Goal: Information Seeking & Learning: Learn about a topic

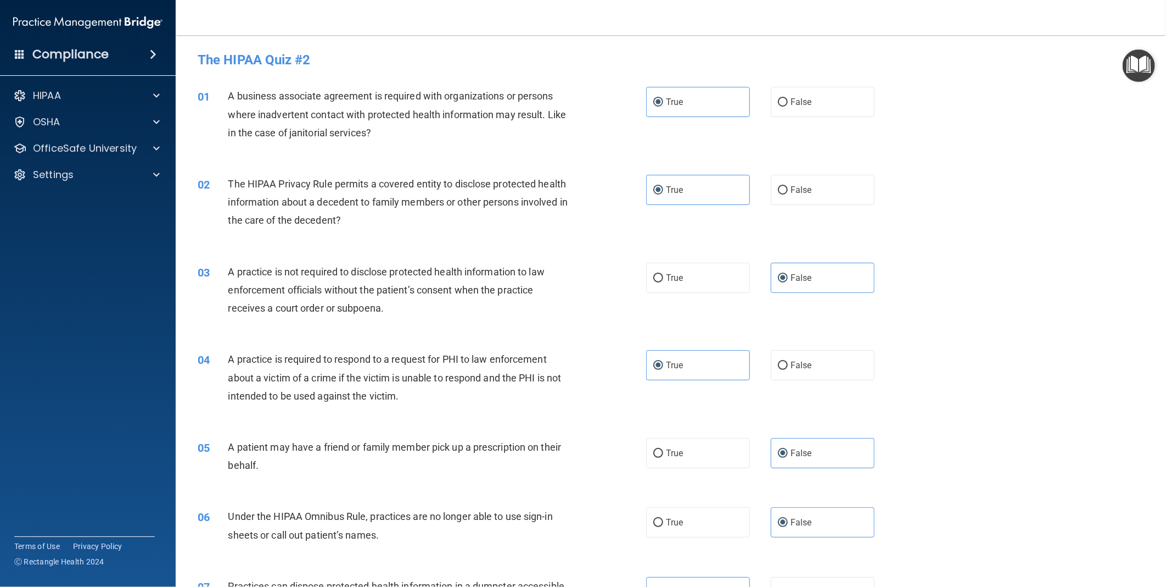
scroll to position [1709, 0]
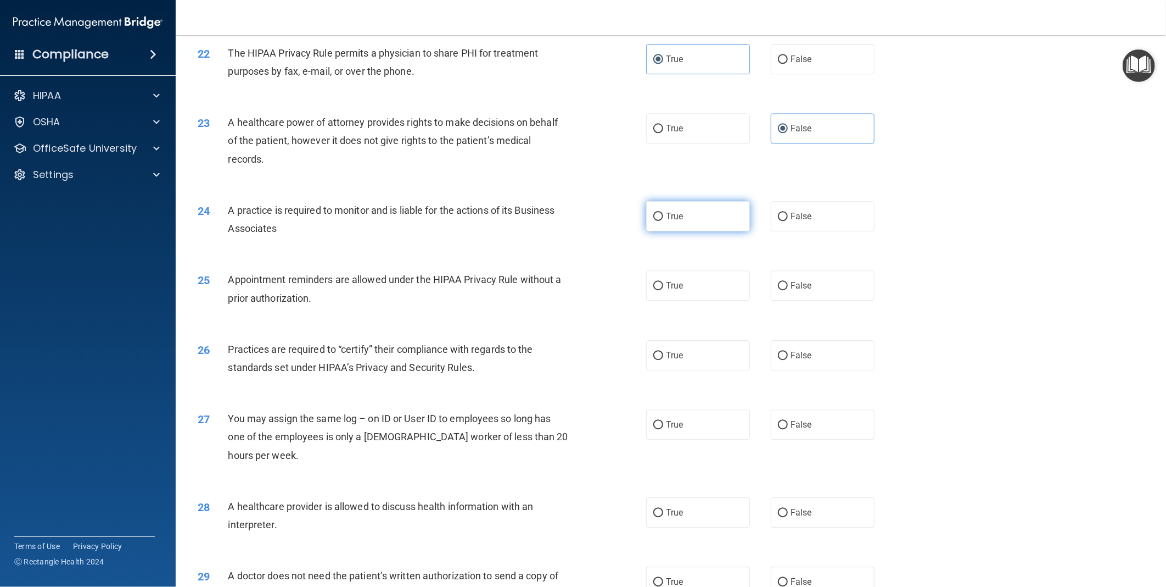
click at [687, 227] on label "True" at bounding box center [698, 216] width 104 height 30
click at [663, 221] on input "True" at bounding box center [659, 217] width 10 height 8
radio input "true"
click at [816, 297] on label "False" at bounding box center [823, 285] width 104 height 30
click at [788, 290] on input "False" at bounding box center [783, 286] width 10 height 8
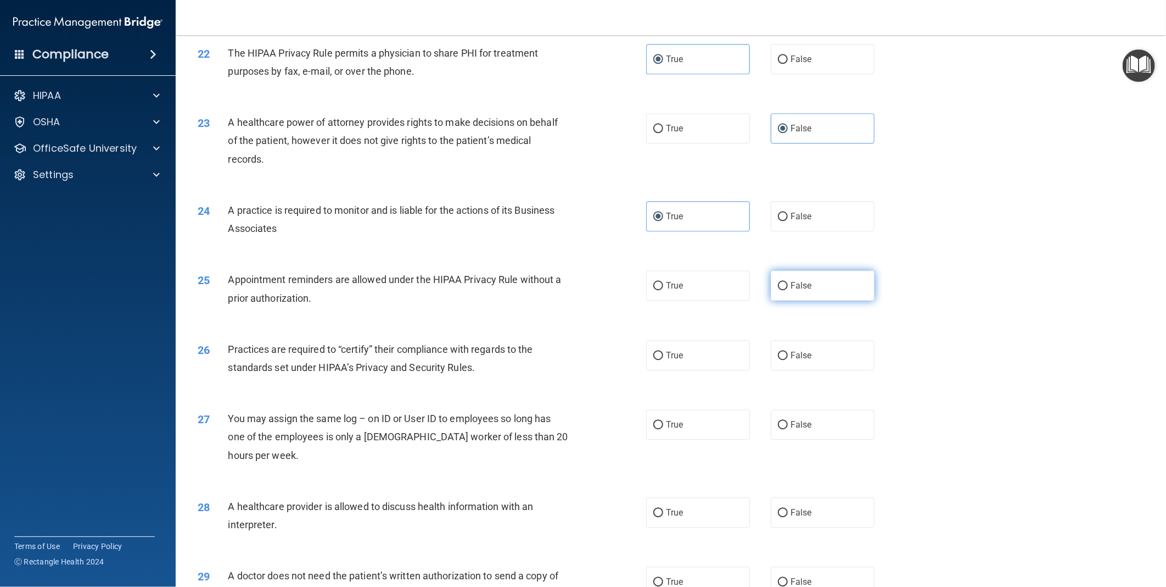
radio input "true"
click at [828, 370] on label "False" at bounding box center [823, 355] width 104 height 30
click at [788, 360] on input "False" at bounding box center [783, 355] width 10 height 8
radio input "true"
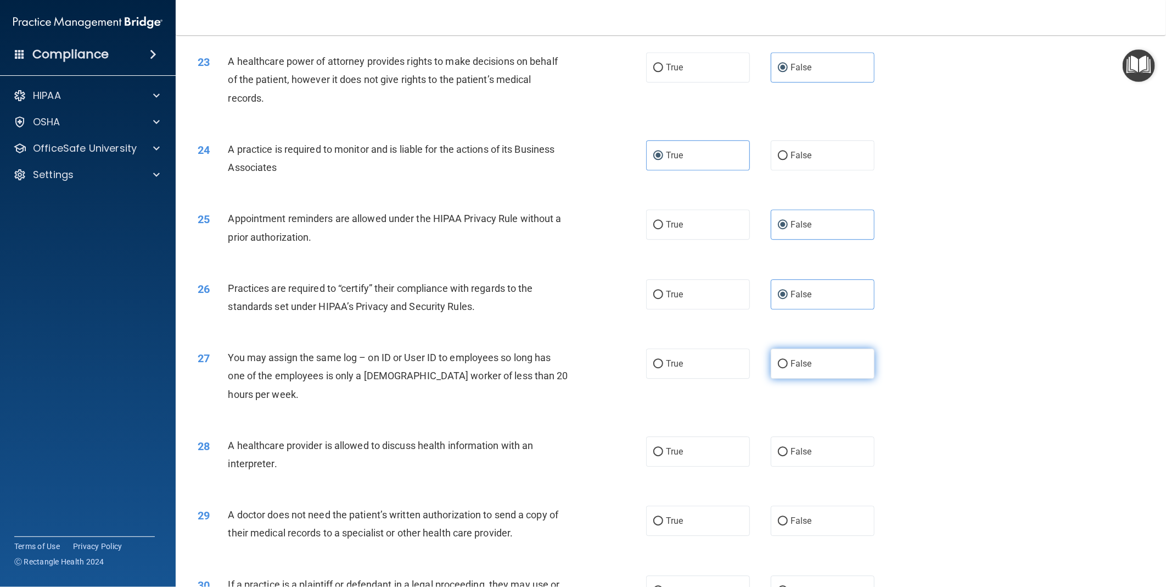
click at [822, 378] on label "False" at bounding box center [823, 363] width 104 height 30
click at [788, 368] on input "False" at bounding box center [783, 364] width 10 height 8
radio input "true"
click at [661, 466] on label "True" at bounding box center [698, 451] width 104 height 30
click at [661, 456] on input "True" at bounding box center [659, 452] width 10 height 8
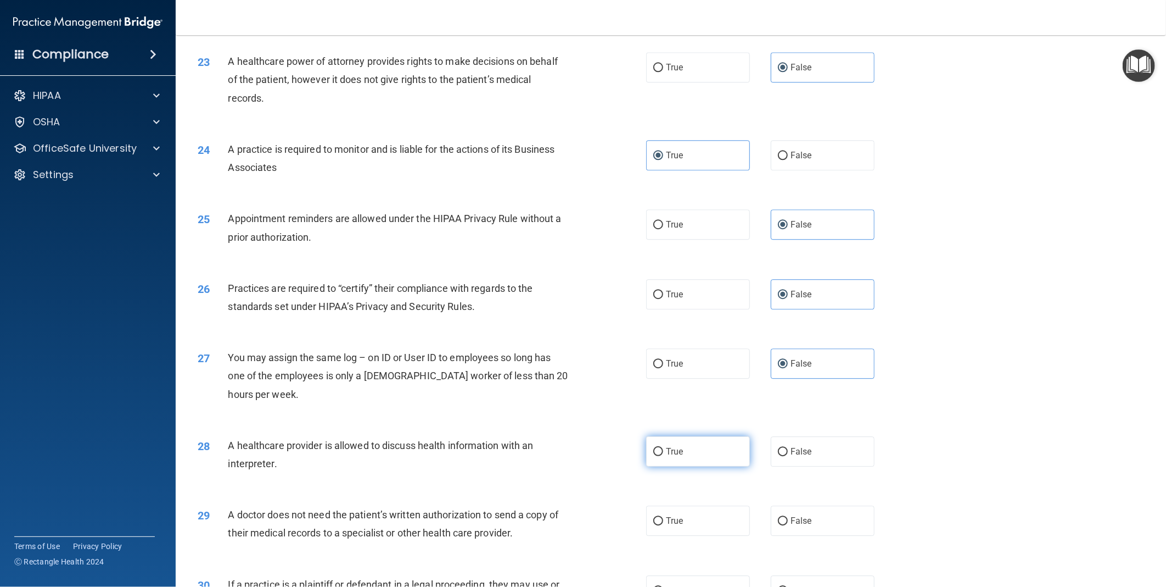
radio input "true"
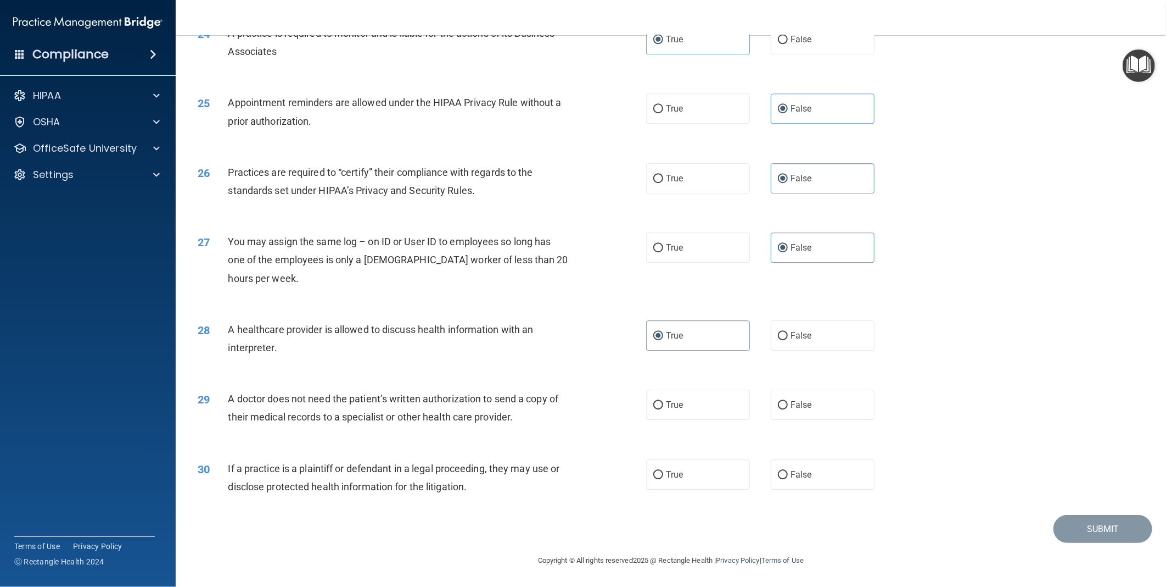
scroll to position [1903, 0]
click at [794, 405] on span "False" at bounding box center [801, 404] width 21 height 10
click at [788, 405] on input "False" at bounding box center [783, 405] width 10 height 8
radio input "true"
click at [696, 471] on label "True" at bounding box center [698, 474] width 104 height 30
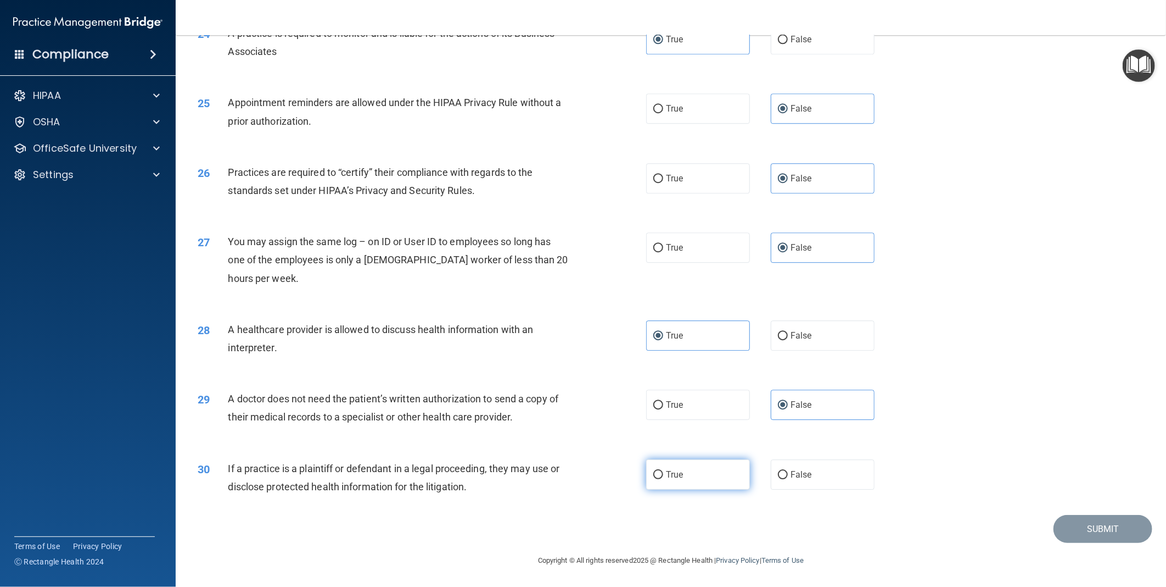
click at [663, 471] on input "True" at bounding box center [659, 475] width 10 height 8
radio input "true"
click at [1069, 523] on button "Submit" at bounding box center [1103, 529] width 99 height 28
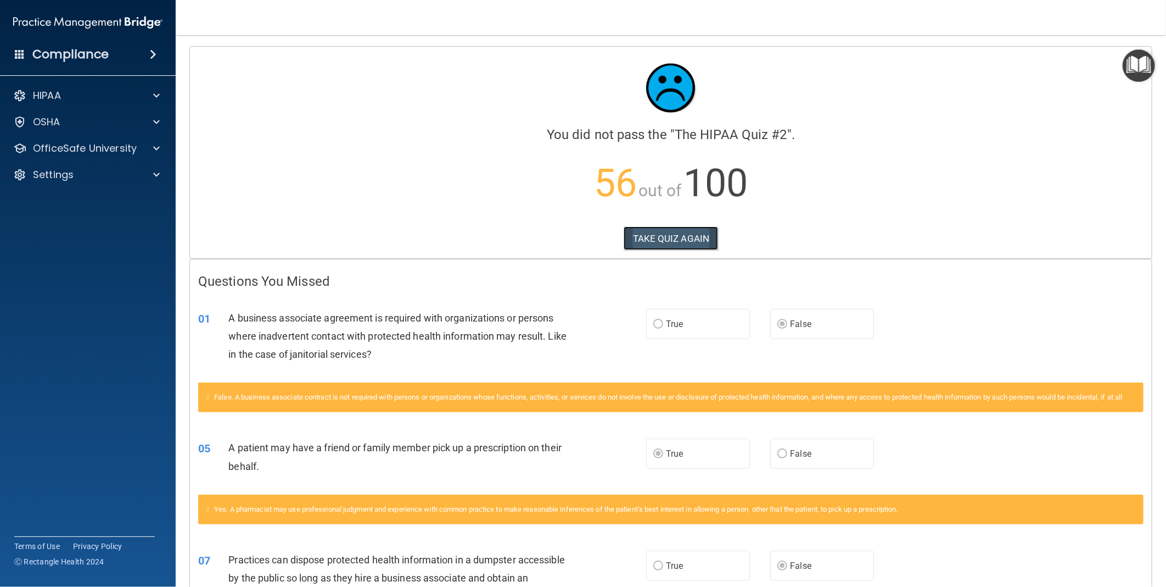
click at [682, 234] on button "TAKE QUIZ AGAIN" at bounding box center [671, 238] width 95 height 24
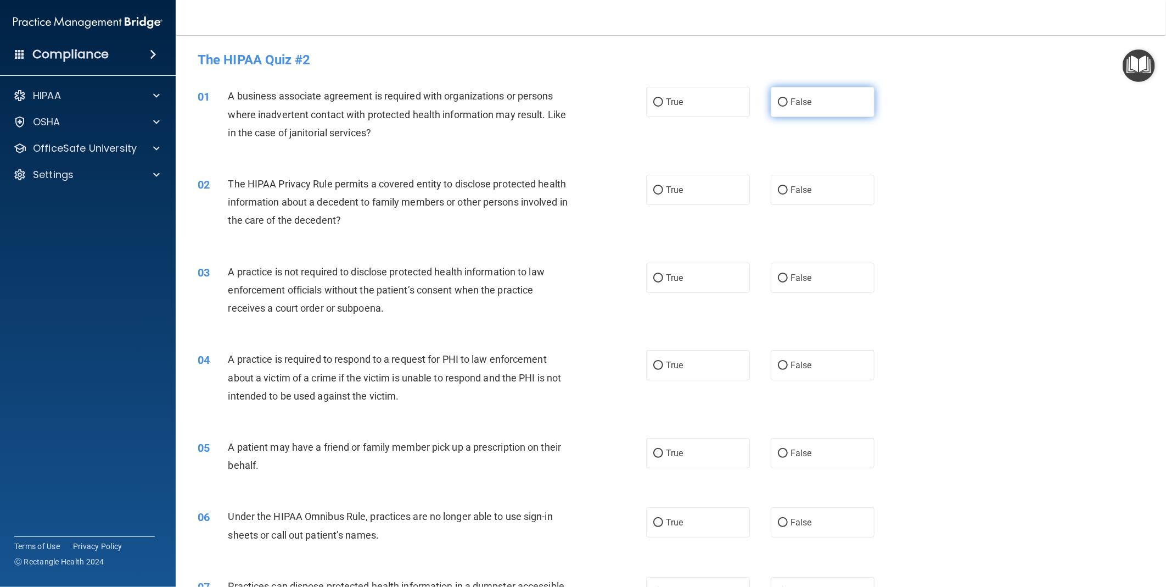
click at [779, 96] on label "False" at bounding box center [823, 102] width 104 height 30
click at [779, 98] on input "False" at bounding box center [783, 102] width 10 height 8
radio input "true"
click at [680, 198] on label "True" at bounding box center [698, 190] width 104 height 30
click at [663, 194] on input "True" at bounding box center [659, 190] width 10 height 8
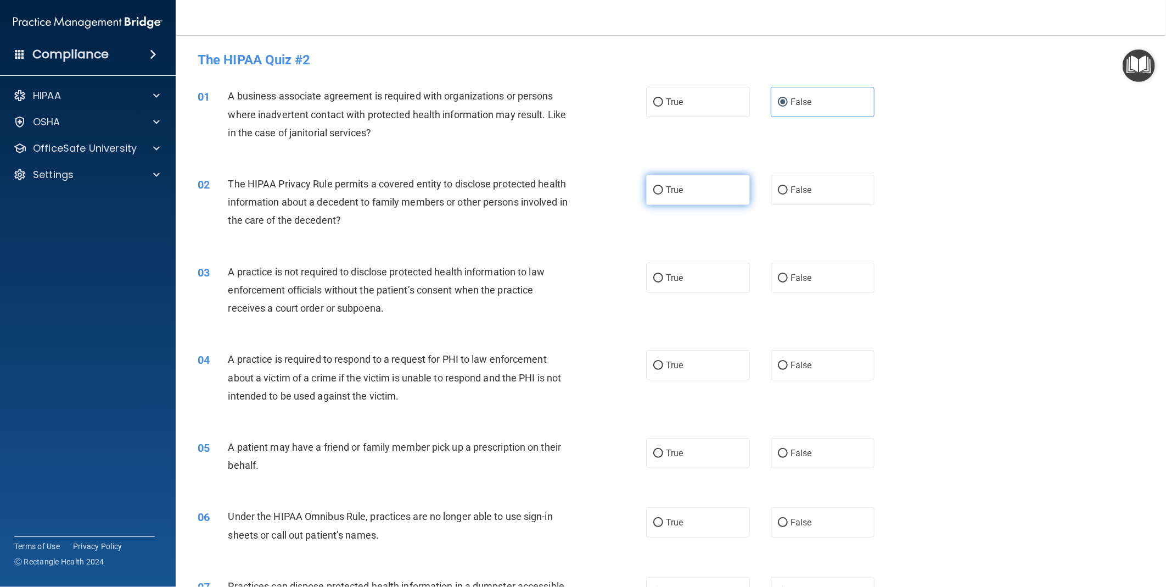
radio input "true"
click at [778, 280] on input "False" at bounding box center [783, 278] width 10 height 8
radio input "true"
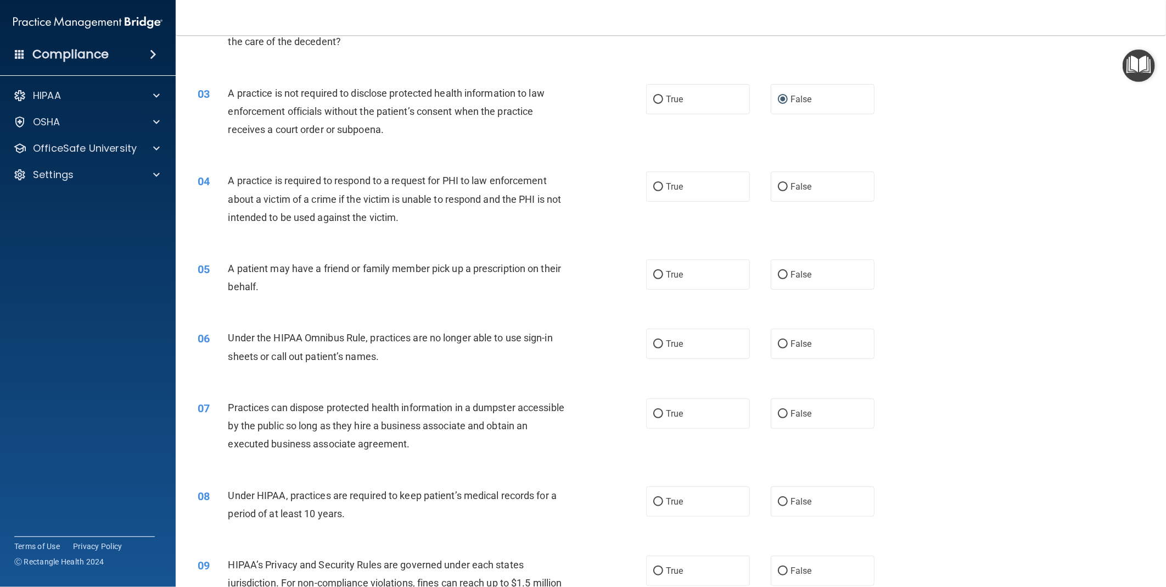
scroll to position [183, 0]
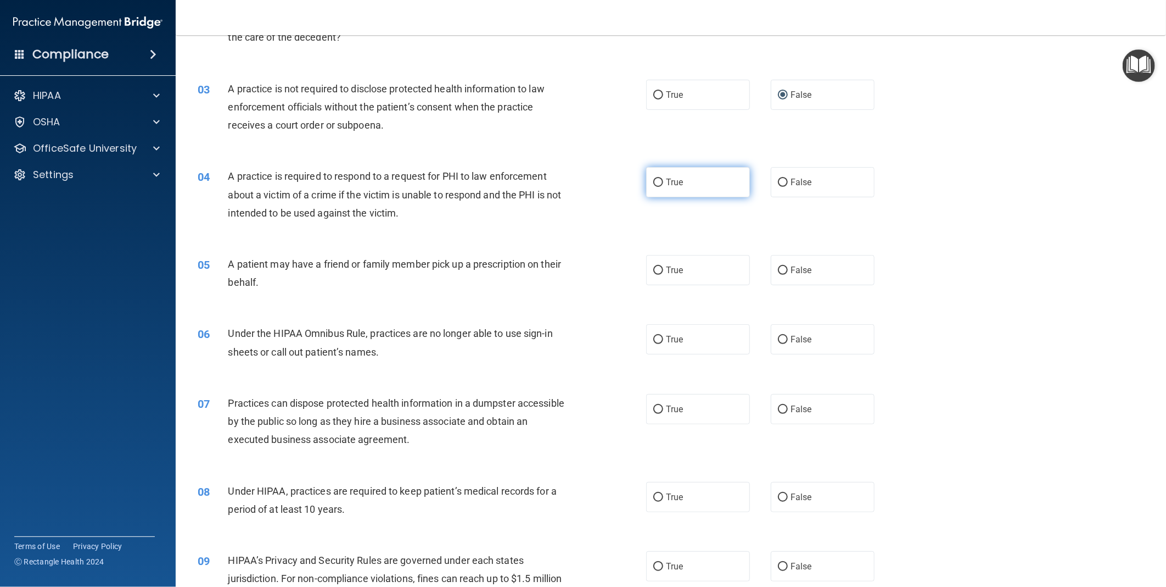
click at [666, 183] on span "True" at bounding box center [674, 182] width 17 height 10
click at [663, 183] on input "True" at bounding box center [659, 182] width 10 height 8
radio input "true"
click at [797, 270] on span "False" at bounding box center [801, 270] width 21 height 10
click at [788, 270] on input "False" at bounding box center [783, 270] width 10 height 8
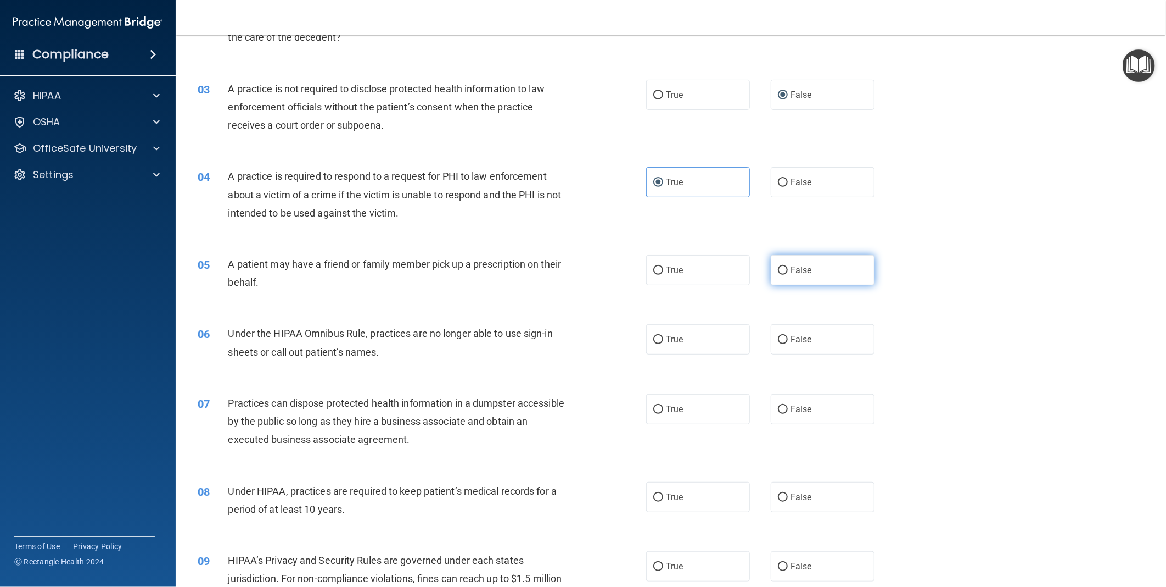
radio input "true"
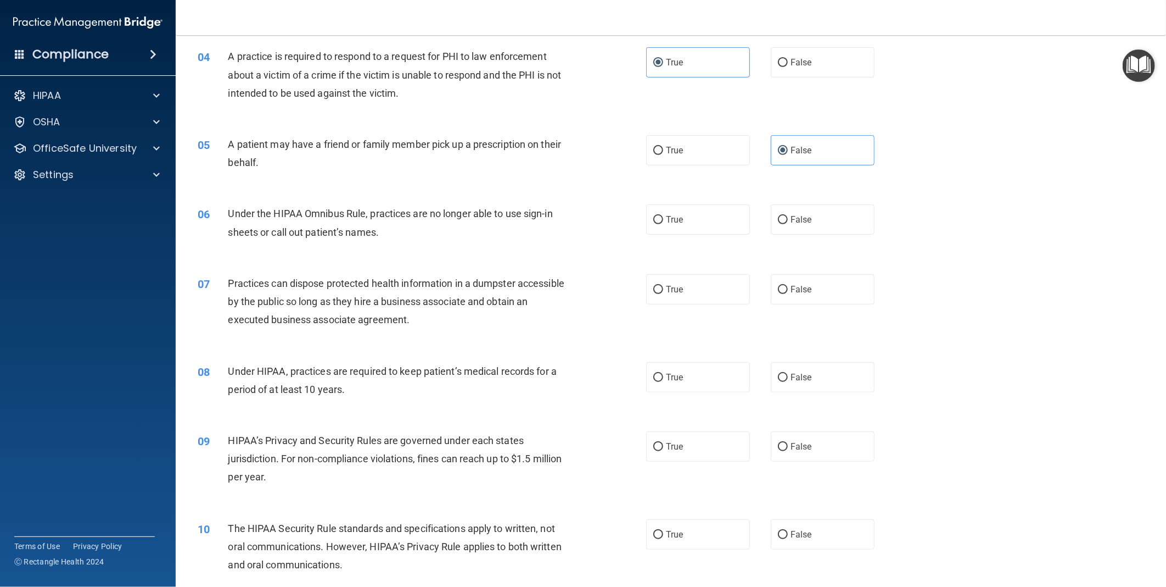
scroll to position [305, 0]
click at [824, 217] on label "False" at bounding box center [823, 217] width 104 height 30
click at [788, 217] on input "False" at bounding box center [783, 218] width 10 height 8
radio input "true"
click at [674, 293] on label "True" at bounding box center [698, 287] width 104 height 30
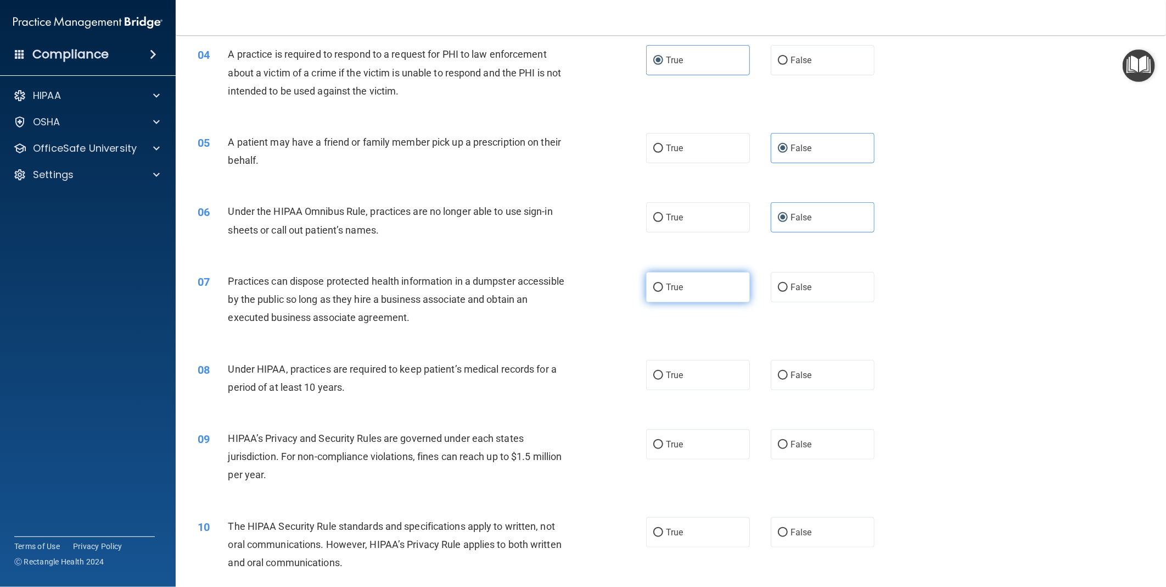
click at [663, 292] on input "True" at bounding box center [659, 287] width 10 height 8
radio input "true"
click at [804, 376] on span "False" at bounding box center [801, 375] width 21 height 10
click at [788, 376] on input "False" at bounding box center [783, 375] width 10 height 8
radio input "true"
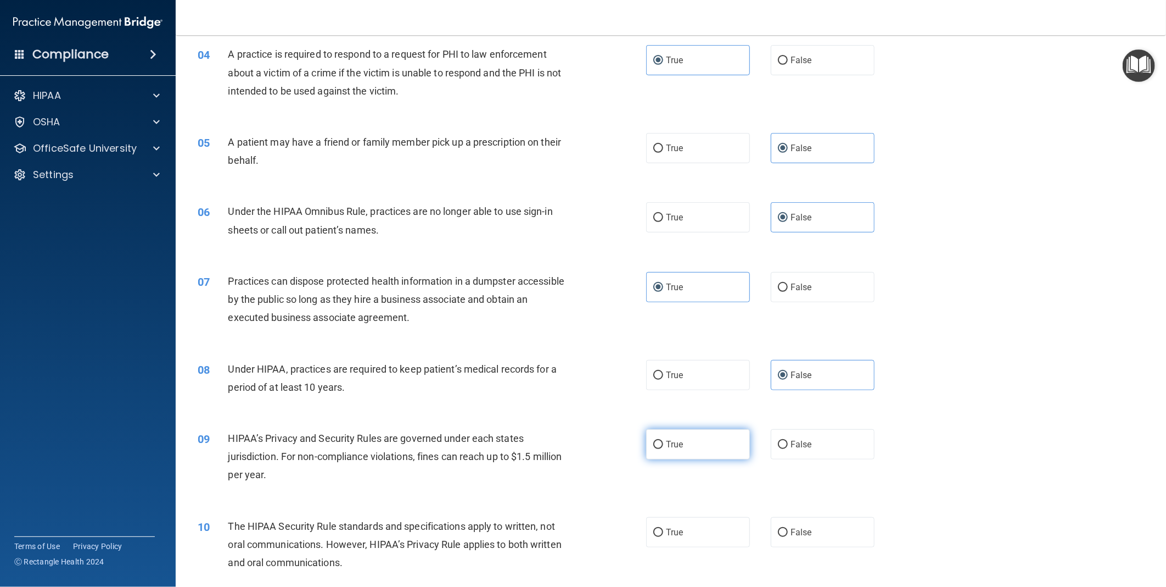
click at [677, 434] on label "True" at bounding box center [698, 444] width 104 height 30
click at [663, 440] on input "True" at bounding box center [659, 444] width 10 height 8
radio input "true"
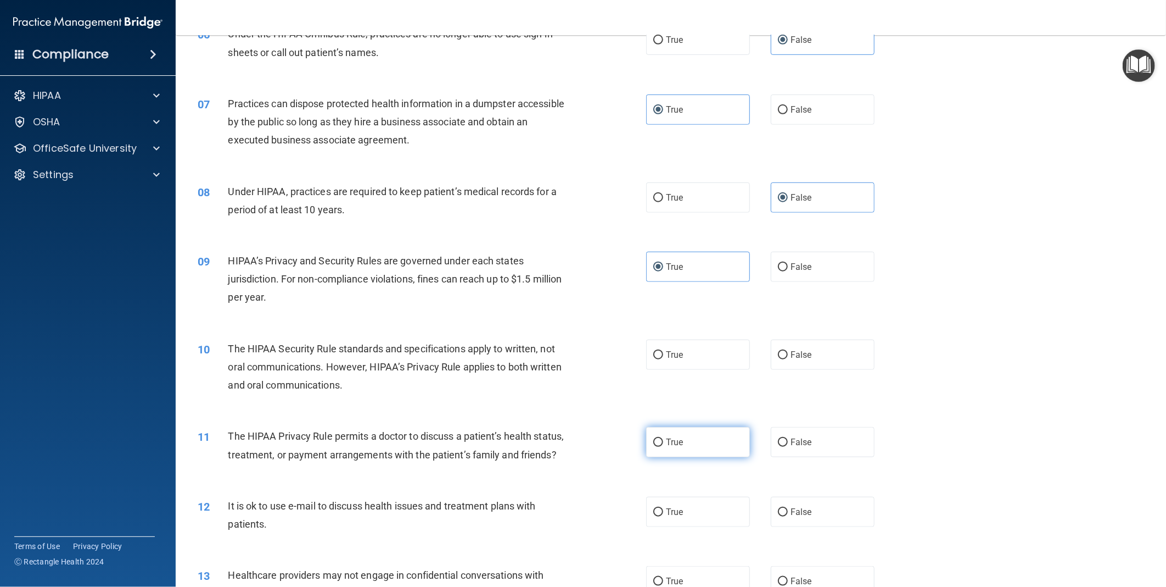
scroll to position [488, 0]
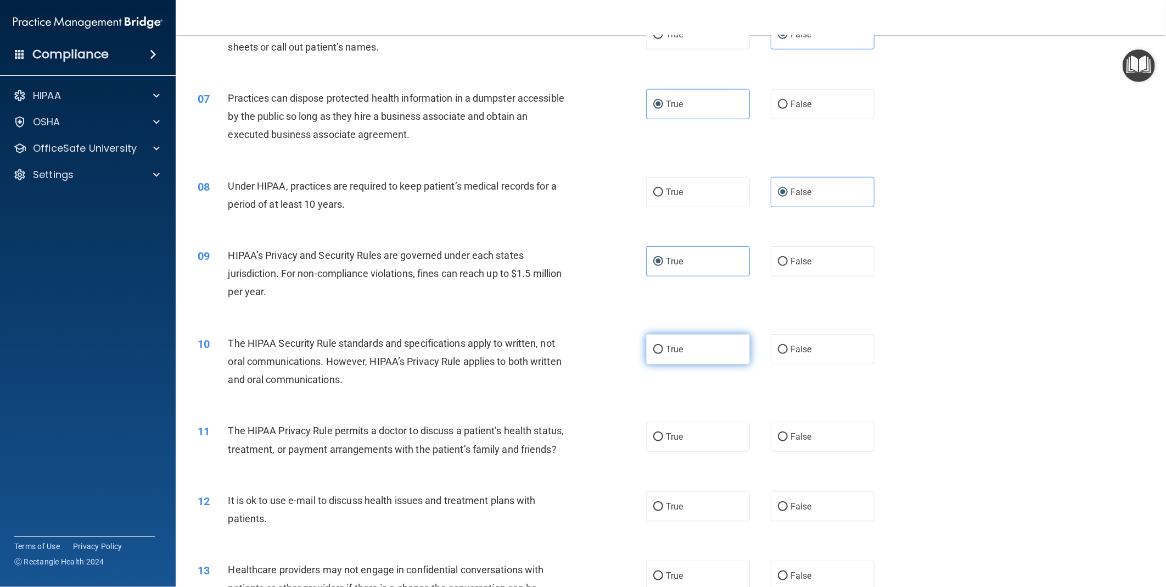
click at [693, 349] on label "True" at bounding box center [698, 349] width 104 height 30
click at [663, 349] on input "True" at bounding box center [659, 349] width 10 height 8
radio input "true"
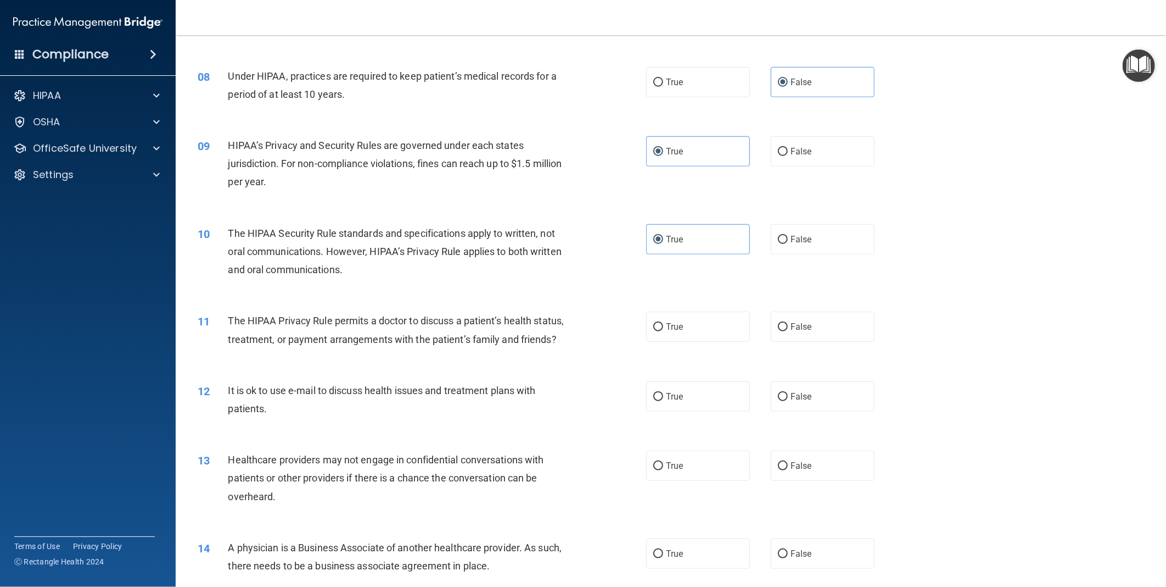
scroll to position [610, 0]
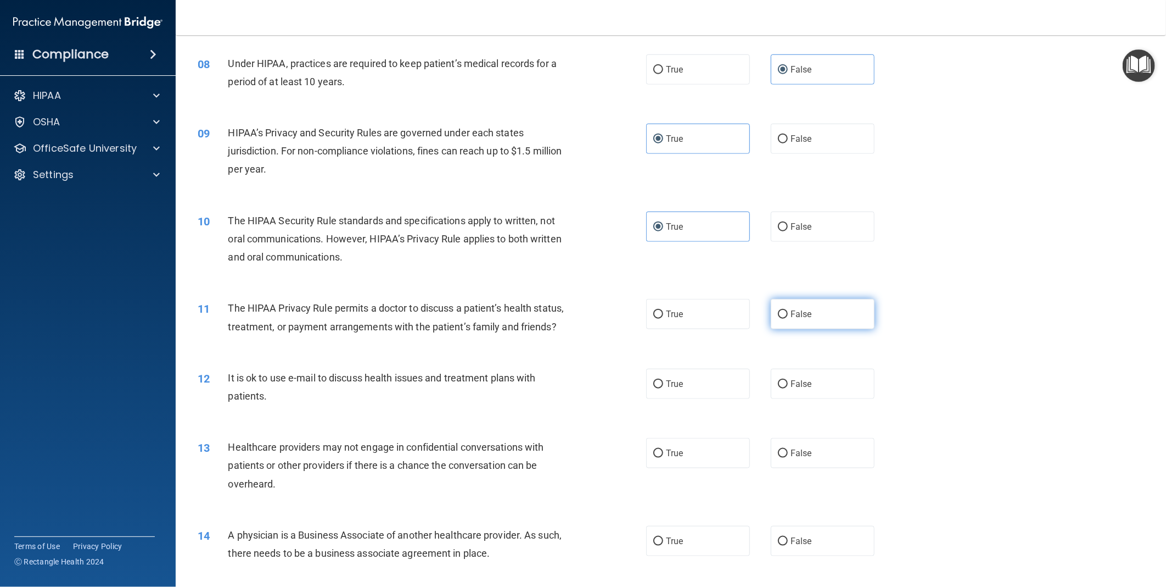
click at [802, 317] on span "False" at bounding box center [801, 314] width 21 height 10
click at [788, 317] on input "False" at bounding box center [783, 314] width 10 height 8
radio input "true"
click at [786, 399] on label "False" at bounding box center [823, 384] width 104 height 30
click at [786, 388] on input "False" at bounding box center [783, 384] width 10 height 8
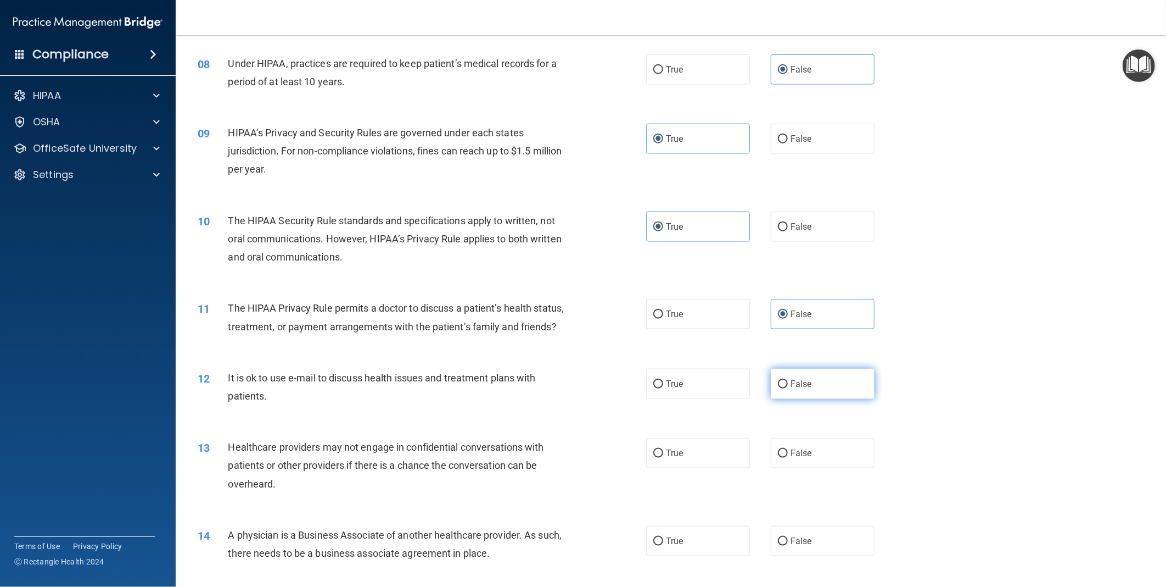
radio input "true"
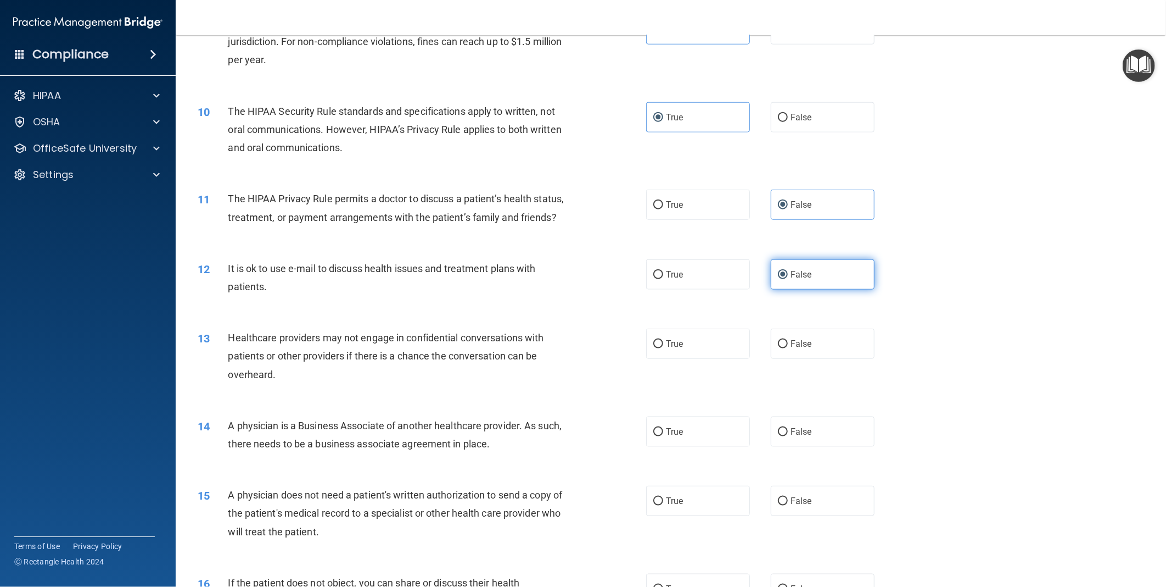
scroll to position [732, 0]
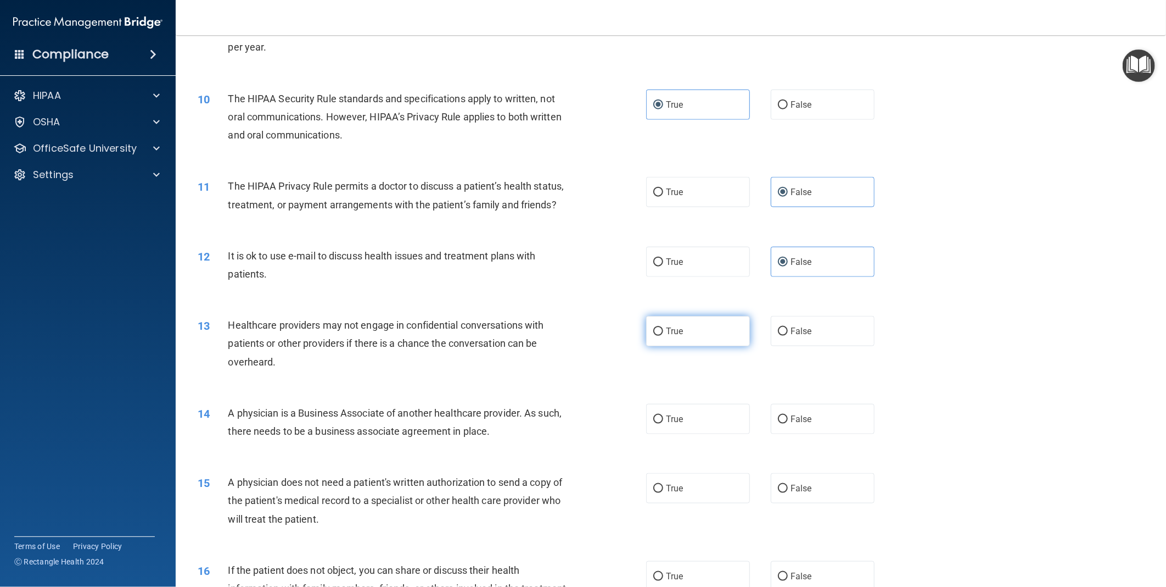
click at [685, 346] on label "True" at bounding box center [698, 331] width 104 height 30
click at [663, 336] on input "True" at bounding box center [659, 331] width 10 height 8
radio input "true"
click at [809, 434] on label "False" at bounding box center [823, 419] width 104 height 30
click at [788, 423] on input "False" at bounding box center [783, 419] width 10 height 8
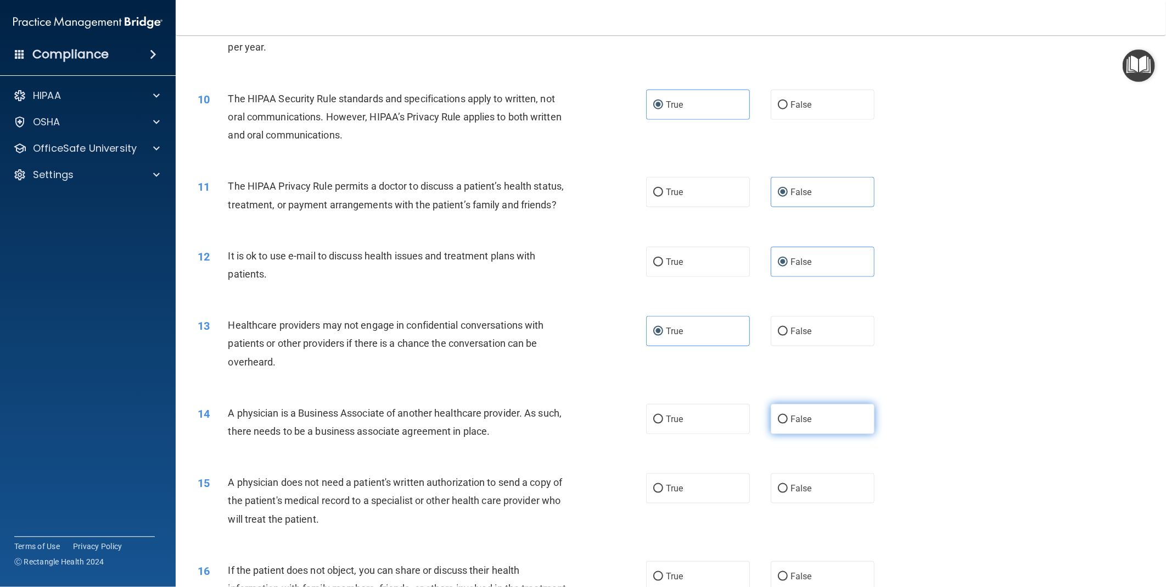
radio input "true"
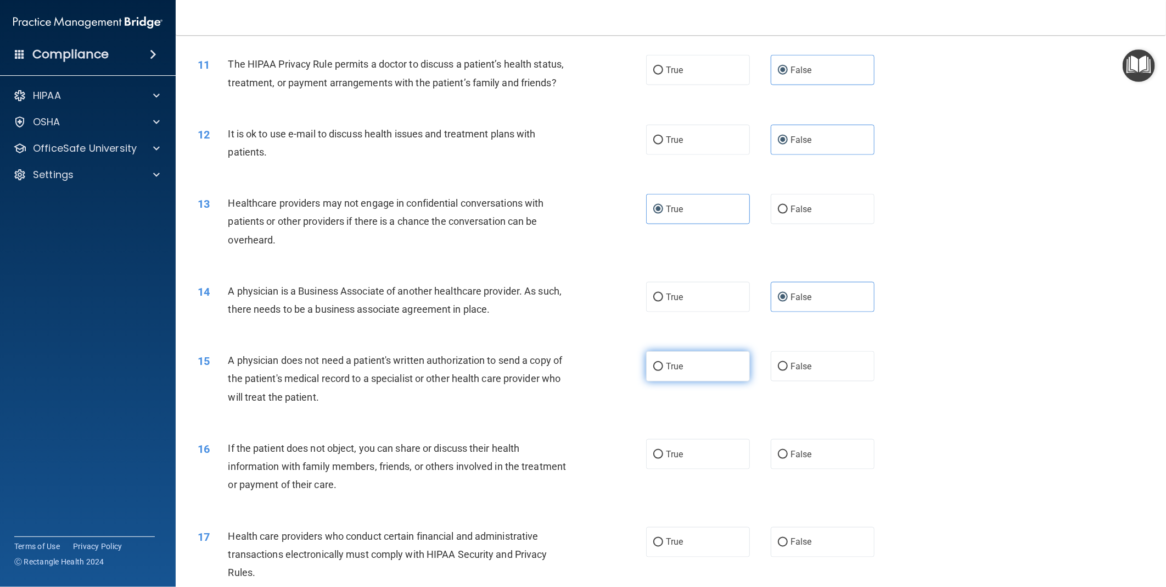
click at [669, 371] on span "True" at bounding box center [674, 366] width 17 height 10
click at [663, 371] on input "True" at bounding box center [659, 366] width 10 height 8
radio input "true"
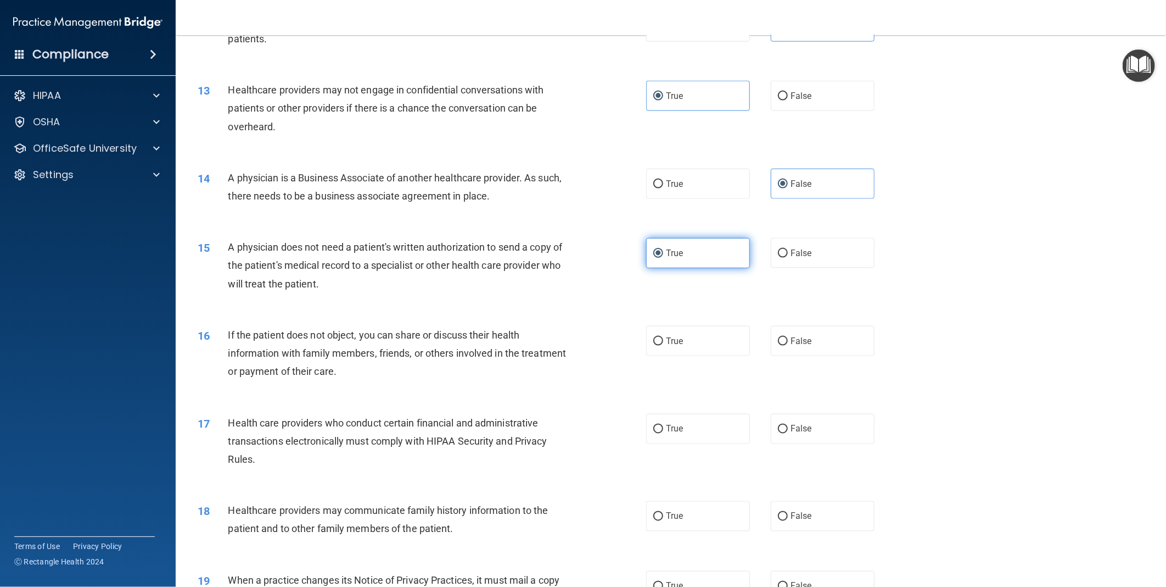
scroll to position [976, 0]
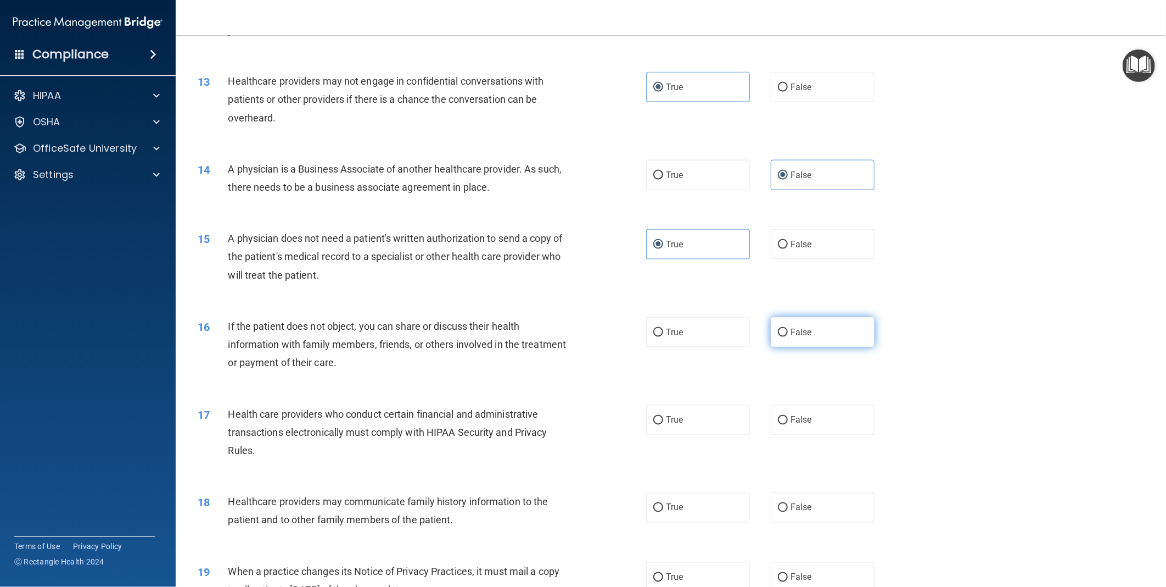
click at [805, 337] on span "False" at bounding box center [801, 332] width 21 height 10
click at [788, 337] on input "False" at bounding box center [783, 332] width 10 height 8
radio input "true"
click at [676, 431] on label "True" at bounding box center [698, 420] width 104 height 30
click at [663, 425] on input "True" at bounding box center [659, 420] width 10 height 8
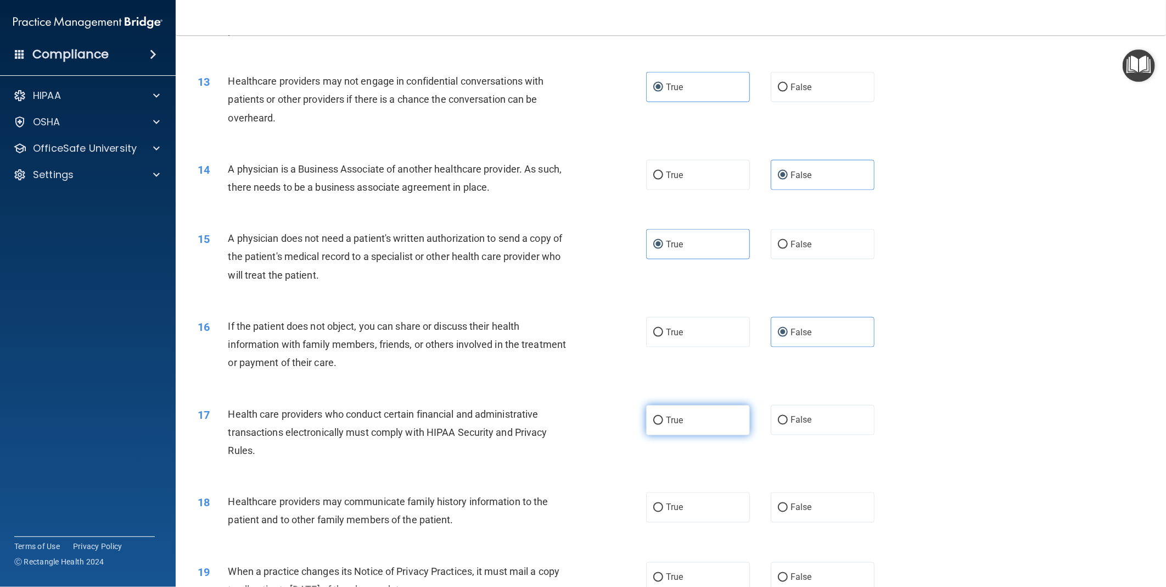
radio input "true"
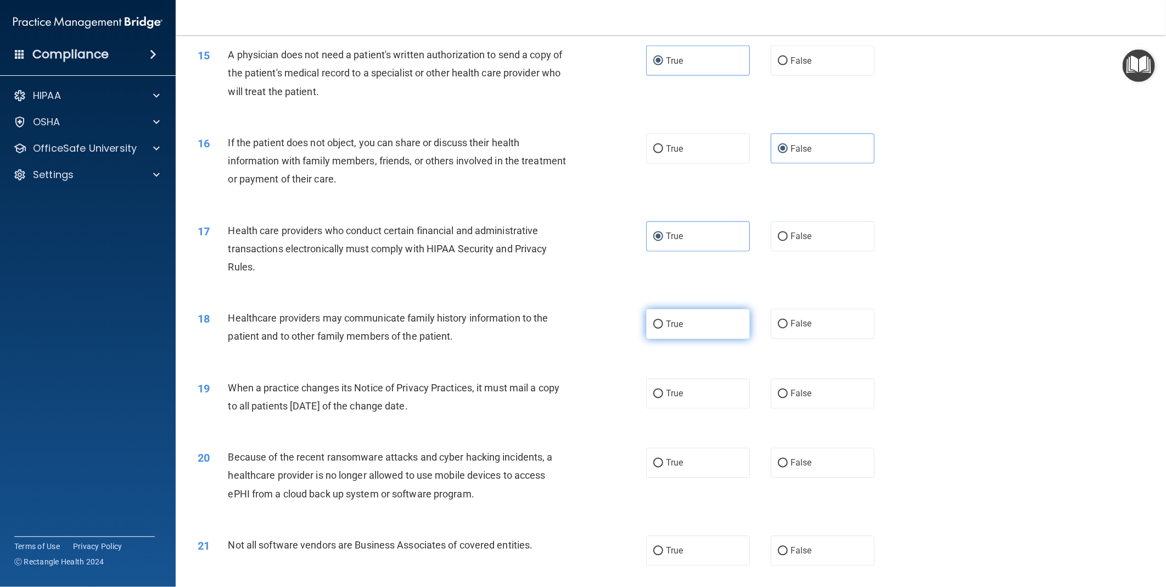
scroll to position [1220, 0]
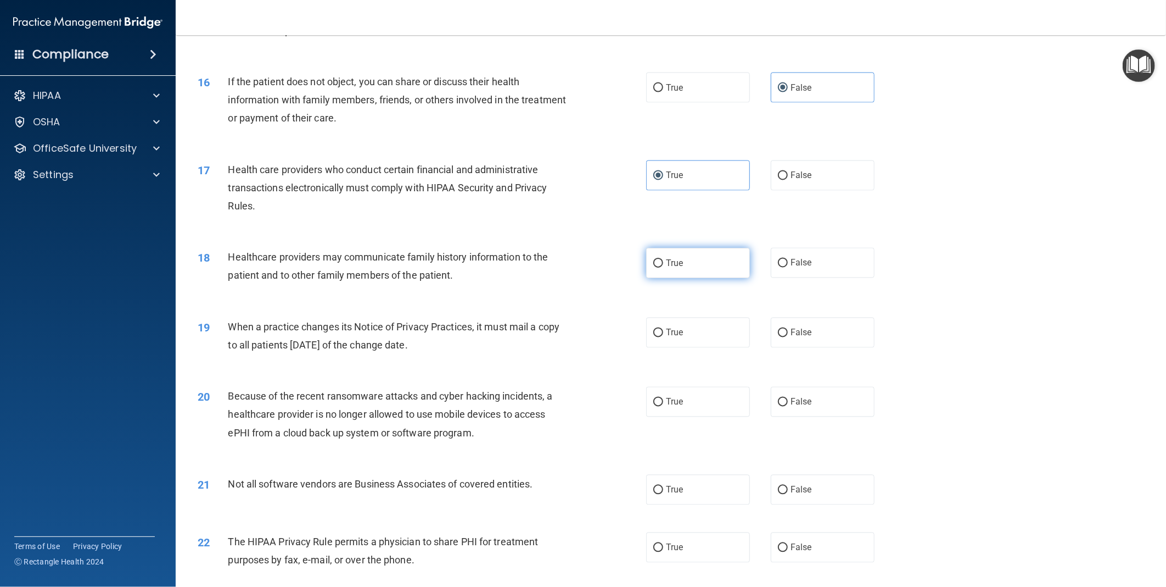
click at [667, 268] on span "True" at bounding box center [674, 263] width 17 height 10
click at [663, 267] on input "True" at bounding box center [659, 263] width 10 height 8
radio input "true"
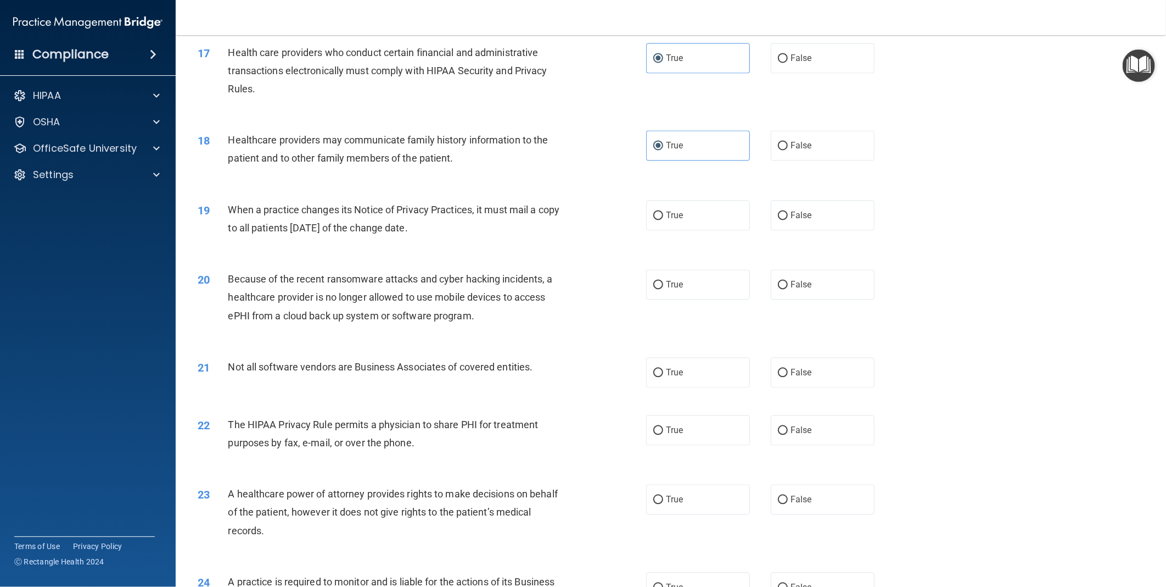
scroll to position [1342, 0]
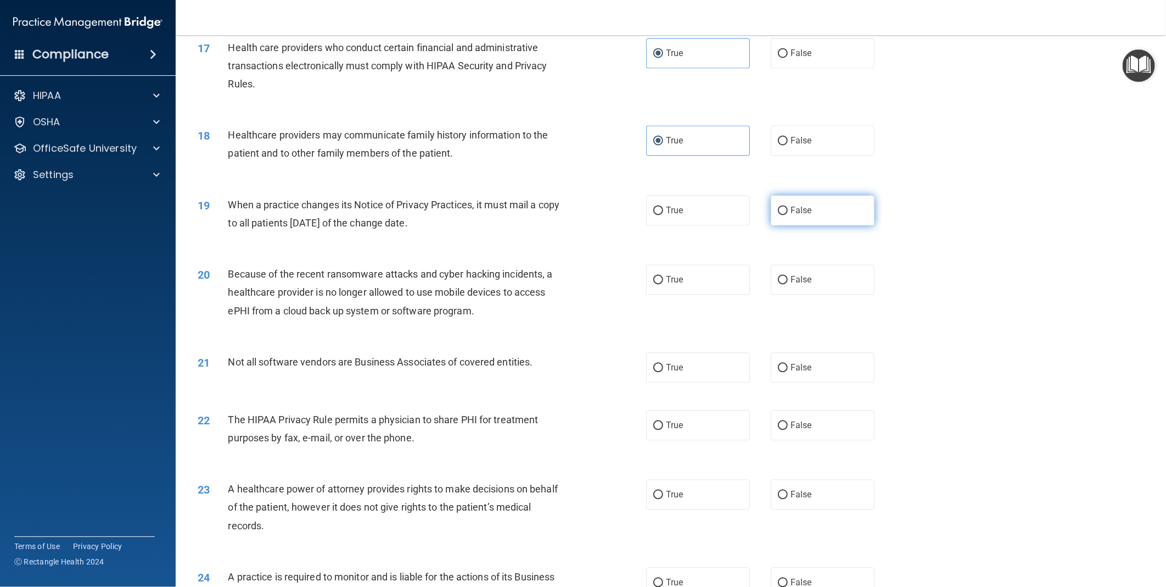
click at [800, 226] on label "False" at bounding box center [823, 211] width 104 height 30
click at [788, 215] on input "False" at bounding box center [783, 211] width 10 height 8
radio input "true"
click at [827, 295] on label "False" at bounding box center [823, 280] width 104 height 30
click at [788, 284] on input "False" at bounding box center [783, 280] width 10 height 8
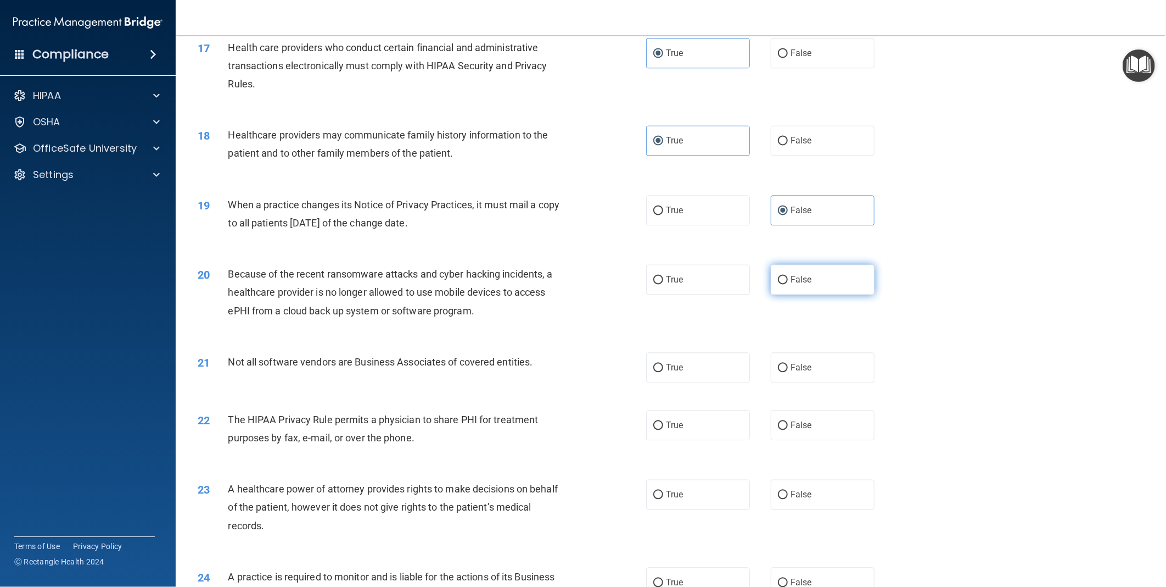
radio input "true"
click at [677, 373] on span "True" at bounding box center [674, 367] width 17 height 10
click at [663, 372] on input "True" at bounding box center [659, 368] width 10 height 8
radio input "true"
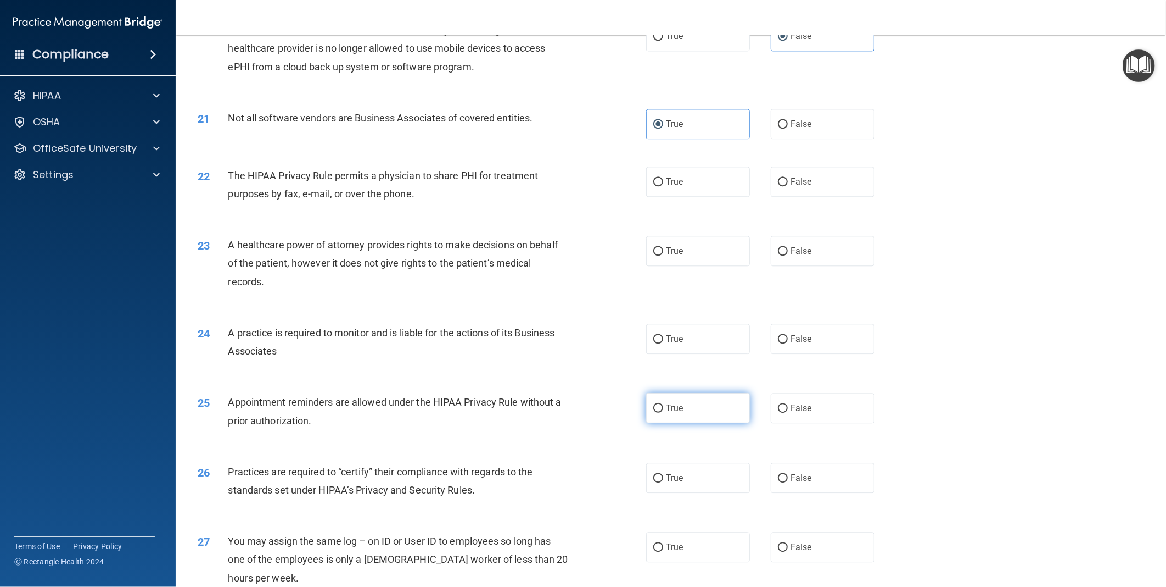
scroll to position [1648, 0]
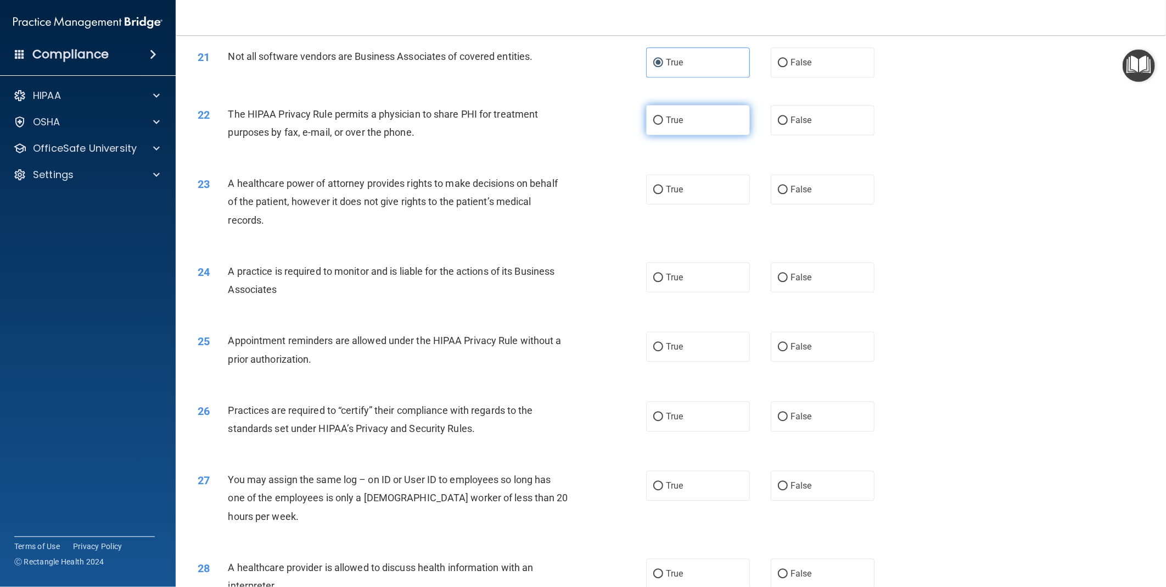
click at [682, 135] on label "True" at bounding box center [698, 120] width 104 height 30
click at [663, 125] on input "True" at bounding box center [659, 120] width 10 height 8
radio input "true"
click at [805, 194] on span "False" at bounding box center [801, 189] width 21 height 10
click at [788, 194] on input "False" at bounding box center [783, 190] width 10 height 8
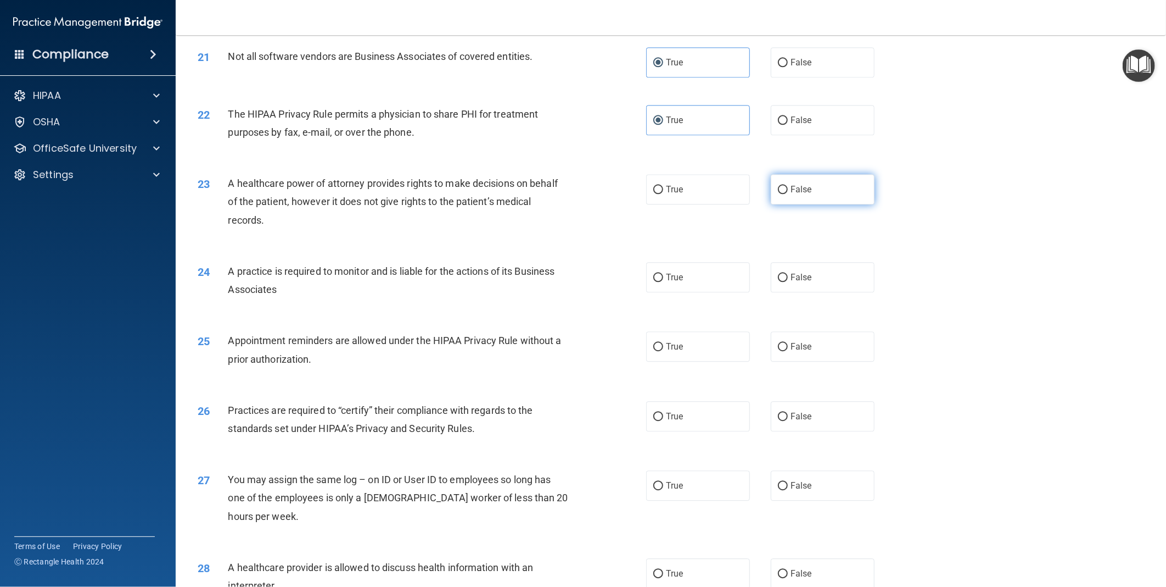
radio input "true"
click at [677, 282] on span "True" at bounding box center [674, 277] width 17 height 10
click at [663, 282] on input "True" at bounding box center [659, 278] width 10 height 8
radio input "true"
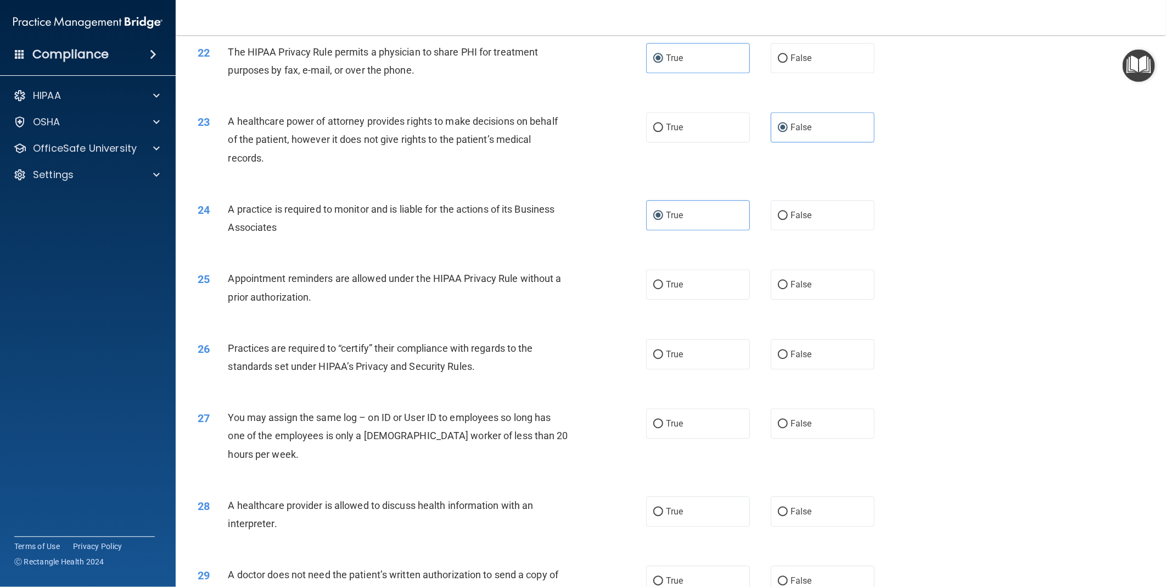
scroll to position [1770, 0]
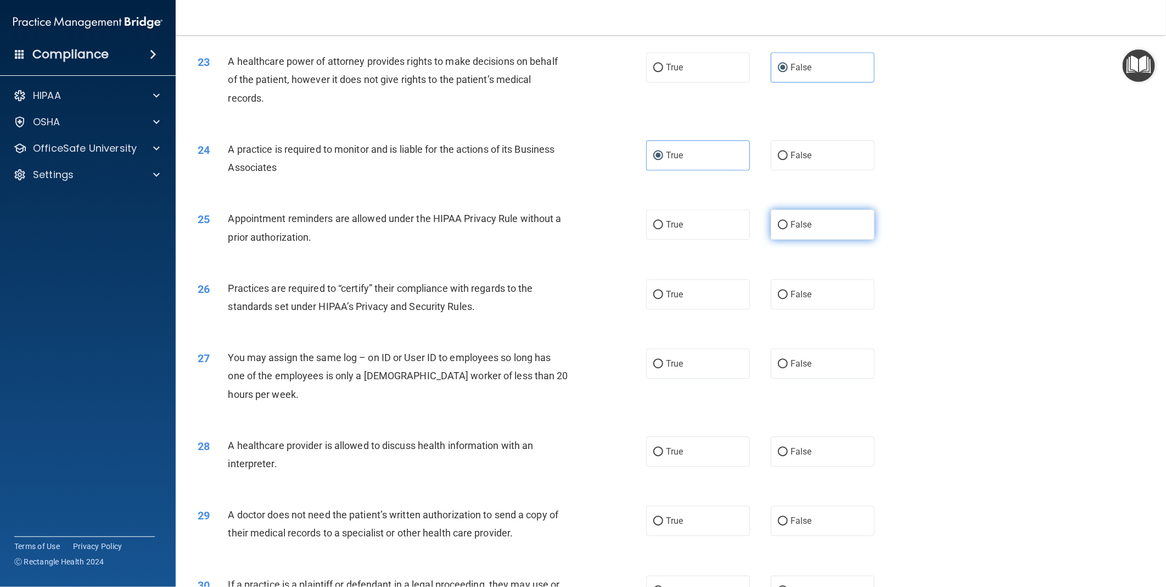
click at [838, 239] on label "False" at bounding box center [823, 224] width 104 height 30
click at [788, 229] on input "False" at bounding box center [783, 225] width 10 height 8
radio input "true"
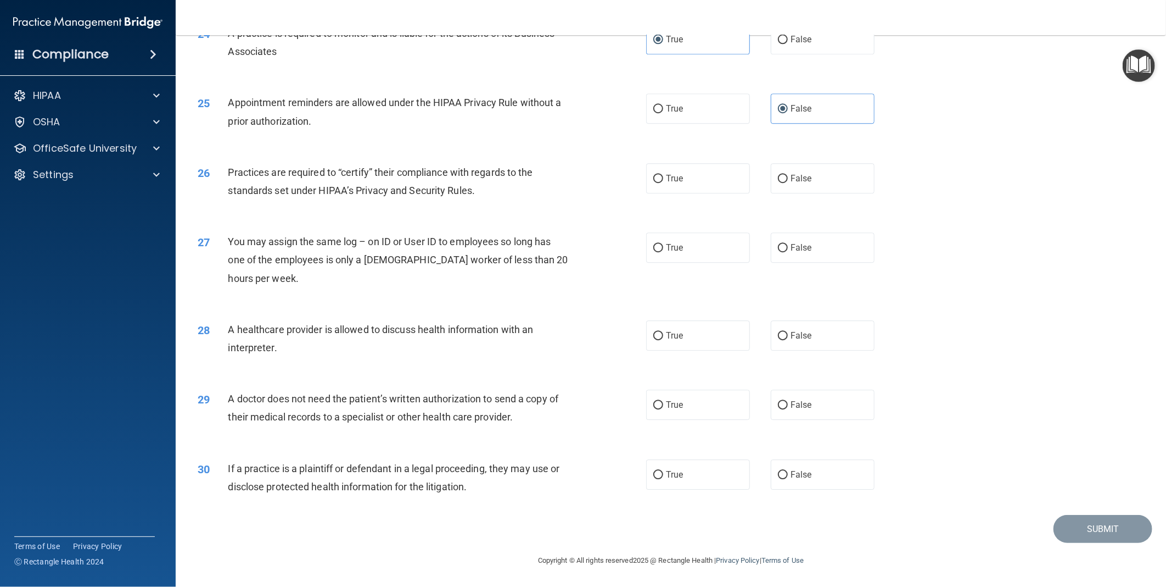
scroll to position [1903, 0]
click at [674, 185] on label "True" at bounding box center [698, 178] width 104 height 30
click at [663, 183] on input "True" at bounding box center [659, 179] width 10 height 8
radio input "true"
click at [673, 247] on span "True" at bounding box center [674, 247] width 17 height 10
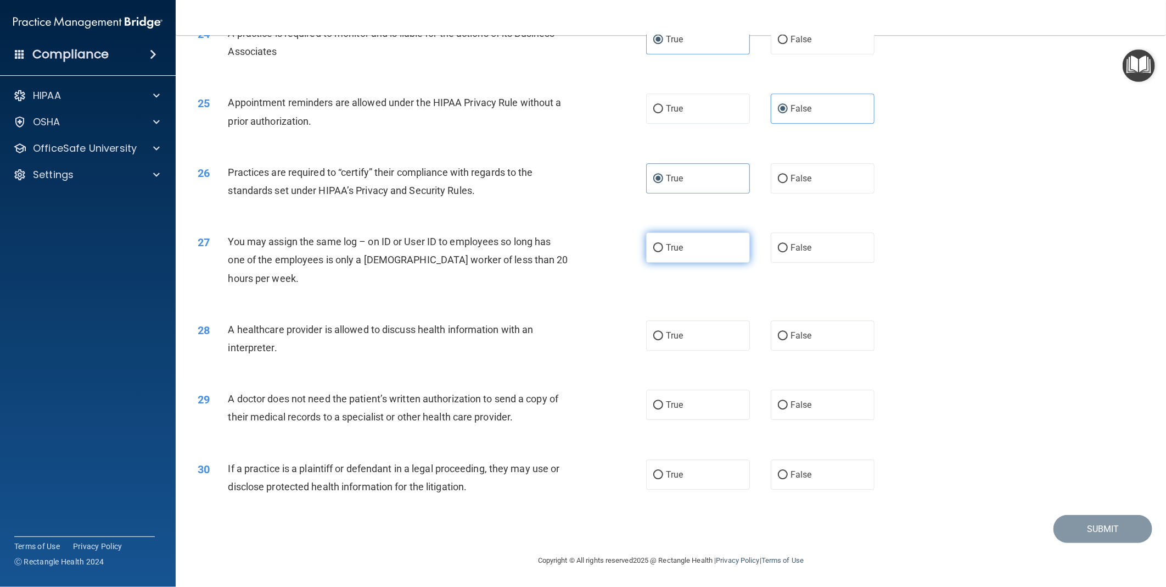
click at [663, 247] on input "True" at bounding box center [659, 248] width 10 height 8
radio input "true"
click at [668, 331] on span "True" at bounding box center [674, 335] width 17 height 10
click at [663, 332] on input "True" at bounding box center [659, 336] width 10 height 8
radio input "true"
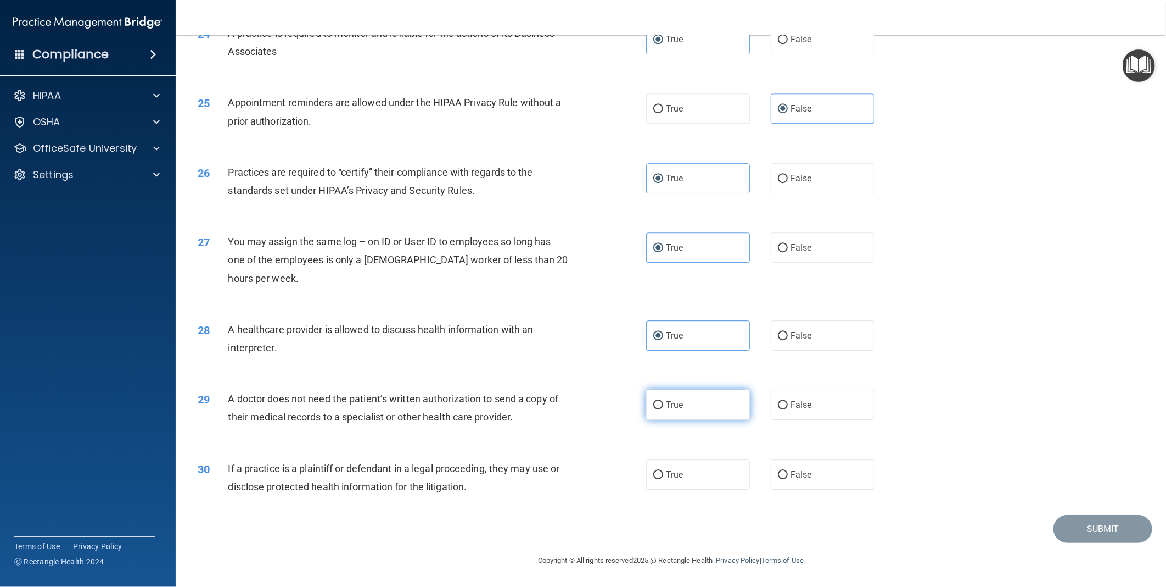
click at [684, 410] on label "True" at bounding box center [698, 404] width 104 height 30
click at [663, 409] on input "True" at bounding box center [659, 405] width 10 height 8
radio input "true"
click at [674, 471] on span "True" at bounding box center [674, 474] width 17 height 10
click at [654, 476] on input "True" at bounding box center [659, 475] width 10 height 8
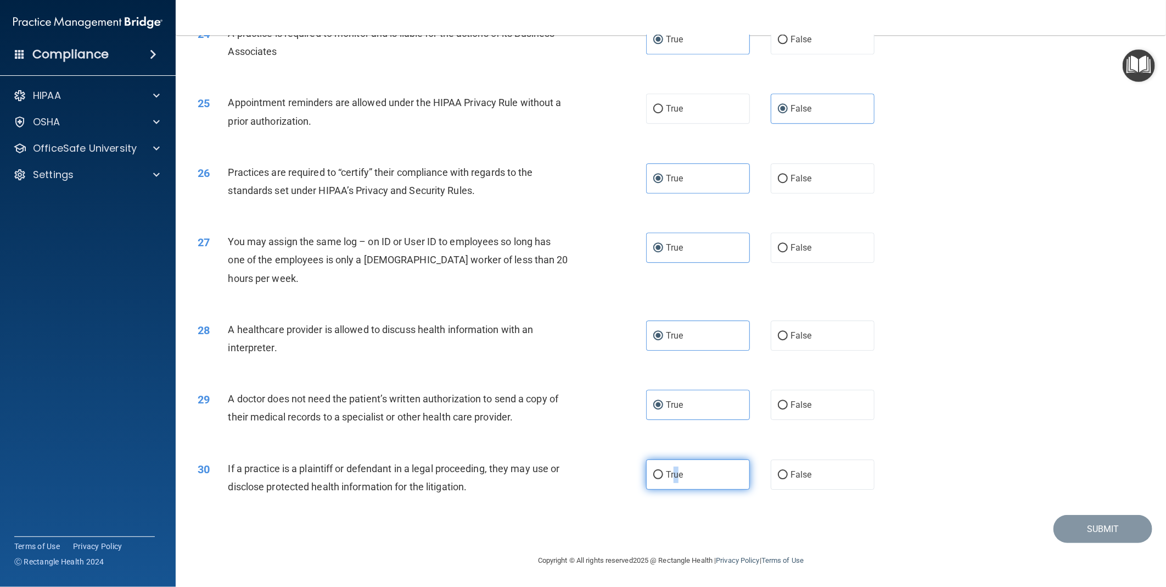
radio input "true"
click at [1086, 526] on button "Submit" at bounding box center [1103, 529] width 99 height 28
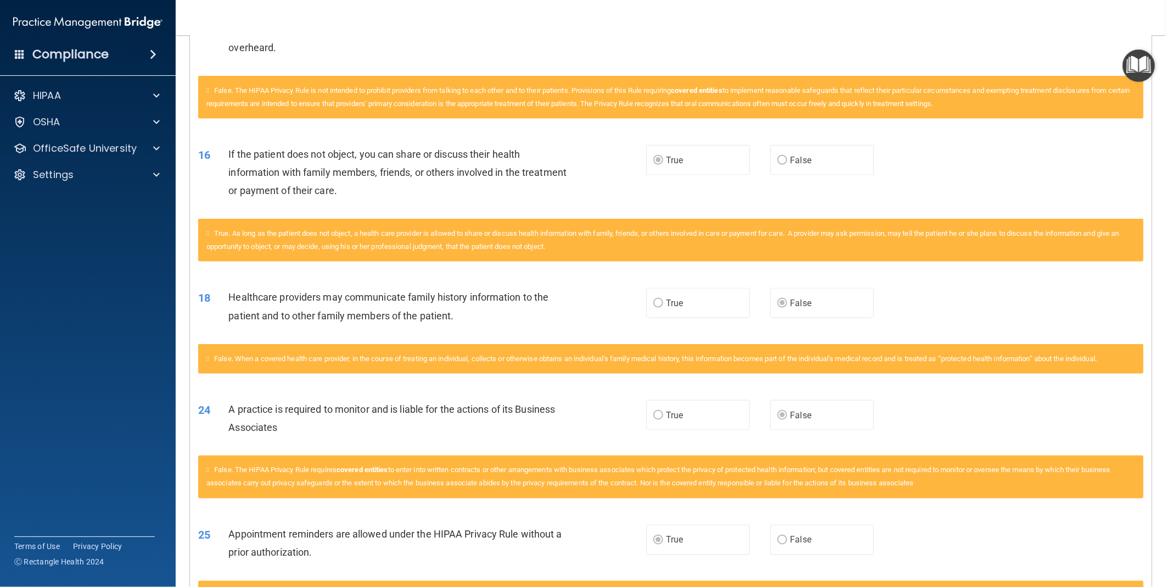
scroll to position [1290, 0]
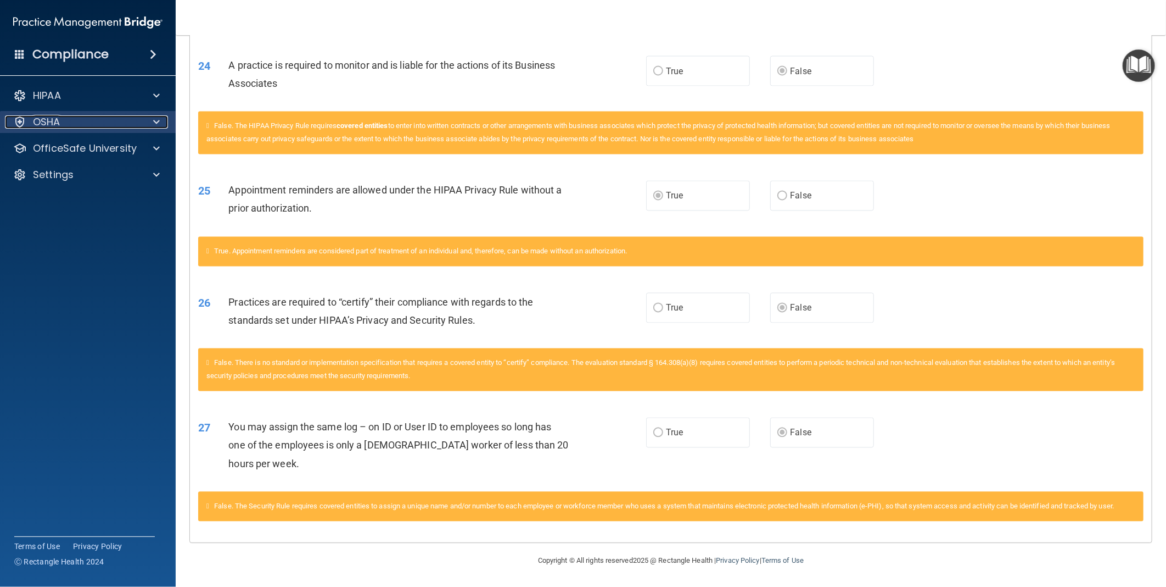
click at [152, 120] on div at bounding box center [154, 121] width 27 height 13
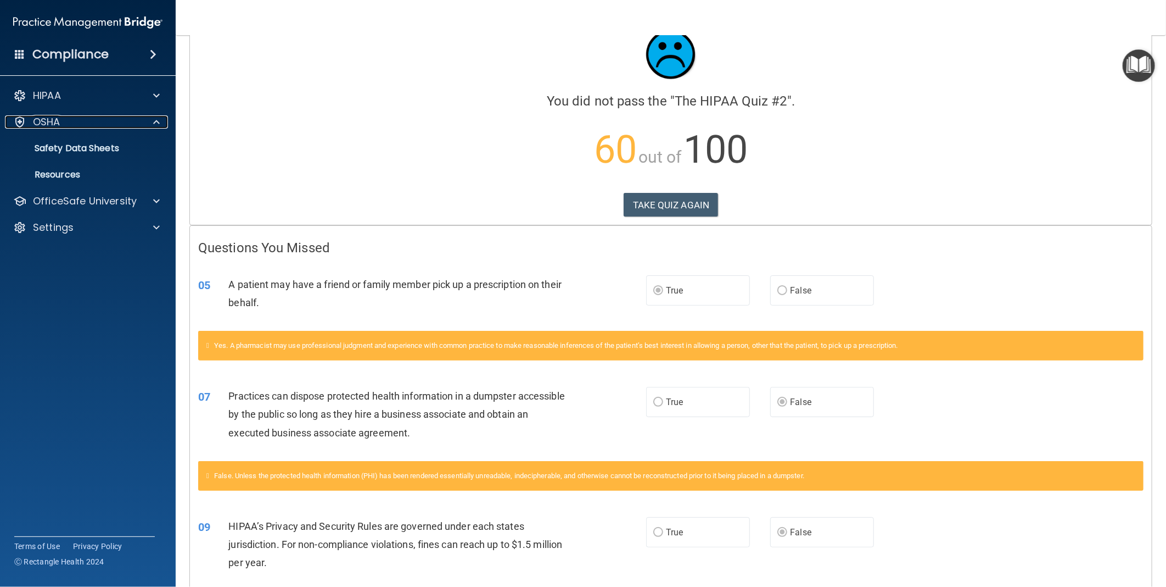
scroll to position [0, 0]
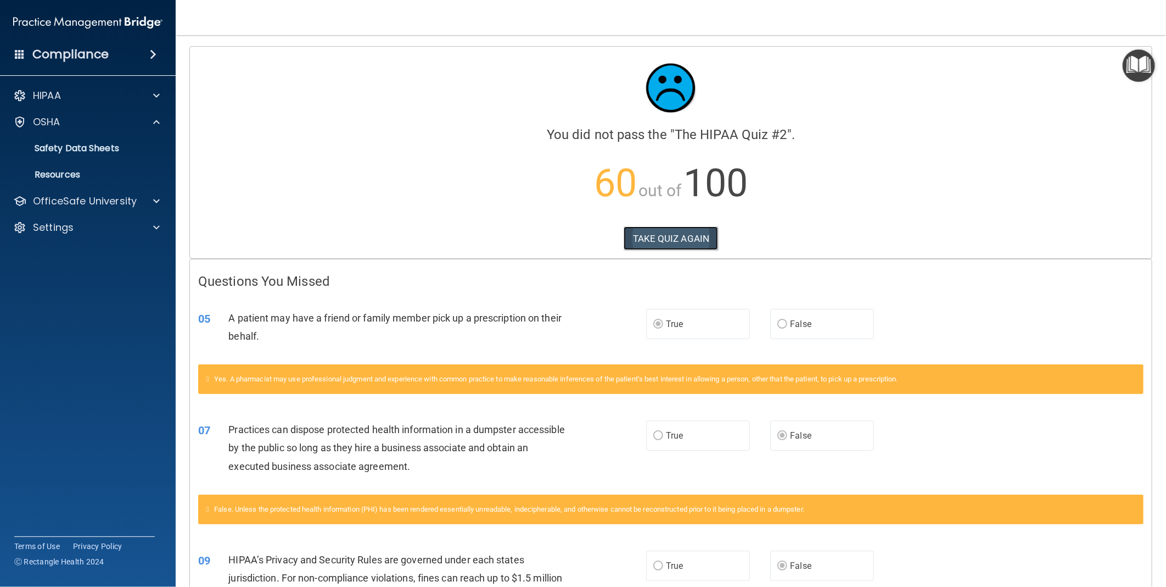
click at [656, 237] on button "TAKE QUIZ AGAIN" at bounding box center [671, 238] width 95 height 24
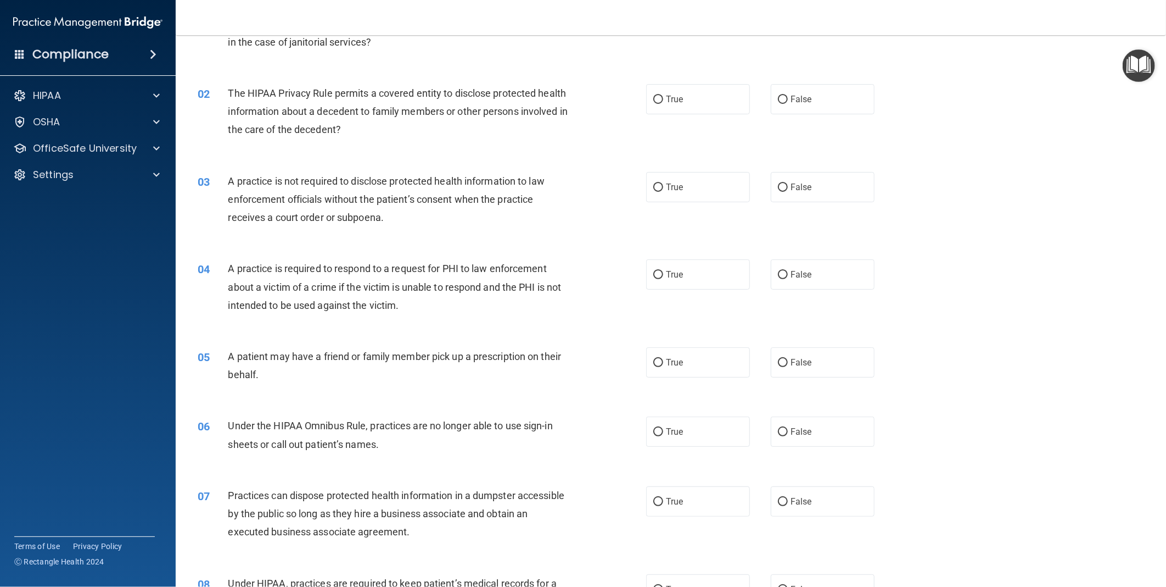
scroll to position [61, 0]
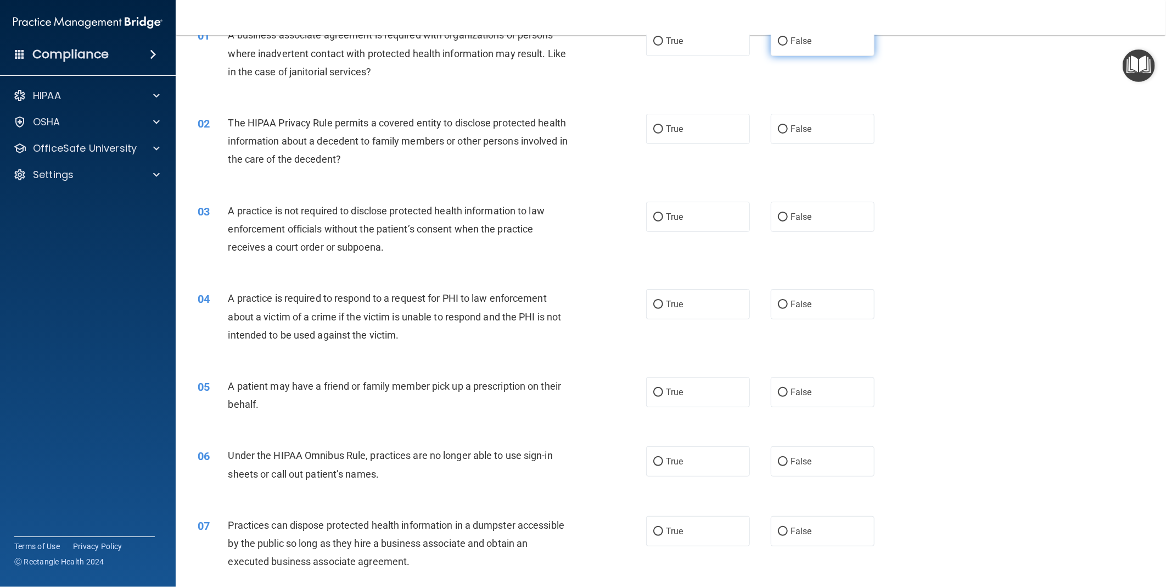
click at [780, 44] on input "False" at bounding box center [783, 41] width 10 height 8
radio input "true"
click at [734, 129] on label "True" at bounding box center [698, 129] width 104 height 30
click at [663, 129] on input "True" at bounding box center [659, 129] width 10 height 8
radio input "true"
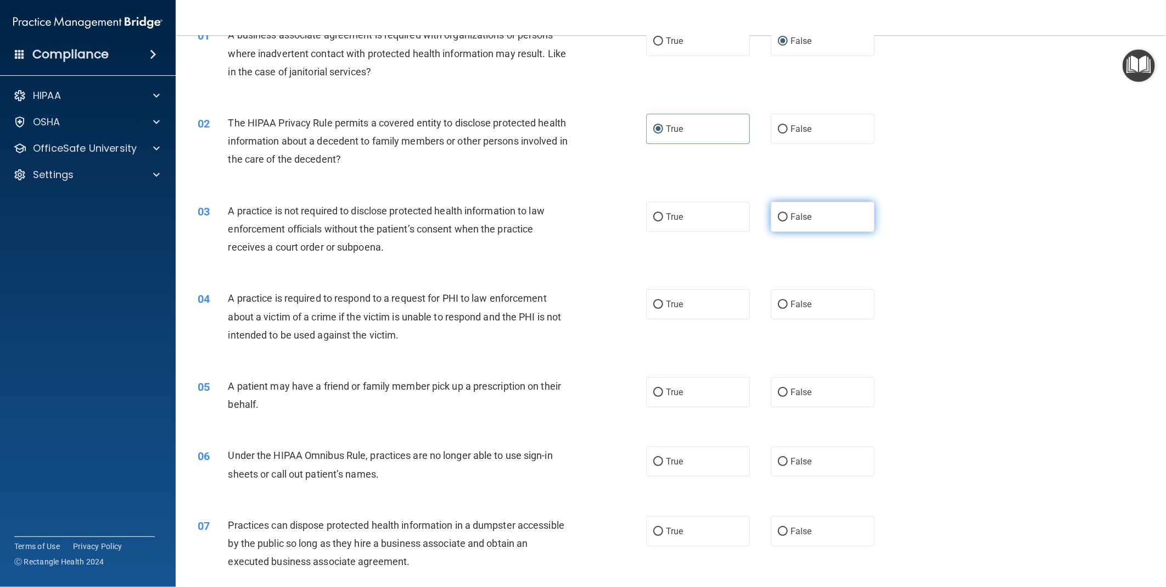
click at [833, 216] on label "False" at bounding box center [823, 217] width 104 height 30
click at [788, 216] on input "False" at bounding box center [783, 217] width 10 height 8
radio input "true"
click at [679, 304] on label "True" at bounding box center [698, 304] width 104 height 30
click at [663, 304] on input "True" at bounding box center [659, 304] width 10 height 8
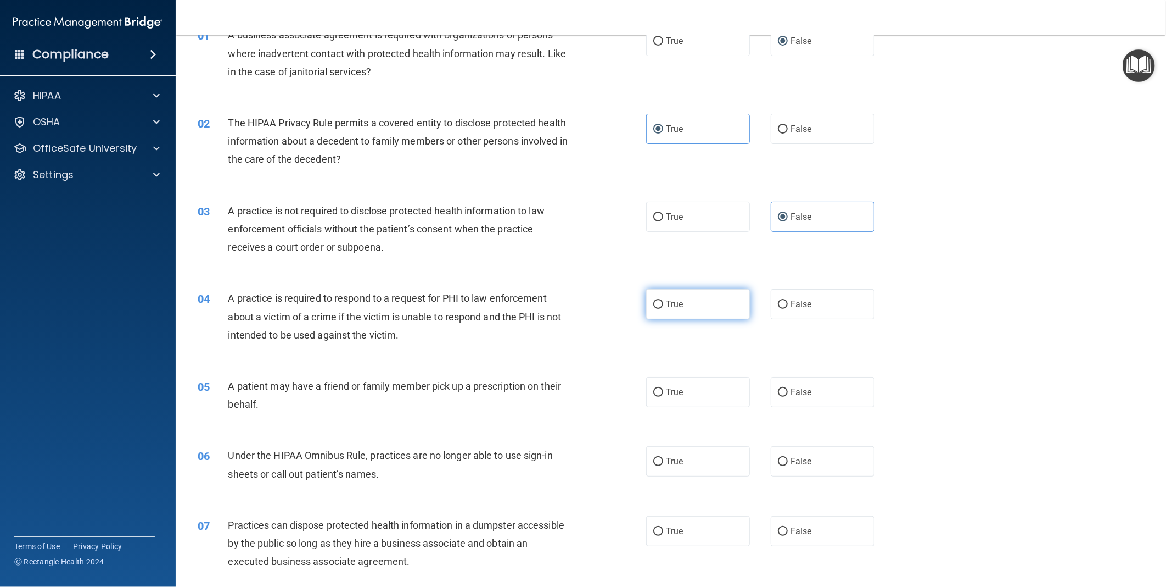
radio input "true"
click at [803, 396] on span "False" at bounding box center [801, 392] width 21 height 10
click at [788, 396] on input "False" at bounding box center [783, 392] width 10 height 8
radio input "true"
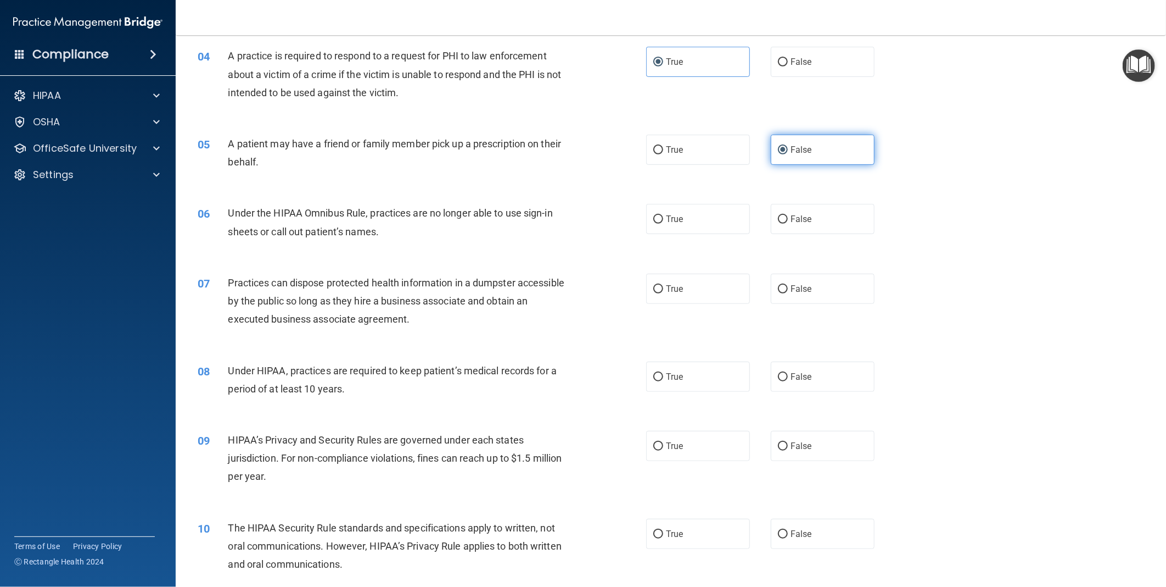
scroll to position [305, 0]
click at [816, 219] on label "False" at bounding box center [823, 217] width 104 height 30
click at [788, 219] on input "False" at bounding box center [783, 218] width 10 height 8
radio input "true"
click at [681, 276] on label "True" at bounding box center [698, 287] width 104 height 30
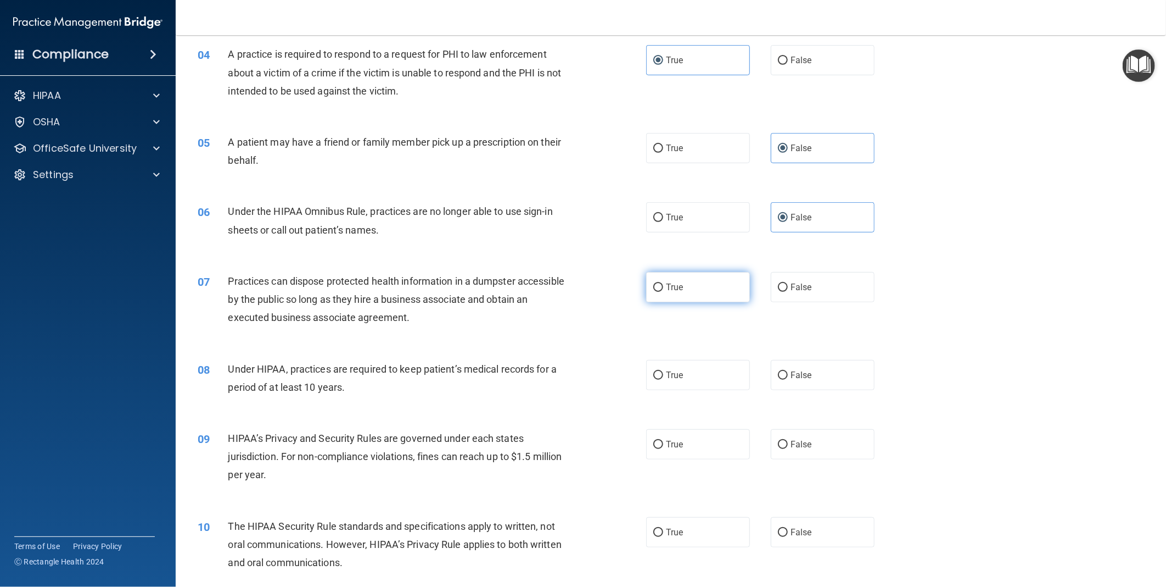
click at [663, 283] on input "True" at bounding box center [659, 287] width 10 height 8
radio input "true"
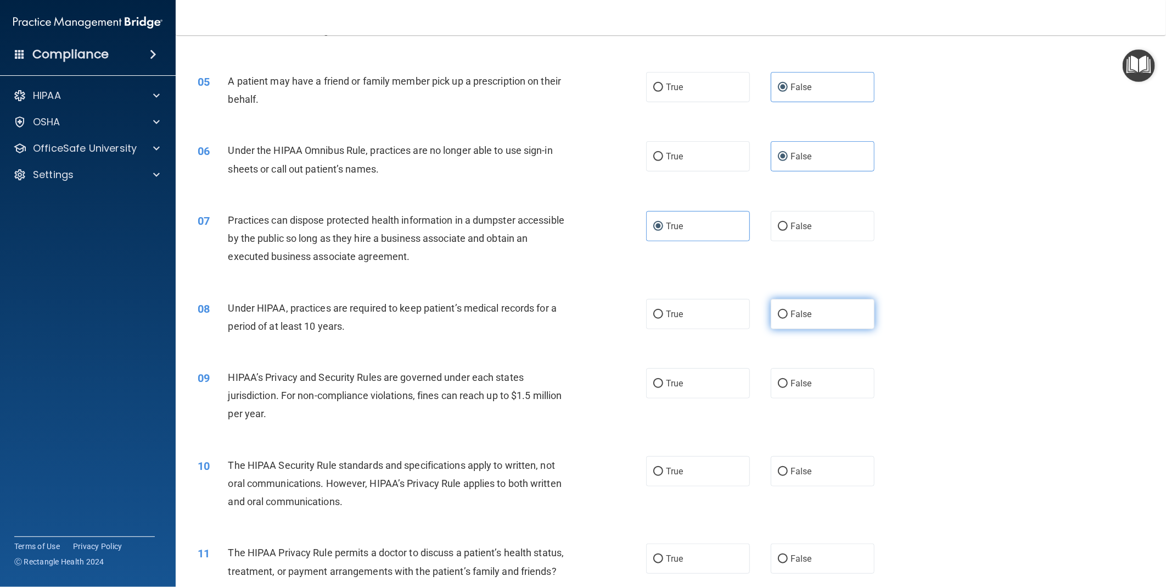
click at [797, 304] on label "False" at bounding box center [823, 314] width 104 height 30
click at [788, 310] on input "False" at bounding box center [783, 314] width 10 height 8
radio input "true"
click at [678, 381] on span "True" at bounding box center [674, 383] width 17 height 10
click at [663, 381] on input "True" at bounding box center [659, 383] width 10 height 8
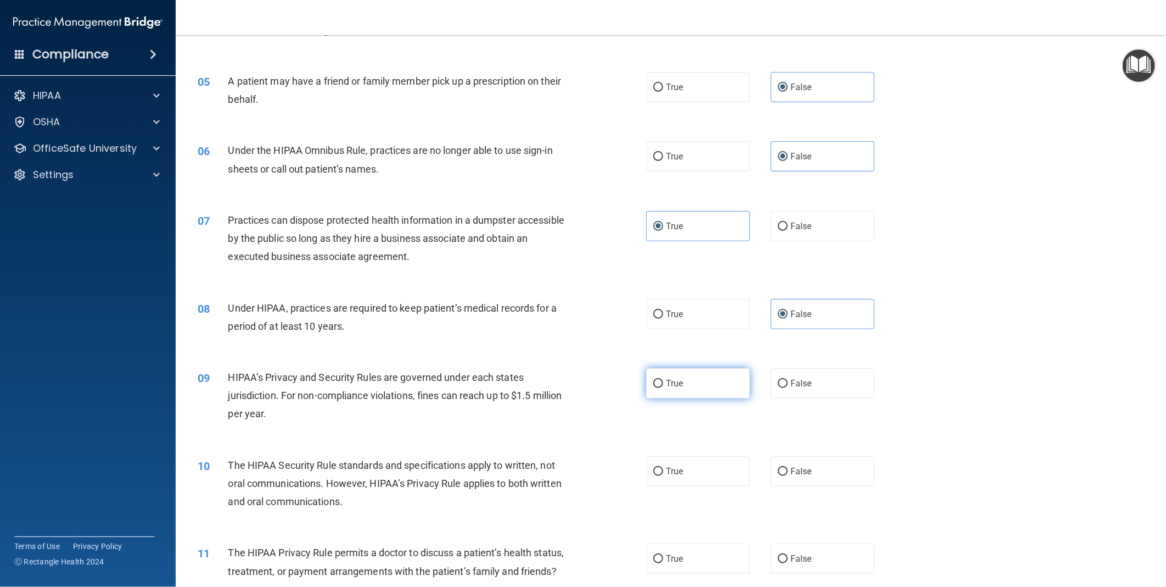
radio input "true"
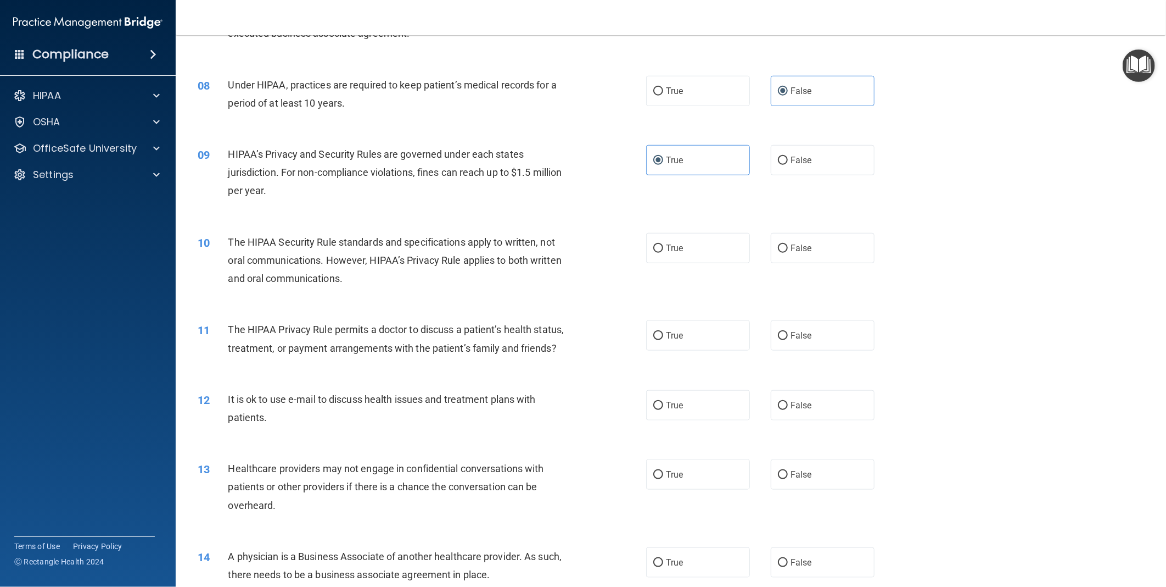
scroll to position [610, 0]
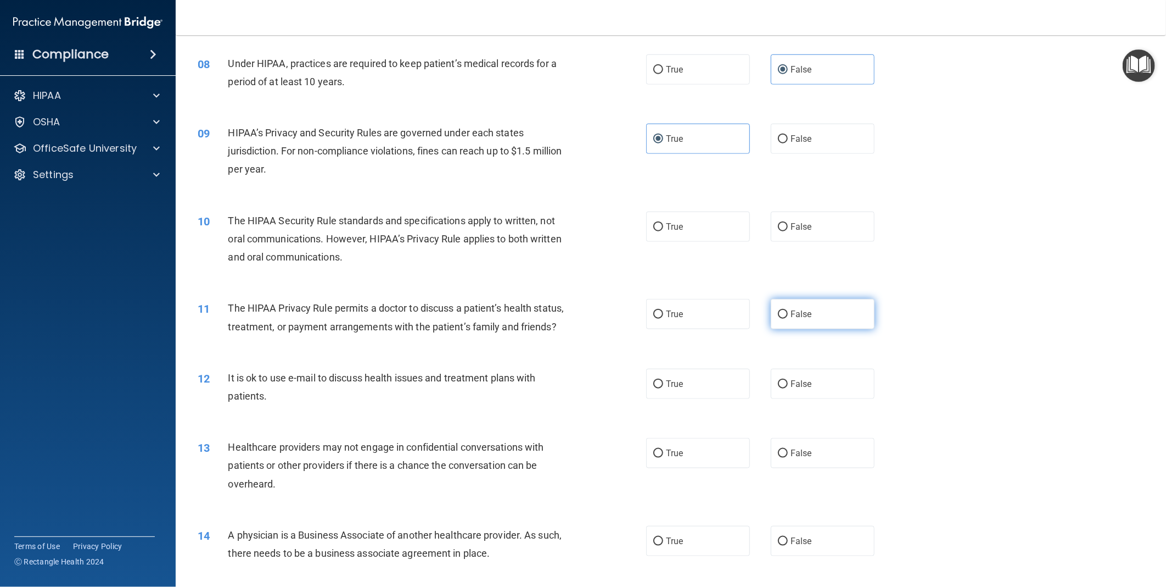
click at [815, 311] on label "False" at bounding box center [823, 314] width 104 height 30
click at [788, 311] on input "False" at bounding box center [783, 314] width 10 height 8
radio input "true"
click at [792, 255] on div "10 The HIPAA Security Rule standards and specifications apply to written, not o…" at bounding box center [670, 242] width 963 height 88
click at [685, 222] on label "True" at bounding box center [698, 226] width 104 height 30
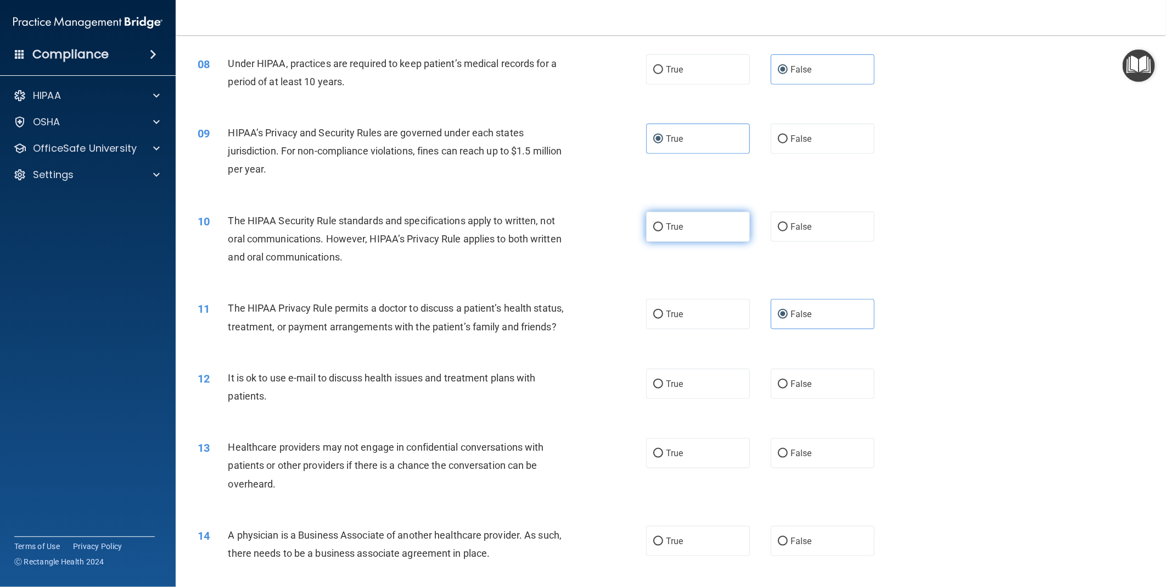
click at [663, 223] on input "True" at bounding box center [659, 227] width 10 height 8
radio input "true"
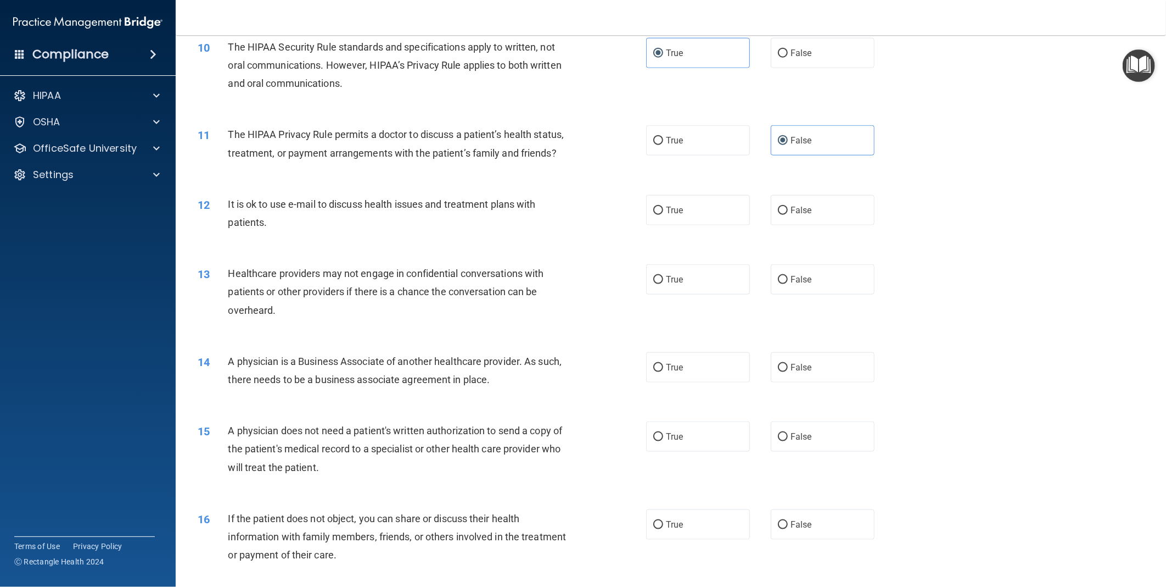
scroll to position [793, 0]
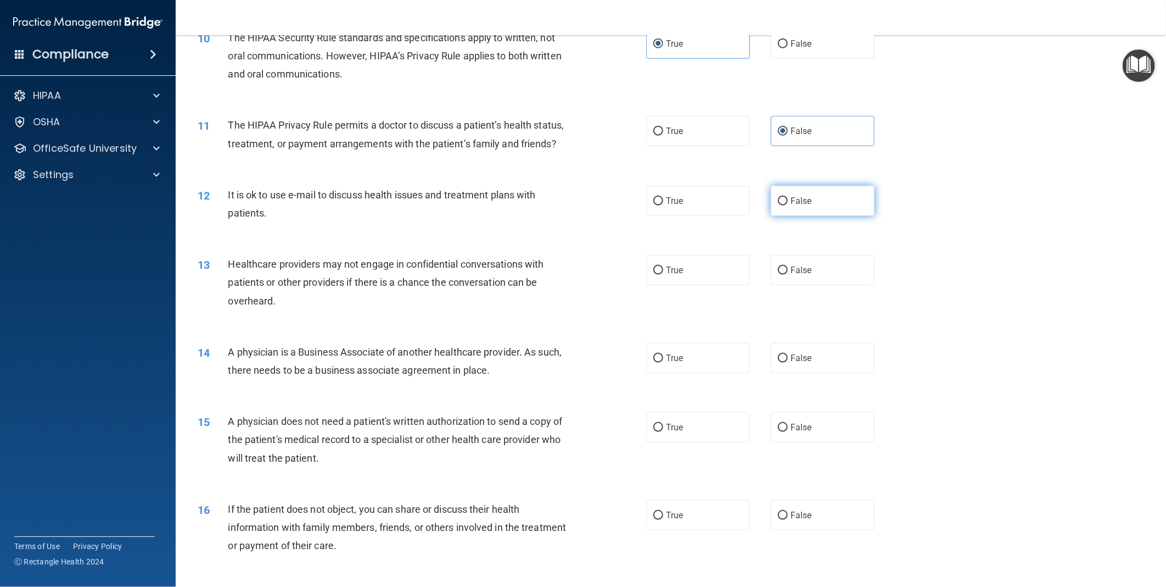
click at [798, 206] on span "False" at bounding box center [801, 201] width 21 height 10
click at [788, 205] on input "False" at bounding box center [783, 201] width 10 height 8
radio input "true"
click at [706, 285] on label "True" at bounding box center [698, 270] width 104 height 30
click at [663, 275] on input "True" at bounding box center [659, 270] width 10 height 8
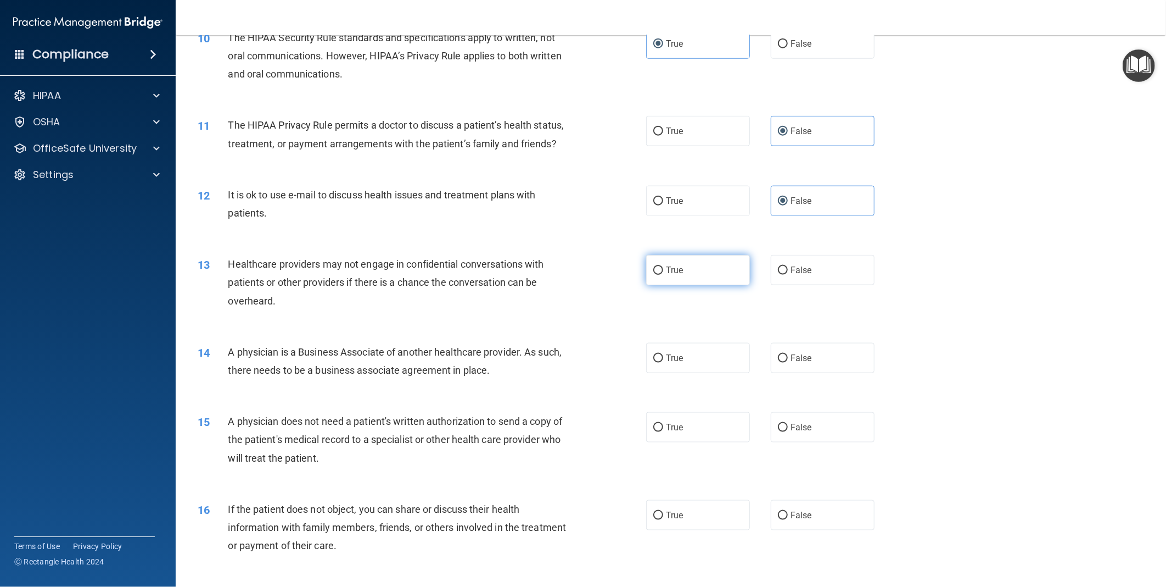
radio input "true"
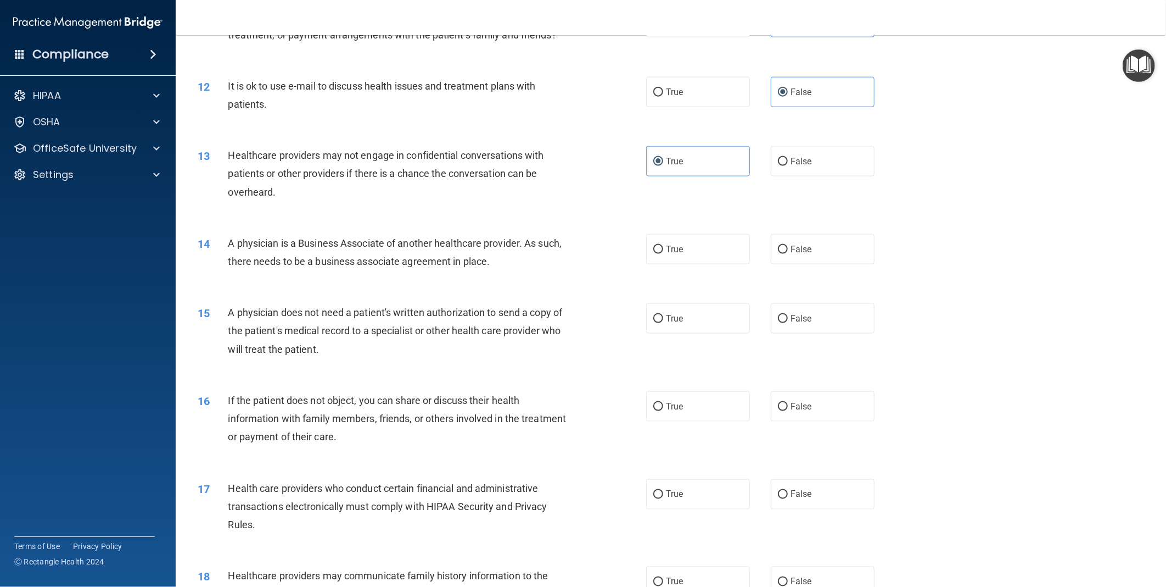
scroll to position [915, 0]
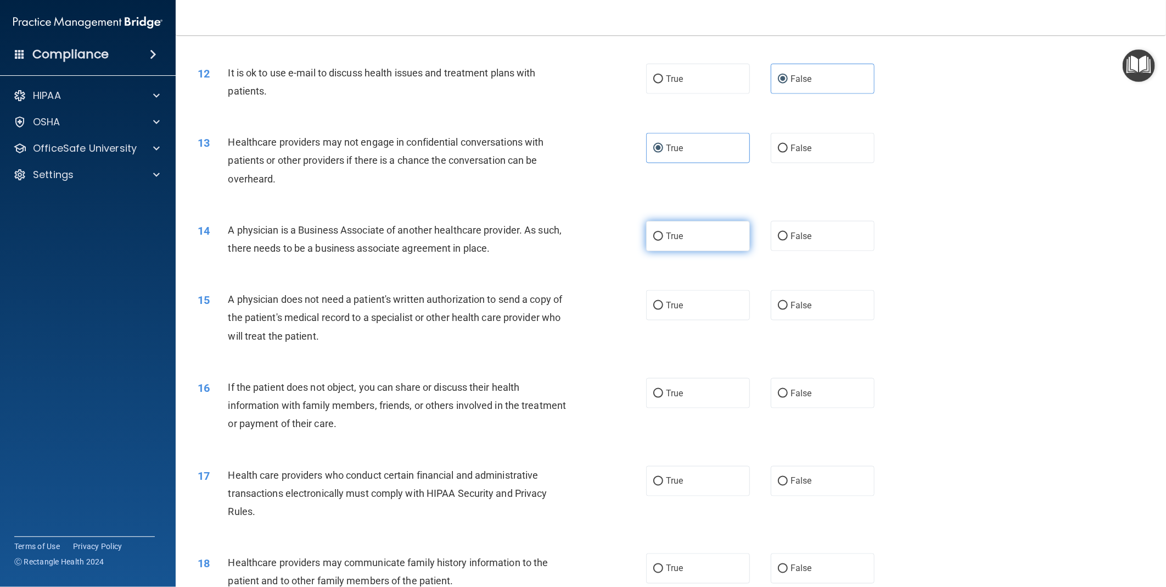
click at [659, 250] on label "True" at bounding box center [698, 236] width 104 height 30
click at [659, 241] on input "True" at bounding box center [659, 236] width 10 height 8
radio input "true"
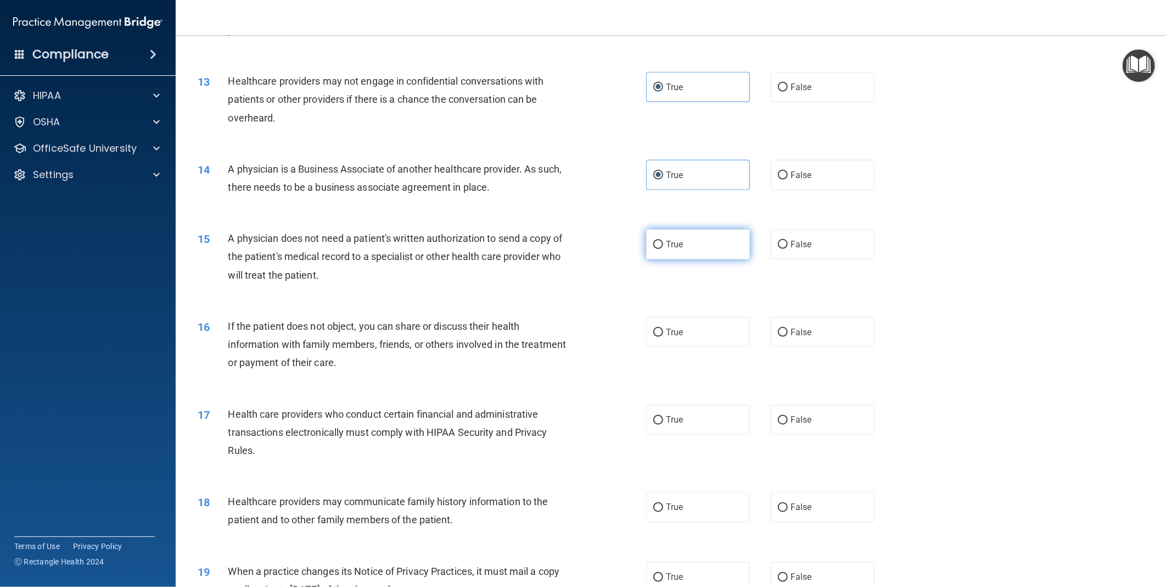
click at [676, 249] on span "True" at bounding box center [674, 244] width 17 height 10
click at [663, 249] on input "True" at bounding box center [659, 245] width 10 height 8
radio input "true"
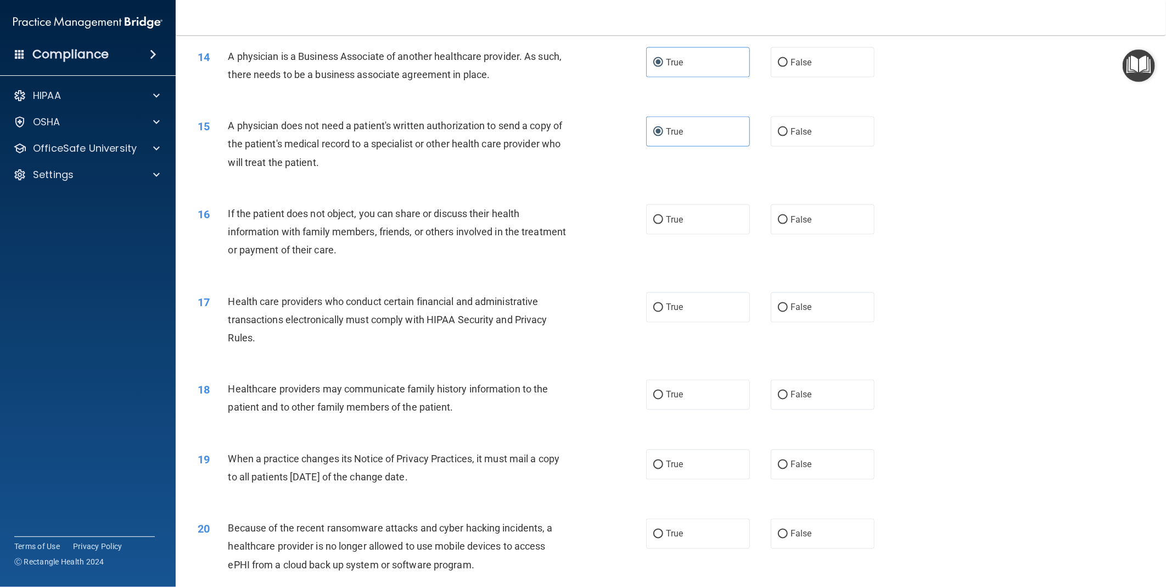
scroll to position [1098, 0]
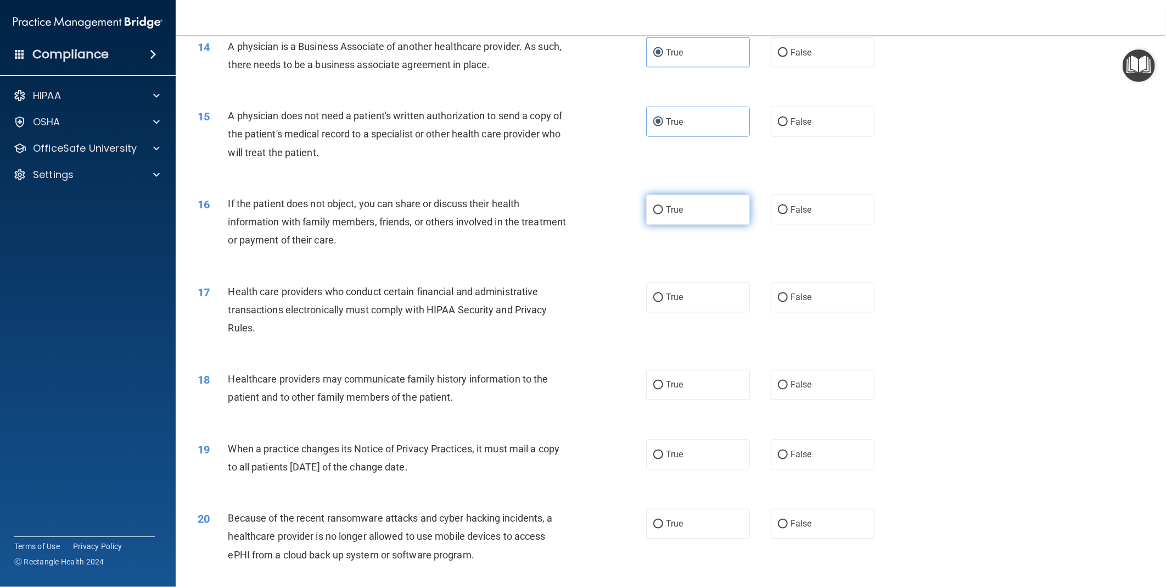
click at [674, 215] on span "True" at bounding box center [674, 209] width 17 height 10
click at [663, 214] on input "True" at bounding box center [659, 210] width 10 height 8
radio input "true"
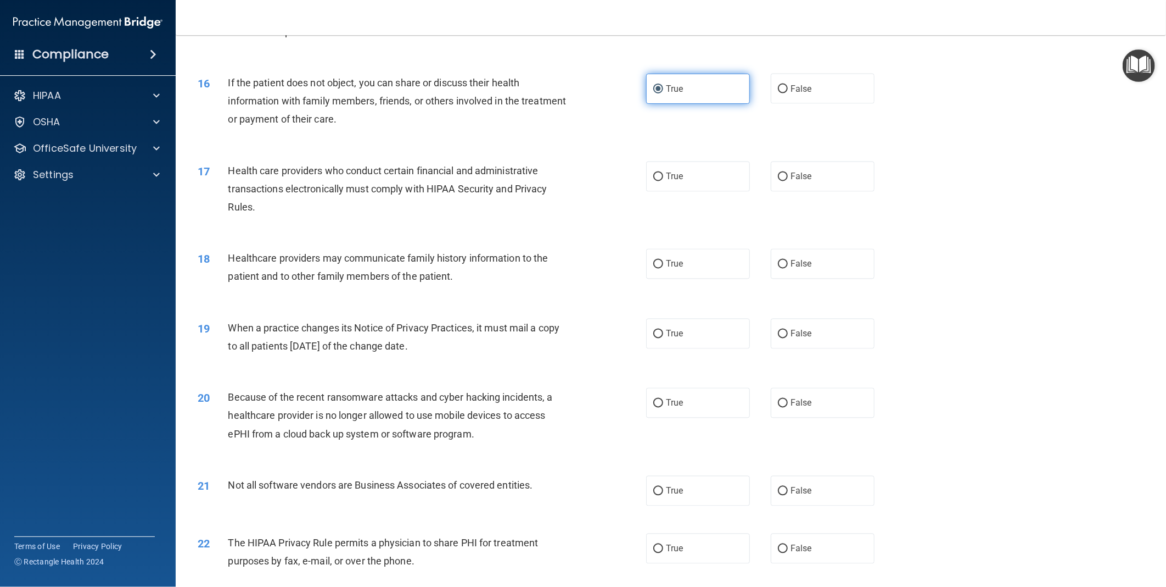
scroll to position [1220, 0]
click at [685, 191] on label "True" at bounding box center [698, 175] width 104 height 30
click at [663, 180] on input "True" at bounding box center [659, 176] width 10 height 8
radio input "true"
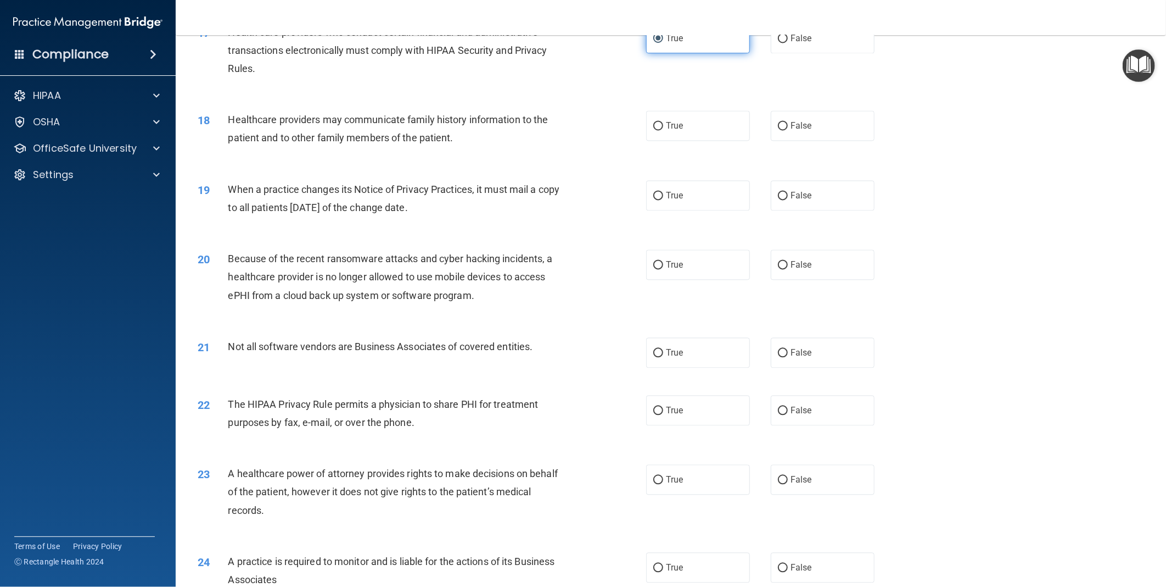
scroll to position [1403, 0]
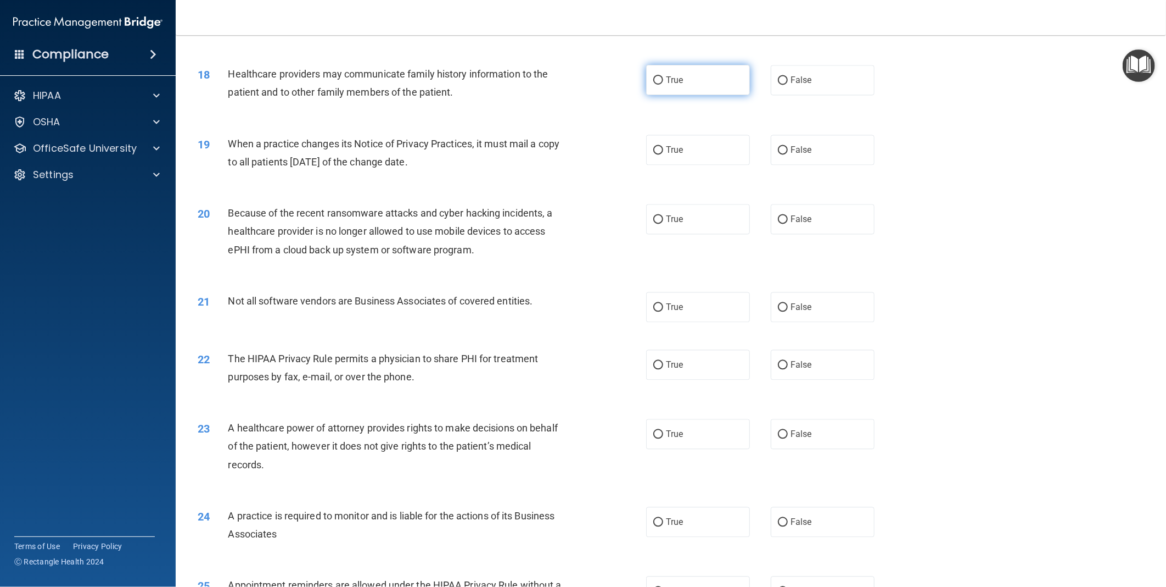
click at [685, 95] on label "True" at bounding box center [698, 80] width 104 height 30
click at [663, 85] on input "True" at bounding box center [659, 80] width 10 height 8
radio input "true"
click at [791, 155] on span "False" at bounding box center [801, 149] width 21 height 10
click at [788, 154] on input "False" at bounding box center [783, 150] width 10 height 8
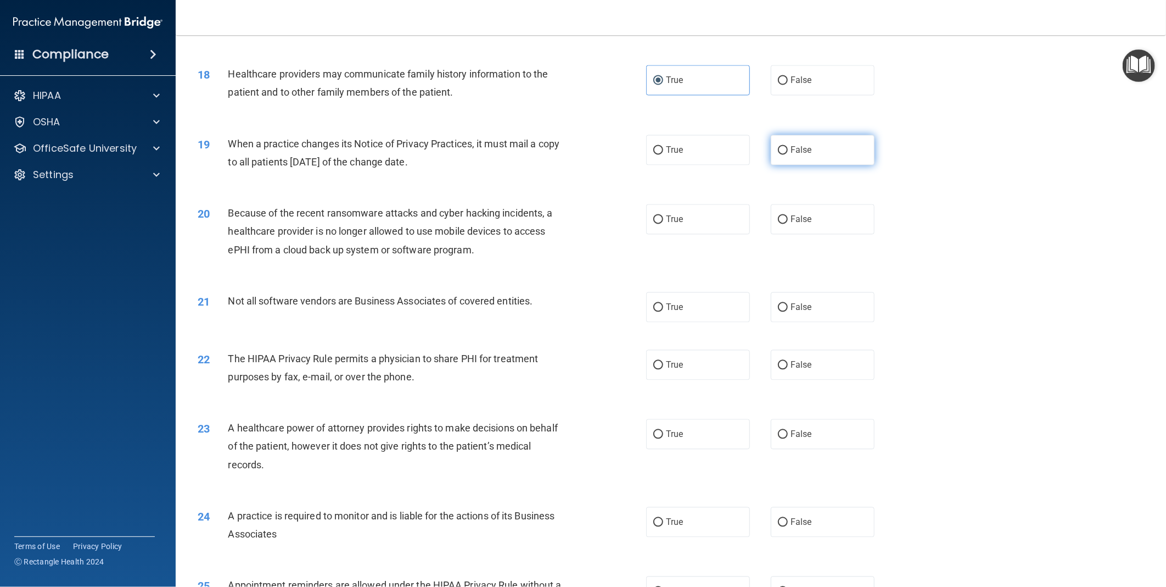
radio input "true"
click at [784, 234] on label "False" at bounding box center [823, 219] width 104 height 30
click at [784, 224] on input "False" at bounding box center [783, 219] width 10 height 8
radio input "true"
click at [673, 312] on span "True" at bounding box center [674, 307] width 17 height 10
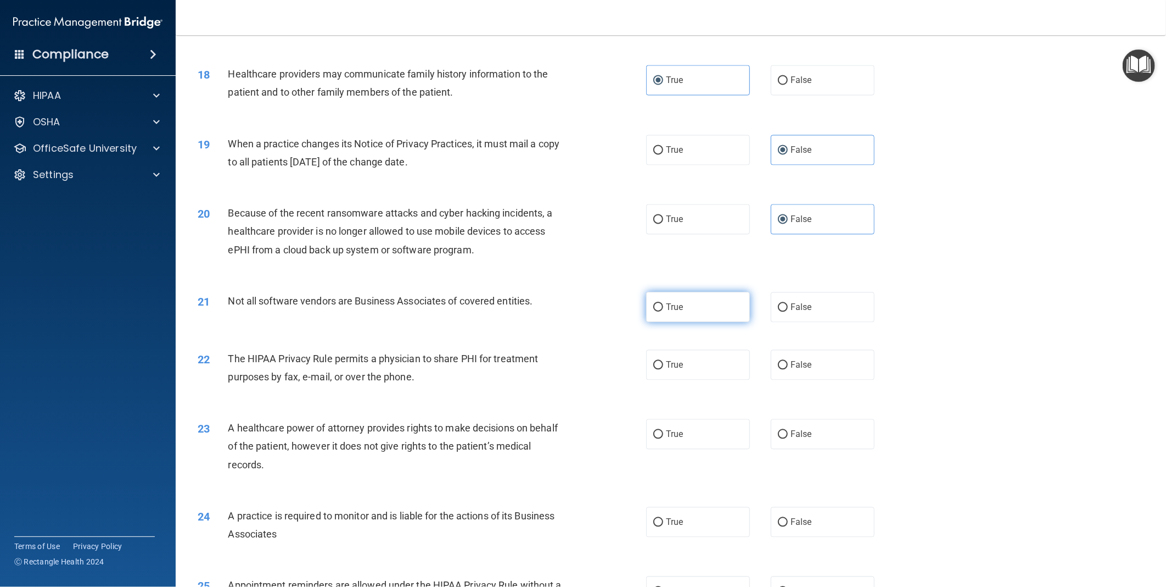
click at [663, 311] on input "True" at bounding box center [659, 307] width 10 height 8
radio input "true"
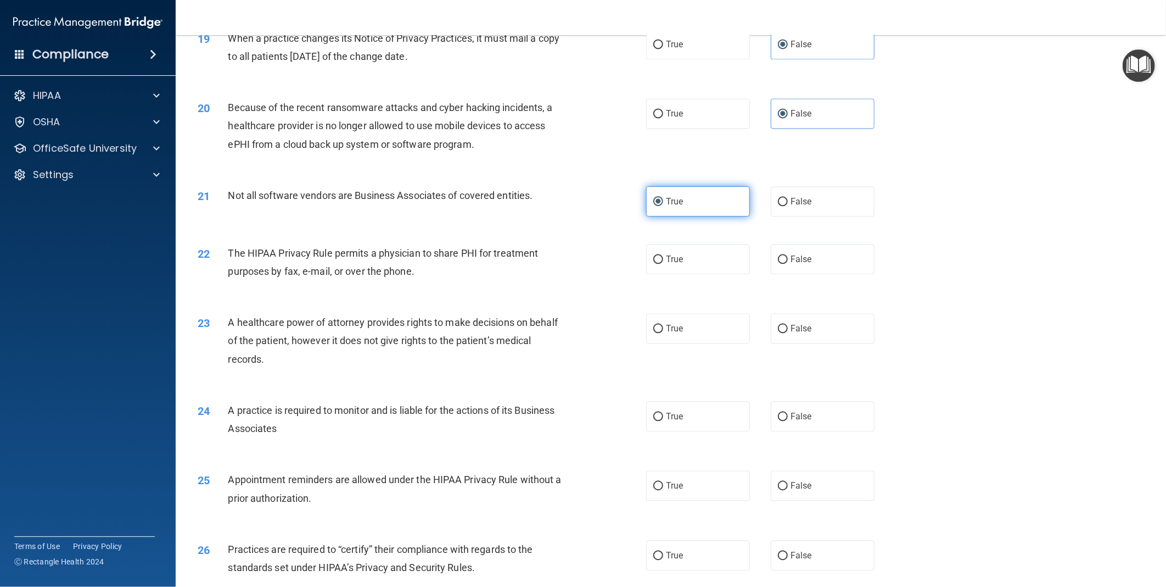
scroll to position [1525, 0]
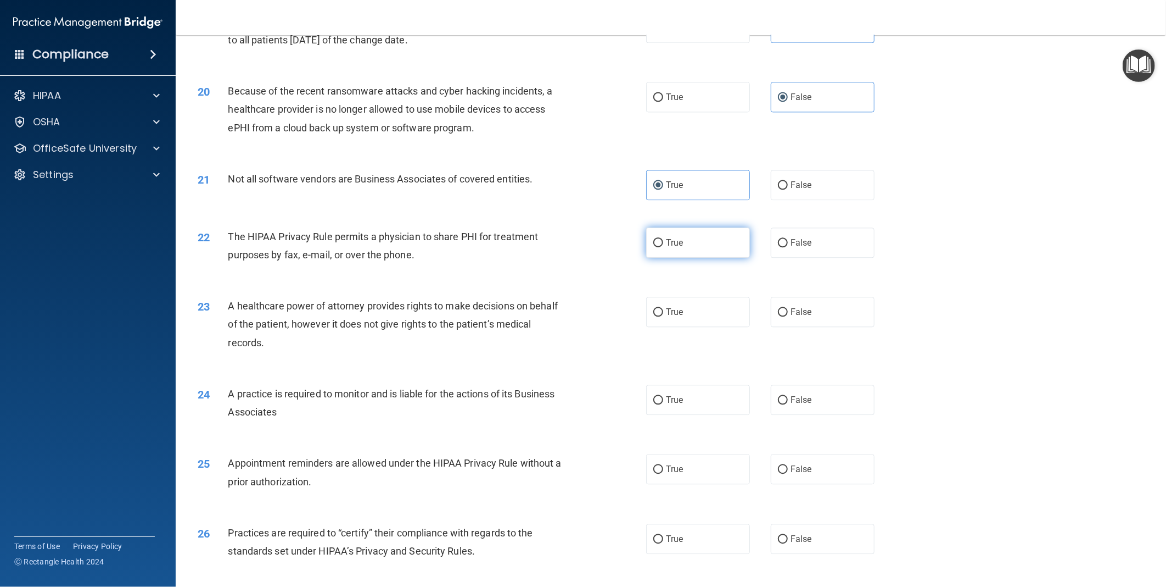
click at [679, 250] on label "True" at bounding box center [698, 242] width 104 height 30
click at [663, 247] on input "True" at bounding box center [659, 243] width 10 height 8
radio input "true"
click at [799, 317] on span "False" at bounding box center [801, 311] width 21 height 10
click at [788, 316] on input "False" at bounding box center [783, 312] width 10 height 8
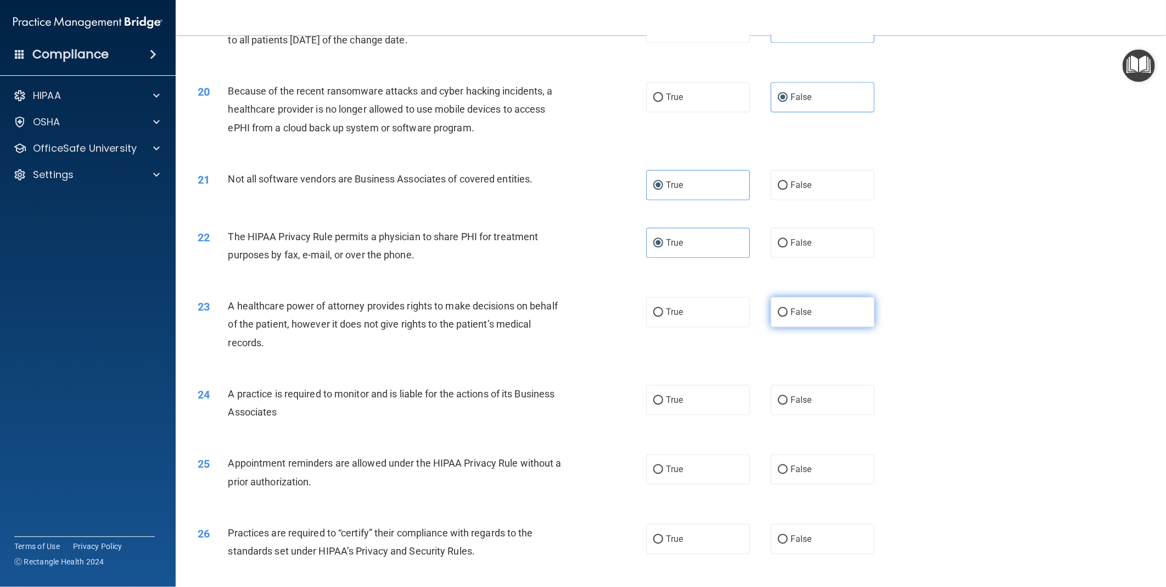
radio input "true"
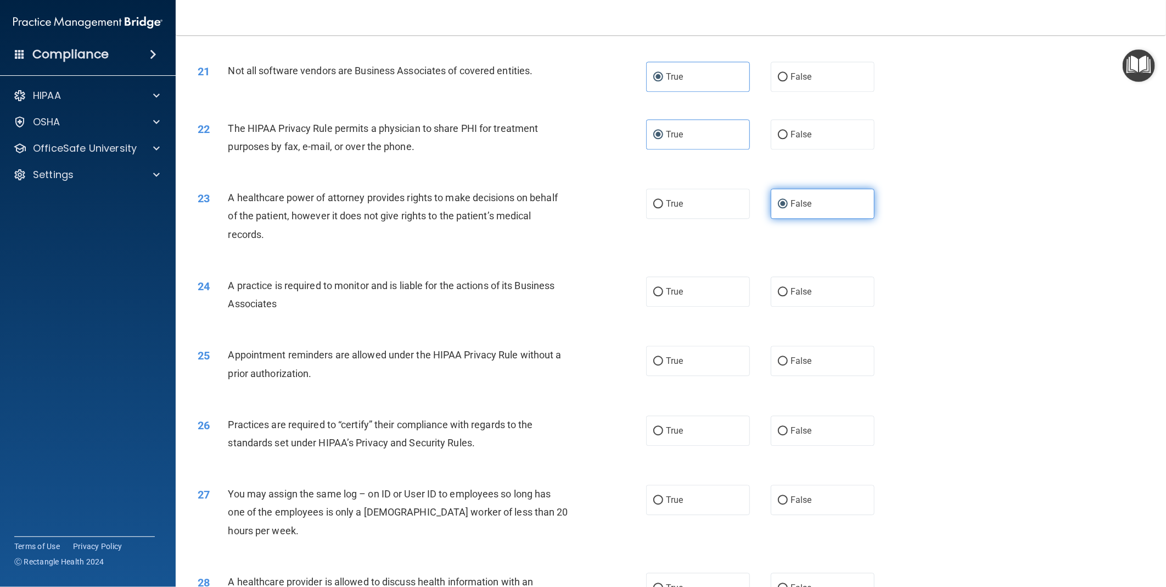
scroll to position [1648, 0]
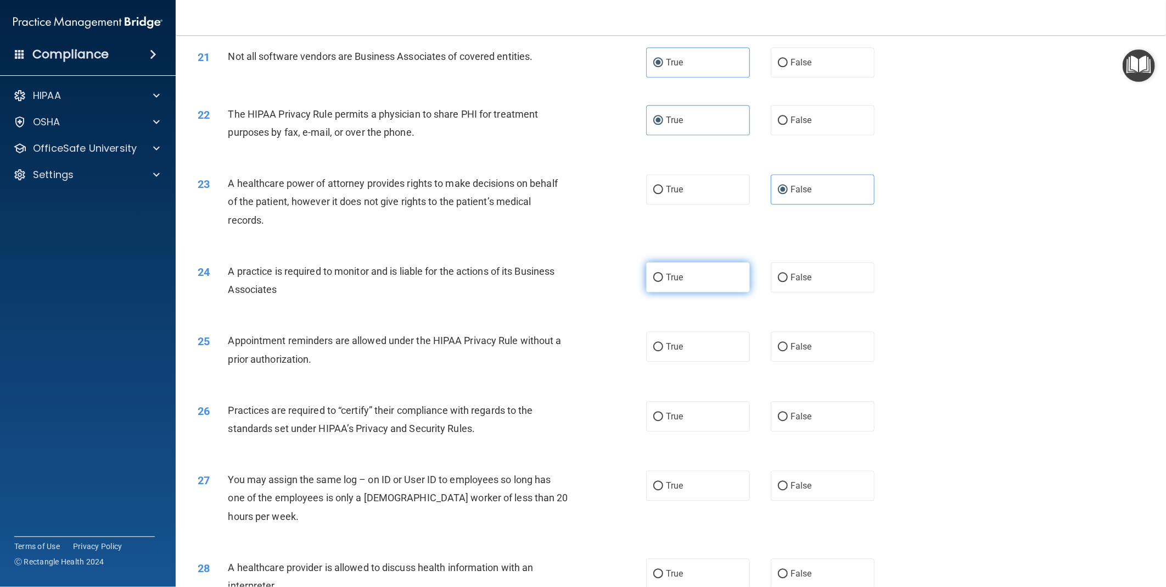
click at [673, 282] on span "True" at bounding box center [674, 277] width 17 height 10
click at [663, 282] on input "True" at bounding box center [659, 278] width 10 height 8
radio input "true"
click at [792, 351] on span "False" at bounding box center [801, 346] width 21 height 10
click at [788, 351] on input "False" at bounding box center [783, 347] width 10 height 8
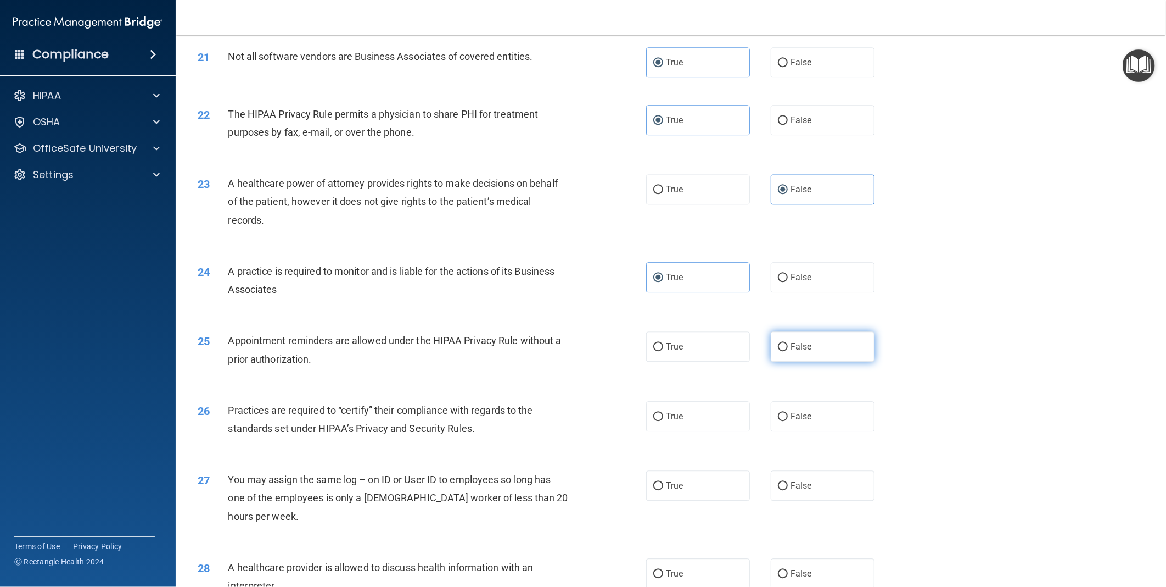
radio input "true"
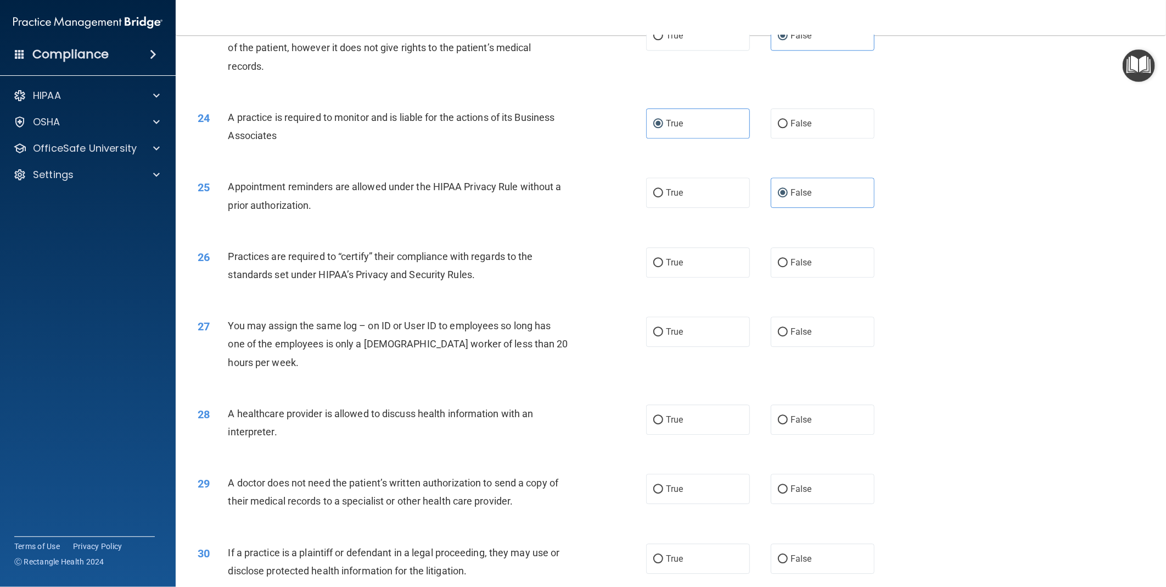
scroll to position [1830, 0]
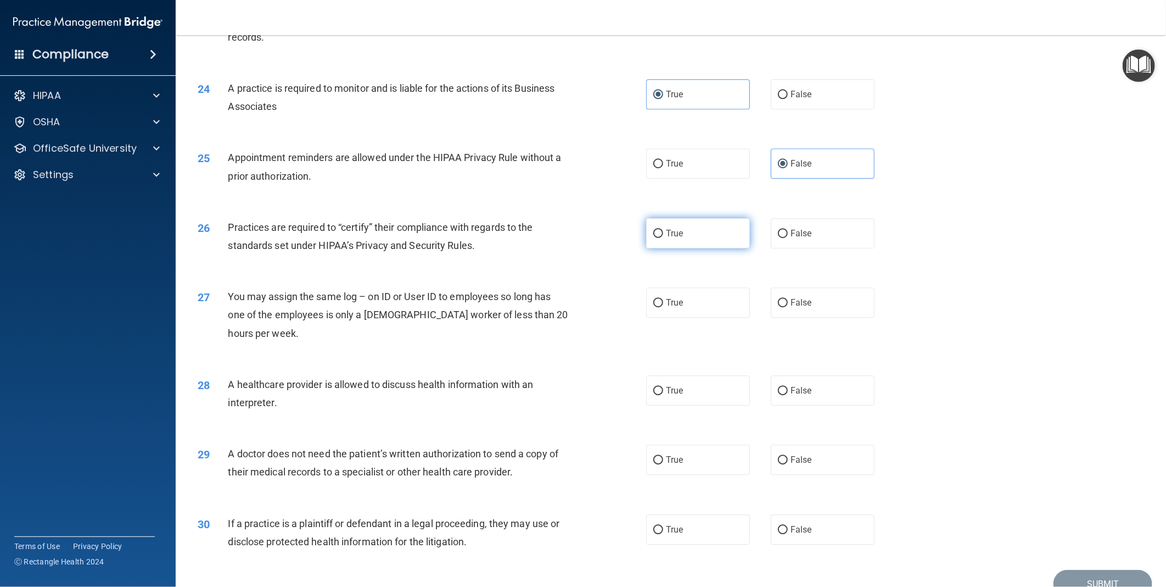
click at [687, 248] on label "True" at bounding box center [698, 233] width 104 height 30
click at [663, 238] on input "True" at bounding box center [659, 234] width 10 height 8
radio input "true"
click at [814, 317] on label "False" at bounding box center [823, 302] width 104 height 30
click at [788, 307] on input "False" at bounding box center [783, 303] width 10 height 8
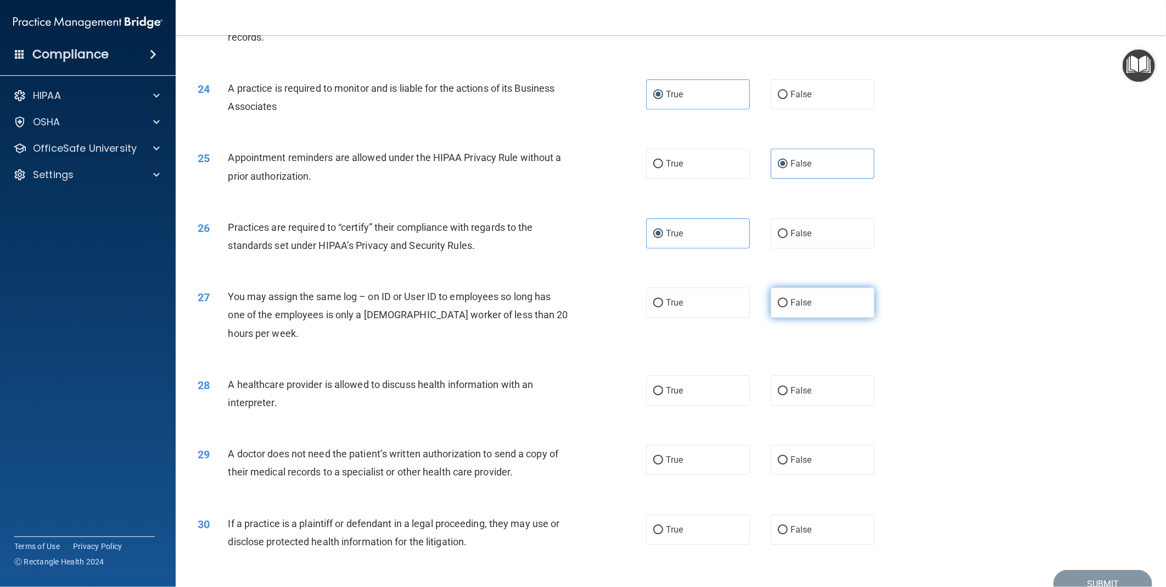
radio input "true"
click at [688, 405] on label "True" at bounding box center [698, 390] width 104 height 30
click at [663, 395] on input "True" at bounding box center [659, 391] width 10 height 8
radio input "true"
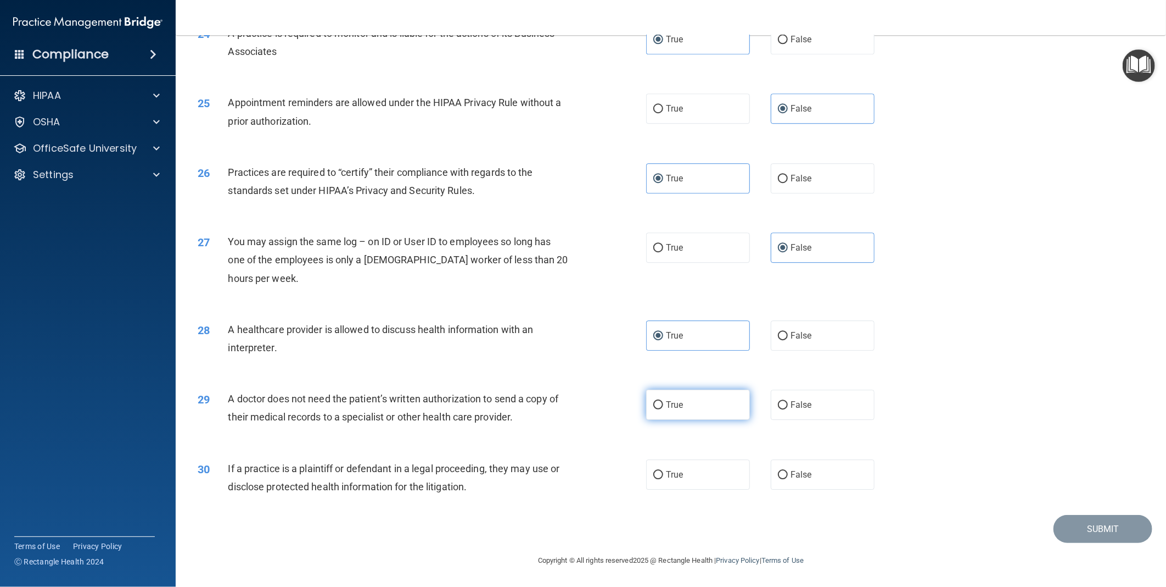
scroll to position [1903, 0]
click at [817, 413] on label "False" at bounding box center [823, 404] width 104 height 30
click at [788, 409] on input "False" at bounding box center [783, 405] width 10 height 8
radio input "true"
click at [682, 478] on label "True" at bounding box center [698, 474] width 104 height 30
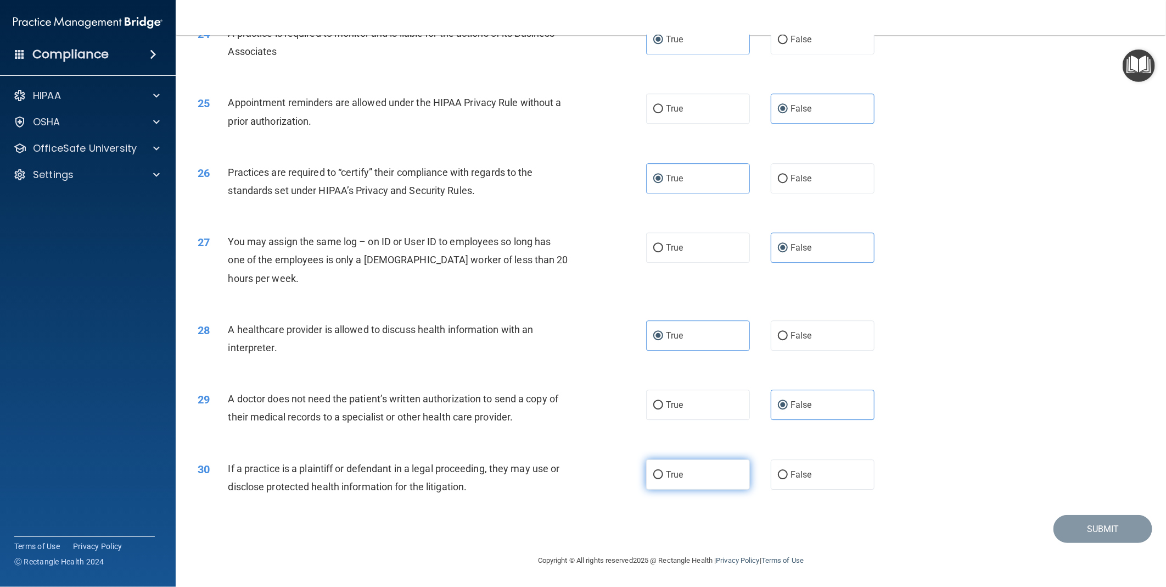
click at [663, 478] on input "True" at bounding box center [659, 475] width 10 height 8
radio input "true"
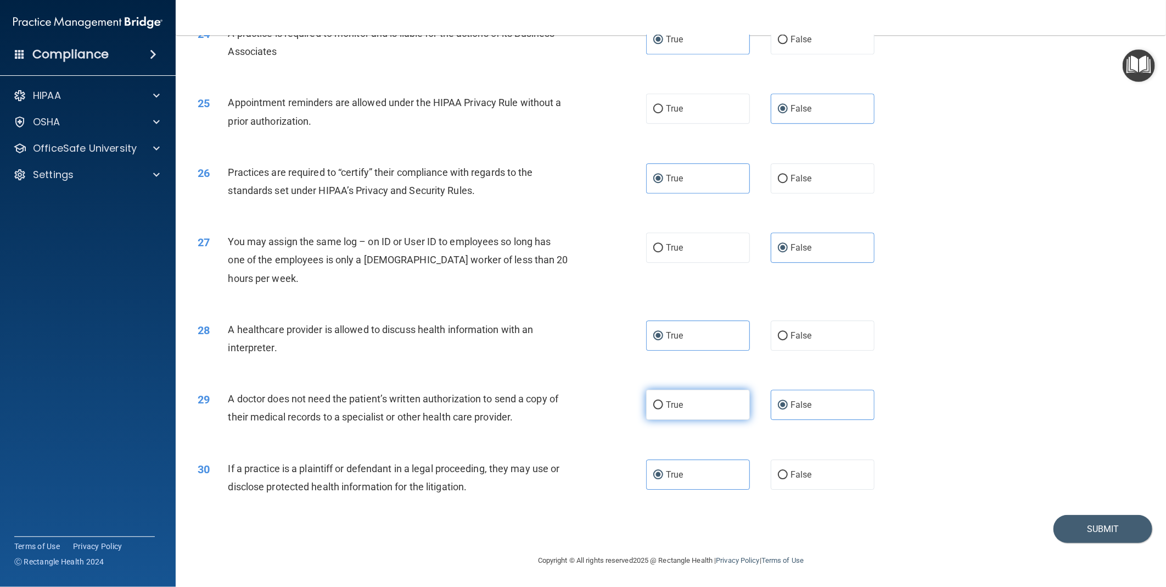
click at [683, 410] on label "True" at bounding box center [698, 404] width 104 height 30
click at [663, 409] on input "True" at bounding box center [659, 405] width 10 height 8
radio input "true"
radio input "false"
click at [1079, 528] on button "Submit" at bounding box center [1103, 529] width 99 height 28
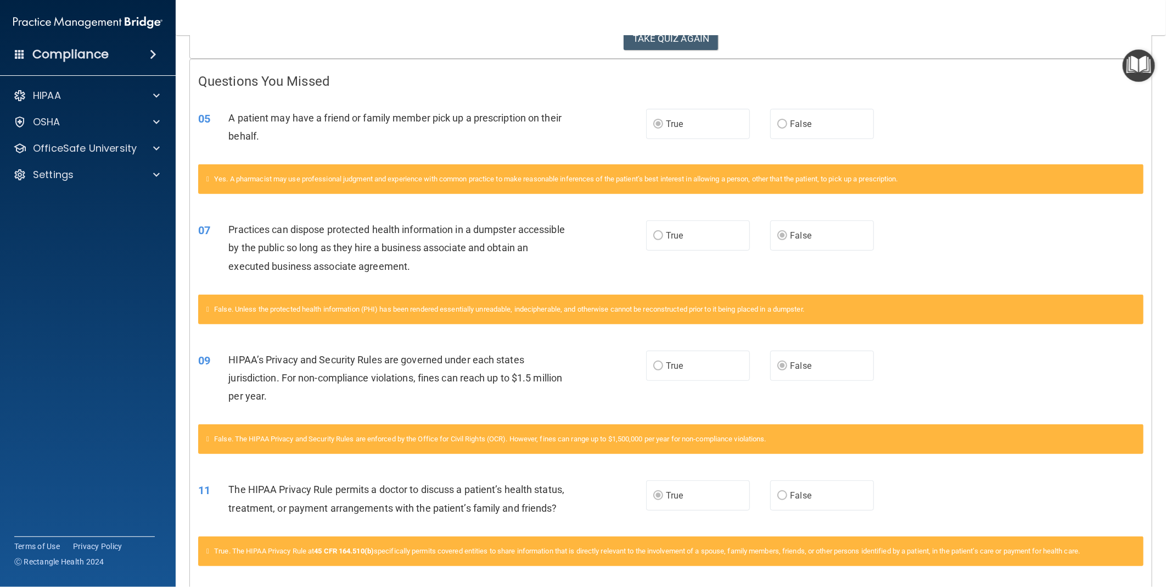
scroll to position [139, 0]
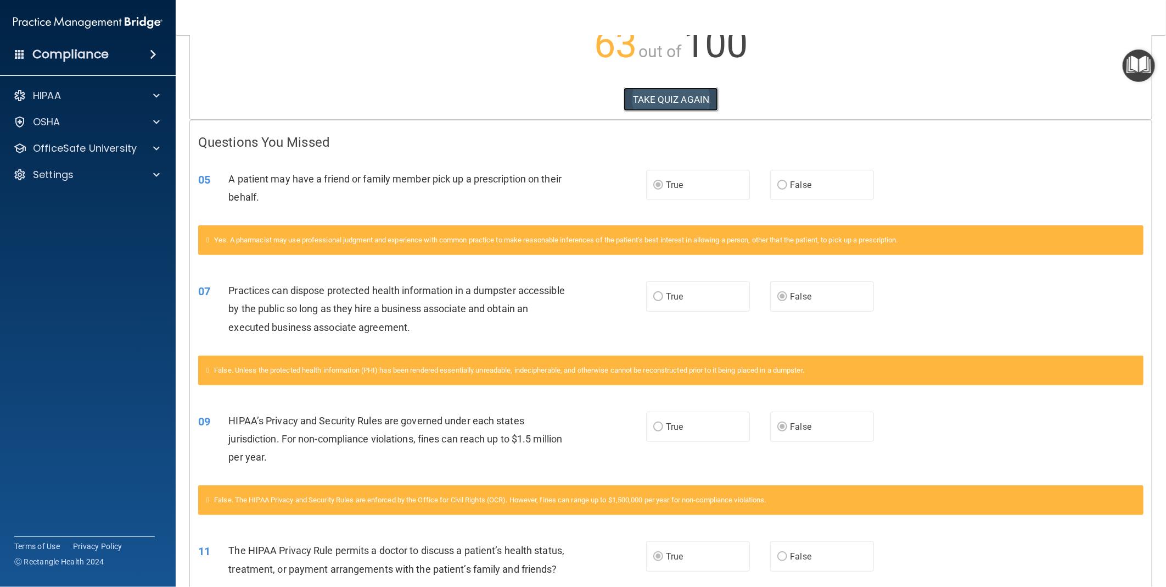
click at [692, 95] on button "TAKE QUIZ AGAIN" at bounding box center [671, 99] width 95 height 24
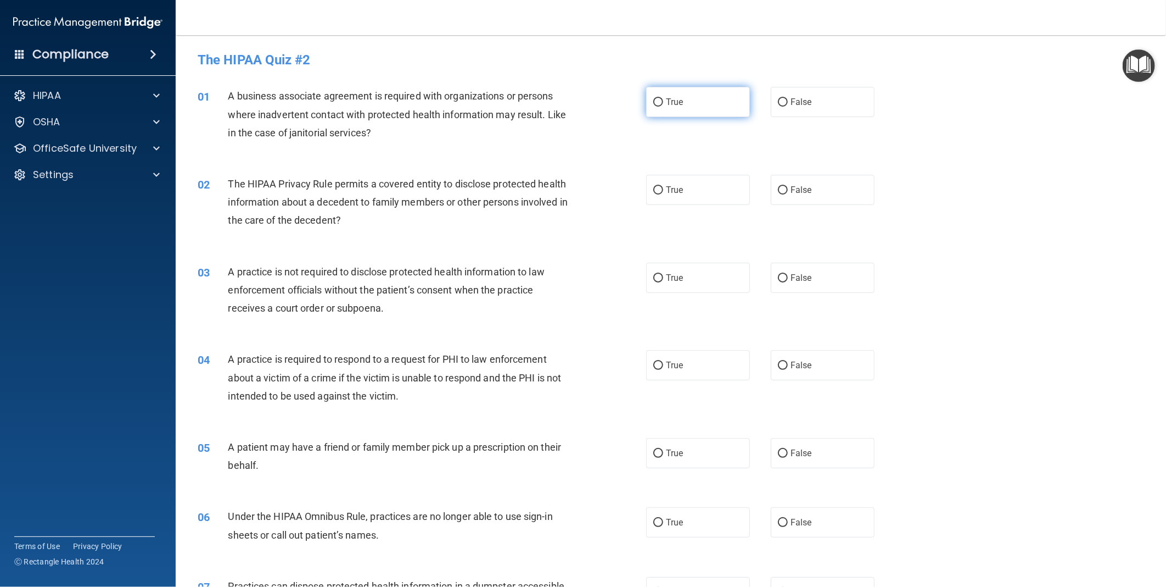
click at [669, 103] on span "True" at bounding box center [674, 102] width 17 height 10
click at [663, 103] on input "True" at bounding box center [659, 102] width 10 height 8
radio input "true"
click at [668, 189] on span "True" at bounding box center [674, 190] width 17 height 10
click at [663, 189] on input "True" at bounding box center [659, 190] width 10 height 8
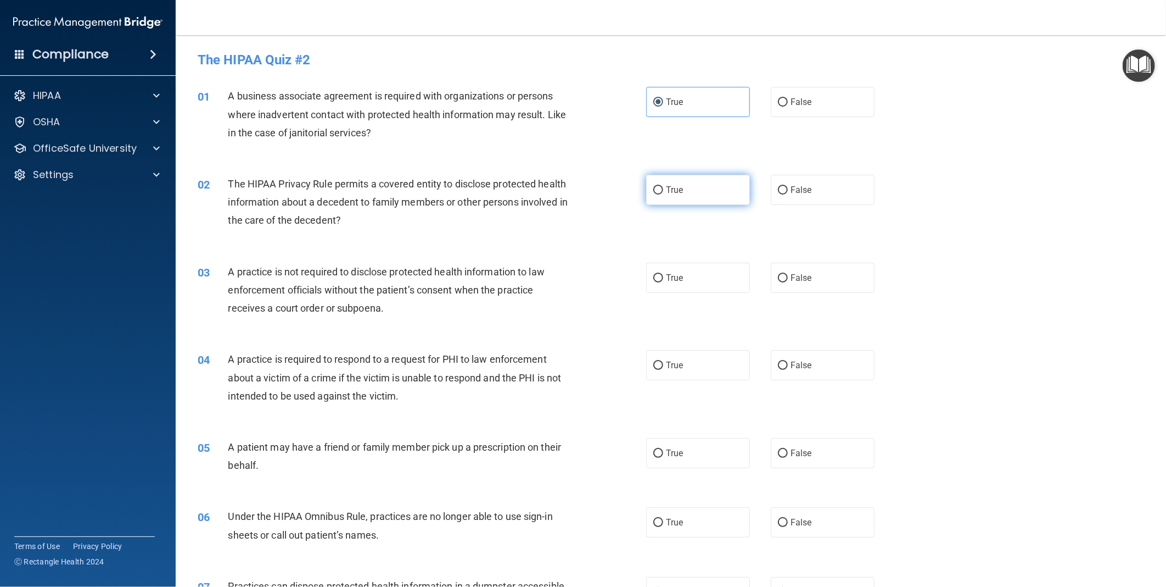
radio input "true"
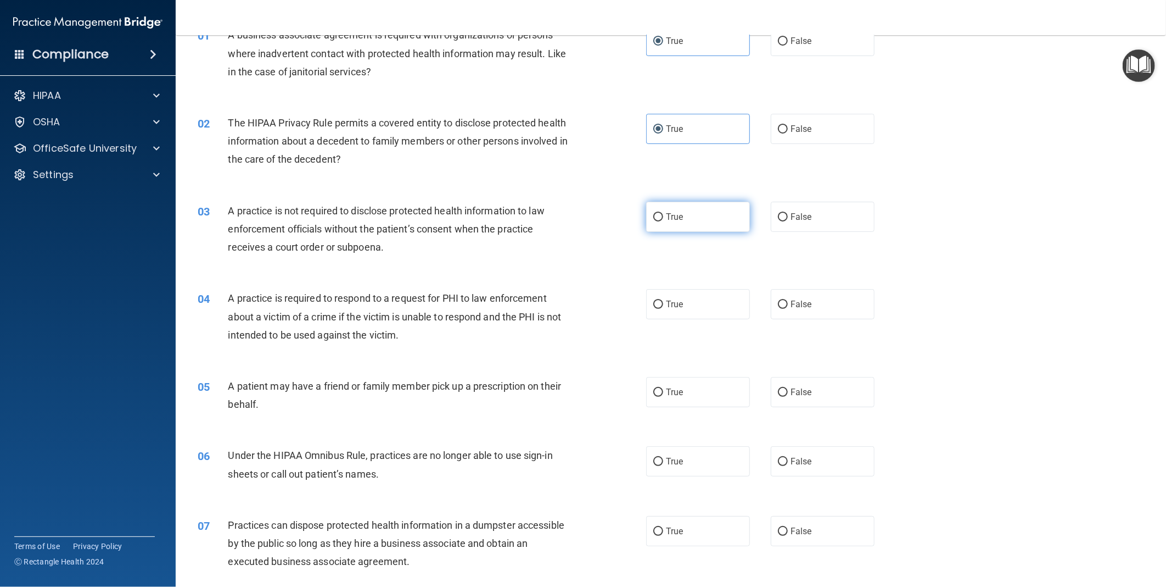
click at [707, 222] on label "True" at bounding box center [698, 217] width 104 height 30
click at [663, 221] on input "True" at bounding box center [659, 217] width 10 height 8
radio input "true"
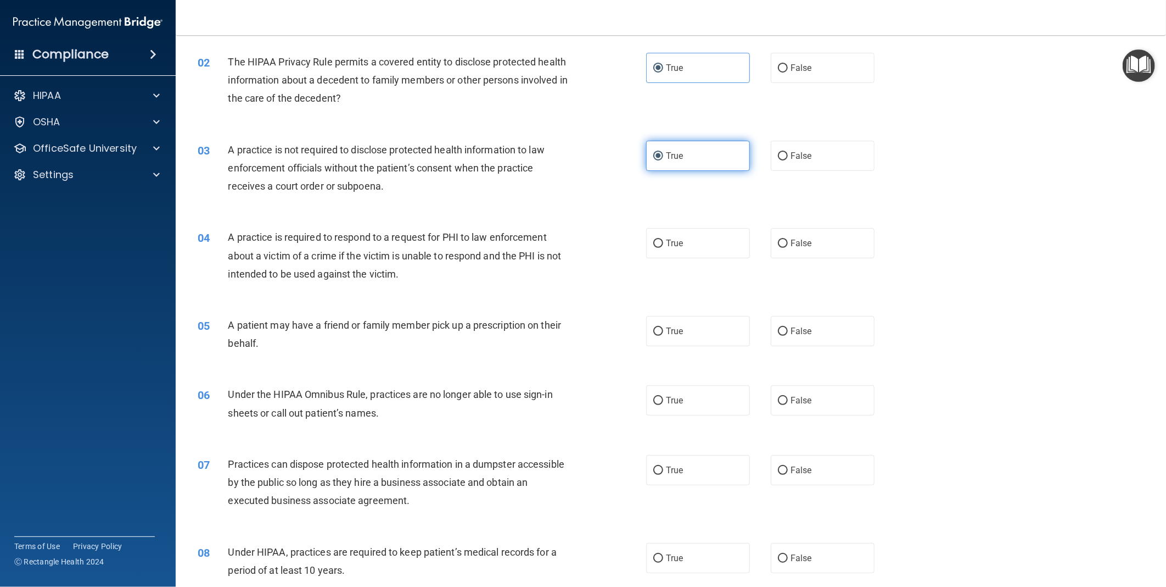
scroll to position [183, 0]
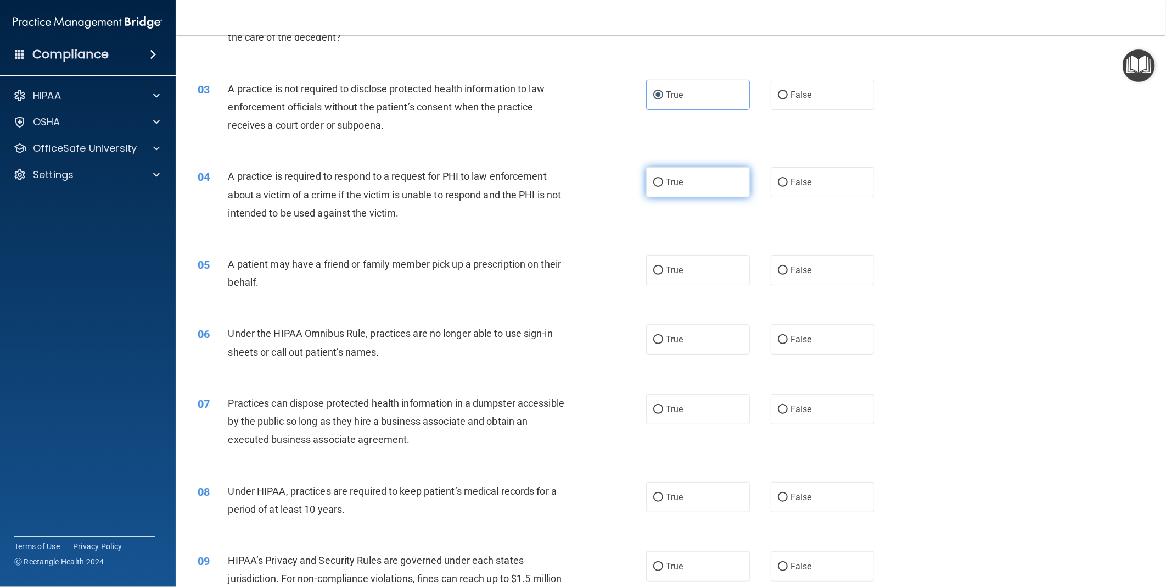
click at [711, 181] on label "True" at bounding box center [698, 182] width 104 height 30
click at [663, 181] on input "True" at bounding box center [659, 182] width 10 height 8
radio input "true"
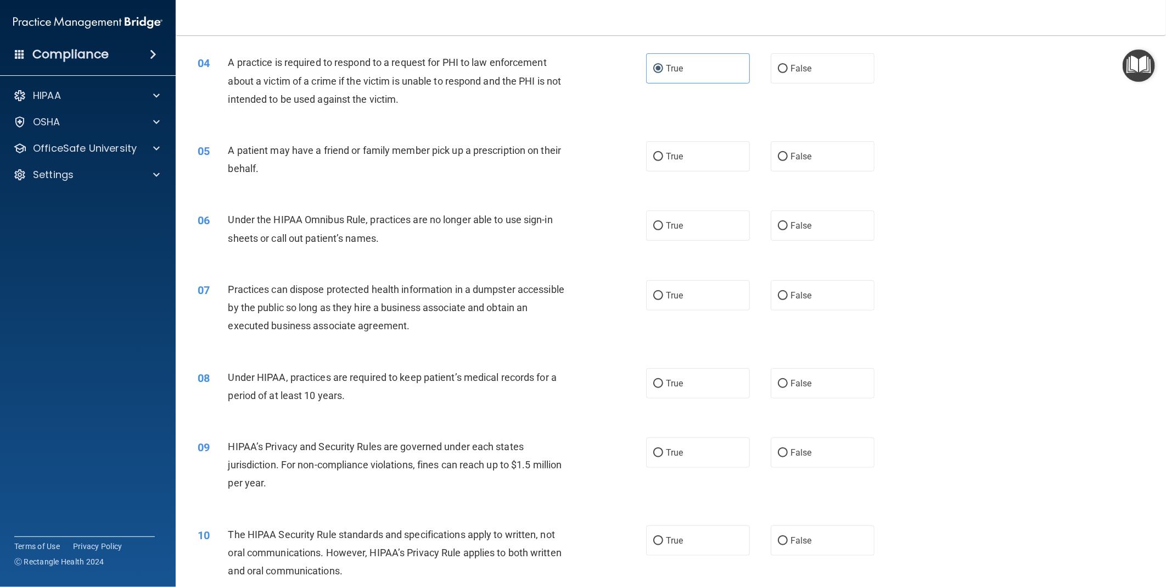
scroll to position [305, 0]
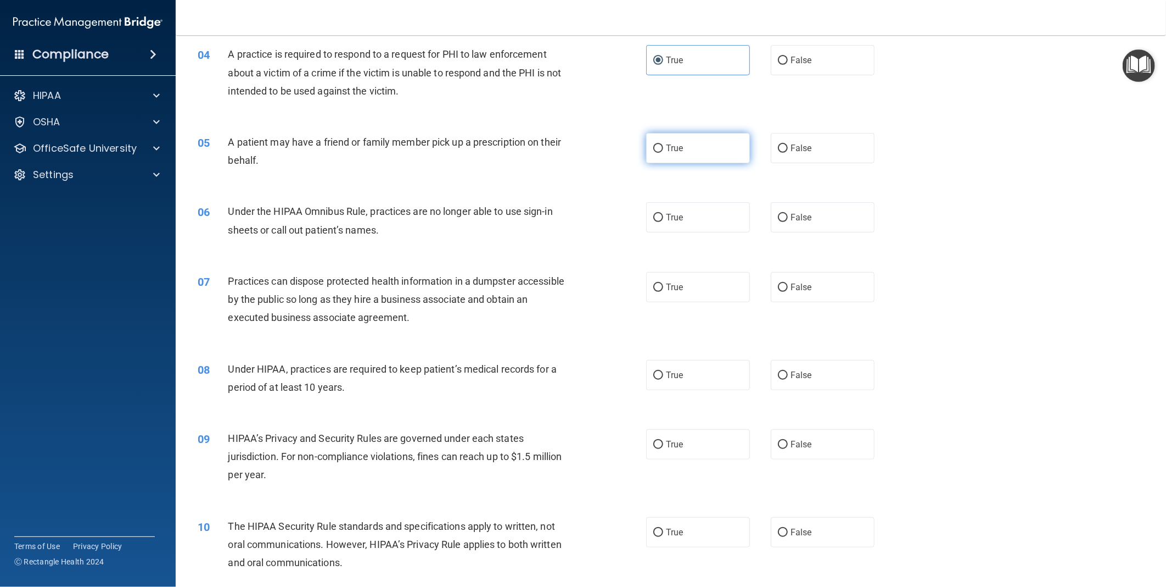
click at [711, 151] on label "True" at bounding box center [698, 148] width 104 height 30
click at [663, 151] on input "True" at bounding box center [659, 148] width 10 height 8
radio input "true"
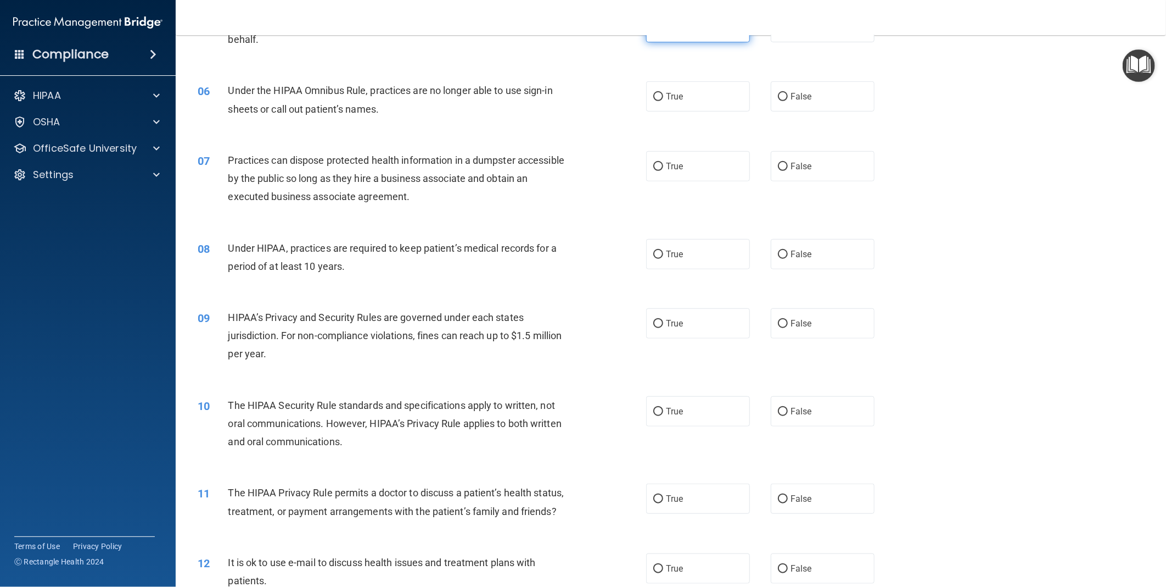
scroll to position [427, 0]
click at [824, 107] on label "False" at bounding box center [823, 95] width 104 height 30
click at [788, 100] on input "False" at bounding box center [783, 96] width 10 height 8
radio input "true"
click at [667, 165] on span "True" at bounding box center [674, 165] width 17 height 10
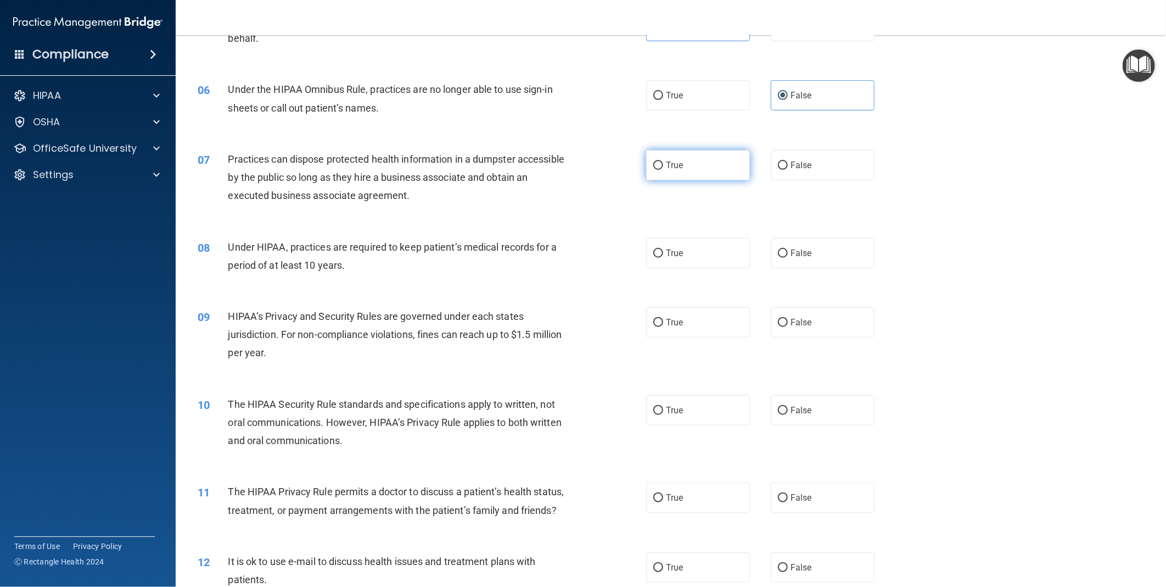
click at [663, 165] on input "True" at bounding box center [659, 165] width 10 height 8
radio input "true"
click at [787, 259] on label "False" at bounding box center [823, 253] width 104 height 30
click at [787, 258] on input "False" at bounding box center [783, 253] width 10 height 8
radio input "true"
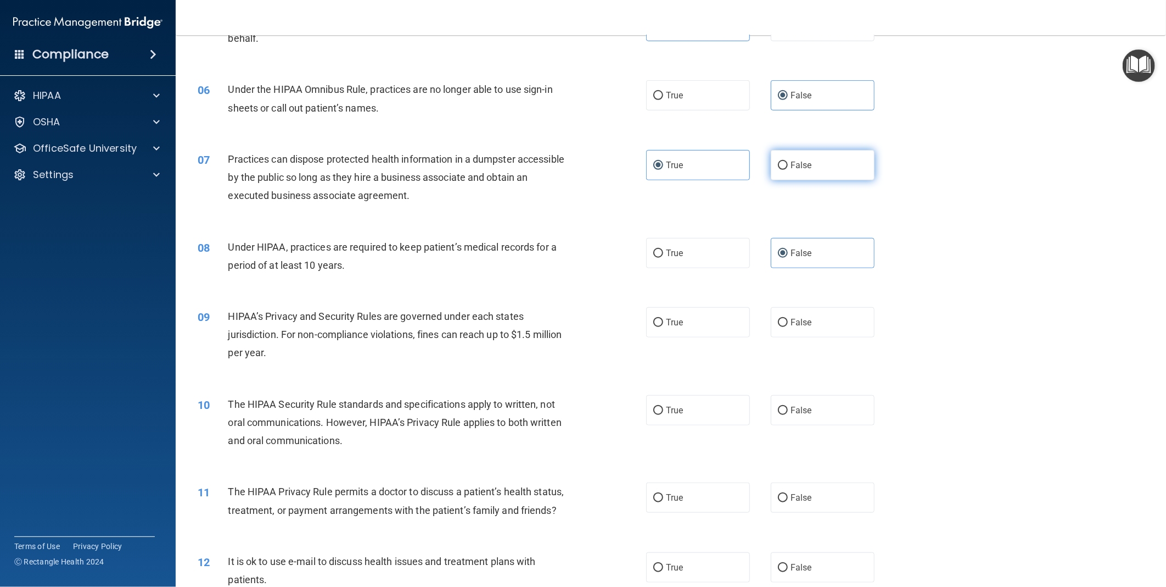
click at [805, 163] on span "False" at bounding box center [801, 165] width 21 height 10
click at [788, 163] on input "False" at bounding box center [783, 165] width 10 height 8
radio input "true"
radio input "false"
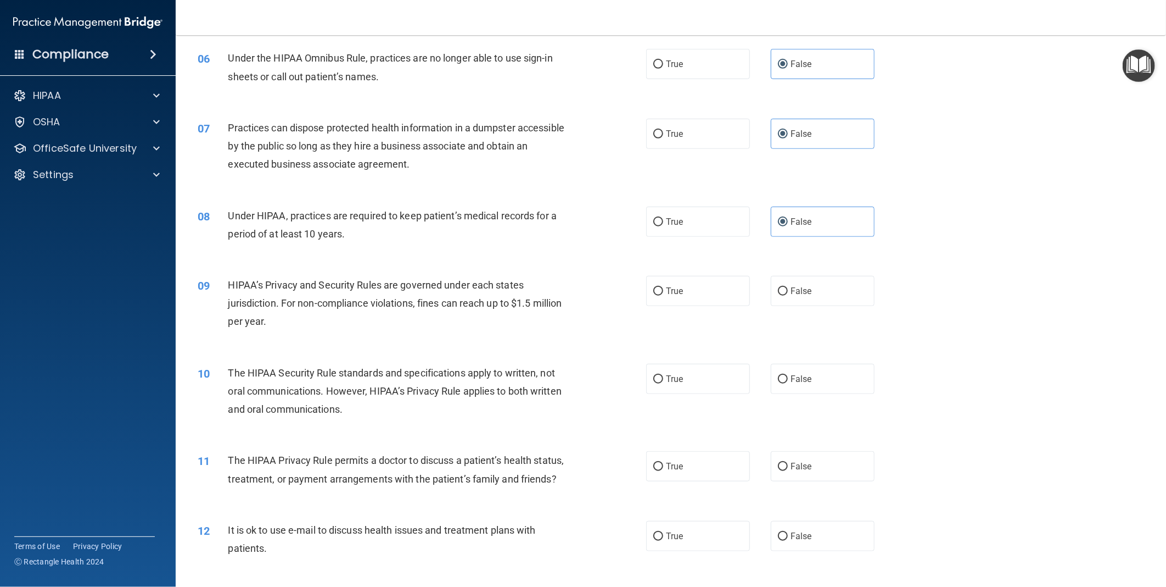
scroll to position [488, 0]
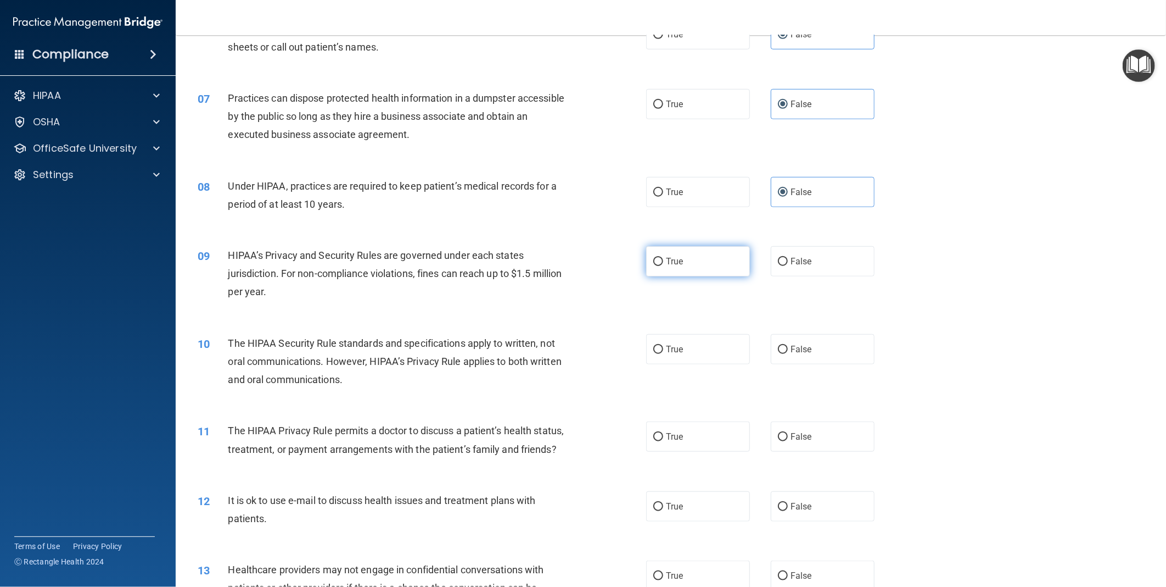
click at [661, 254] on label "True" at bounding box center [698, 261] width 104 height 30
click at [661, 258] on input "True" at bounding box center [659, 262] width 10 height 8
radio input "true"
click at [791, 257] on span "False" at bounding box center [801, 261] width 21 height 10
click at [788, 258] on input "False" at bounding box center [783, 262] width 10 height 8
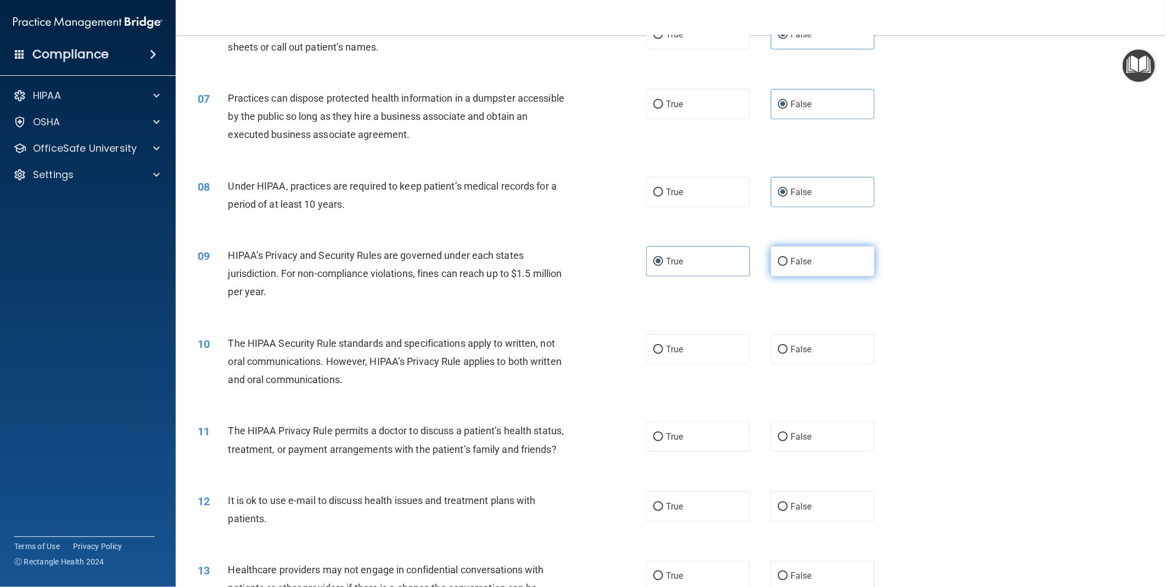
radio input "true"
radio input "false"
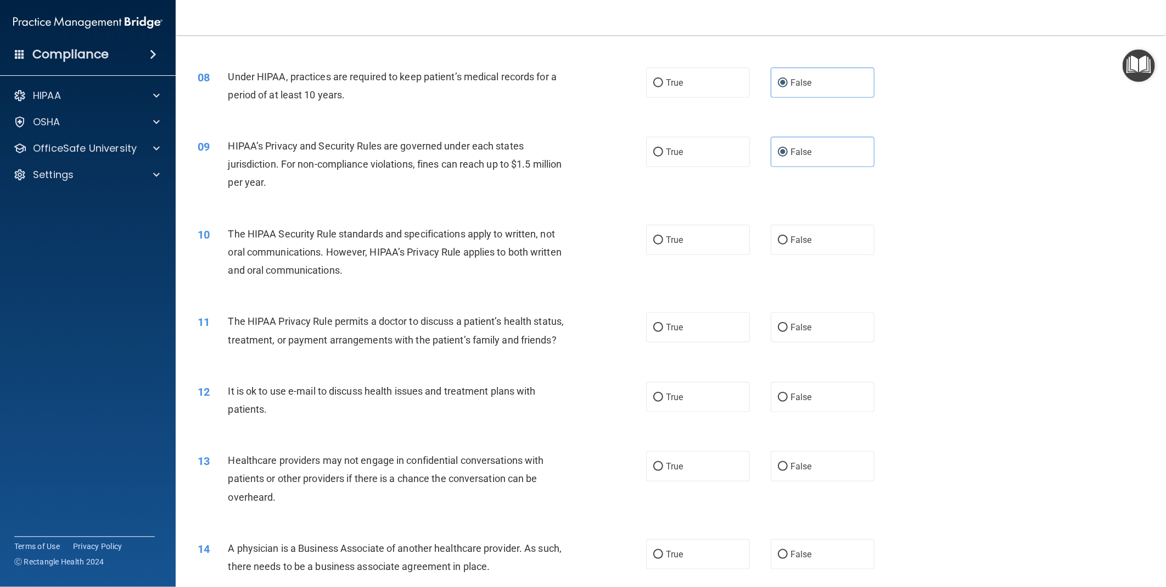
scroll to position [610, 0]
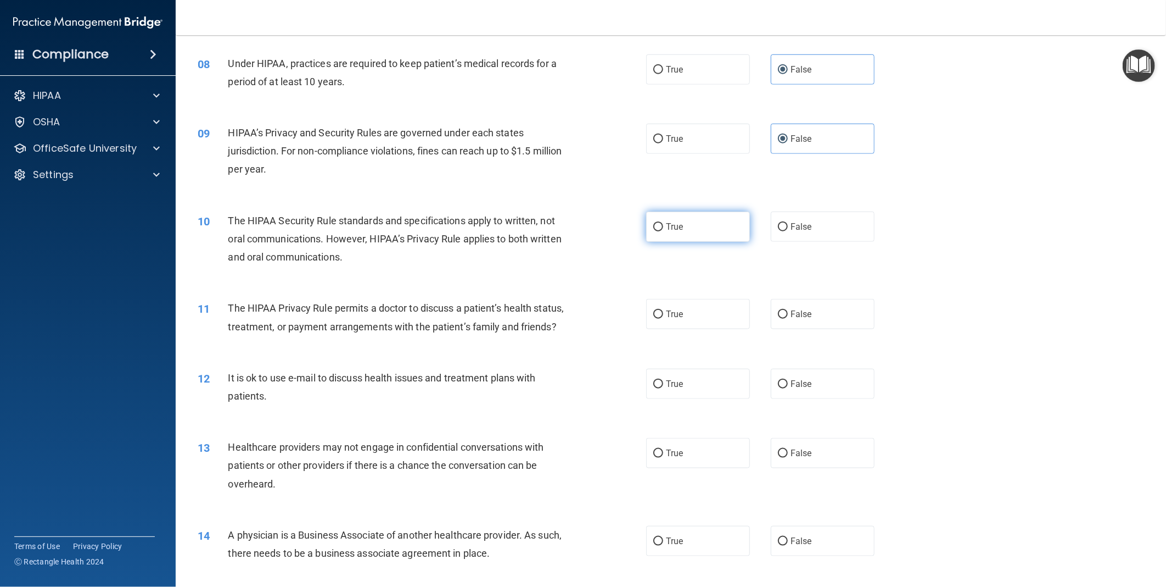
click at [672, 228] on span "True" at bounding box center [674, 226] width 17 height 10
click at [663, 228] on input "True" at bounding box center [659, 227] width 10 height 8
radio input "true"
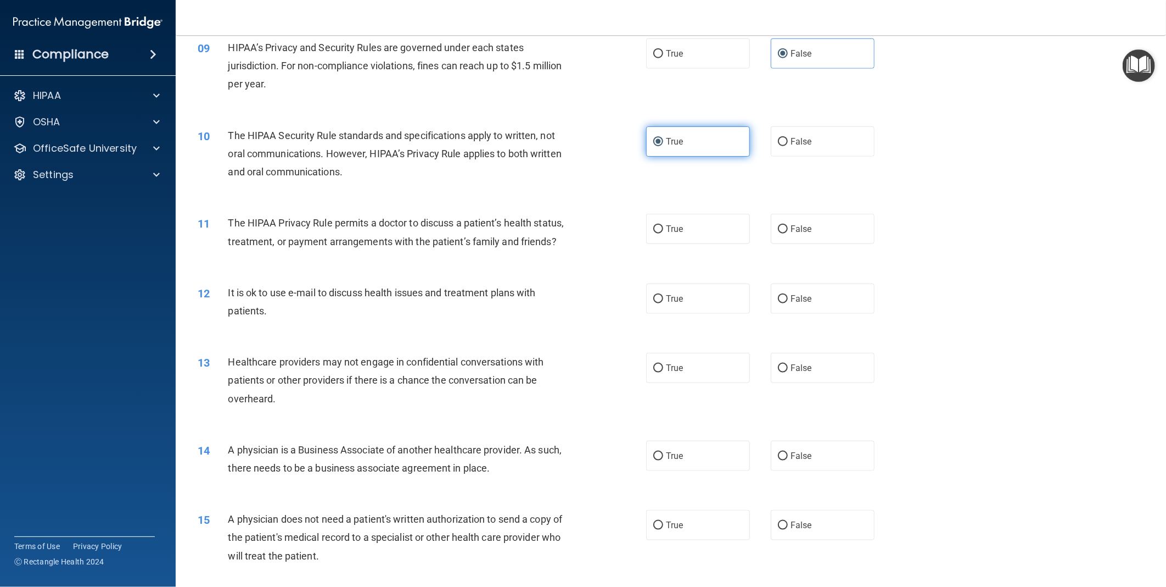
scroll to position [732, 0]
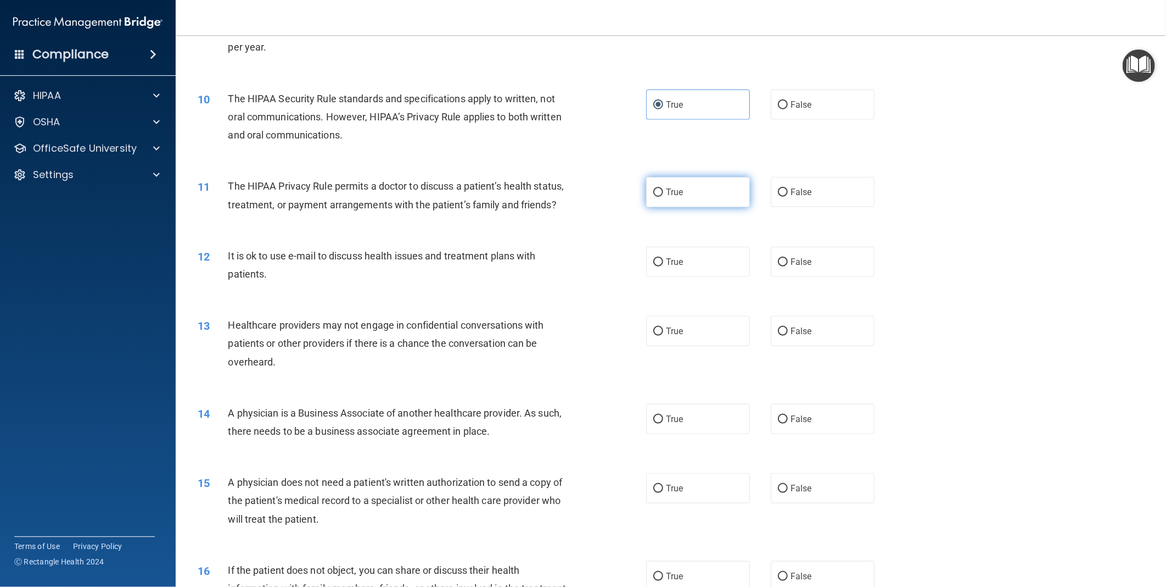
click at [718, 187] on label "True" at bounding box center [698, 192] width 104 height 30
click at [663, 188] on input "True" at bounding box center [659, 192] width 10 height 8
radio input "true"
click at [673, 267] on span "True" at bounding box center [674, 261] width 17 height 10
click at [663, 266] on input "True" at bounding box center [659, 262] width 10 height 8
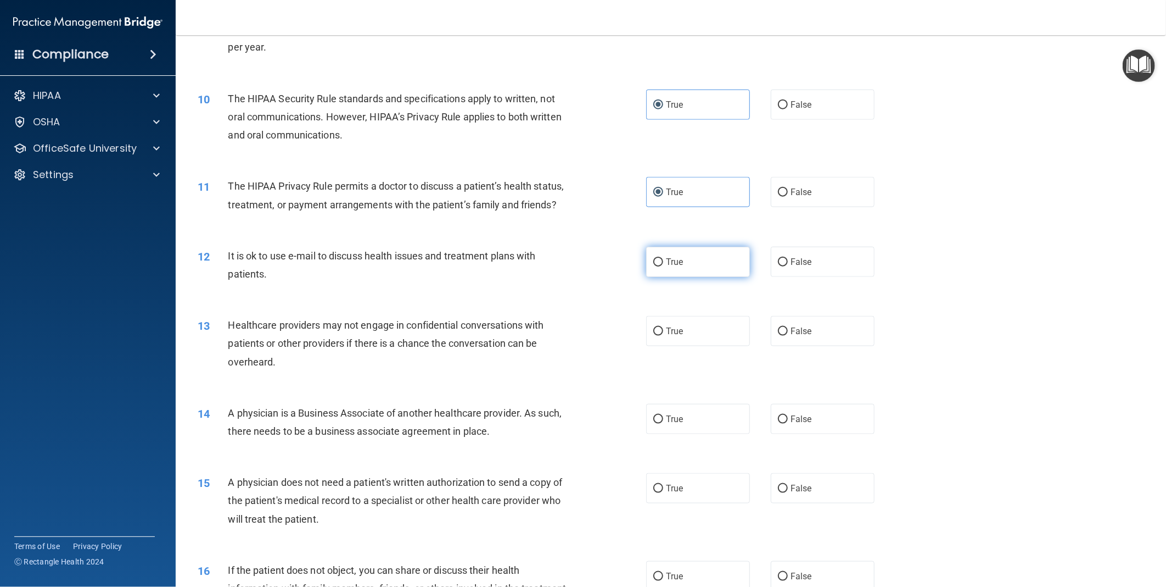
radio input "true"
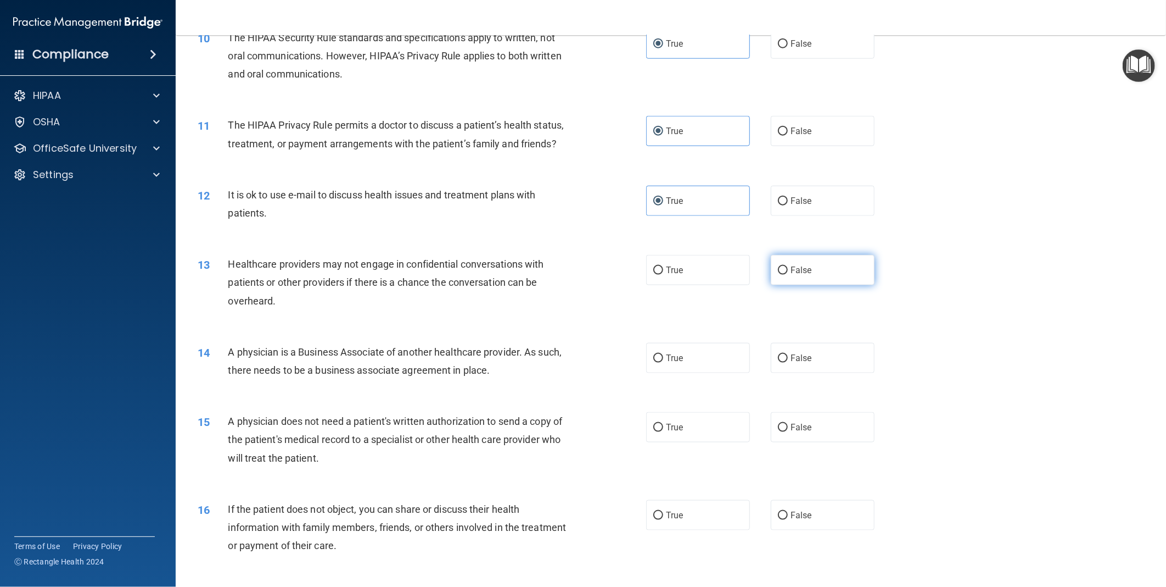
click at [791, 275] on span "False" at bounding box center [801, 270] width 21 height 10
click at [788, 275] on input "False" at bounding box center [783, 270] width 10 height 8
radio input "true"
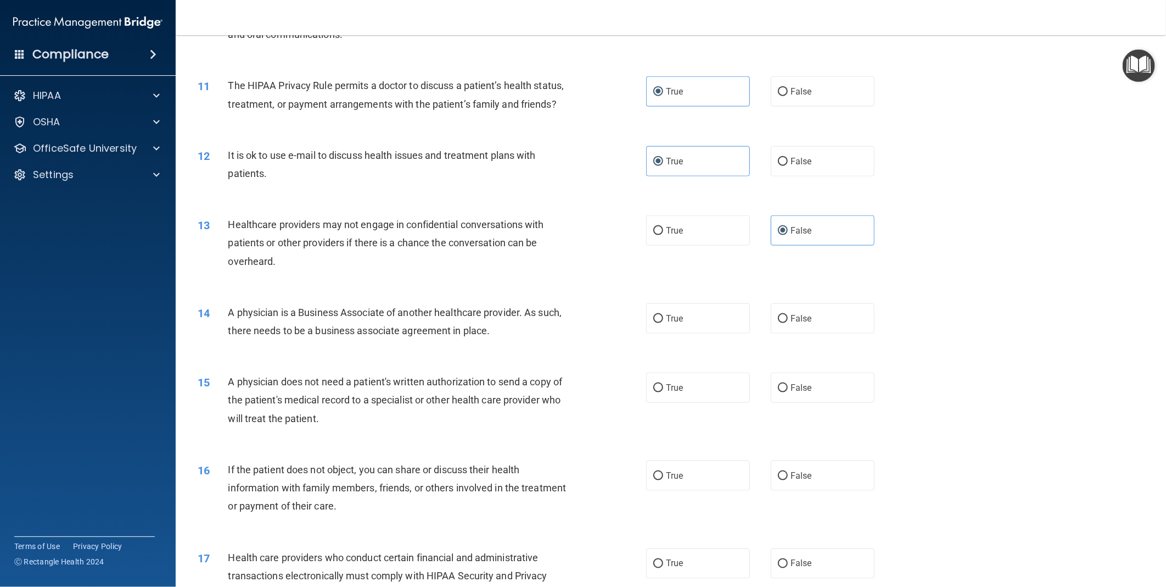
scroll to position [854, 0]
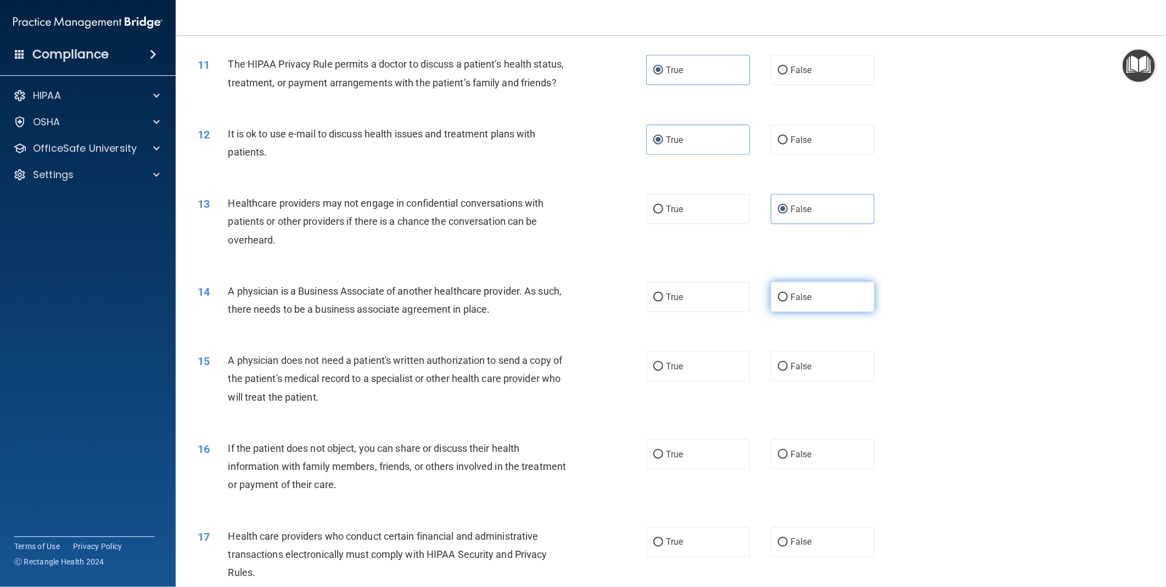
click at [852, 312] on label "False" at bounding box center [823, 297] width 104 height 30
click at [788, 302] on input "False" at bounding box center [783, 297] width 10 height 8
radio input "true"
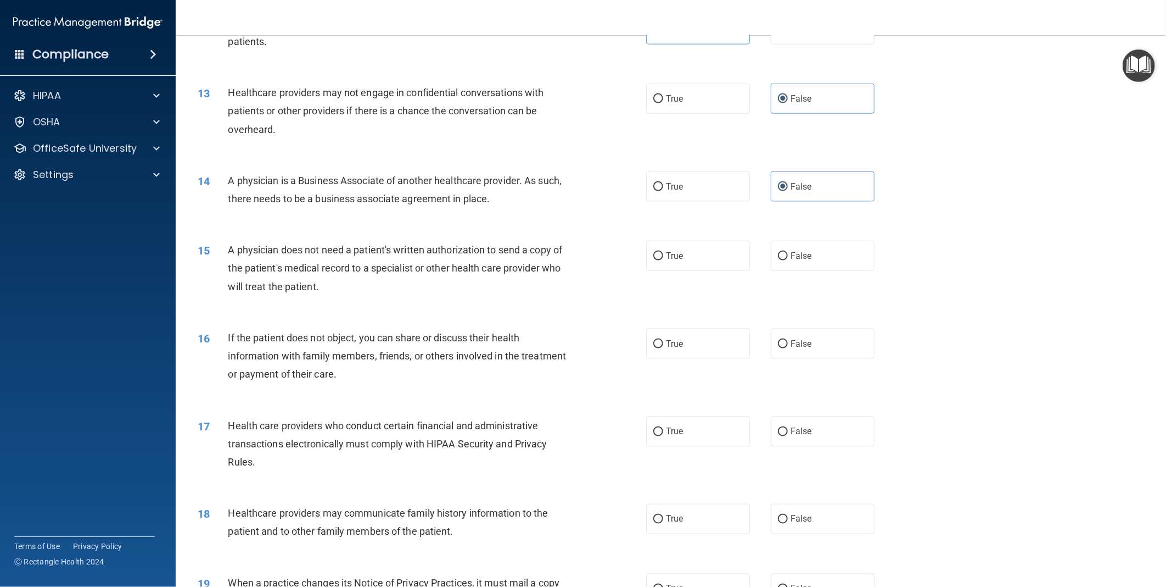
scroll to position [976, 0]
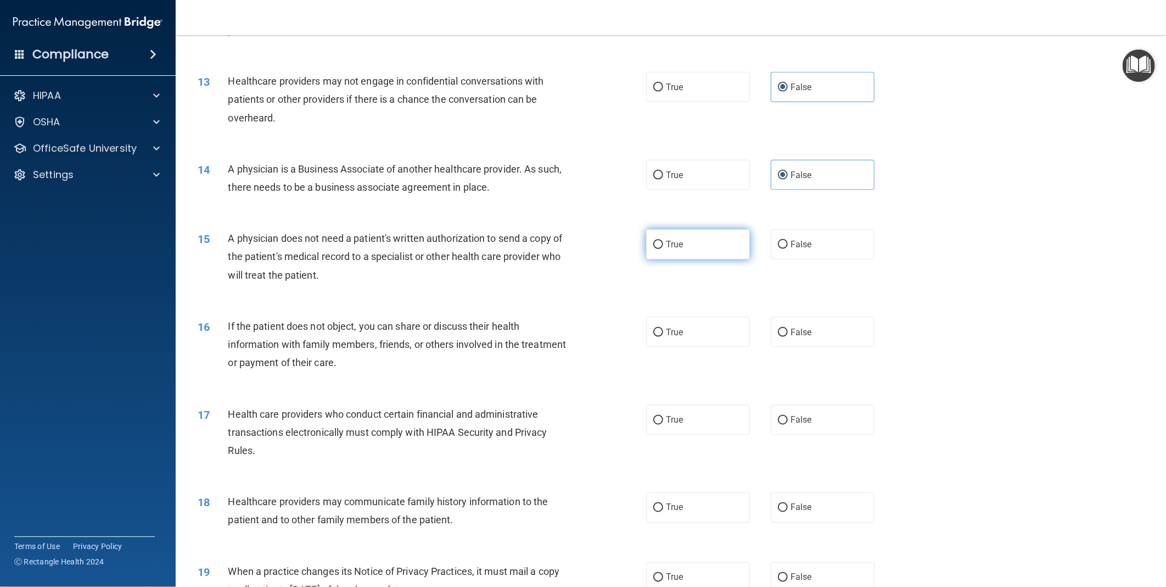
click at [683, 259] on label "True" at bounding box center [698, 244] width 104 height 30
click at [663, 249] on input "True" at bounding box center [659, 245] width 10 height 8
radio input "true"
click at [695, 347] on label "True" at bounding box center [698, 332] width 104 height 30
click at [663, 337] on input "True" at bounding box center [659, 332] width 10 height 8
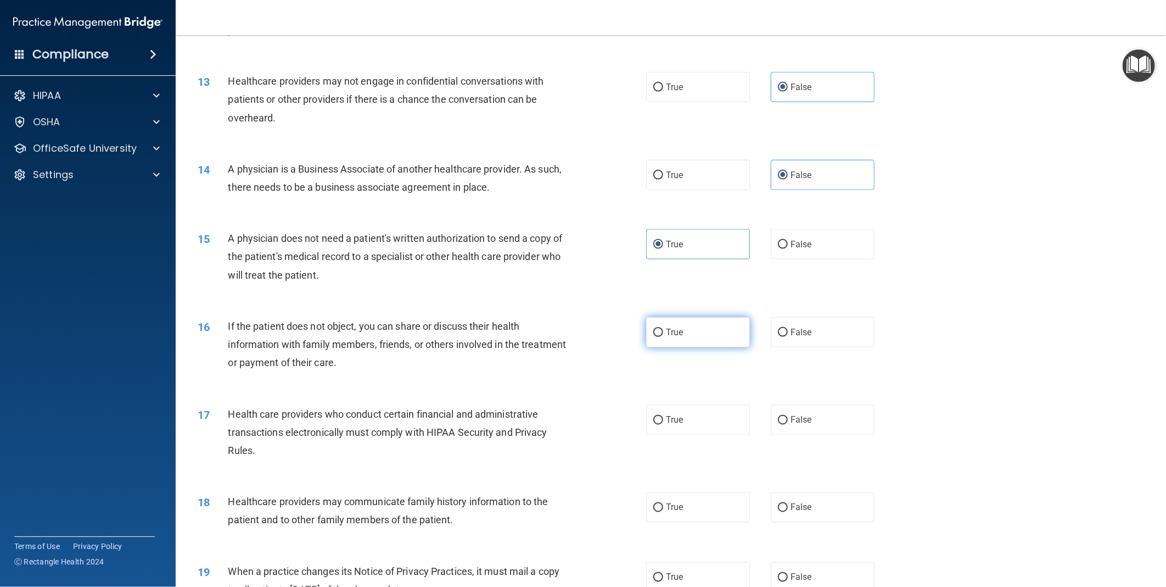
radio input "true"
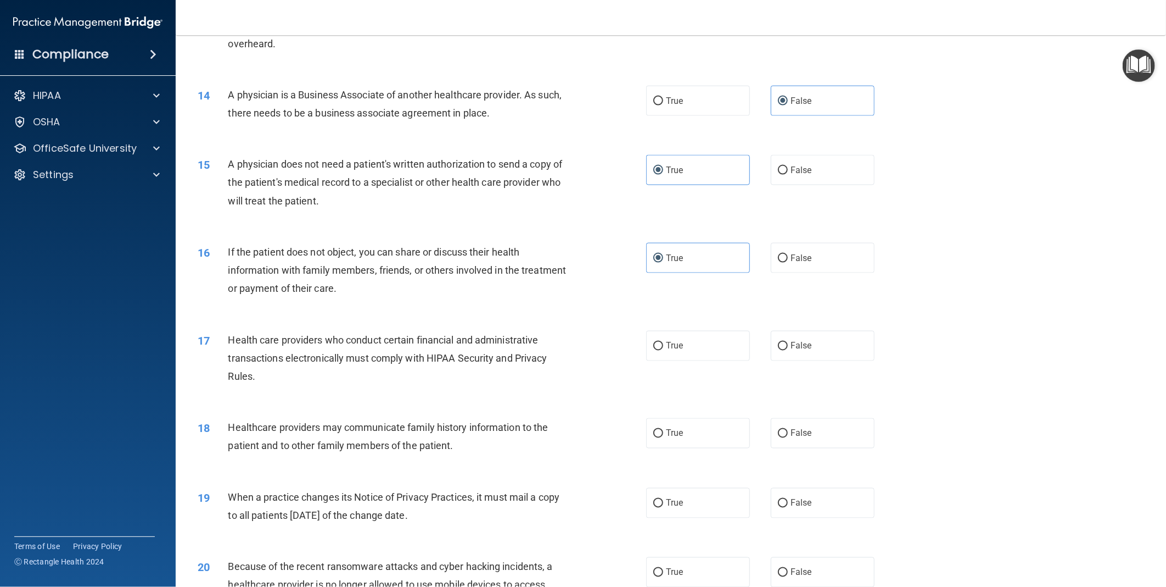
scroll to position [1098, 0]
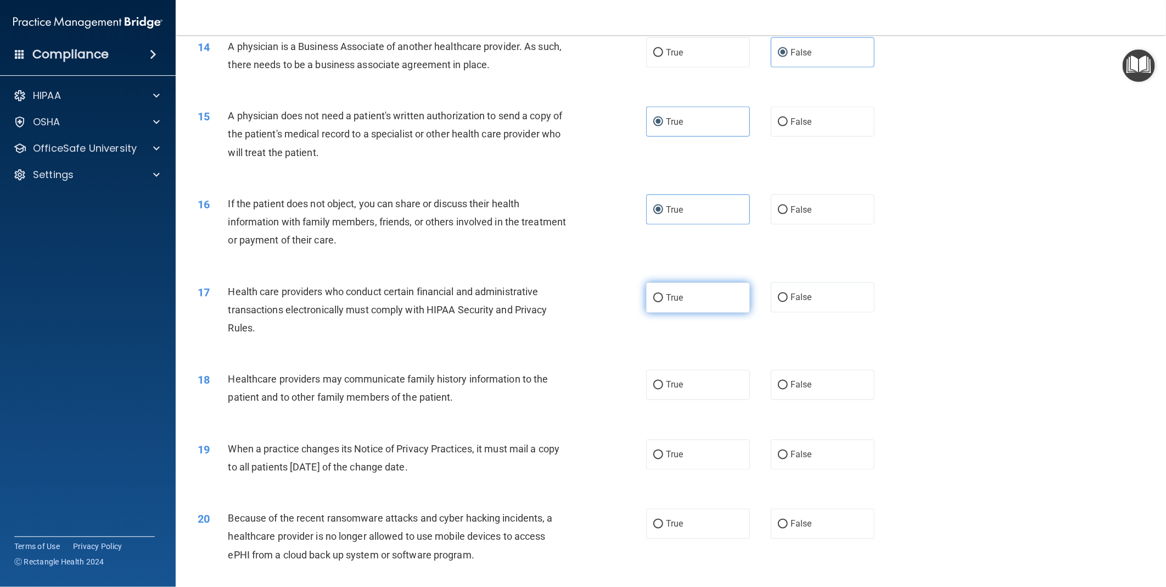
click at [673, 303] on span "True" at bounding box center [674, 297] width 17 height 10
click at [663, 302] on input "True" at bounding box center [659, 298] width 10 height 8
radio input "true"
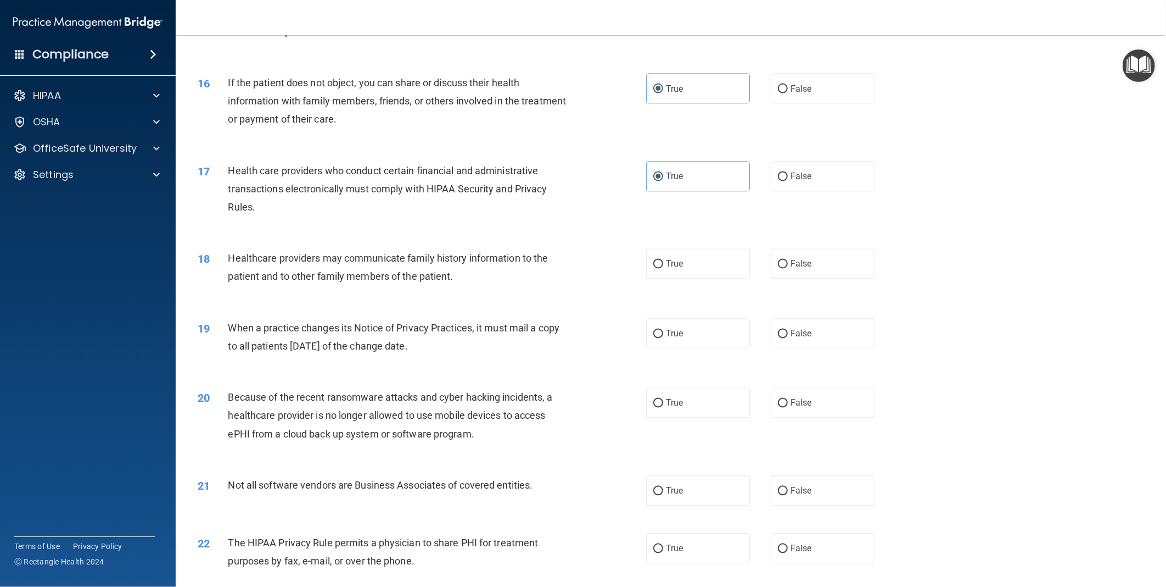
scroll to position [1220, 0]
click at [778, 267] on input "False" at bounding box center [783, 263] width 10 height 8
radio input "true"
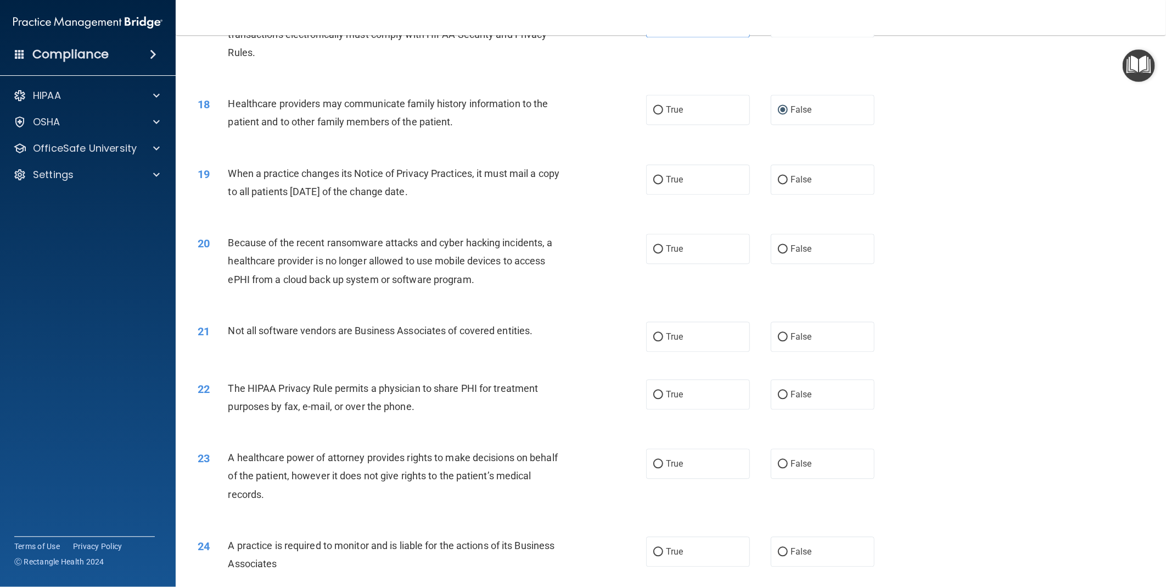
scroll to position [1403, 0]
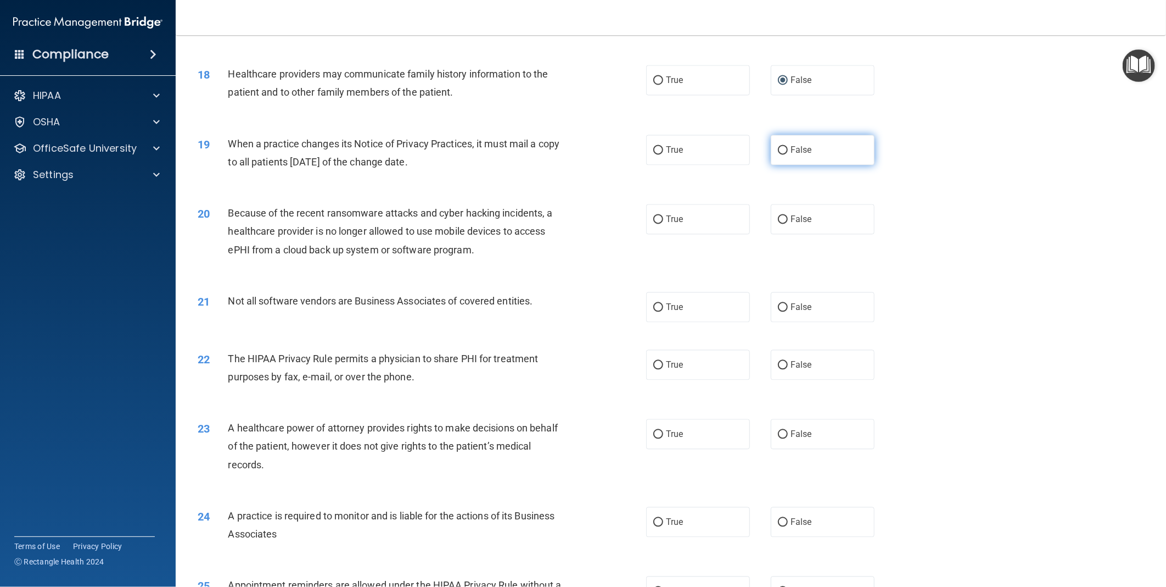
click at [792, 155] on span "False" at bounding box center [801, 149] width 21 height 10
click at [788, 154] on input "False" at bounding box center [783, 150] width 10 height 8
radio input "true"
click at [793, 224] on span "False" at bounding box center [801, 219] width 21 height 10
click at [788, 224] on input "False" at bounding box center [783, 219] width 10 height 8
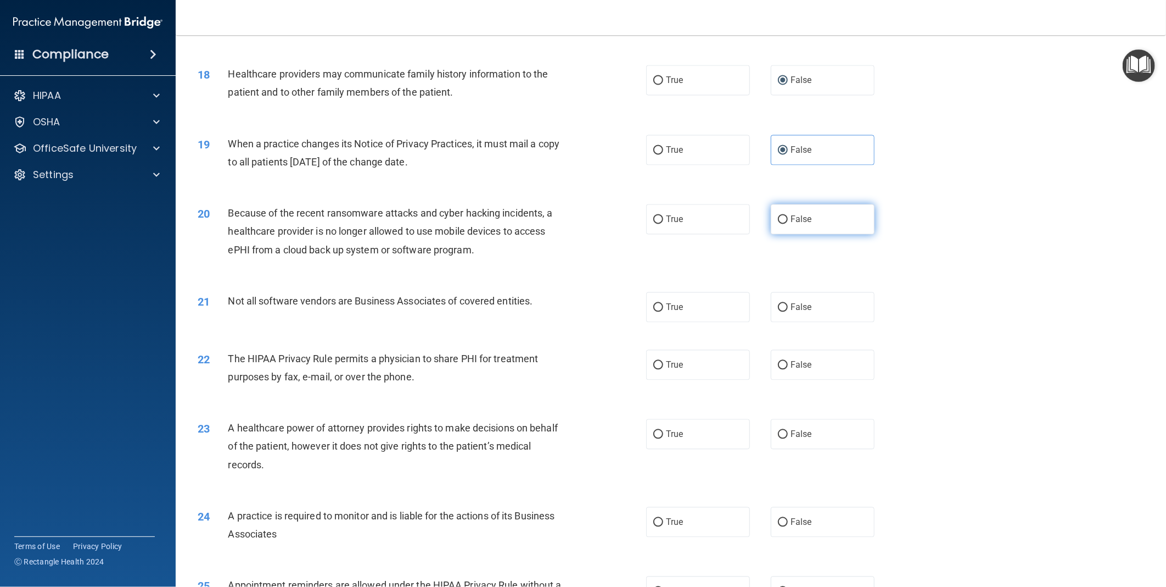
radio input "true"
click at [688, 322] on label "True" at bounding box center [698, 307] width 104 height 30
click at [663, 311] on input "True" at bounding box center [659, 307] width 10 height 8
radio input "true"
click at [693, 372] on label "True" at bounding box center [698, 364] width 104 height 30
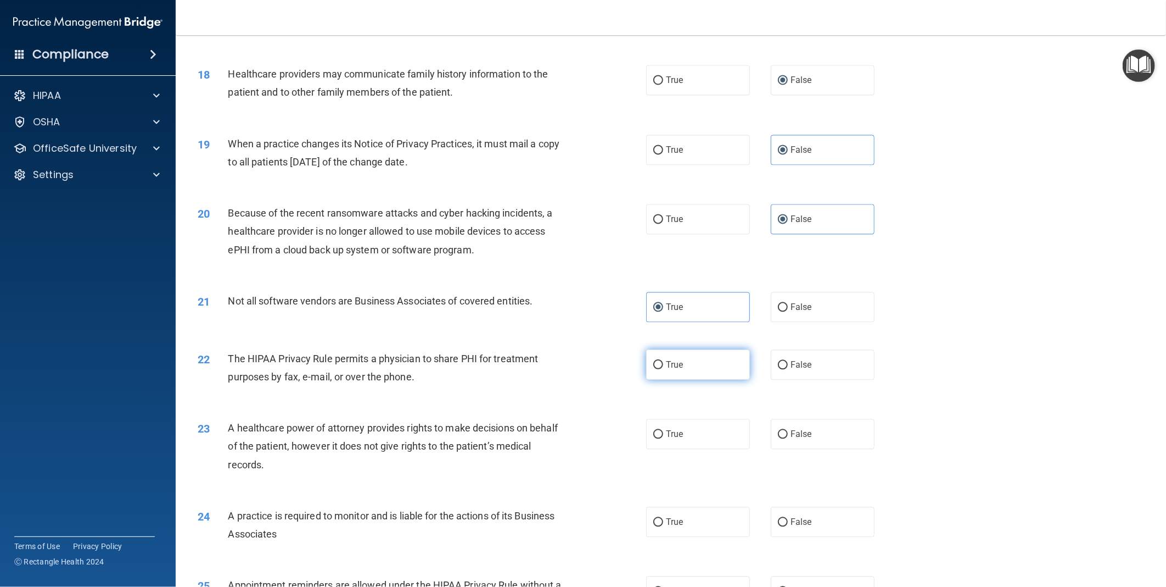
click at [663, 369] on input "True" at bounding box center [659, 365] width 10 height 8
radio input "true"
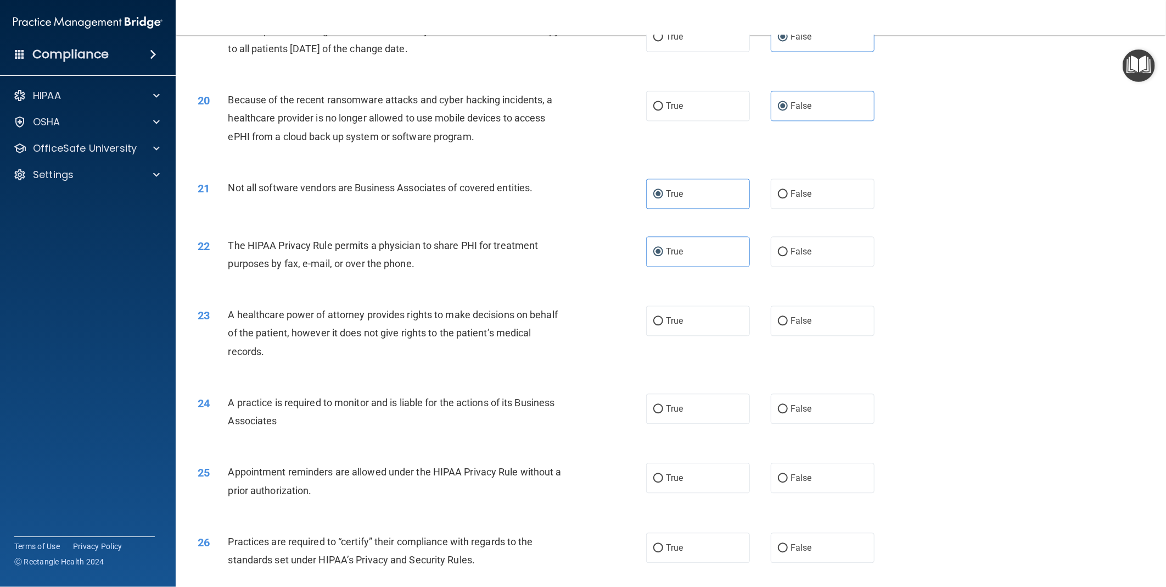
scroll to position [1525, 0]
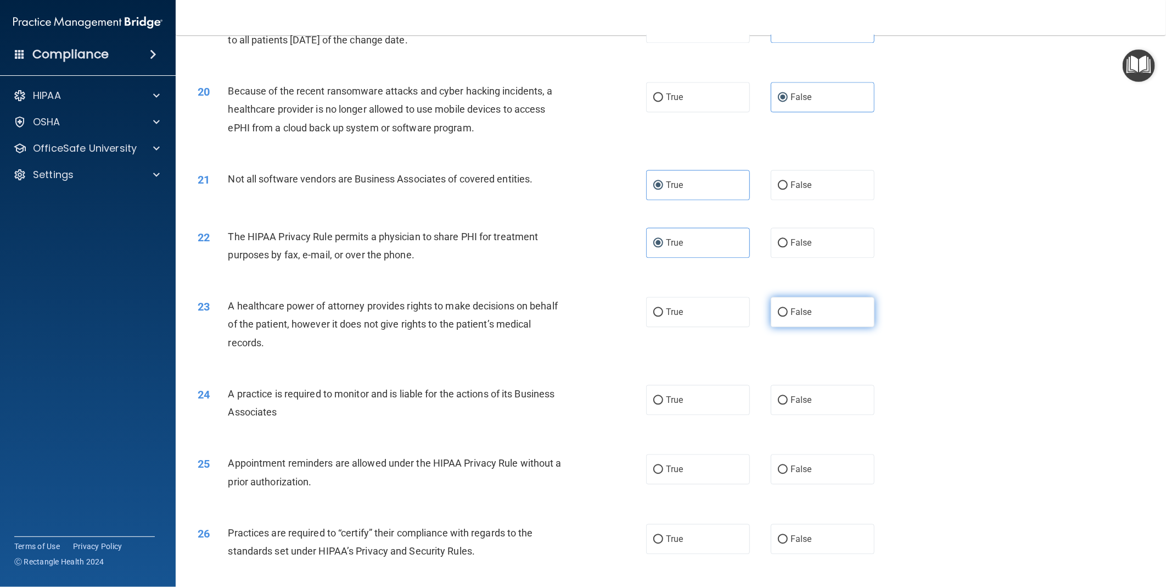
click at [792, 317] on span "False" at bounding box center [801, 311] width 21 height 10
click at [788, 316] on input "False" at bounding box center [783, 312] width 10 height 8
radio input "true"
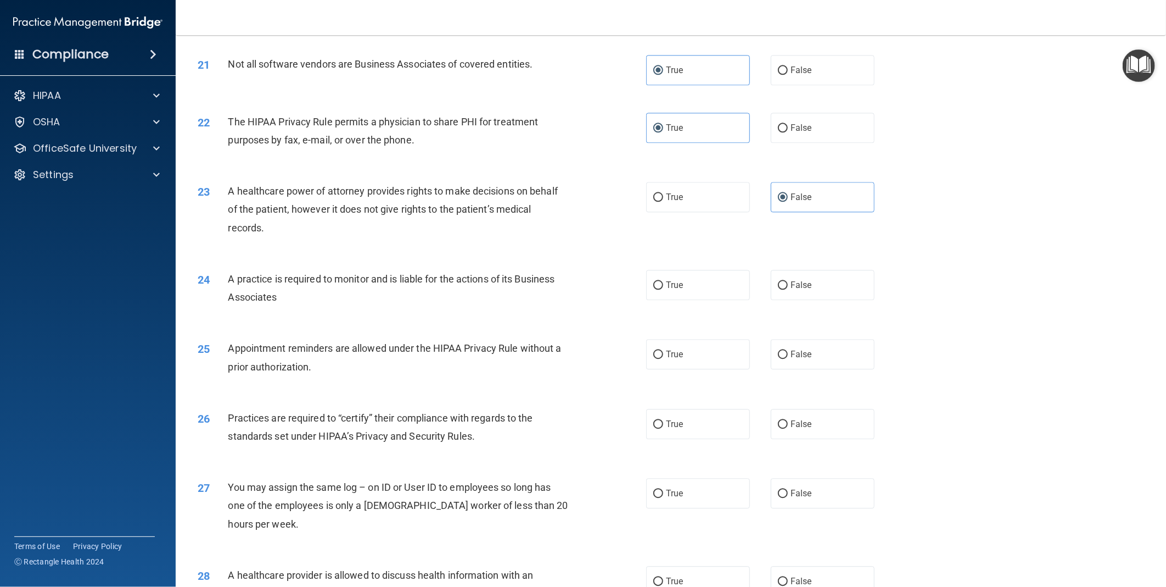
scroll to position [1648, 0]
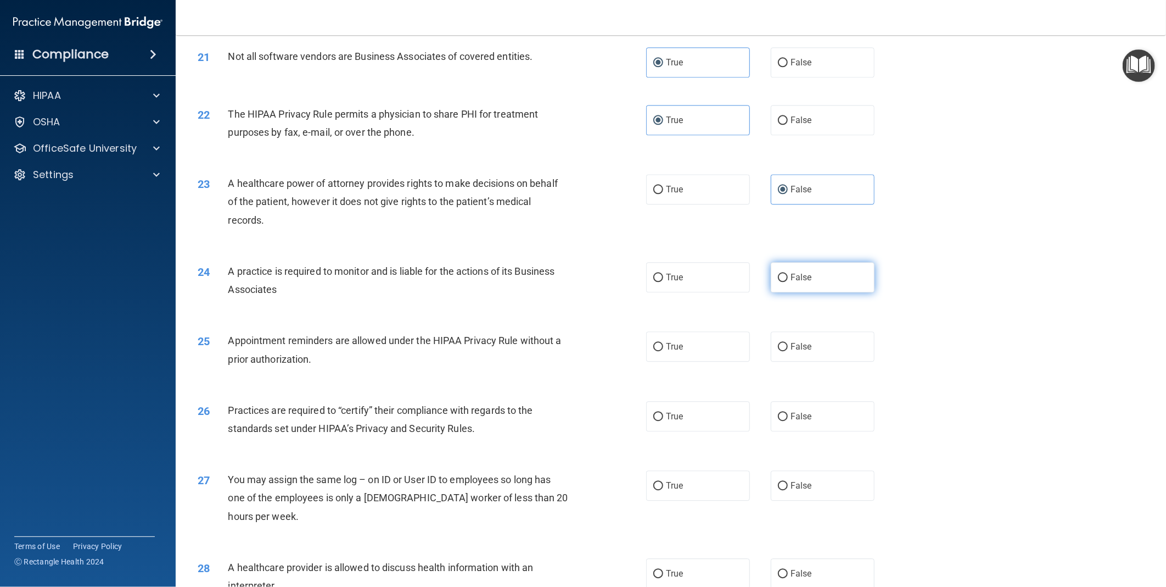
click at [808, 288] on label "False" at bounding box center [823, 277] width 104 height 30
click at [788, 282] on input "False" at bounding box center [783, 278] width 10 height 8
radio input "true"
click at [685, 355] on label "True" at bounding box center [698, 346] width 104 height 30
click at [663, 351] on input "True" at bounding box center [659, 347] width 10 height 8
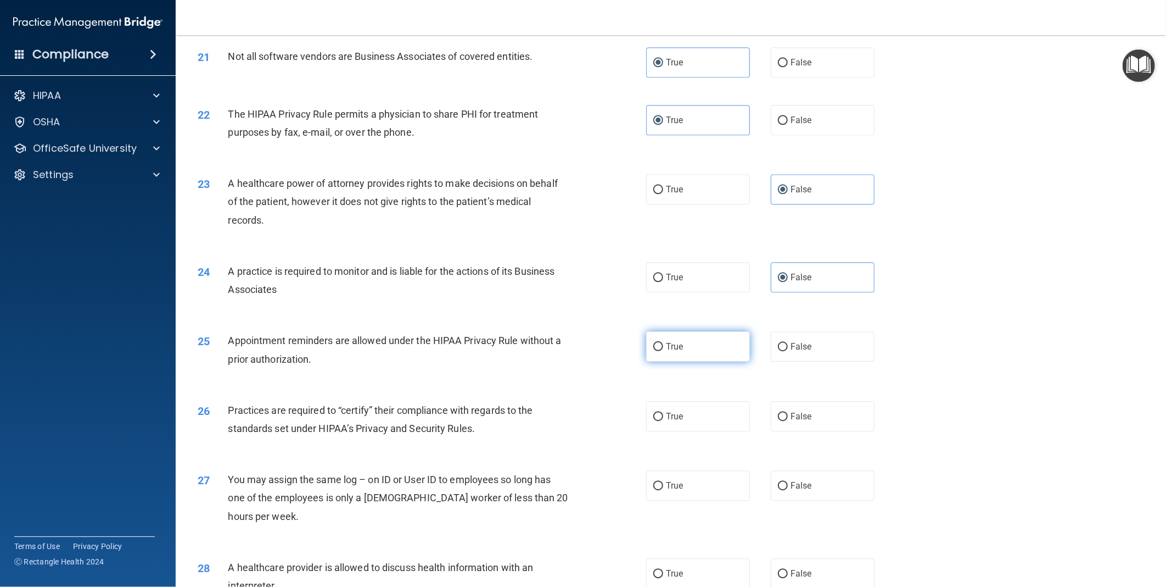
radio input "true"
click at [803, 431] on label "False" at bounding box center [823, 416] width 104 height 30
click at [788, 421] on input "False" at bounding box center [783, 416] width 10 height 8
radio input "true"
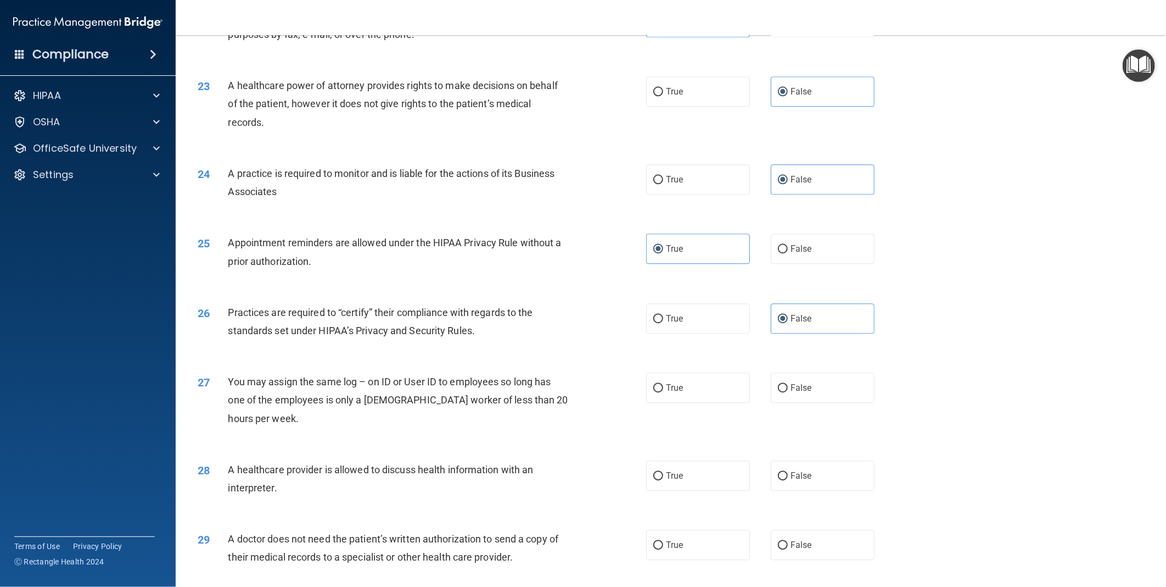
scroll to position [1770, 0]
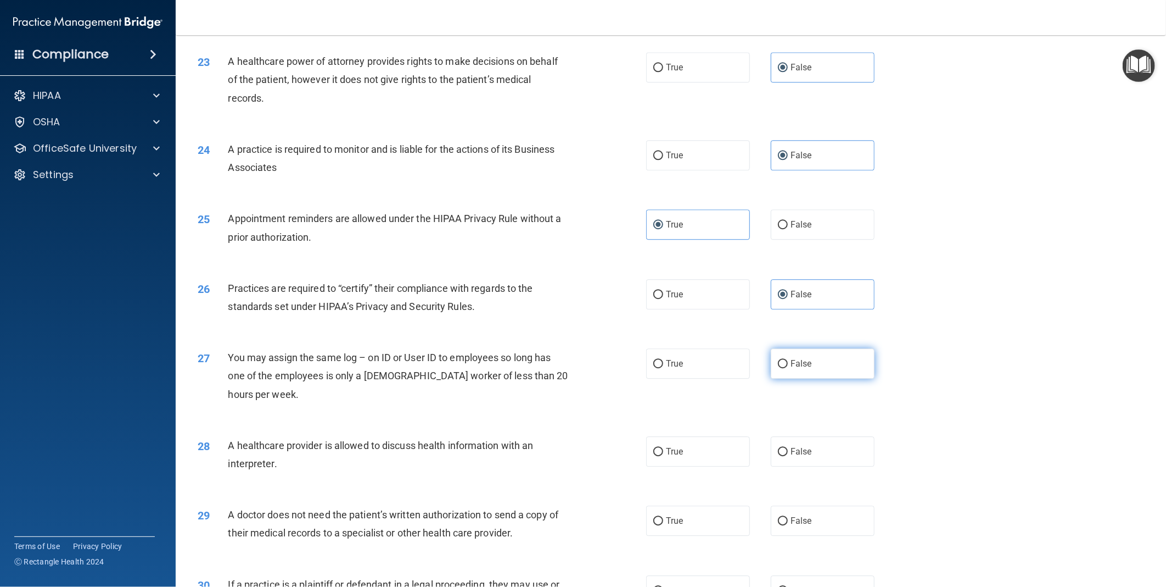
click at [791, 369] on span "False" at bounding box center [801, 363] width 21 height 10
click at [788, 368] on input "False" at bounding box center [783, 364] width 10 height 8
radio input "true"
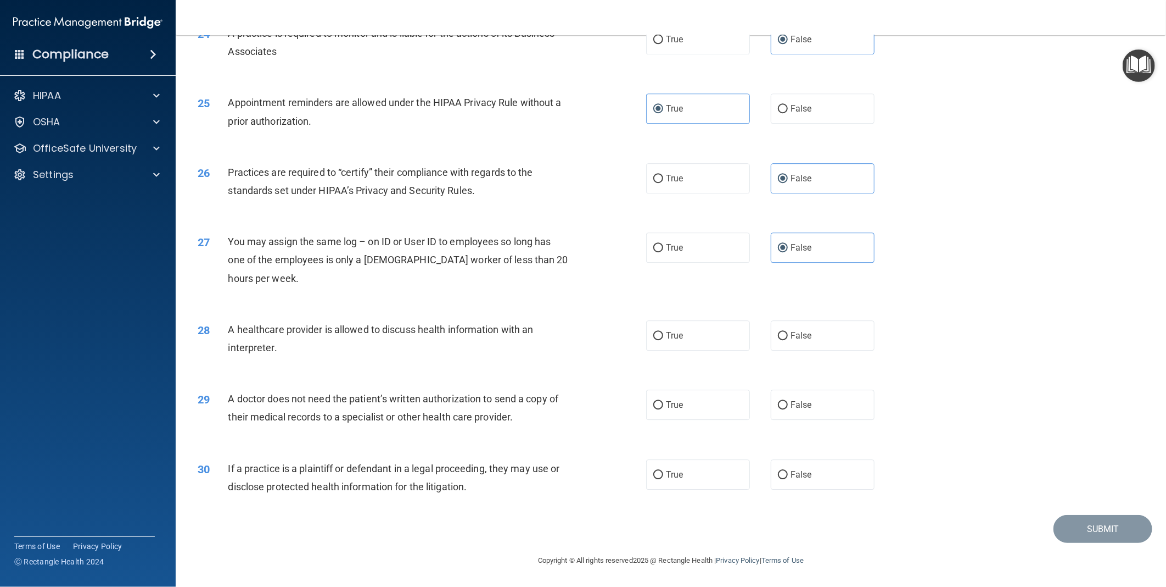
scroll to position [1903, 0]
click at [693, 327] on label "True" at bounding box center [698, 335] width 104 height 30
click at [663, 332] on input "True" at bounding box center [659, 336] width 10 height 8
radio input "true"
click at [671, 409] on span "True" at bounding box center [674, 404] width 17 height 10
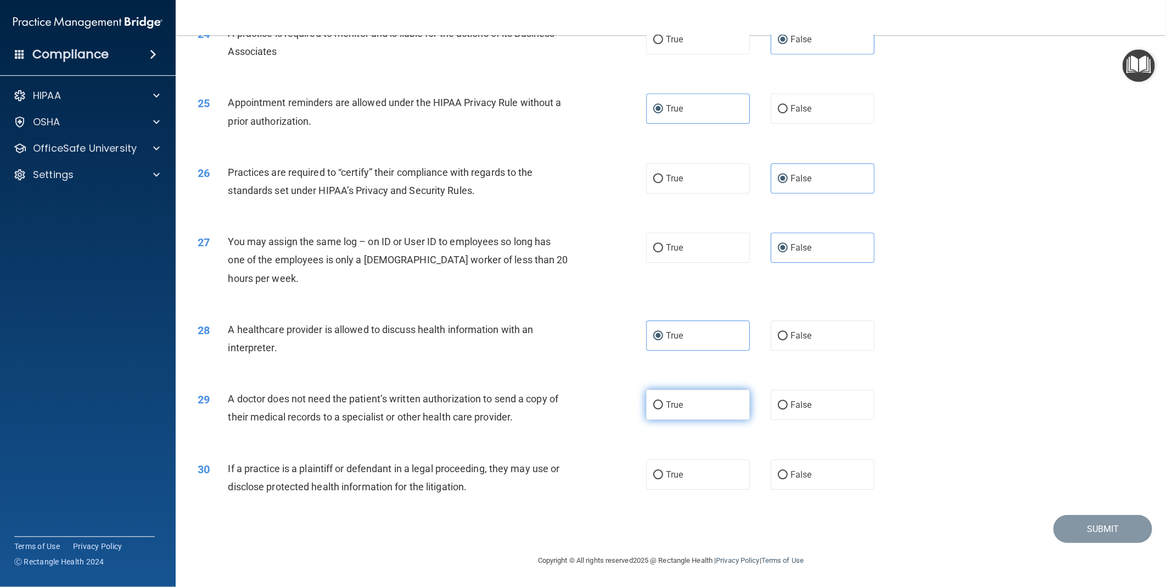
click at [663, 409] on input "True" at bounding box center [659, 405] width 10 height 8
radio input "true"
click at [690, 470] on label "True" at bounding box center [698, 474] width 104 height 30
click at [663, 471] on input "True" at bounding box center [659, 475] width 10 height 8
radio input "true"
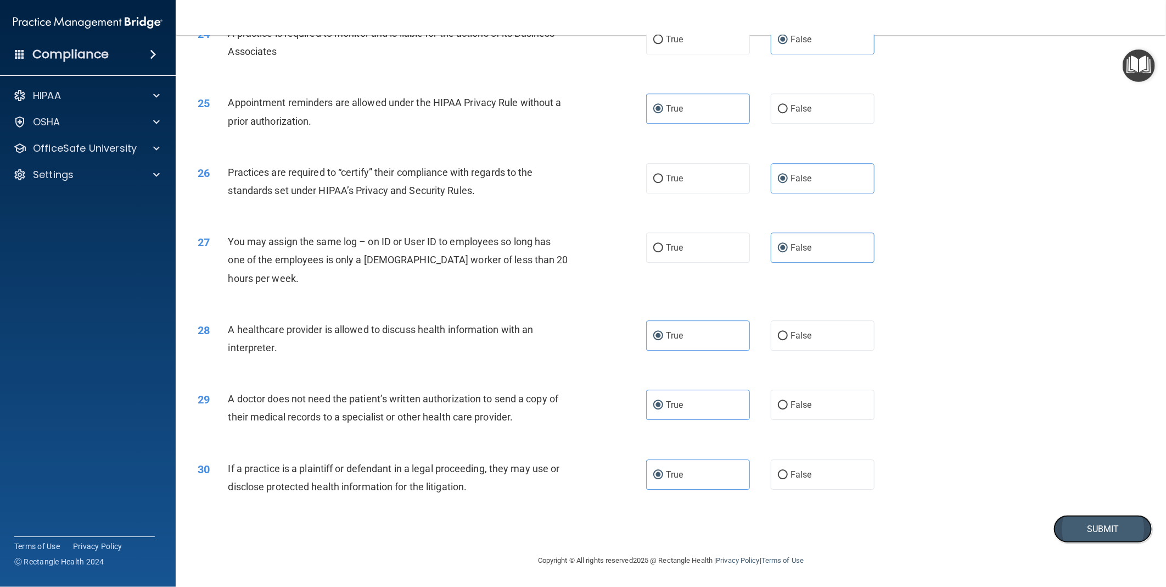
click at [1091, 530] on button "Submit" at bounding box center [1103, 529] width 99 height 28
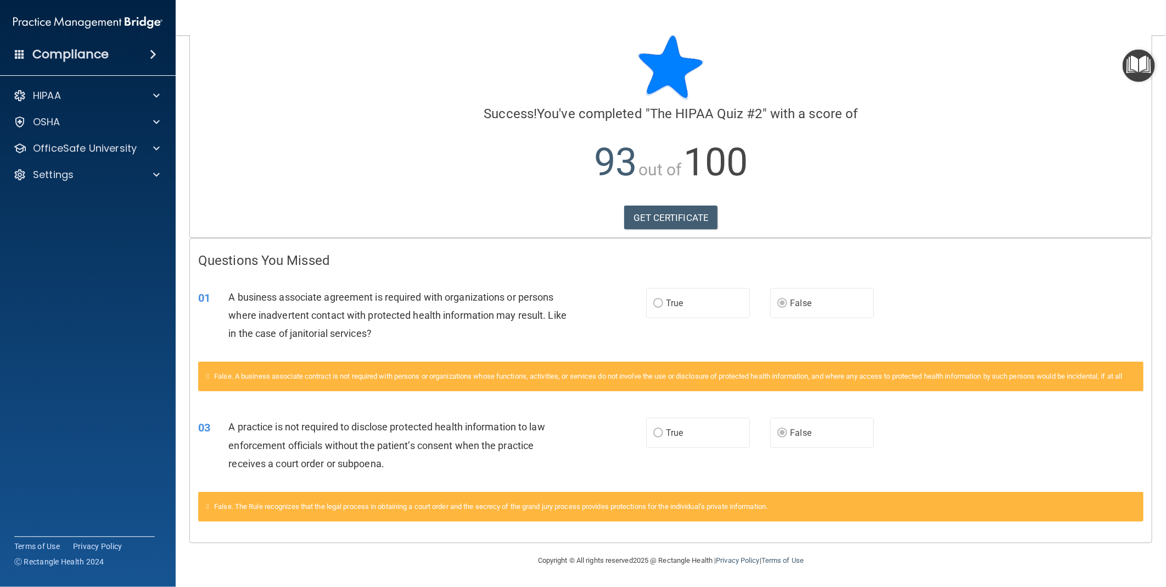
scroll to position [34, 0]
click at [159, 149] on span at bounding box center [156, 148] width 7 height 13
click at [83, 174] on p "HIPAA Training" at bounding box center [52, 174] width 91 height 11
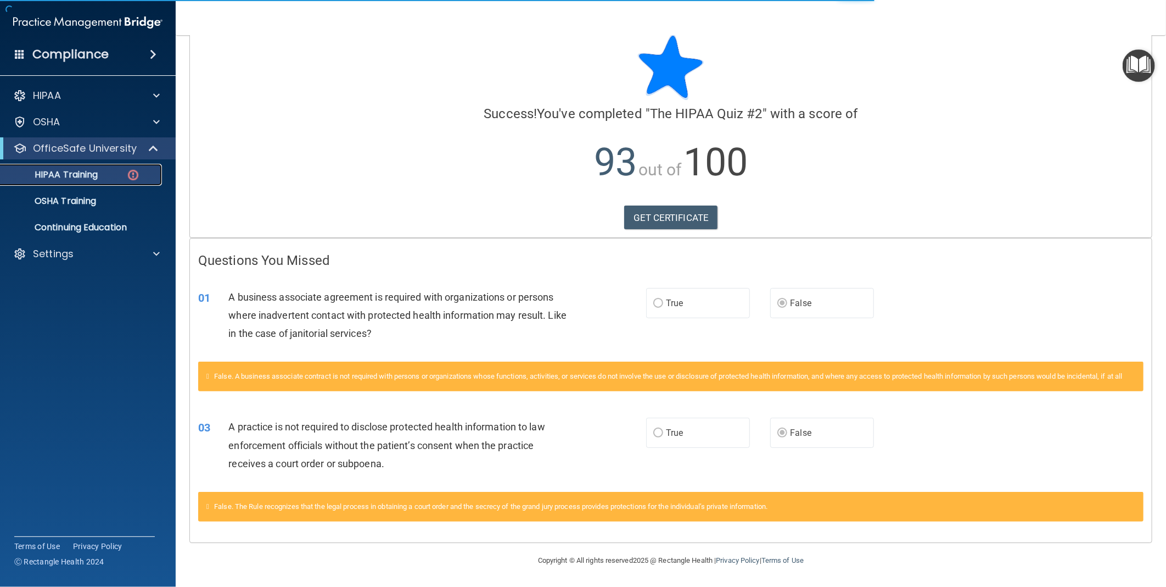
scroll to position [204, 0]
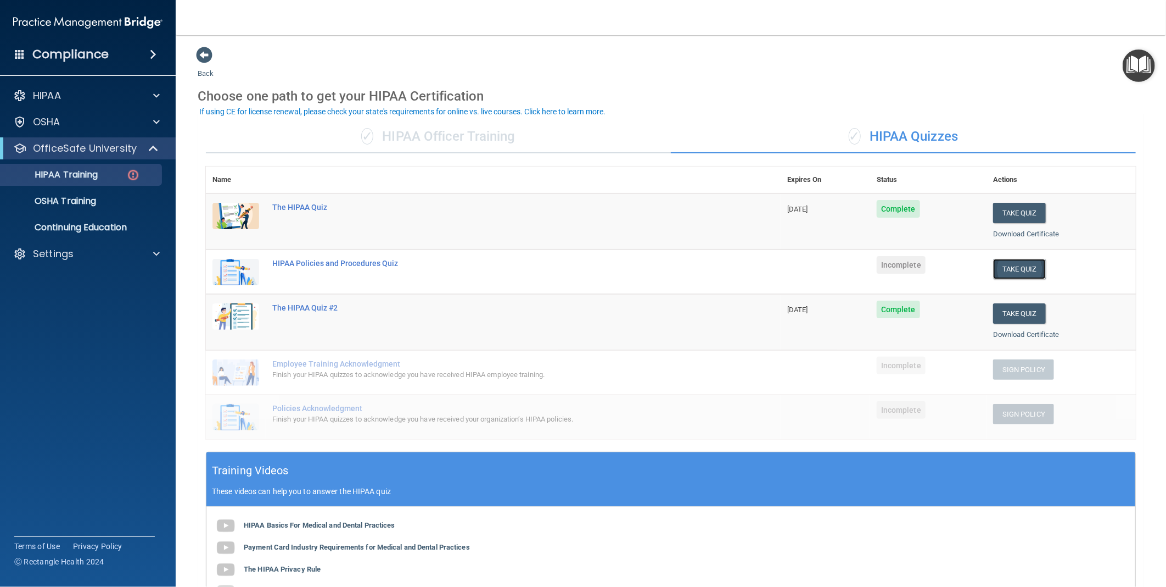
click at [1002, 264] on button "Take Quiz" at bounding box center [1019, 269] width 53 height 20
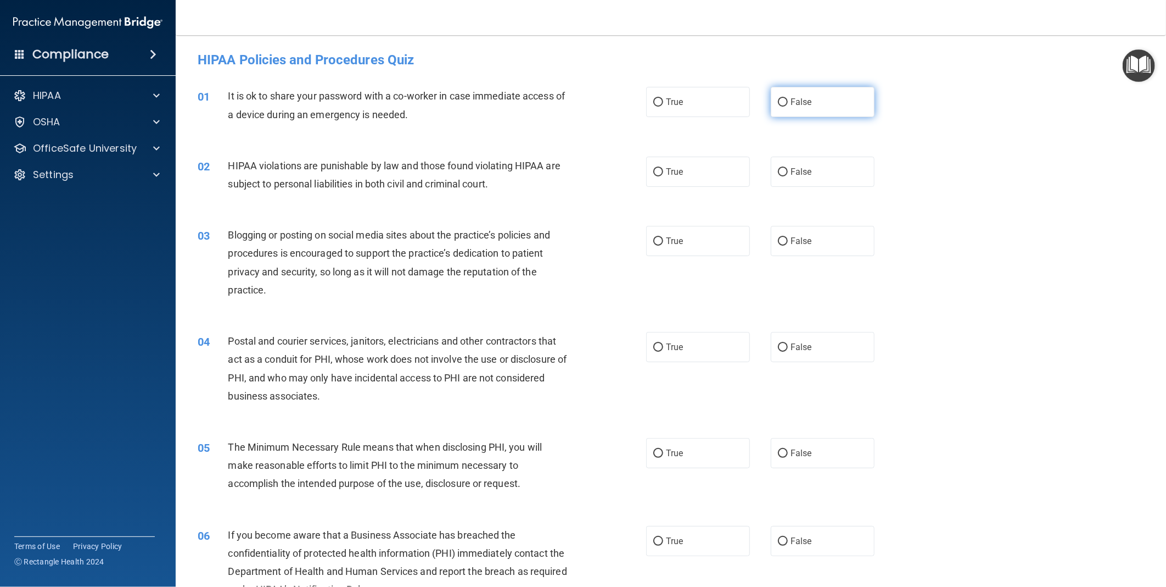
click at [813, 102] on label "False" at bounding box center [823, 102] width 104 height 30
click at [788, 102] on input "False" at bounding box center [783, 102] width 10 height 8
radio input "true"
click at [703, 169] on label "True" at bounding box center [698, 172] width 104 height 30
click at [663, 169] on input "True" at bounding box center [659, 172] width 10 height 8
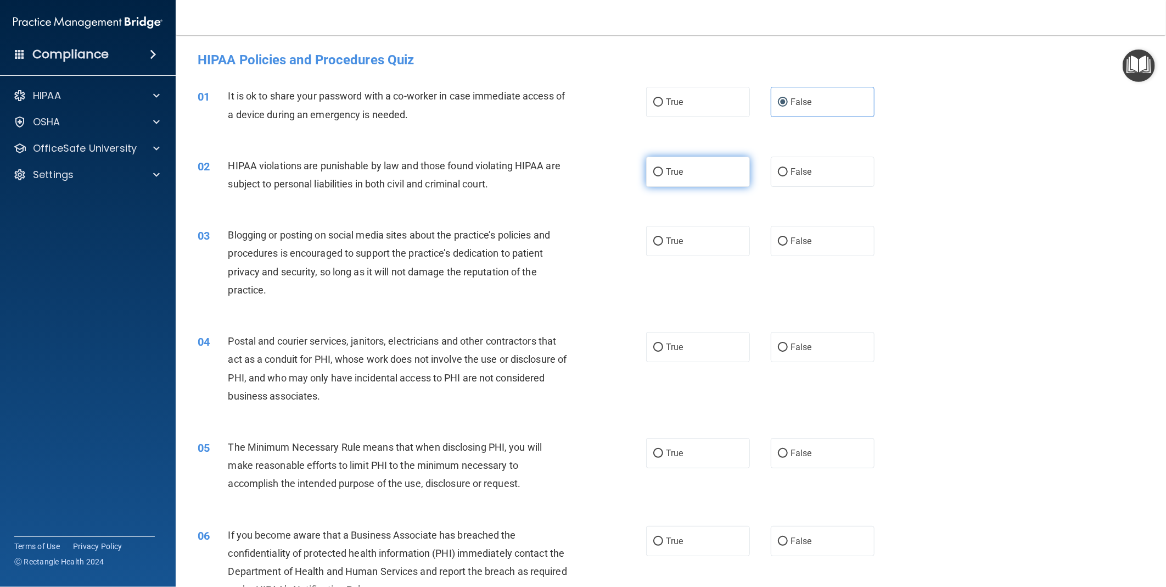
radio input "true"
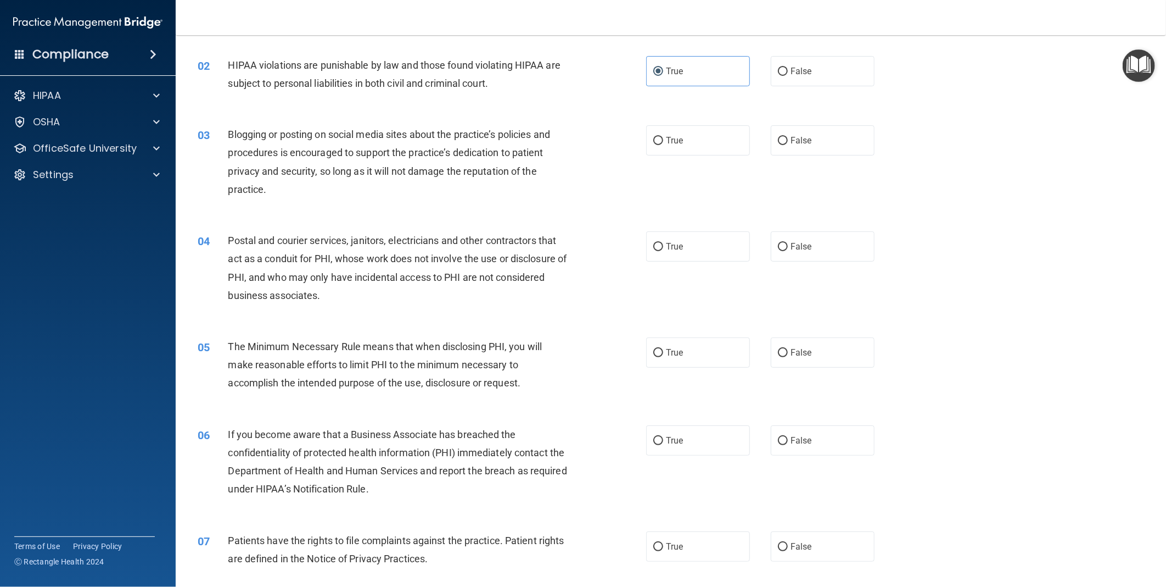
scroll to position [122, 0]
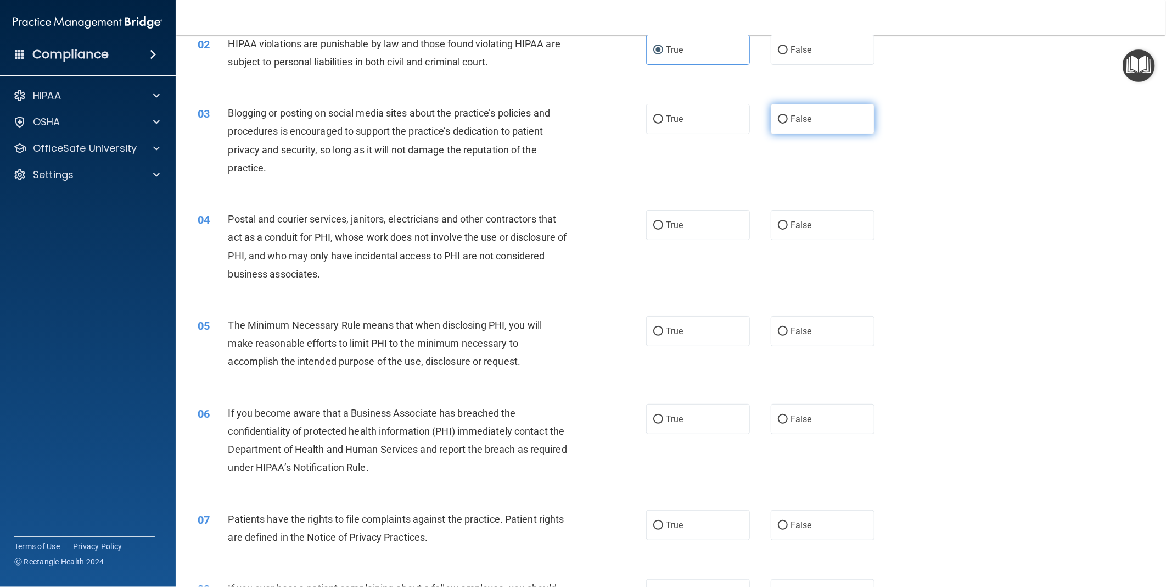
click at [803, 111] on label "False" at bounding box center [823, 119] width 104 height 30
click at [788, 115] on input "False" at bounding box center [783, 119] width 10 height 8
radio input "true"
click at [802, 229] on span "False" at bounding box center [801, 225] width 21 height 10
click at [788, 229] on input "False" at bounding box center [783, 225] width 10 height 8
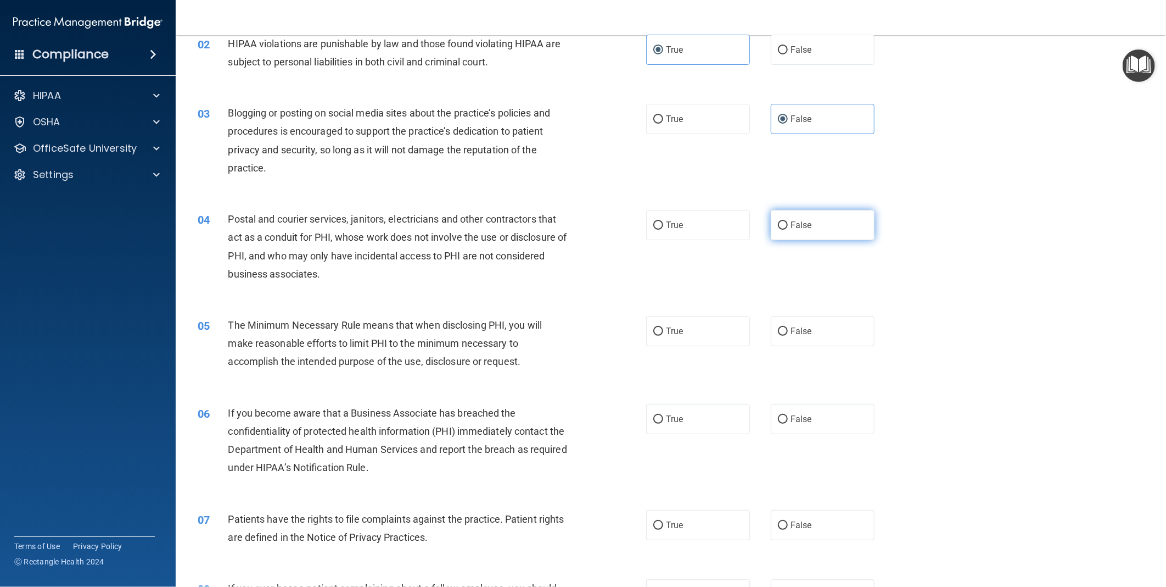
radio input "true"
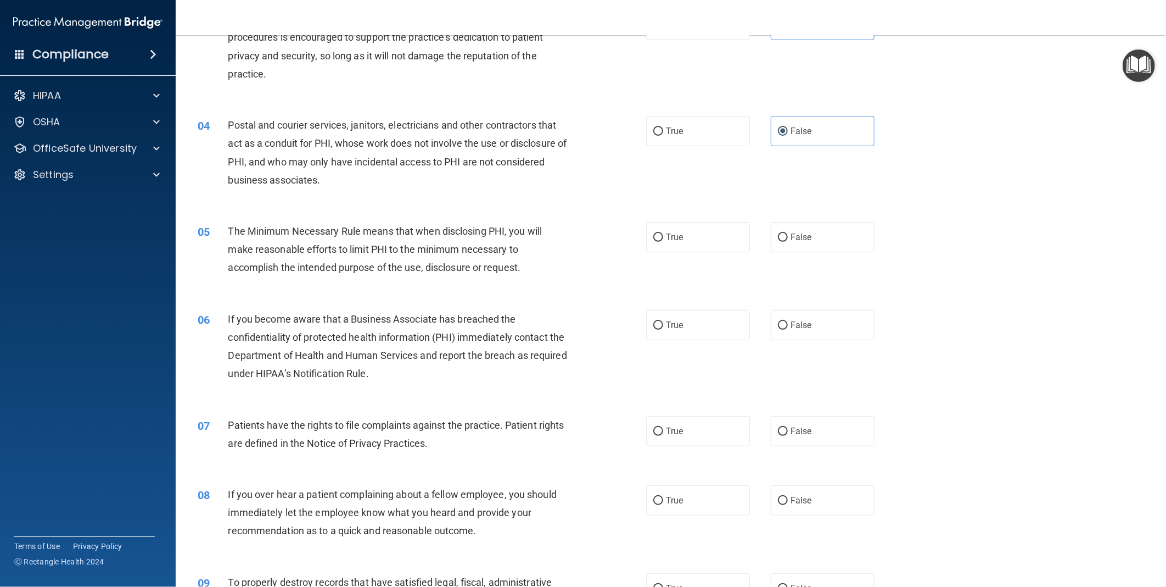
scroll to position [244, 0]
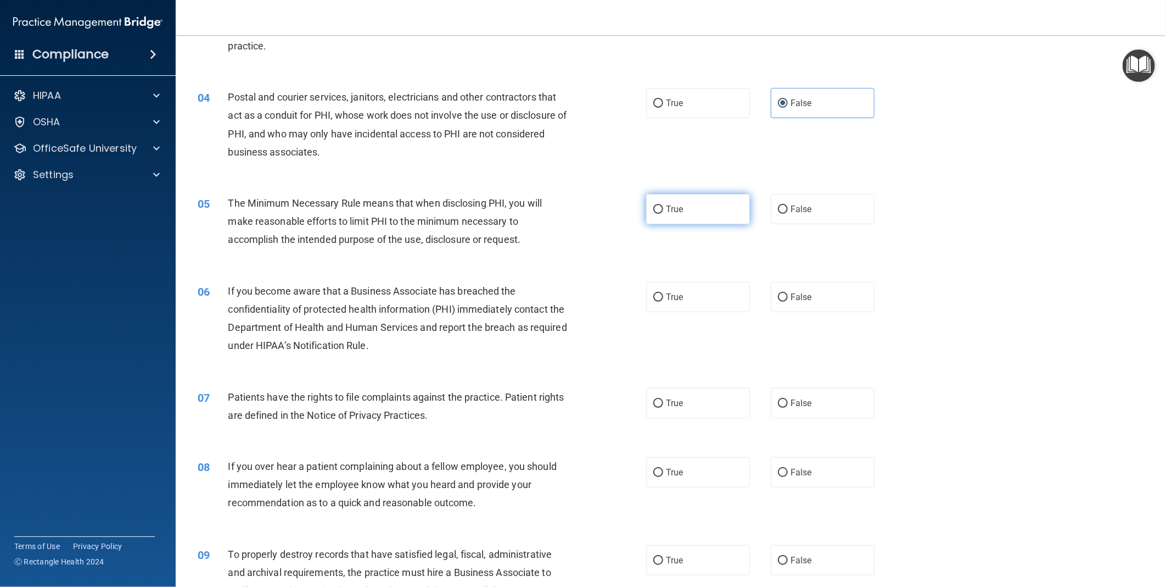
click at [687, 216] on label "True" at bounding box center [698, 209] width 104 height 30
click at [663, 214] on input "True" at bounding box center [659, 209] width 10 height 8
radio input "true"
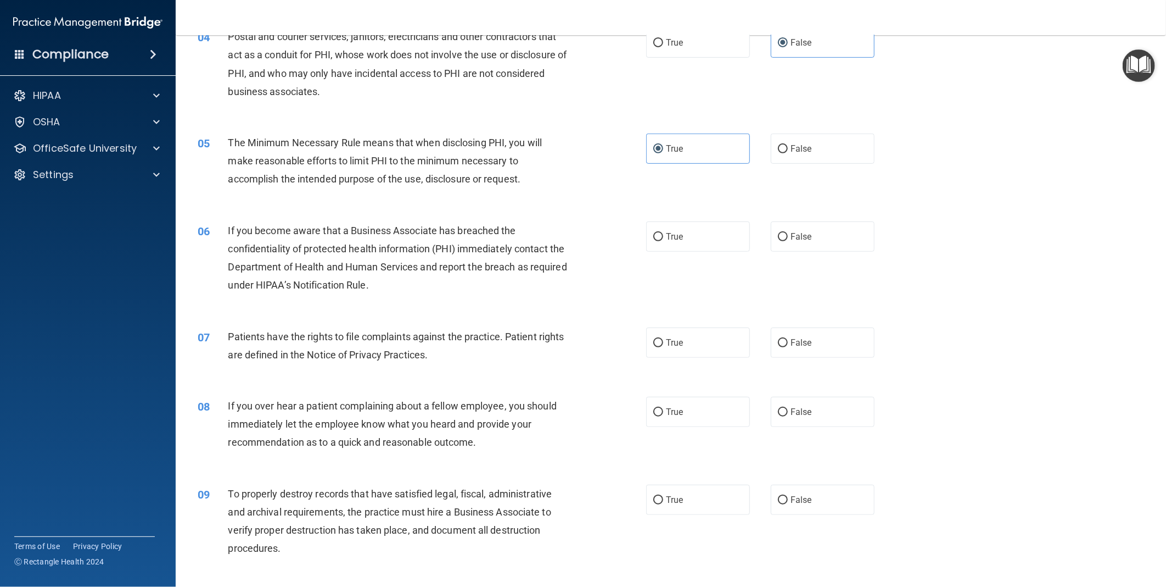
scroll to position [305, 0]
click at [784, 242] on label "False" at bounding box center [823, 236] width 104 height 30
click at [784, 241] on input "False" at bounding box center [783, 236] width 10 height 8
radio input "true"
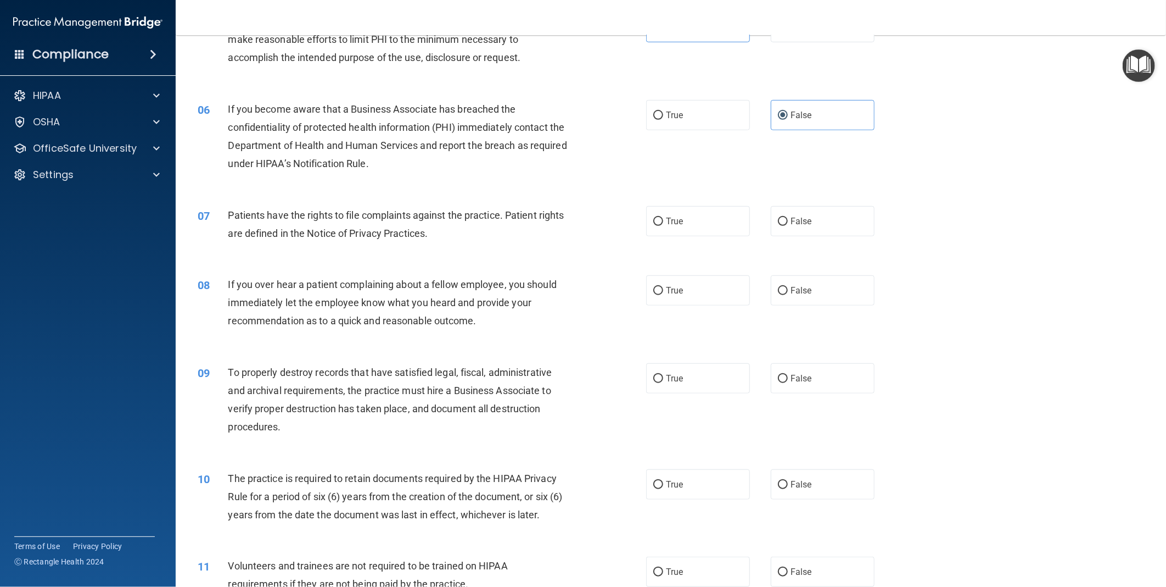
scroll to position [427, 0]
click at [655, 110] on input "True" at bounding box center [659, 114] width 10 height 8
radio input "true"
radio input "false"
click at [708, 221] on label "True" at bounding box center [698, 220] width 104 height 30
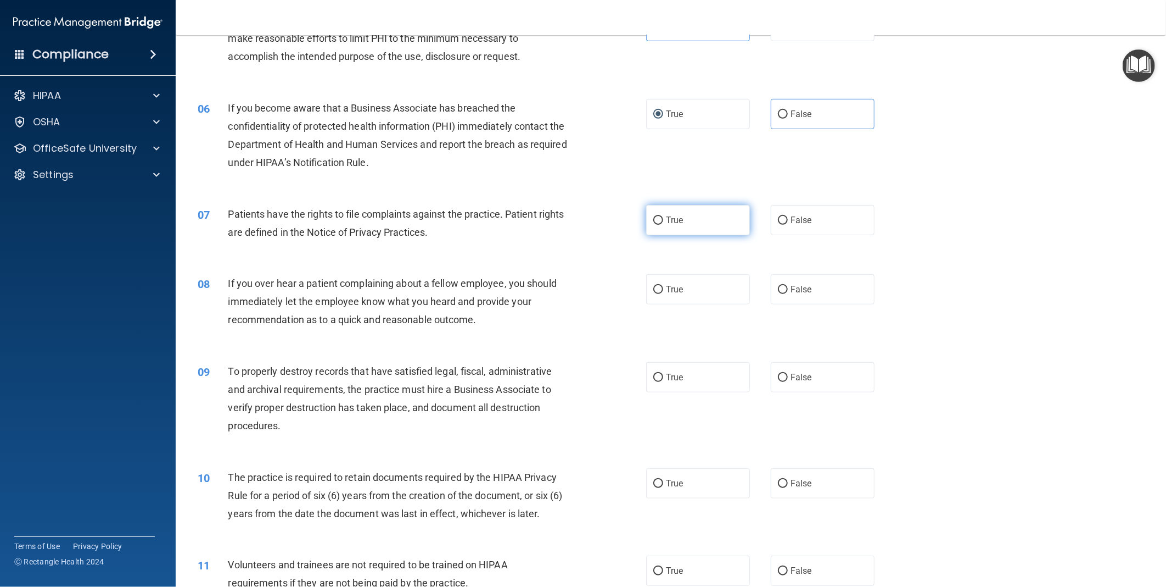
click at [663, 221] on input "True" at bounding box center [659, 220] width 10 height 8
radio input "true"
click at [680, 286] on label "True" at bounding box center [698, 289] width 104 height 30
click at [663, 286] on input "True" at bounding box center [659, 290] width 10 height 8
radio input "true"
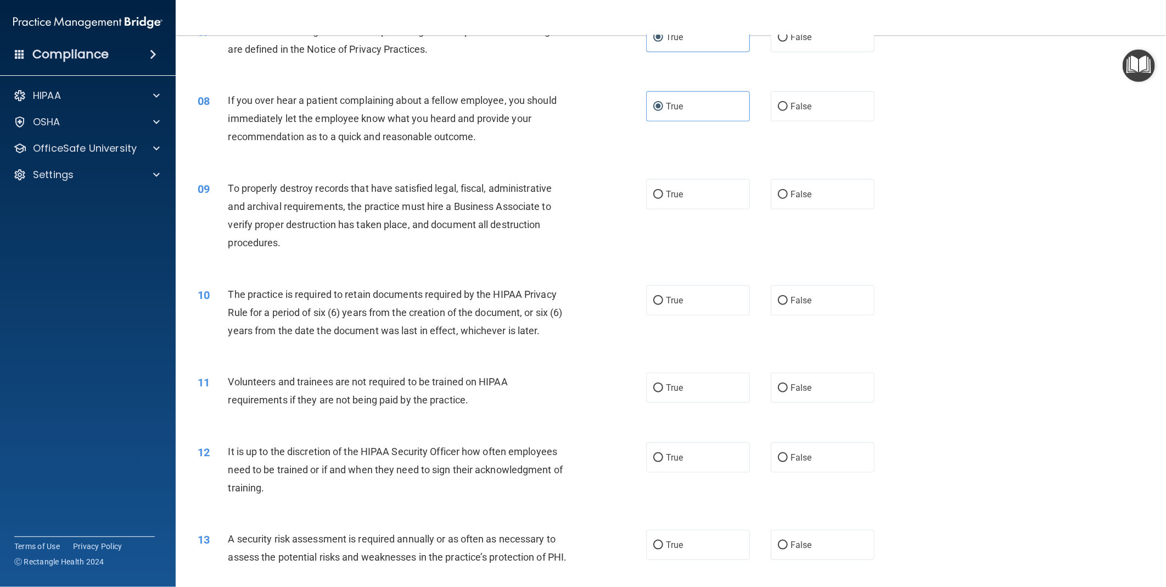
scroll to position [610, 0]
click at [667, 192] on span "True" at bounding box center [674, 193] width 17 height 10
click at [663, 192] on input "True" at bounding box center [659, 194] width 10 height 8
radio input "true"
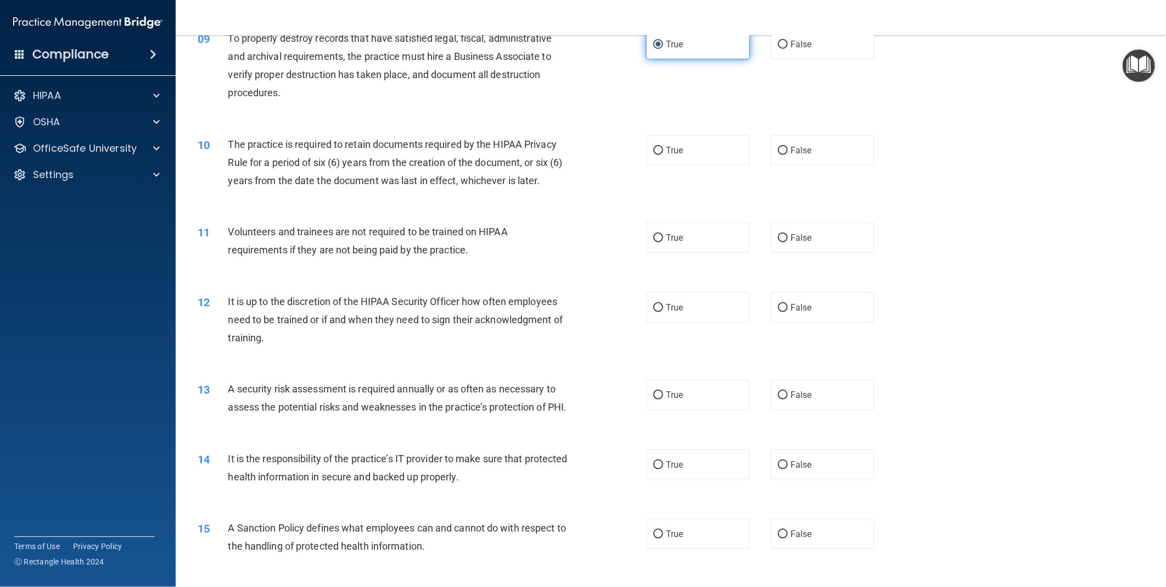
scroll to position [793, 0]
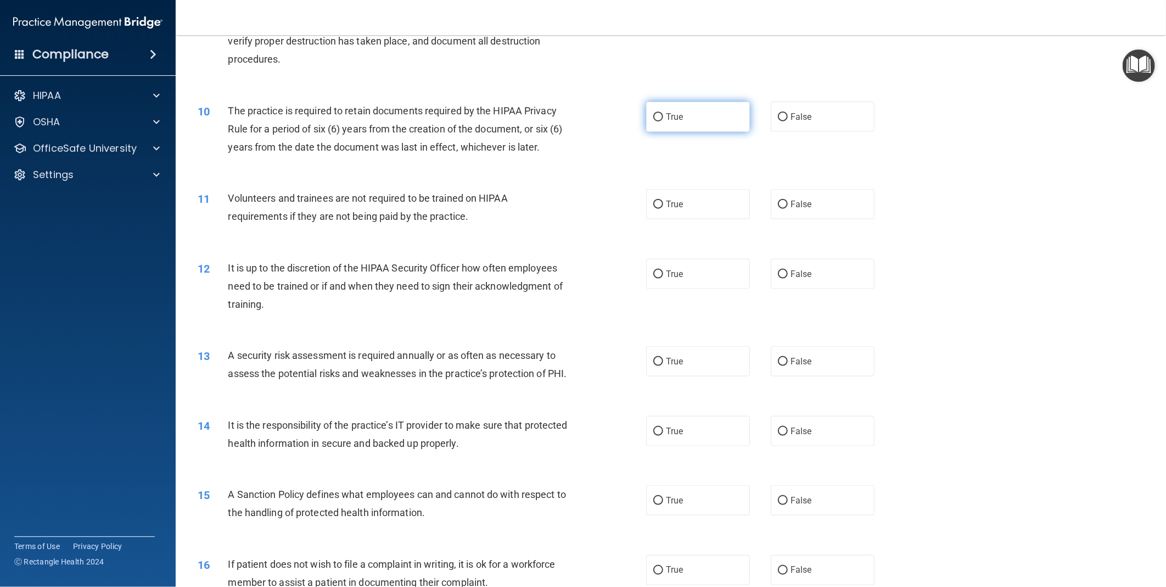
click at [662, 107] on label "True" at bounding box center [698, 117] width 104 height 30
click at [662, 113] on input "True" at bounding box center [659, 117] width 10 height 8
radio input "true"
click at [794, 210] on label "False" at bounding box center [823, 204] width 104 height 30
click at [788, 209] on input "False" at bounding box center [783, 204] width 10 height 8
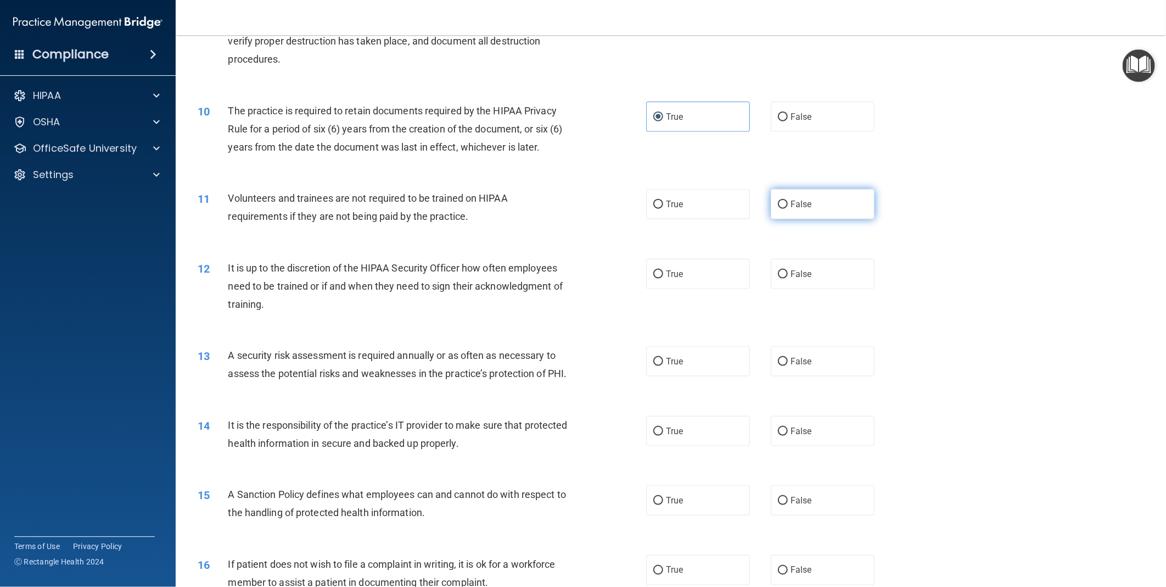
radio input "true"
click at [781, 281] on label "False" at bounding box center [823, 274] width 104 height 30
click at [781, 278] on input "False" at bounding box center [783, 274] width 10 height 8
radio input "true"
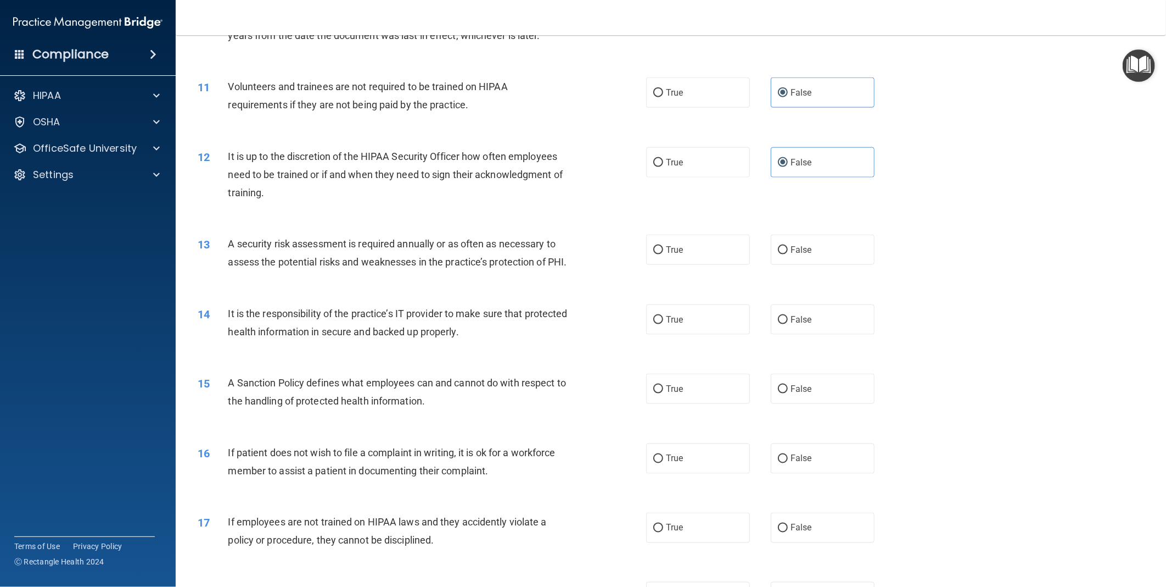
scroll to position [915, 0]
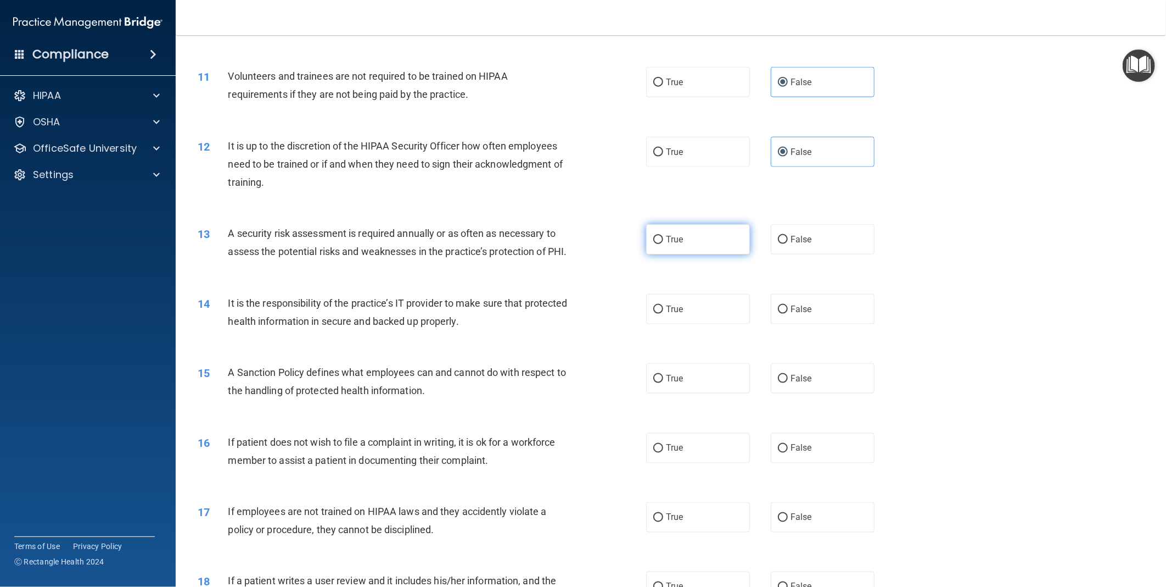
click at [678, 243] on span "True" at bounding box center [674, 239] width 17 height 10
click at [663, 243] on input "True" at bounding box center [659, 240] width 10 height 8
radio input "true"
click at [672, 314] on span "True" at bounding box center [674, 309] width 17 height 10
click at [663, 314] on input "True" at bounding box center [659, 309] width 10 height 8
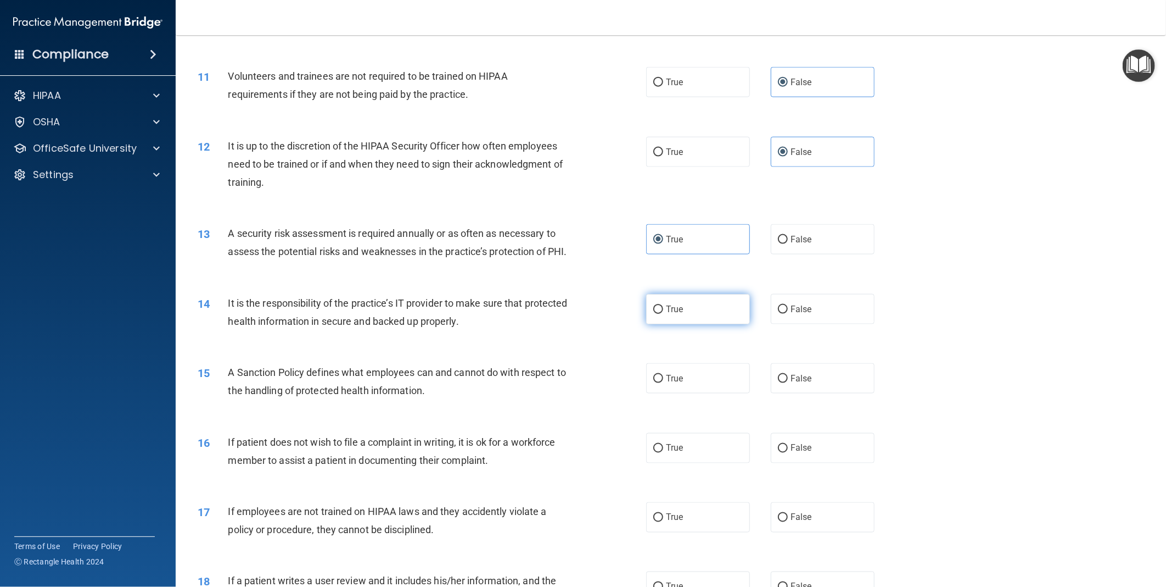
radio input "true"
click at [839, 324] on label "False" at bounding box center [823, 309] width 104 height 30
click at [788, 314] on input "False" at bounding box center [783, 309] width 10 height 8
radio input "true"
radio input "false"
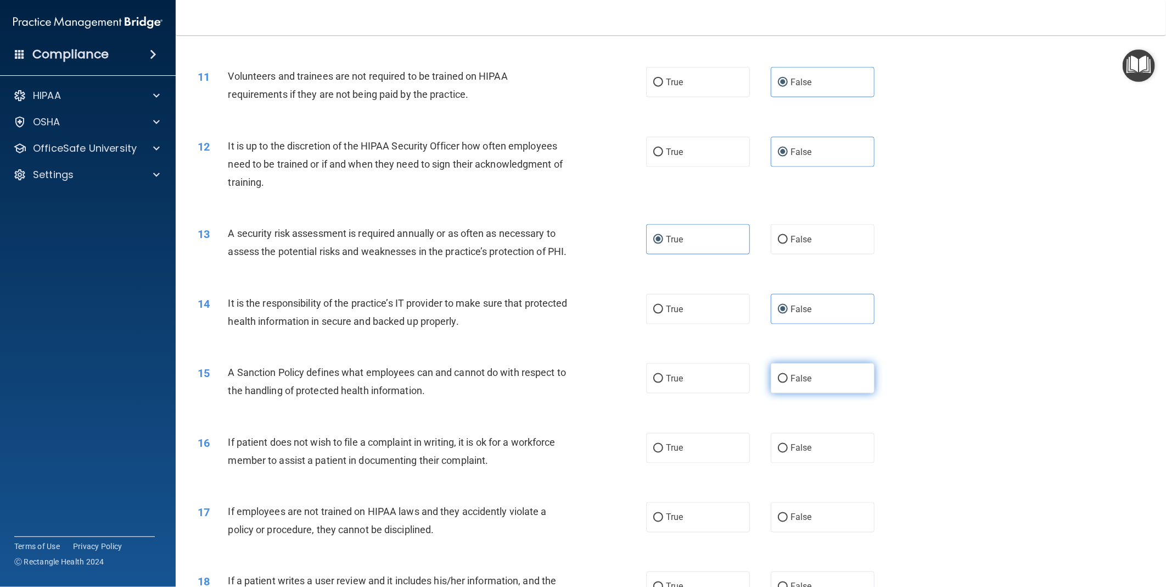
click at [795, 383] on span "False" at bounding box center [801, 378] width 21 height 10
click at [788, 383] on input "False" at bounding box center [783, 379] width 10 height 8
radio input "true"
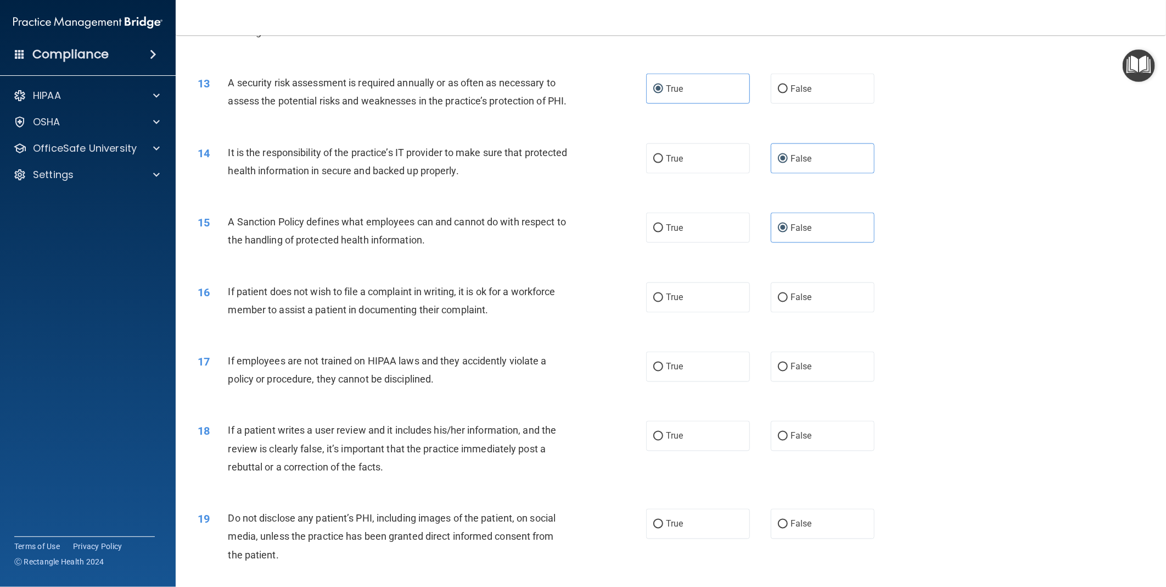
scroll to position [1098, 0]
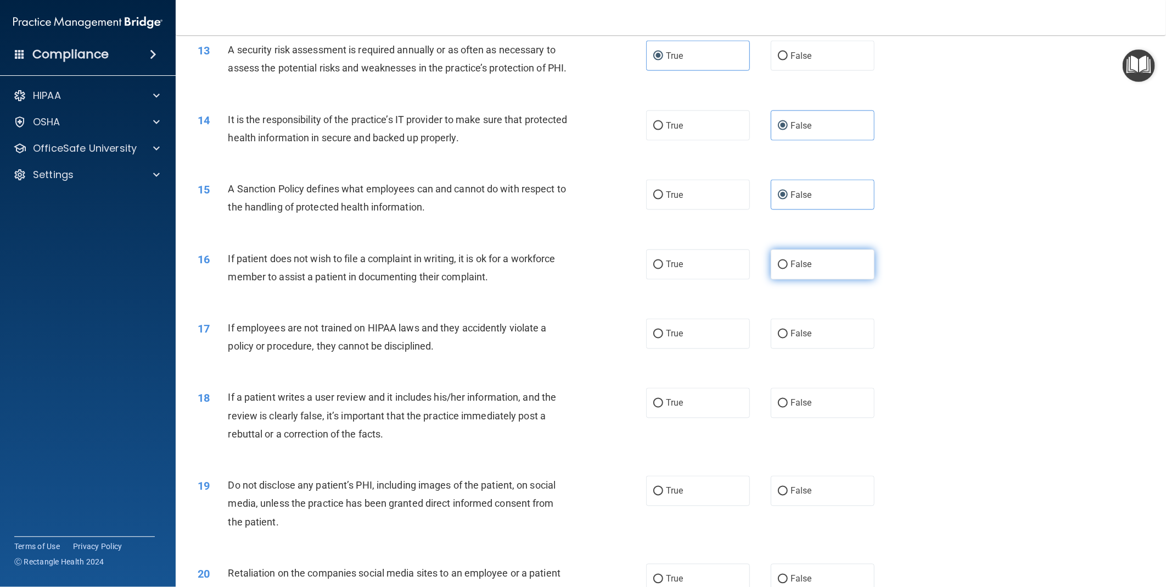
click at [852, 274] on label "False" at bounding box center [823, 264] width 104 height 30
click at [788, 269] on input "False" at bounding box center [783, 265] width 10 height 8
radio input "true"
click at [819, 349] on label "False" at bounding box center [823, 334] width 104 height 30
click at [788, 338] on input "False" at bounding box center [783, 334] width 10 height 8
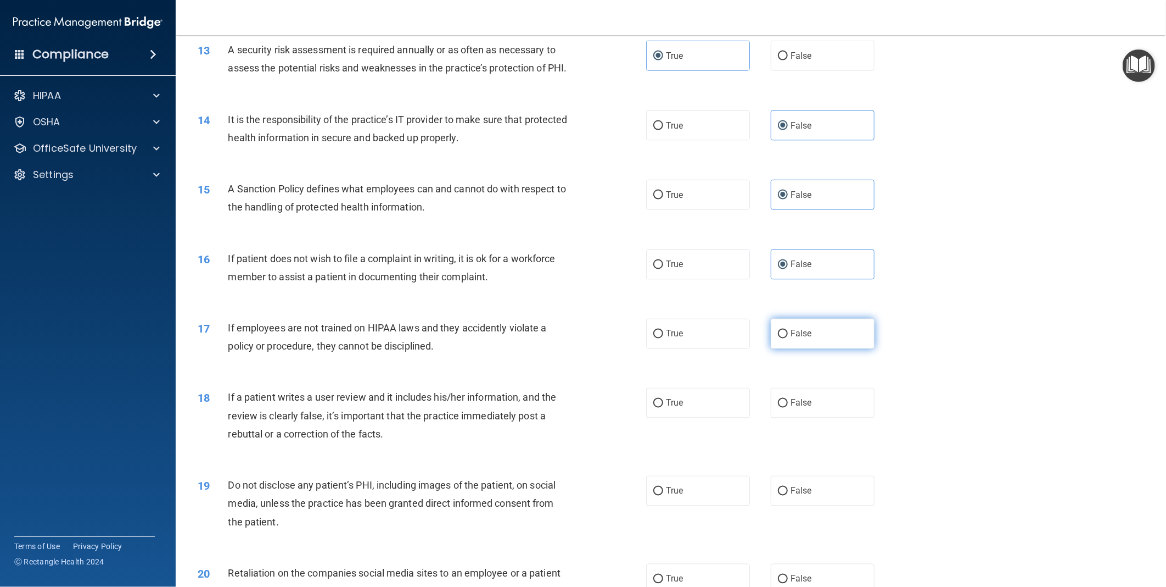
radio input "true"
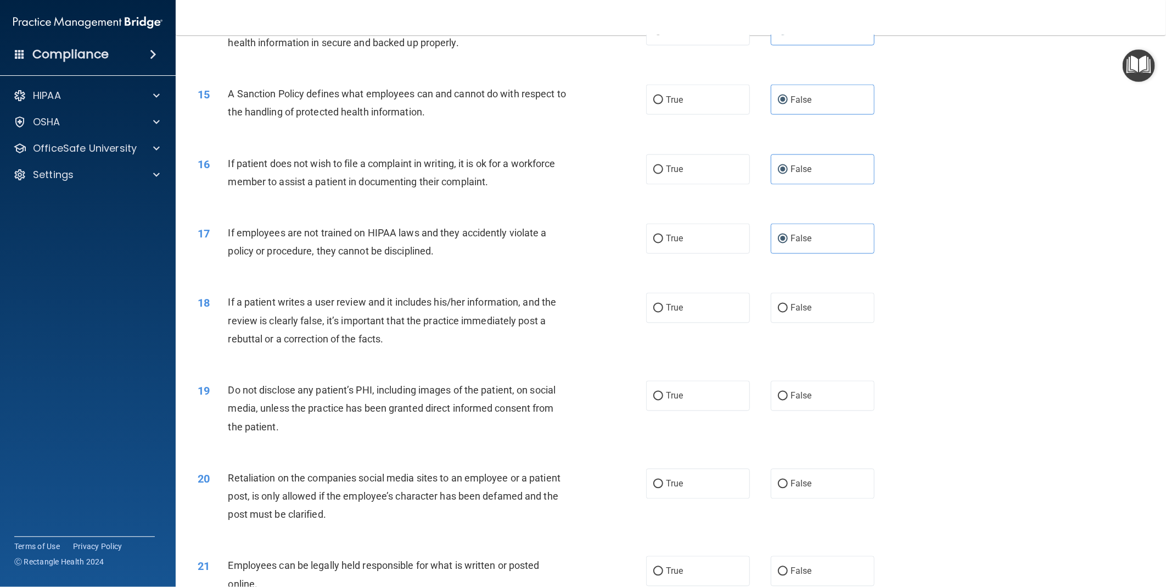
scroll to position [1220, 0]
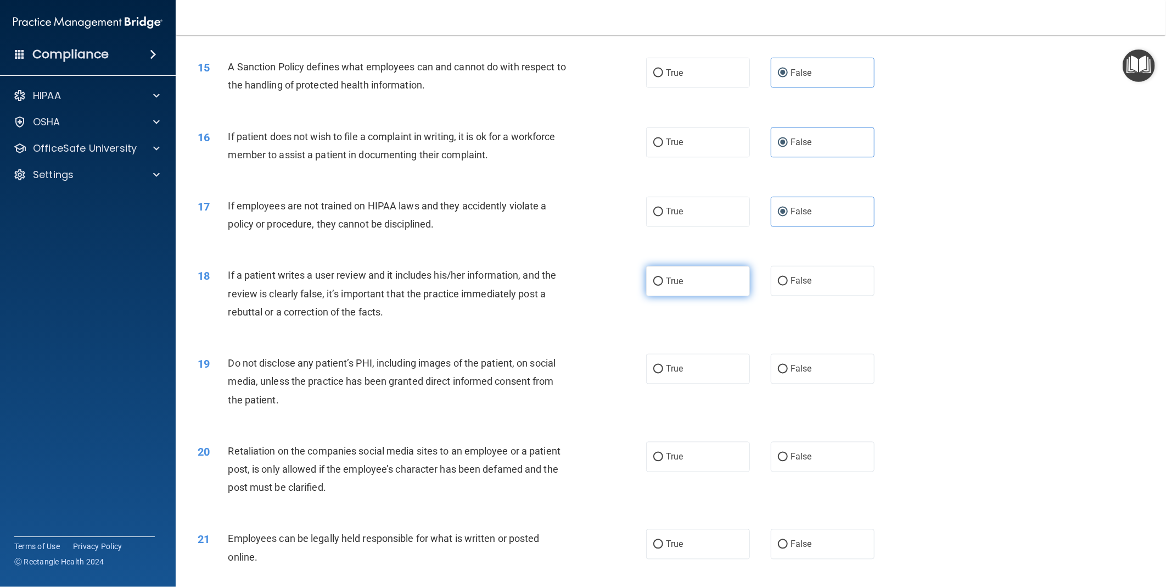
click at [727, 296] on label "True" at bounding box center [698, 281] width 104 height 30
click at [663, 286] on input "True" at bounding box center [659, 281] width 10 height 8
radio input "true"
click at [822, 384] on label "False" at bounding box center [823, 369] width 104 height 30
click at [788, 373] on input "False" at bounding box center [783, 369] width 10 height 8
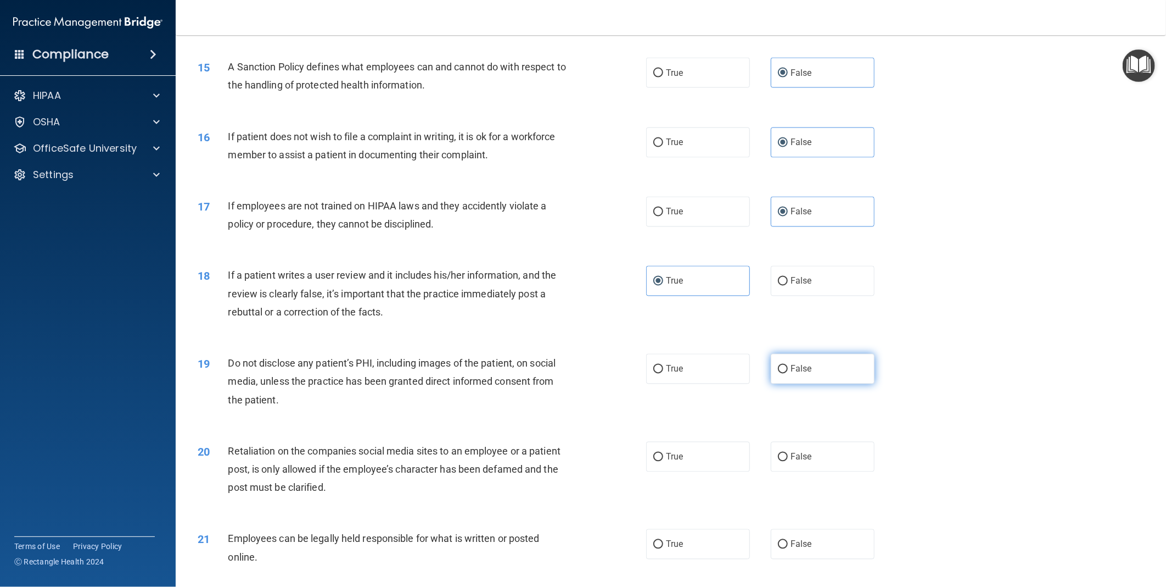
radio input "true"
click at [726, 384] on label "True" at bounding box center [698, 369] width 104 height 30
click at [663, 373] on input "True" at bounding box center [659, 369] width 10 height 8
radio input "true"
radio input "false"
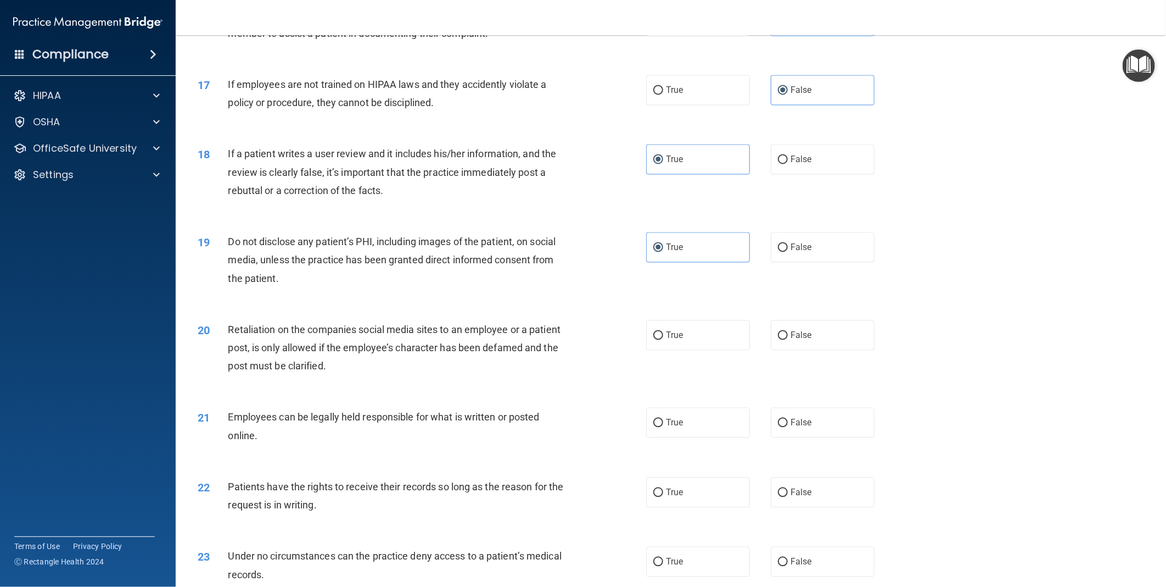
scroll to position [1342, 0]
click at [824, 350] on label "False" at bounding box center [823, 335] width 104 height 30
click at [788, 339] on input "False" at bounding box center [783, 335] width 10 height 8
radio input "true"
click at [821, 437] on label "False" at bounding box center [823, 422] width 104 height 30
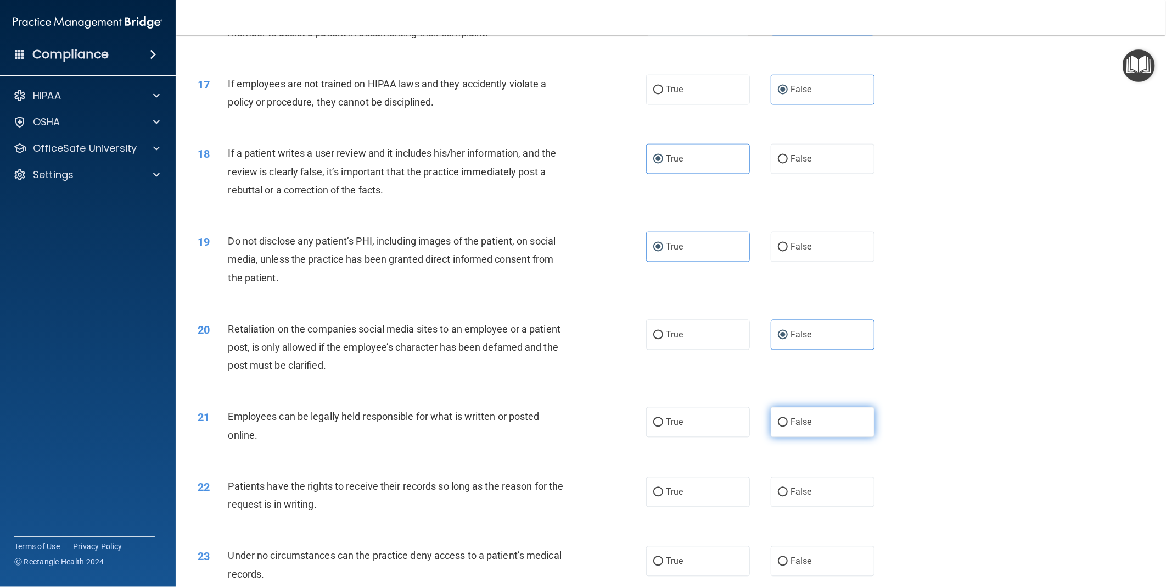
click at [788, 427] on input "False" at bounding box center [783, 422] width 10 height 8
radio input "true"
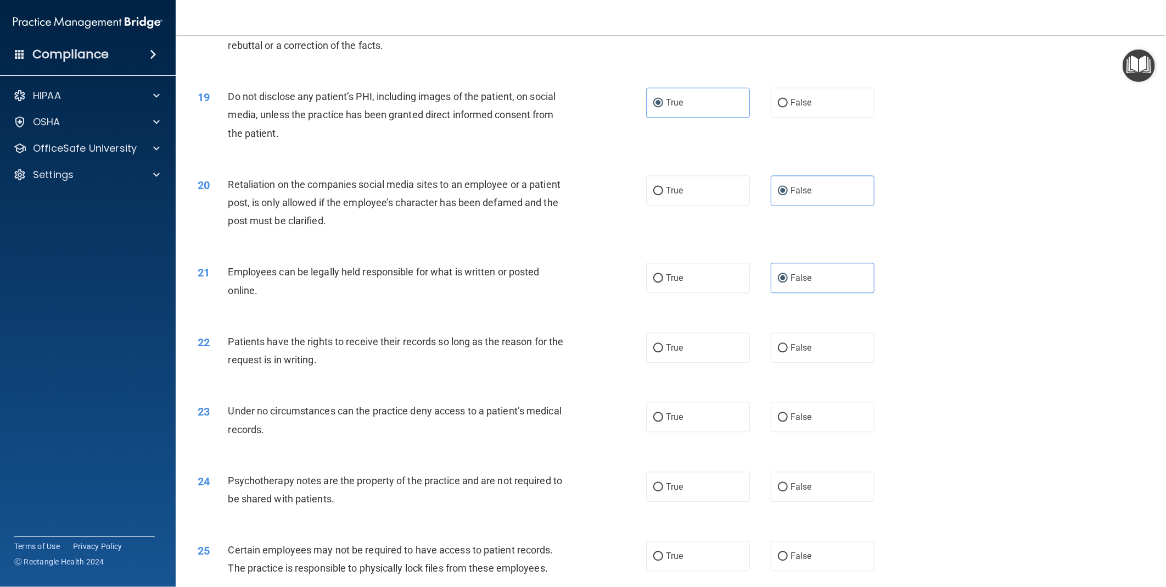
scroll to position [1525, 0]
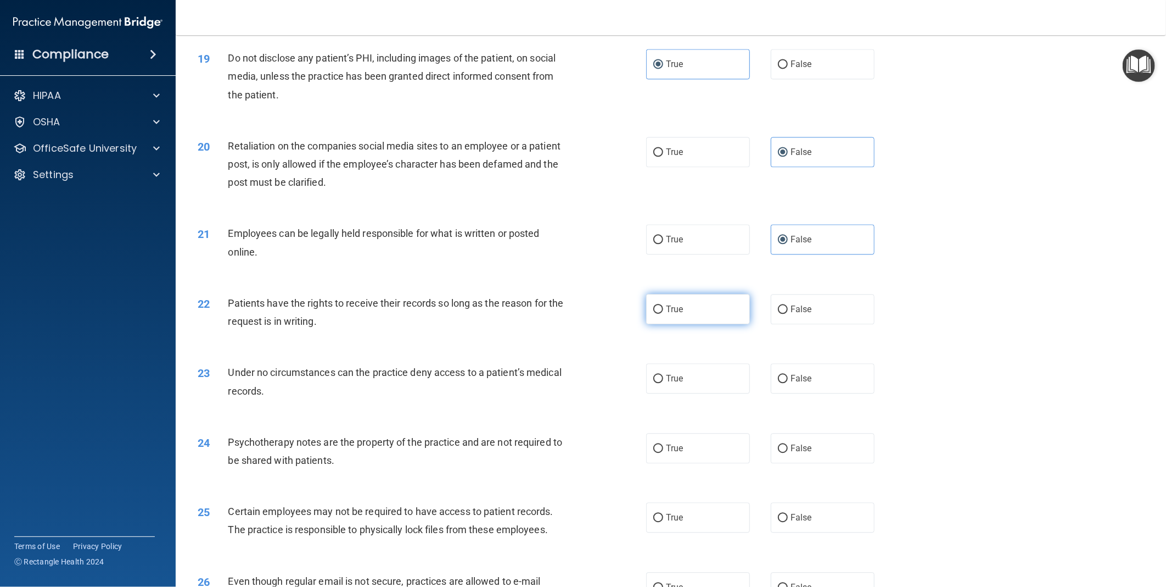
click at [686, 324] on label "True" at bounding box center [698, 309] width 104 height 30
click at [663, 314] on input "True" at bounding box center [659, 309] width 10 height 8
radio input "true"
click at [721, 393] on label "True" at bounding box center [698, 378] width 104 height 30
click at [663, 383] on input "True" at bounding box center [659, 379] width 10 height 8
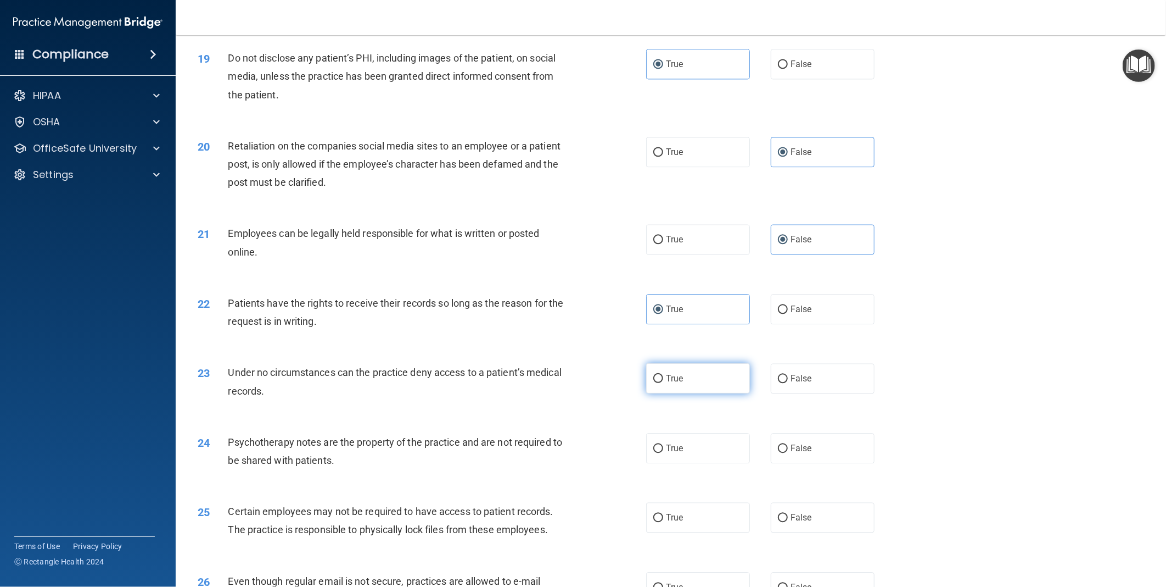
radio input "true"
click at [697, 463] on label "True" at bounding box center [698, 448] width 104 height 30
click at [663, 453] on input "True" at bounding box center [659, 448] width 10 height 8
radio input "true"
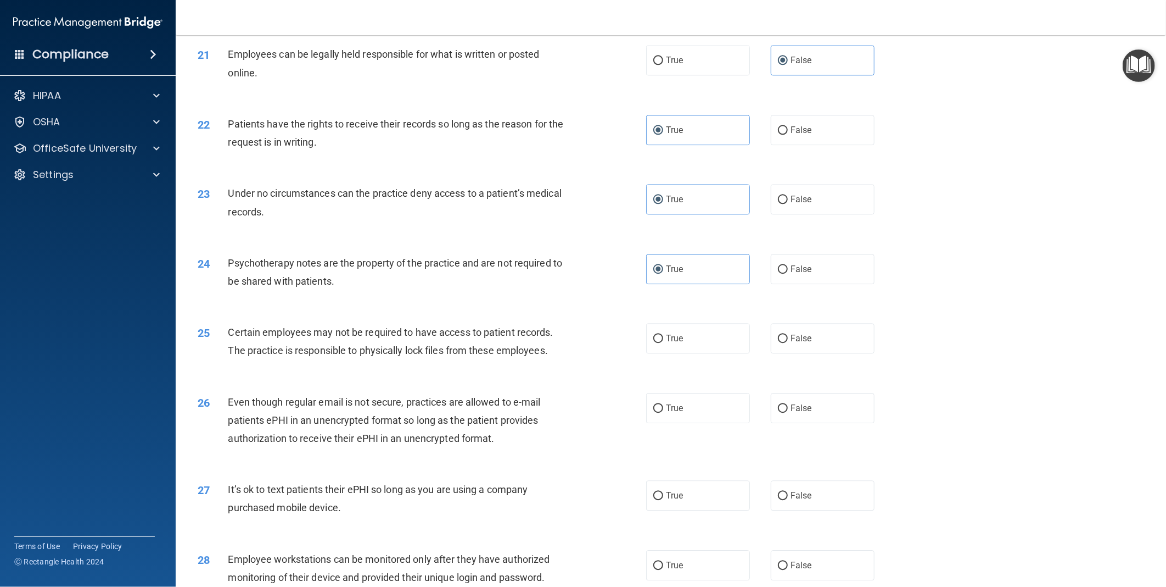
scroll to position [1709, 0]
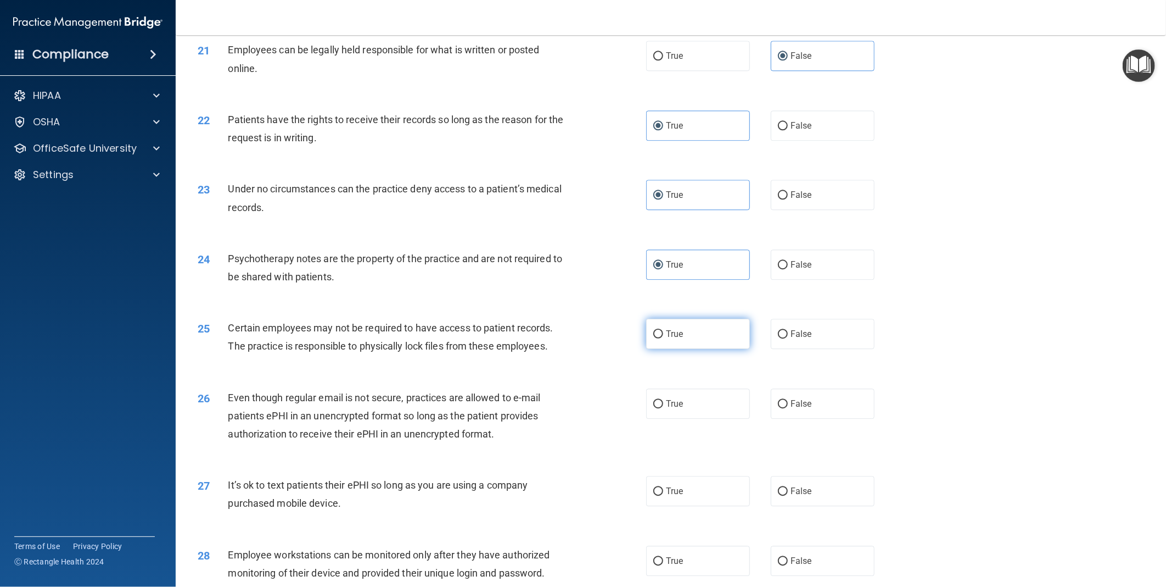
click at [710, 349] on label "True" at bounding box center [698, 334] width 104 height 30
click at [663, 338] on input "True" at bounding box center [659, 334] width 10 height 8
radio input "true"
click at [687, 418] on label "True" at bounding box center [698, 403] width 104 height 30
click at [663, 408] on input "True" at bounding box center [659, 404] width 10 height 8
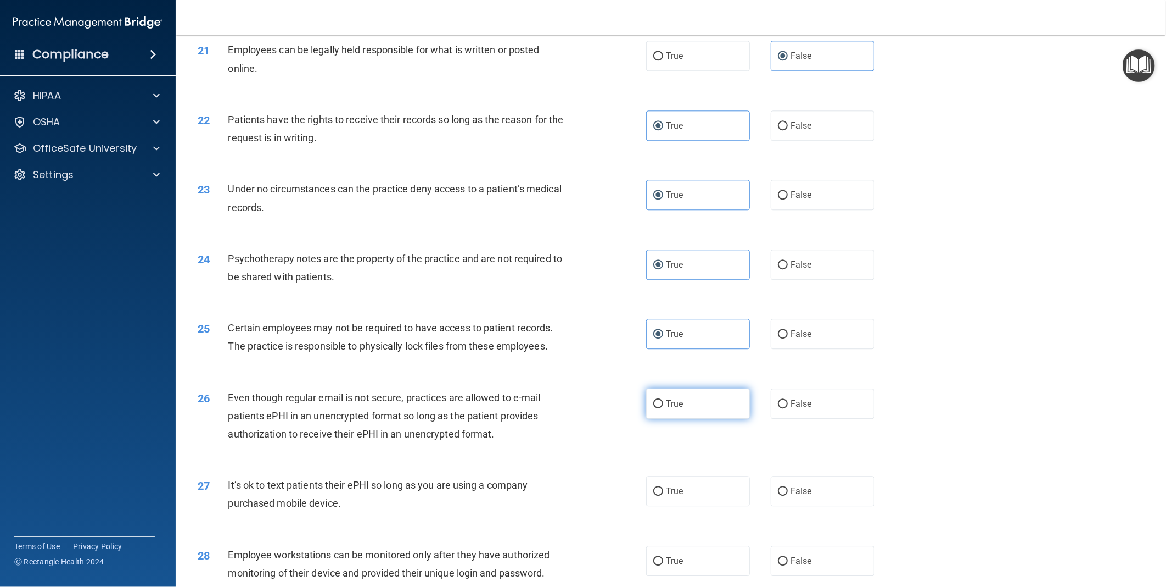
radio input "true"
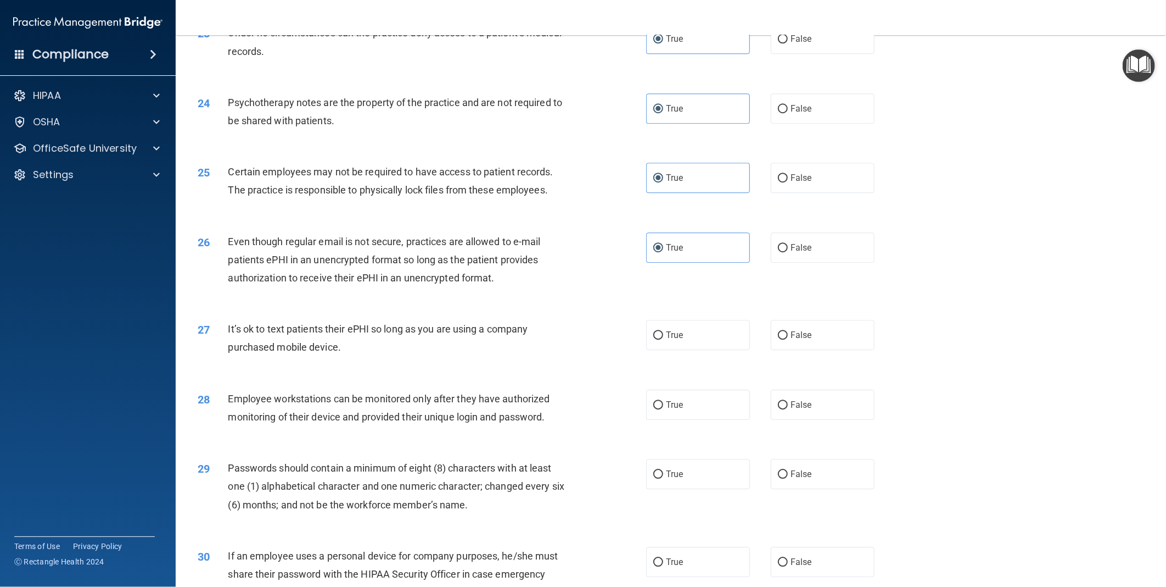
scroll to position [1952, 0]
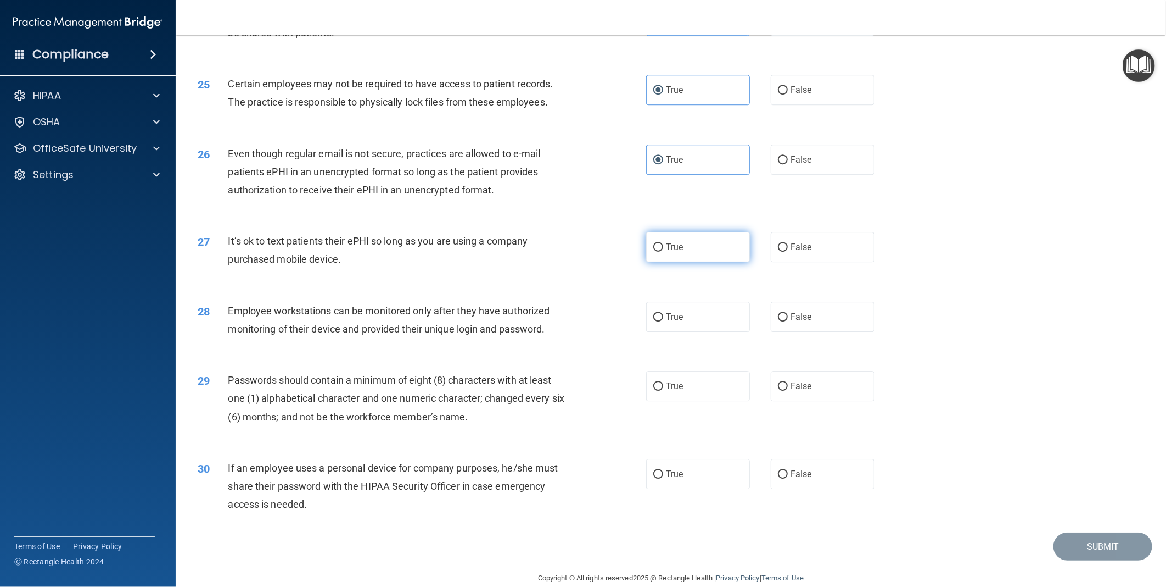
click at [719, 262] on label "True" at bounding box center [698, 247] width 104 height 30
click at [663, 252] on input "True" at bounding box center [659, 247] width 10 height 8
radio input "true"
click at [686, 331] on label "True" at bounding box center [698, 317] width 104 height 30
click at [663, 321] on input "True" at bounding box center [659, 317] width 10 height 8
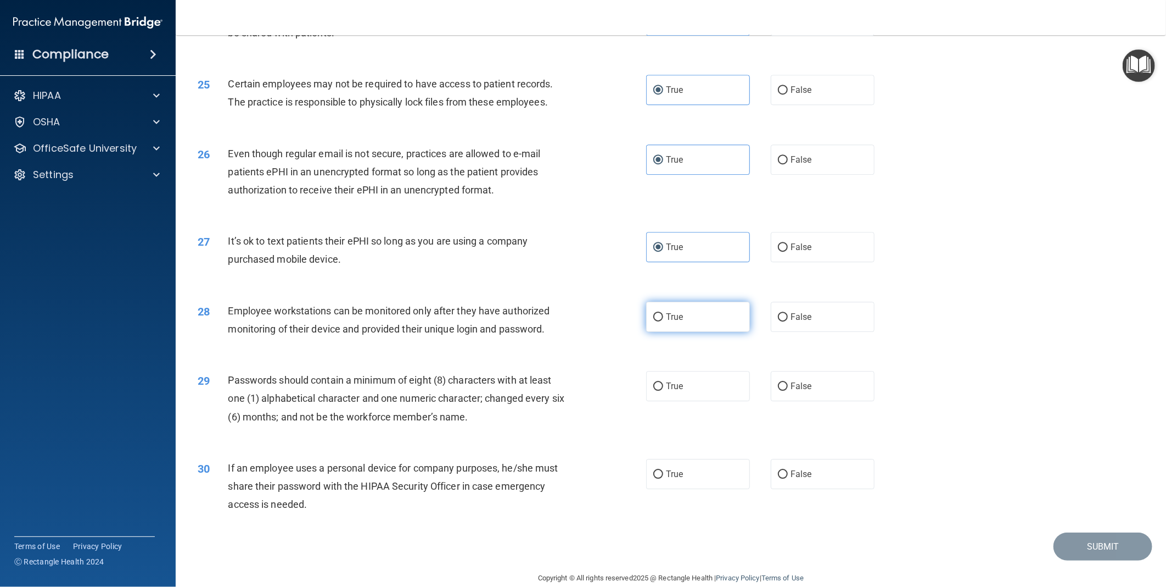
radio input "true"
click at [795, 391] on span "False" at bounding box center [801, 386] width 21 height 10
click at [788, 390] on input "False" at bounding box center [783, 386] width 10 height 8
radio input "true"
click at [827, 489] on label "False" at bounding box center [823, 474] width 104 height 30
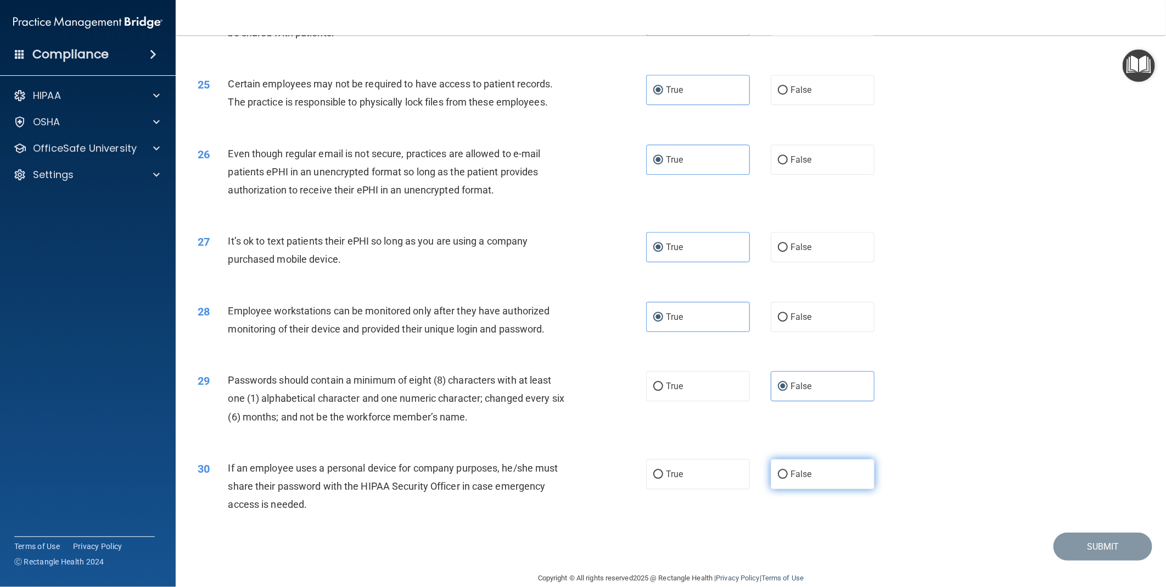
click at [788, 478] on input "False" at bounding box center [783, 474] width 10 height 8
radio input "true"
click at [1105, 560] on button "Submit" at bounding box center [1103, 546] width 99 height 28
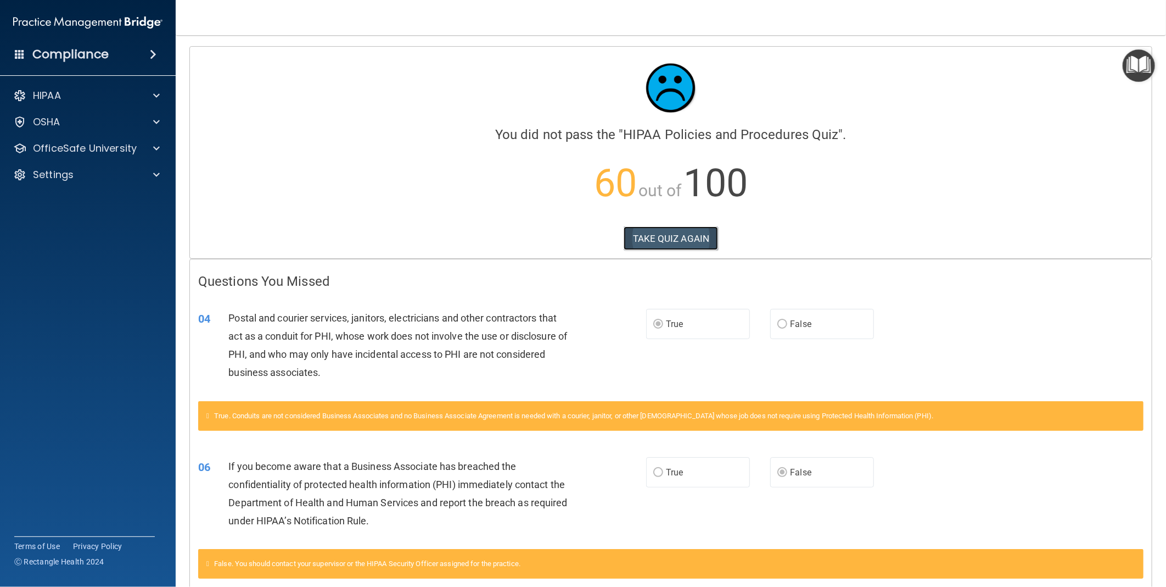
click at [655, 233] on button "TAKE QUIZ AGAIN" at bounding box center [671, 238] width 95 height 24
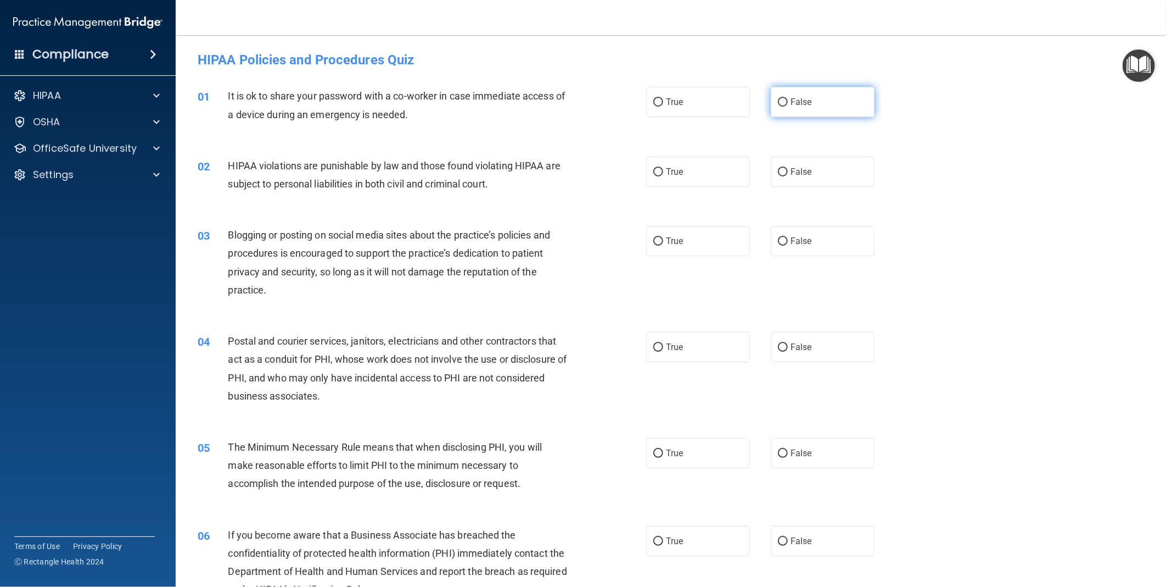
click at [791, 97] on span "False" at bounding box center [801, 102] width 21 height 10
click at [786, 98] on input "False" at bounding box center [783, 102] width 10 height 8
radio input "true"
click at [690, 167] on label "True" at bounding box center [698, 172] width 104 height 30
click at [663, 168] on input "True" at bounding box center [659, 172] width 10 height 8
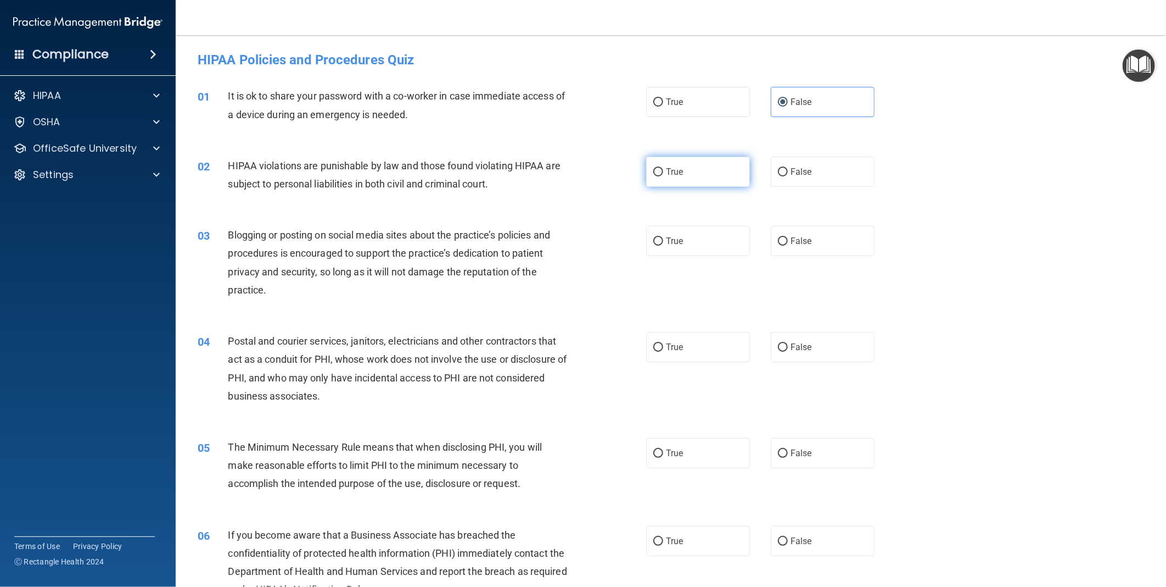
radio input "true"
click at [817, 247] on label "False" at bounding box center [823, 241] width 104 height 30
click at [788, 245] on input "False" at bounding box center [783, 241] width 10 height 8
radio input "true"
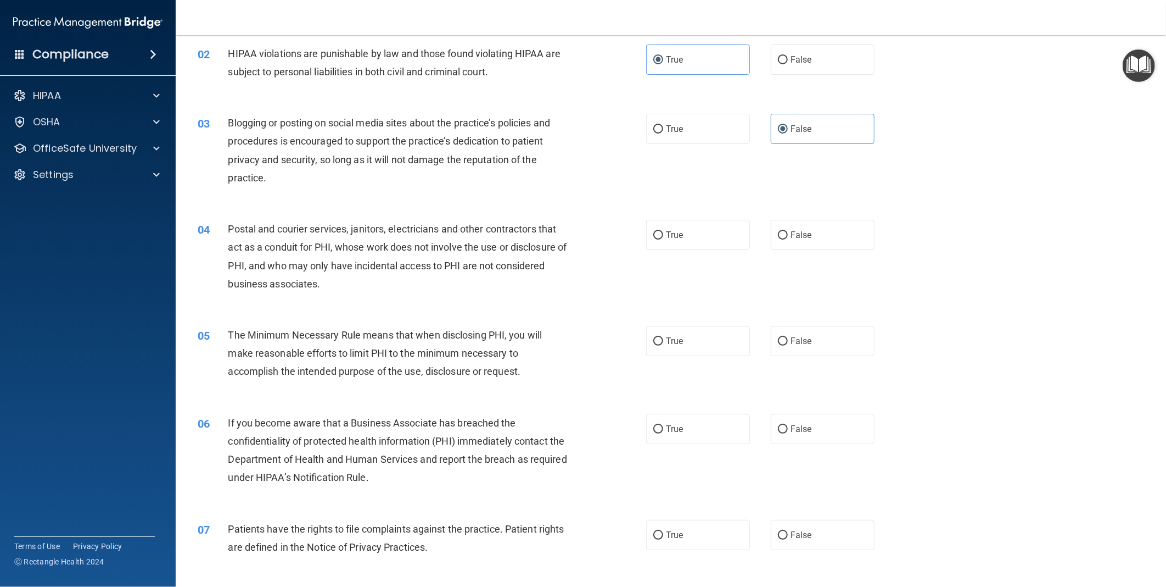
scroll to position [122, 0]
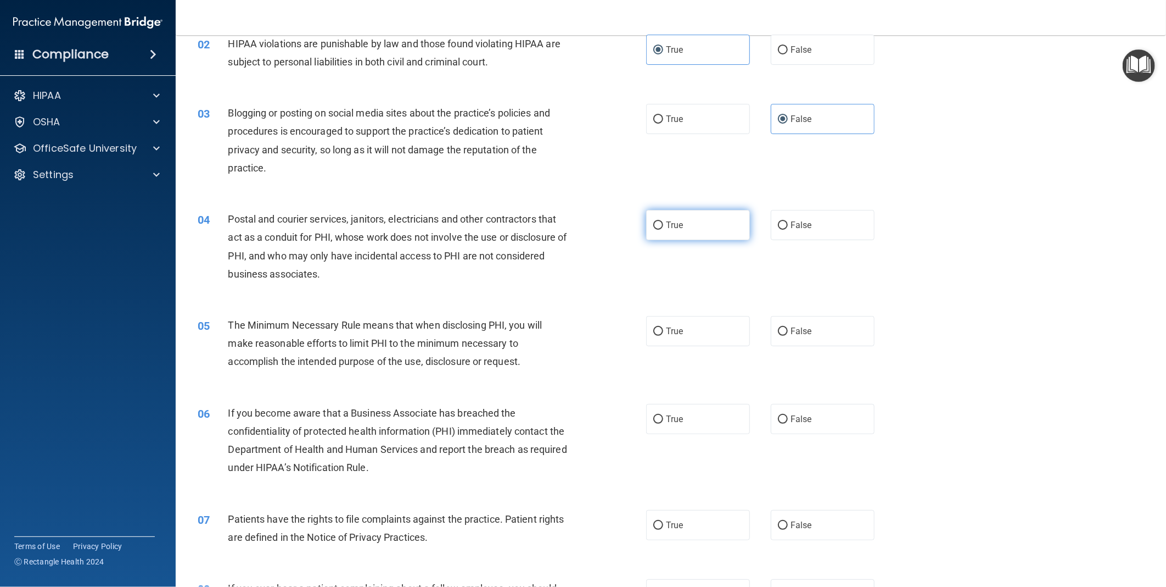
click at [654, 228] on input "True" at bounding box center [659, 225] width 10 height 8
radio input "true"
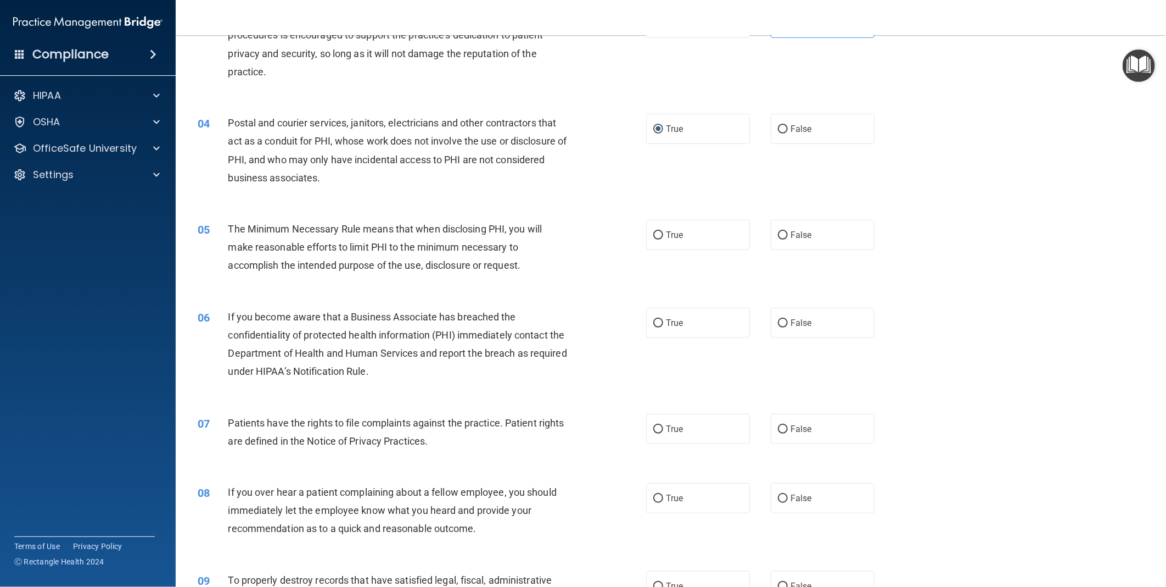
scroll to position [244, 0]
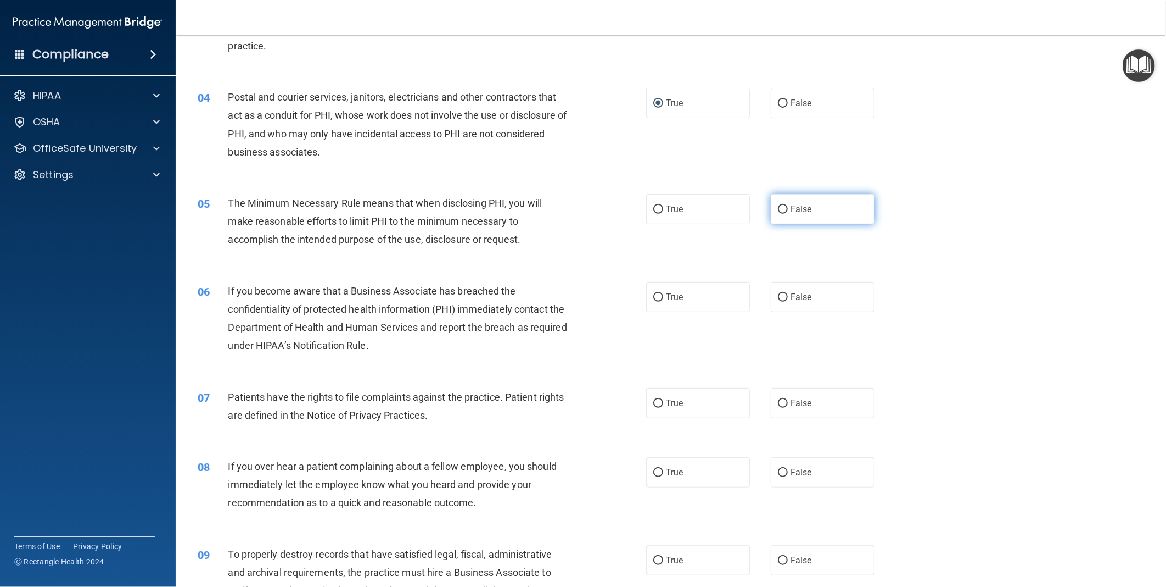
click at [791, 212] on span "False" at bounding box center [801, 209] width 21 height 10
click at [788, 212] on input "False" at bounding box center [783, 209] width 10 height 8
radio input "true"
click at [724, 212] on label "True" at bounding box center [698, 209] width 104 height 30
click at [663, 212] on input "True" at bounding box center [659, 209] width 10 height 8
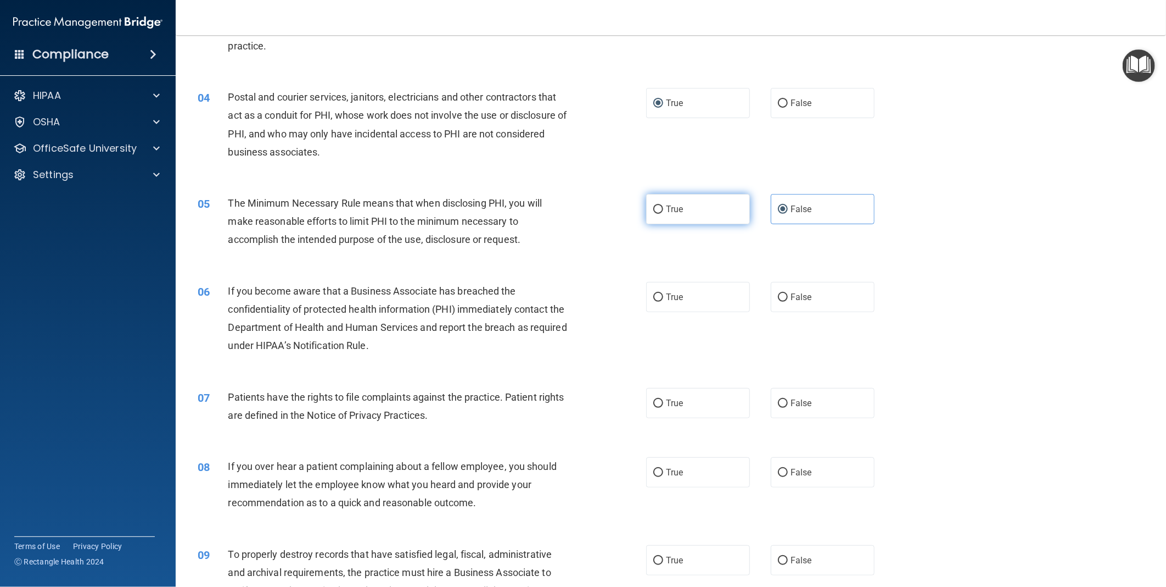
radio input "true"
radio input "false"
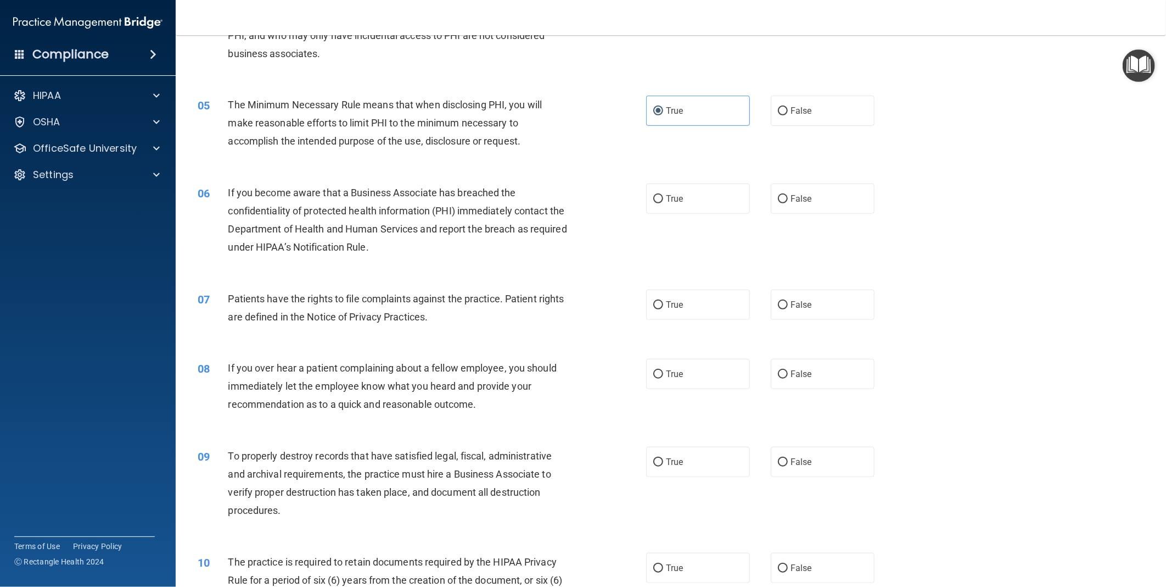
scroll to position [366, 0]
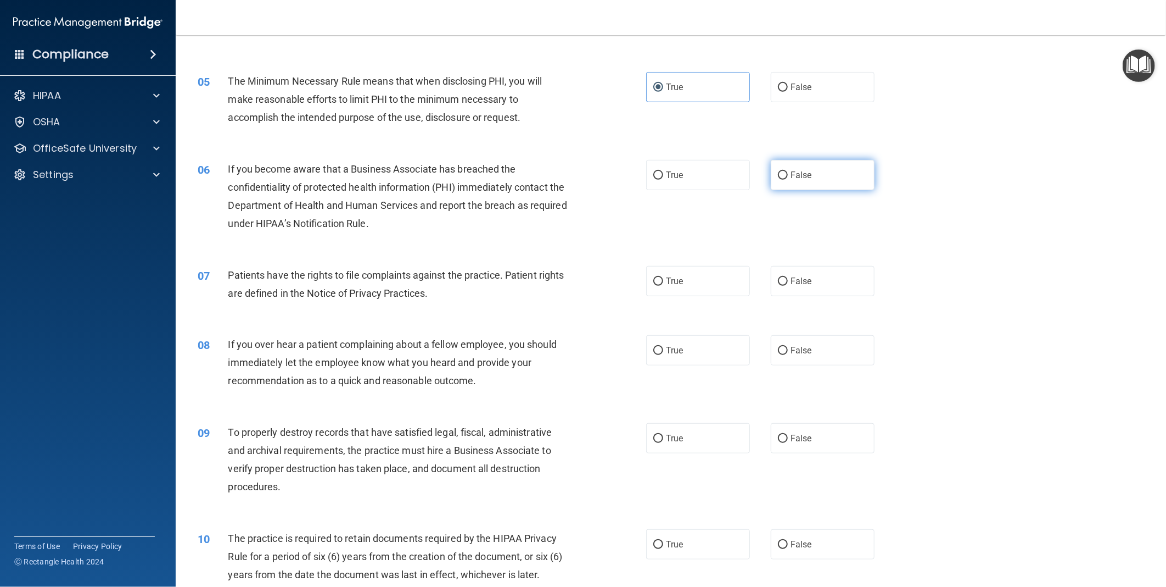
click at [791, 171] on span "False" at bounding box center [801, 175] width 21 height 10
click at [788, 171] on input "False" at bounding box center [783, 175] width 10 height 8
radio input "true"
click at [677, 287] on label "True" at bounding box center [698, 281] width 104 height 30
click at [663, 286] on input "True" at bounding box center [659, 281] width 10 height 8
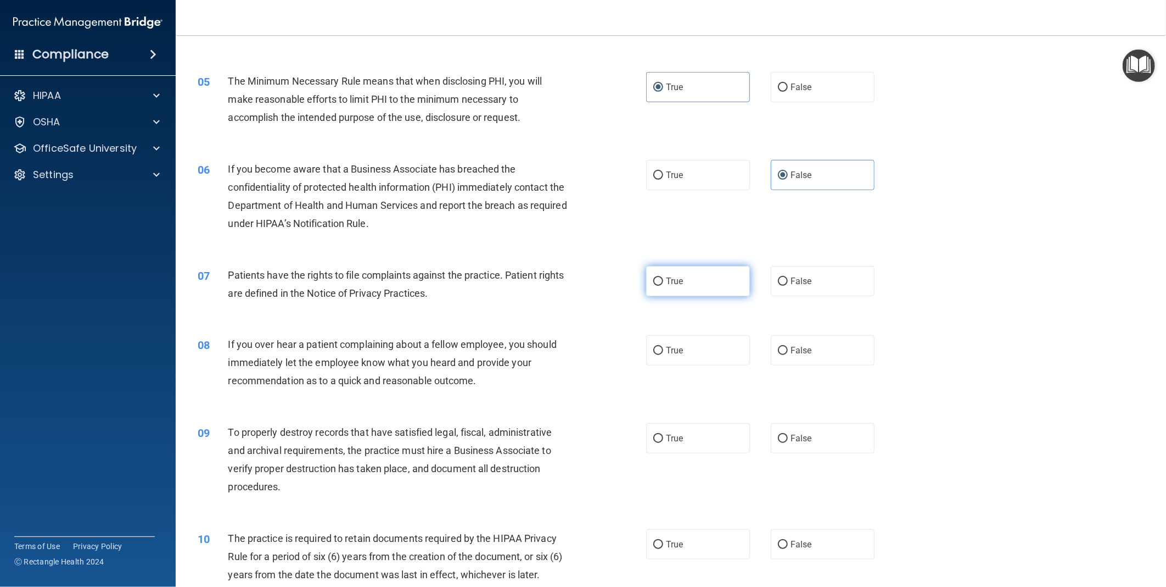
radio input "true"
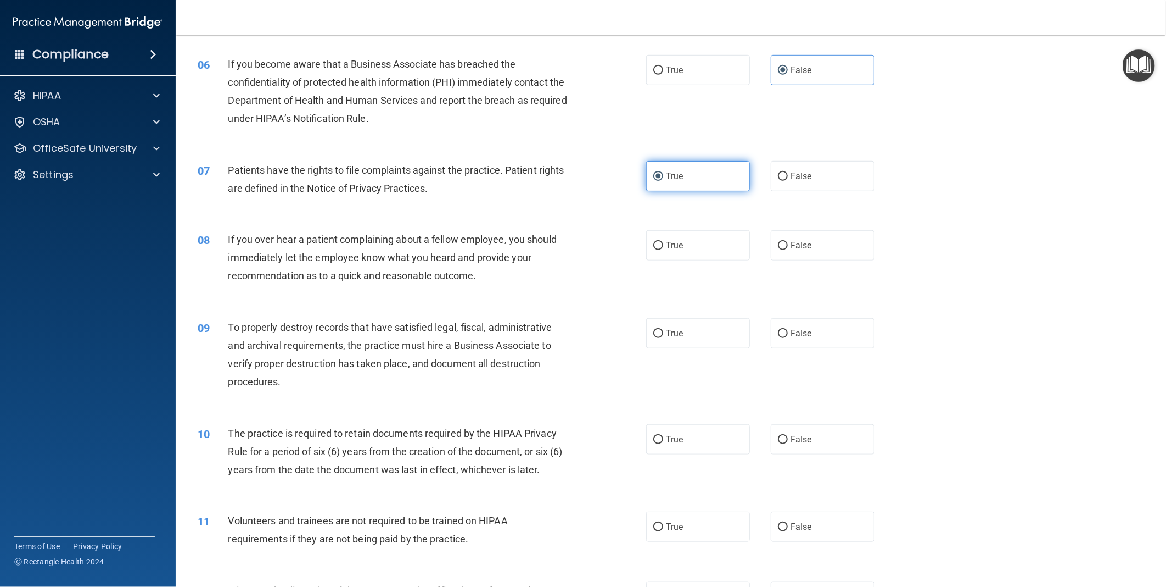
scroll to position [488, 0]
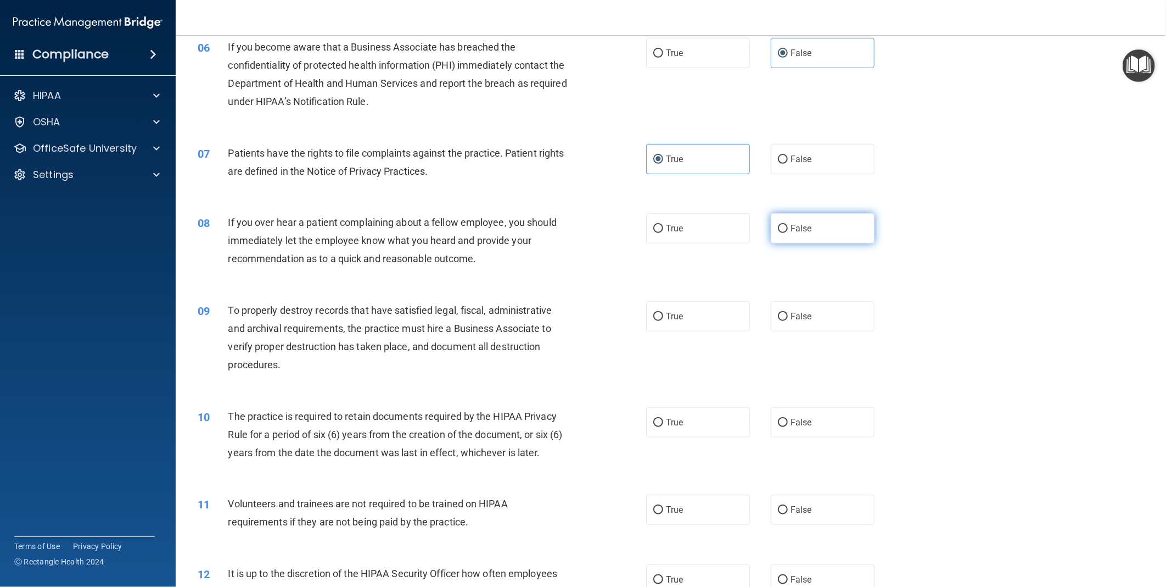
click at [804, 229] on span "False" at bounding box center [801, 228] width 21 height 10
click at [788, 229] on input "False" at bounding box center [783, 229] width 10 height 8
radio input "true"
click at [794, 319] on span "False" at bounding box center [801, 316] width 21 height 10
click at [788, 319] on input "False" at bounding box center [783, 316] width 10 height 8
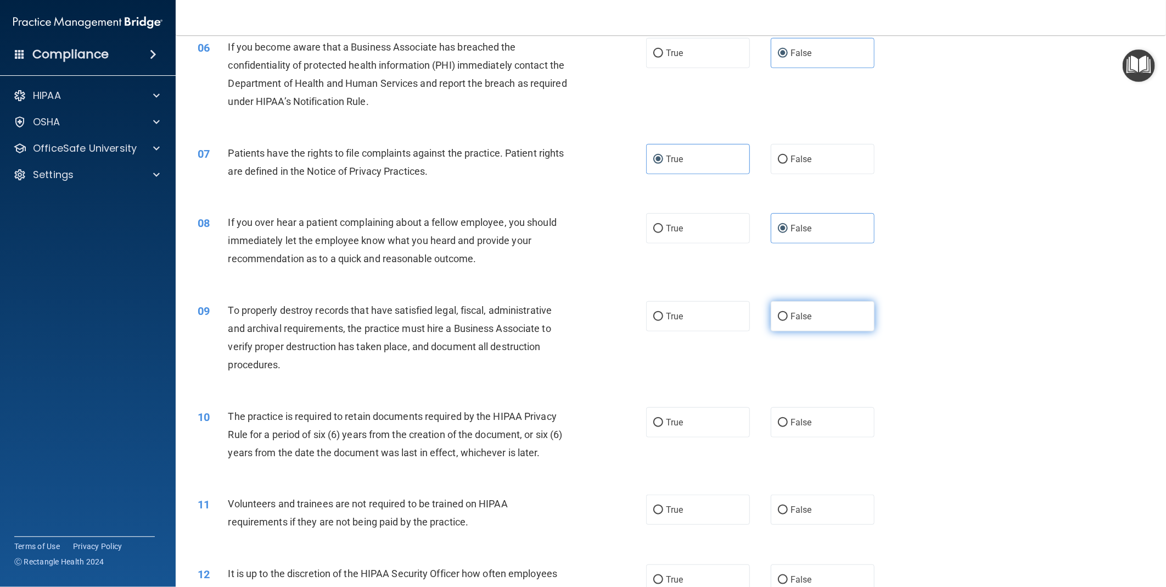
radio input "true"
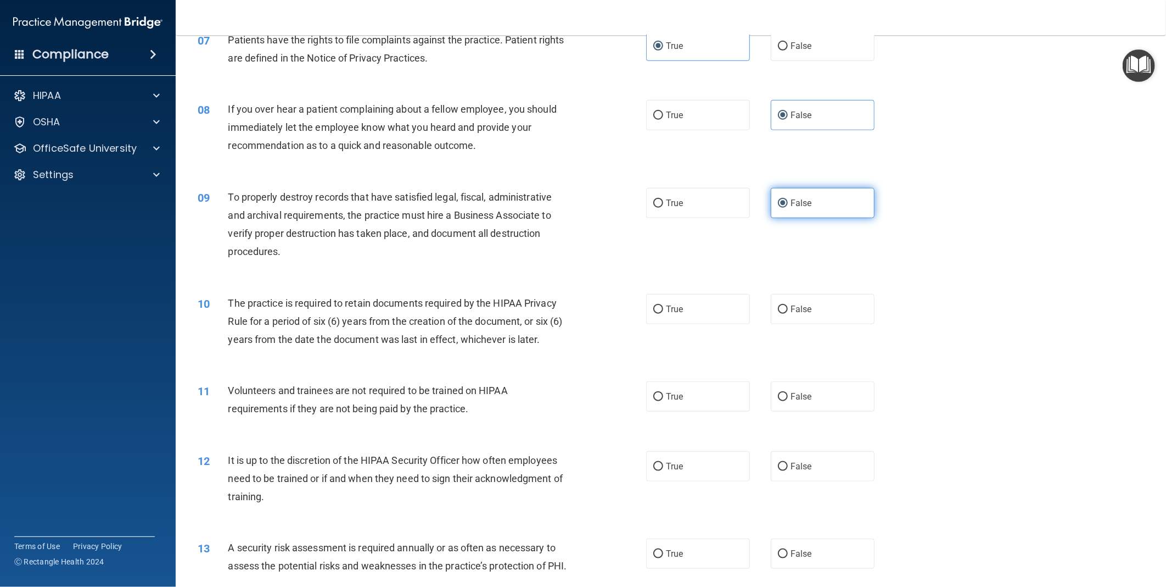
scroll to position [610, 0]
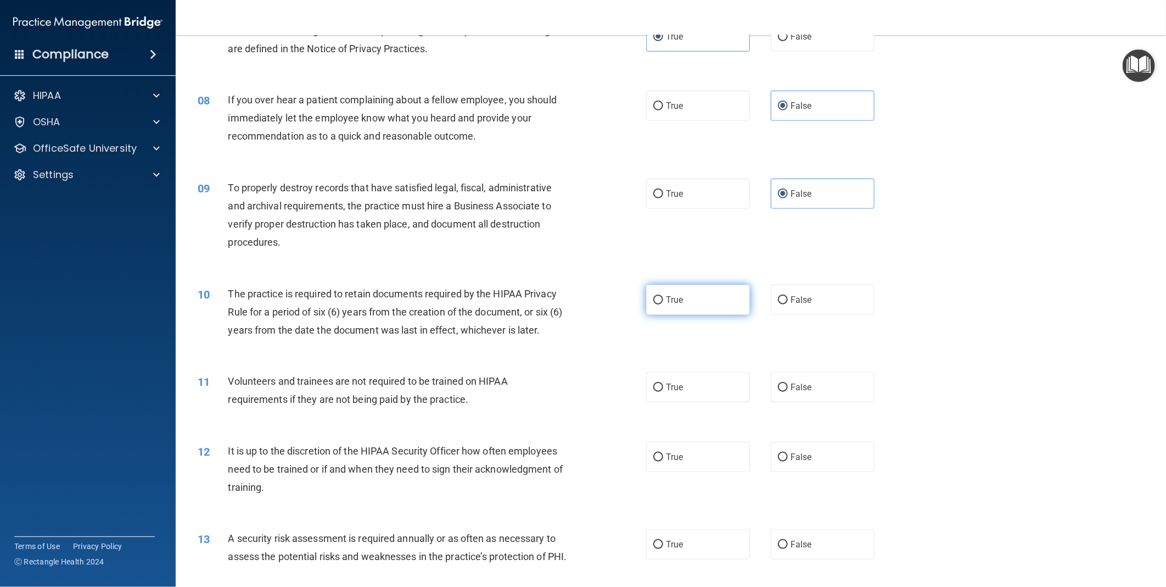
click at [677, 299] on span "True" at bounding box center [674, 299] width 17 height 10
click at [663, 299] on input "True" at bounding box center [659, 300] width 10 height 8
radio input "true"
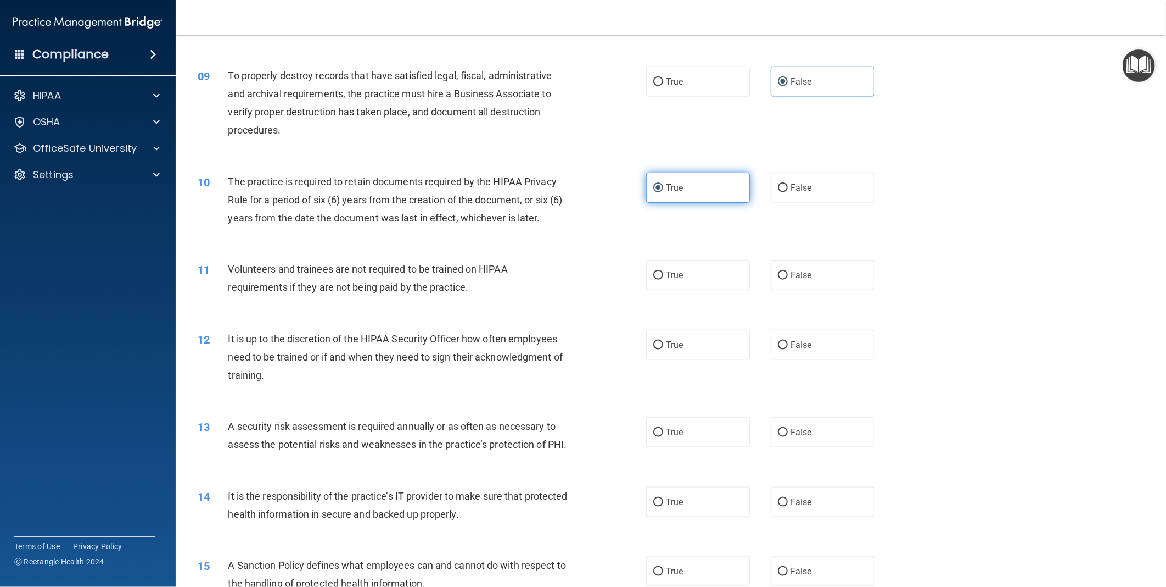
scroll to position [732, 0]
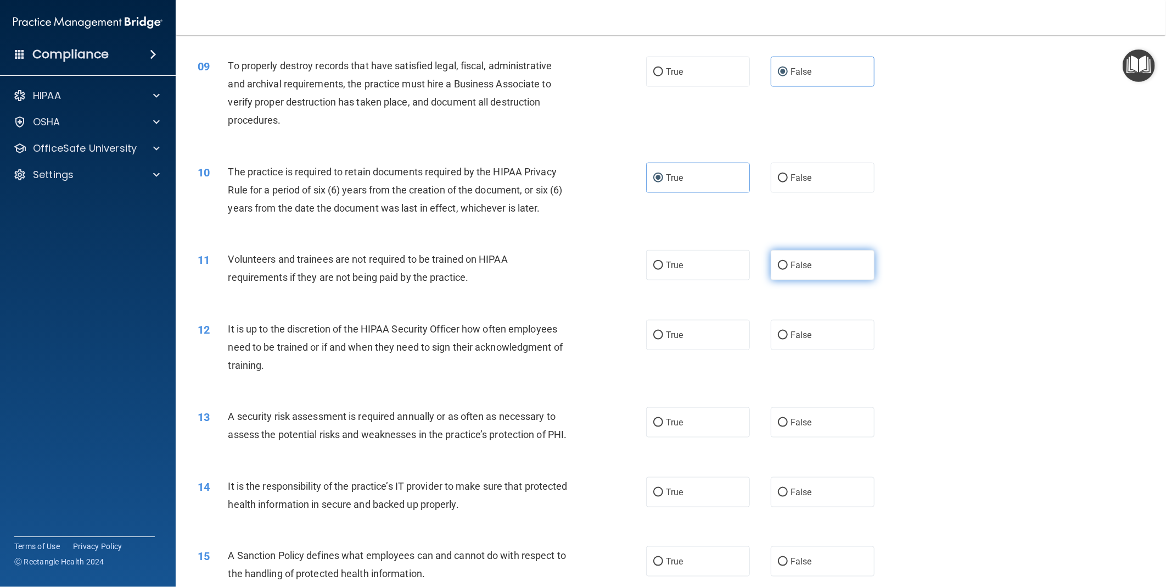
click at [798, 268] on span "False" at bounding box center [801, 265] width 21 height 10
click at [788, 268] on input "False" at bounding box center [783, 265] width 10 height 8
radio input "true"
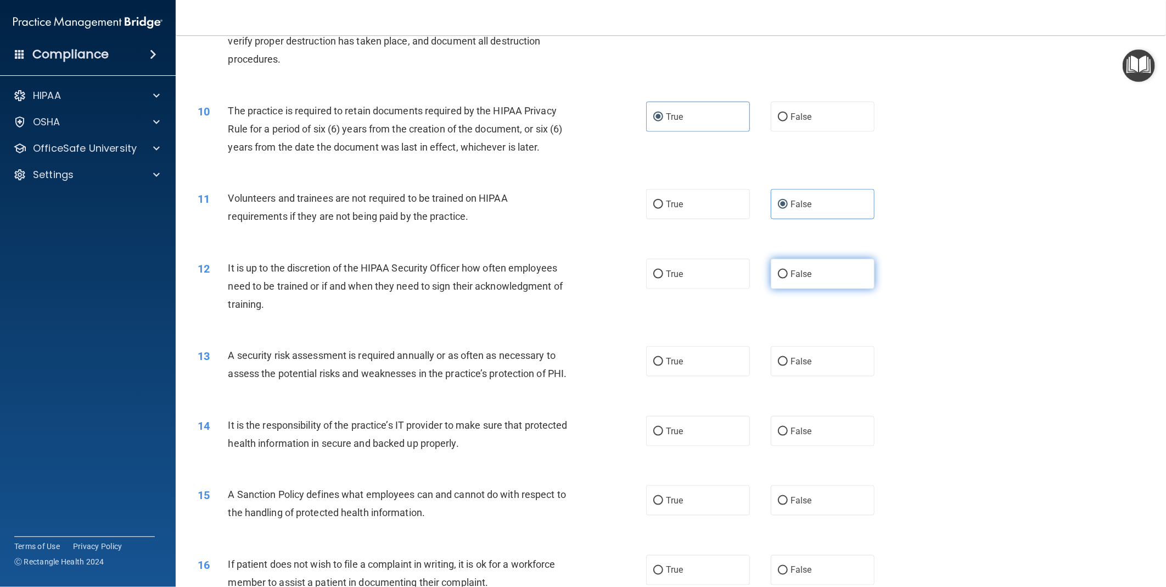
click at [799, 275] on span "False" at bounding box center [801, 274] width 21 height 10
click at [788, 275] on input "False" at bounding box center [783, 274] width 10 height 8
radio input "true"
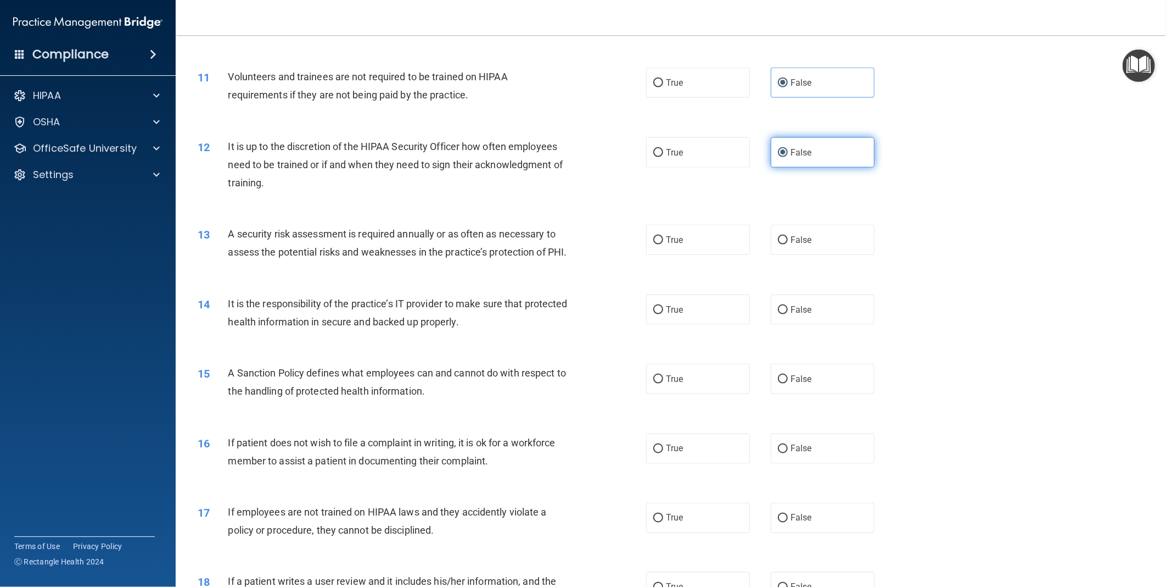
scroll to position [915, 0]
click at [693, 236] on label "True" at bounding box center [698, 239] width 104 height 30
click at [663, 236] on input "True" at bounding box center [659, 240] width 10 height 8
radio input "true"
click at [782, 314] on input "False" at bounding box center [783, 309] width 10 height 8
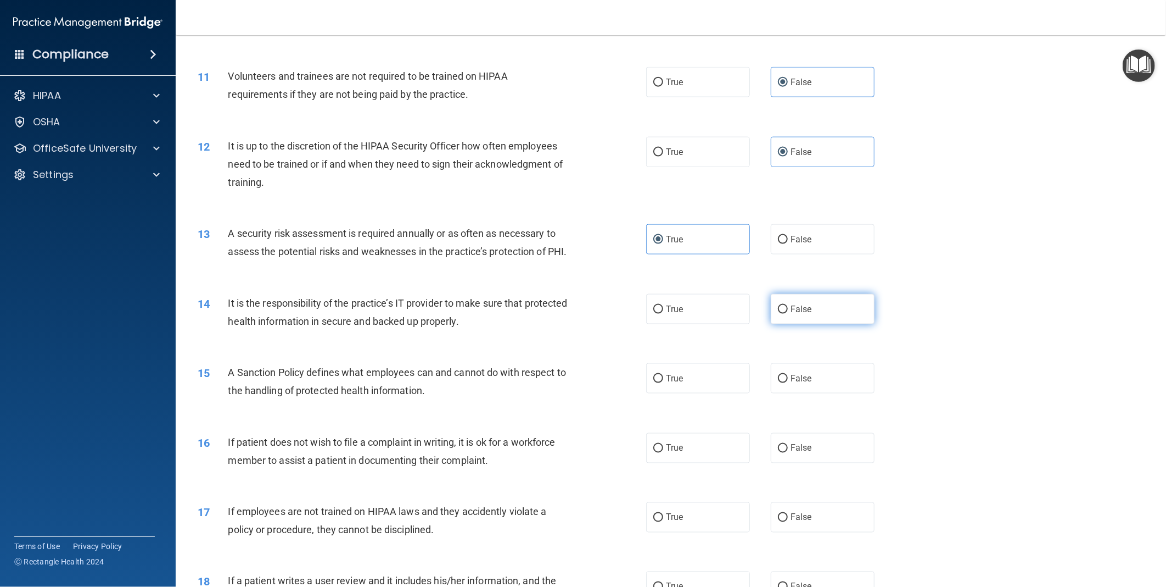
radio input "true"
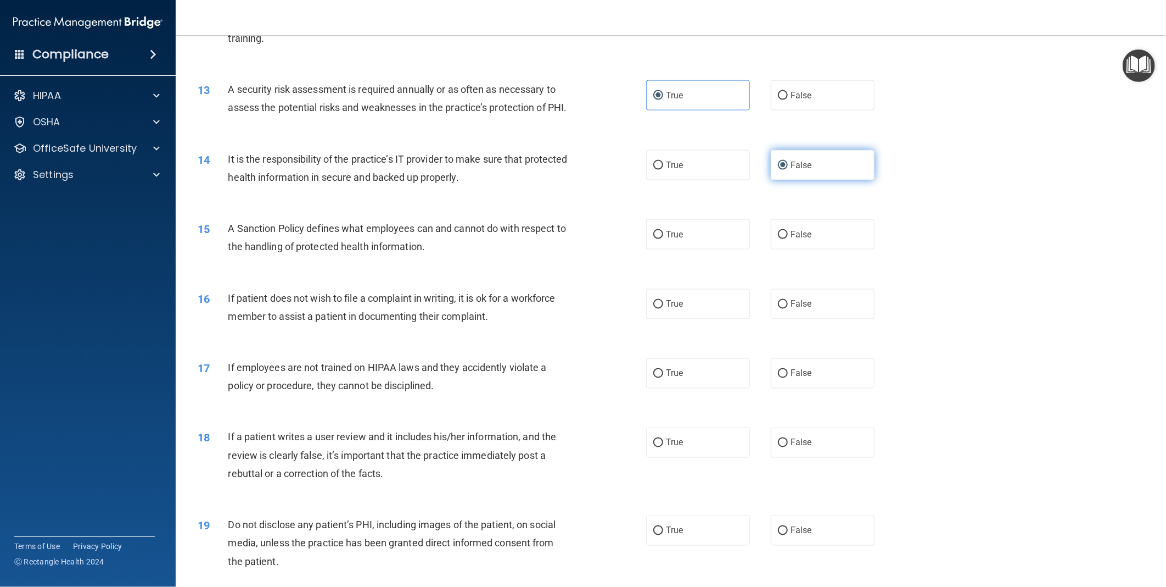
scroll to position [1098, 0]
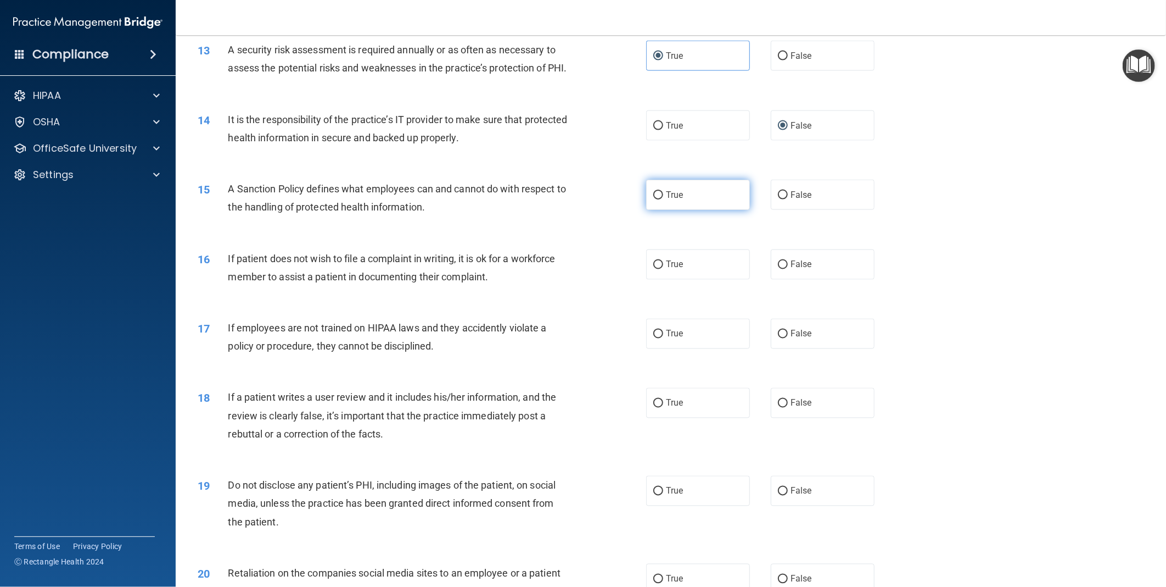
click at [681, 210] on label "True" at bounding box center [698, 195] width 104 height 30
click at [663, 199] on input "True" at bounding box center [659, 195] width 10 height 8
radio input "true"
click at [685, 278] on label "True" at bounding box center [698, 264] width 104 height 30
click at [663, 269] on input "True" at bounding box center [659, 265] width 10 height 8
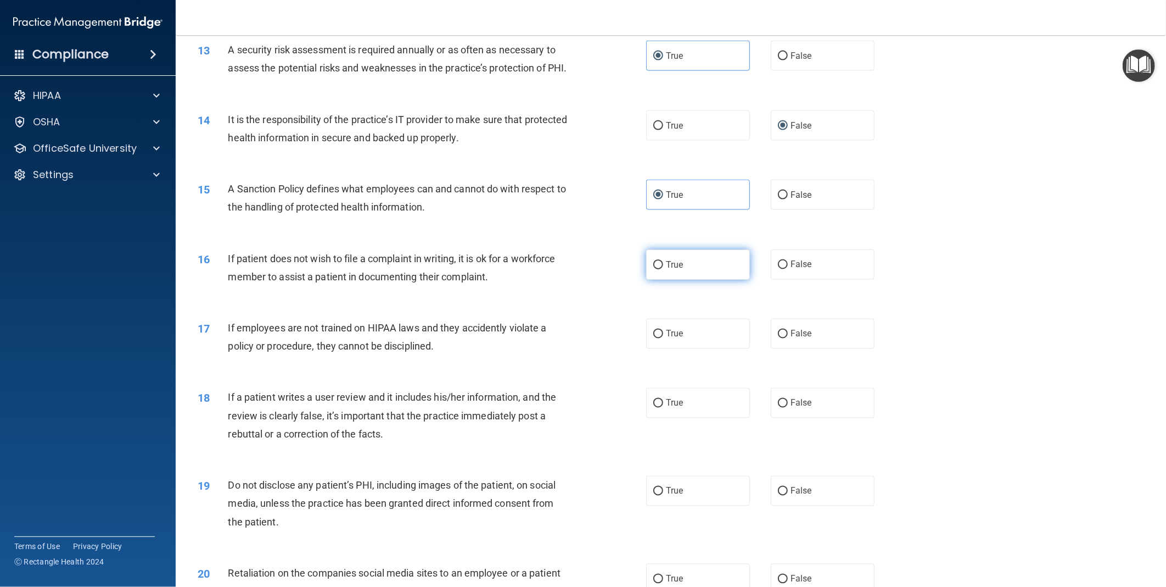
radio input "true"
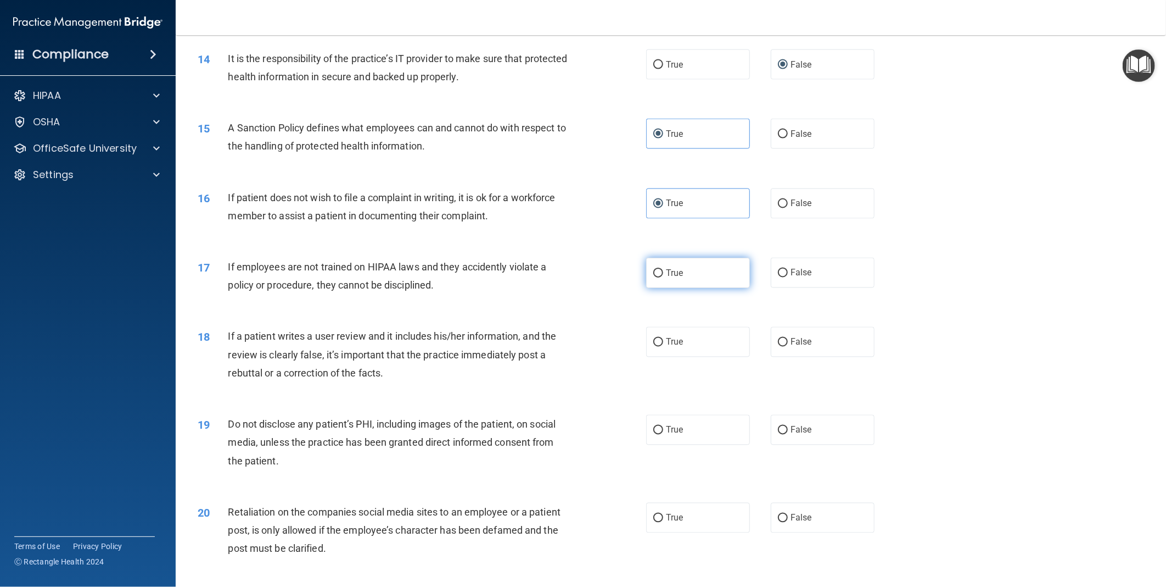
click at [686, 288] on label "True" at bounding box center [698, 273] width 104 height 30
click at [663, 277] on input "True" at bounding box center [659, 273] width 10 height 8
radio input "true"
click at [686, 288] on label "True" at bounding box center [698, 273] width 104 height 30
click at [663, 277] on input "True" at bounding box center [659, 273] width 10 height 8
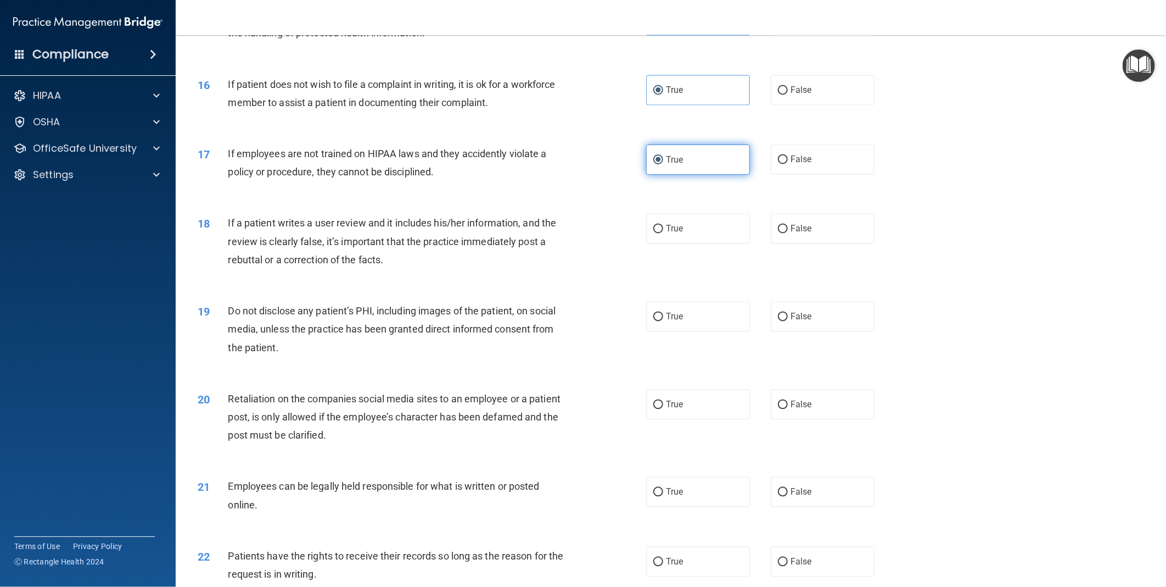
scroll to position [1281, 0]
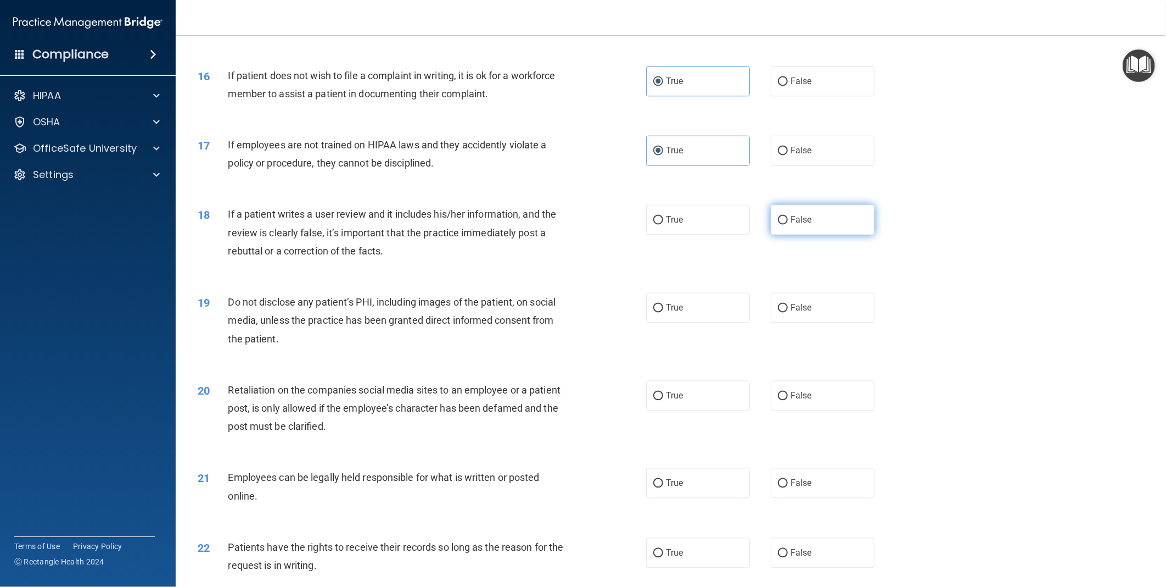
click at [810, 233] on label "False" at bounding box center [823, 220] width 104 height 30
click at [788, 225] on input "False" at bounding box center [783, 220] width 10 height 8
radio input "true"
click at [650, 323] on label "True" at bounding box center [698, 308] width 104 height 30
click at [654, 312] on input "True" at bounding box center [659, 308] width 10 height 8
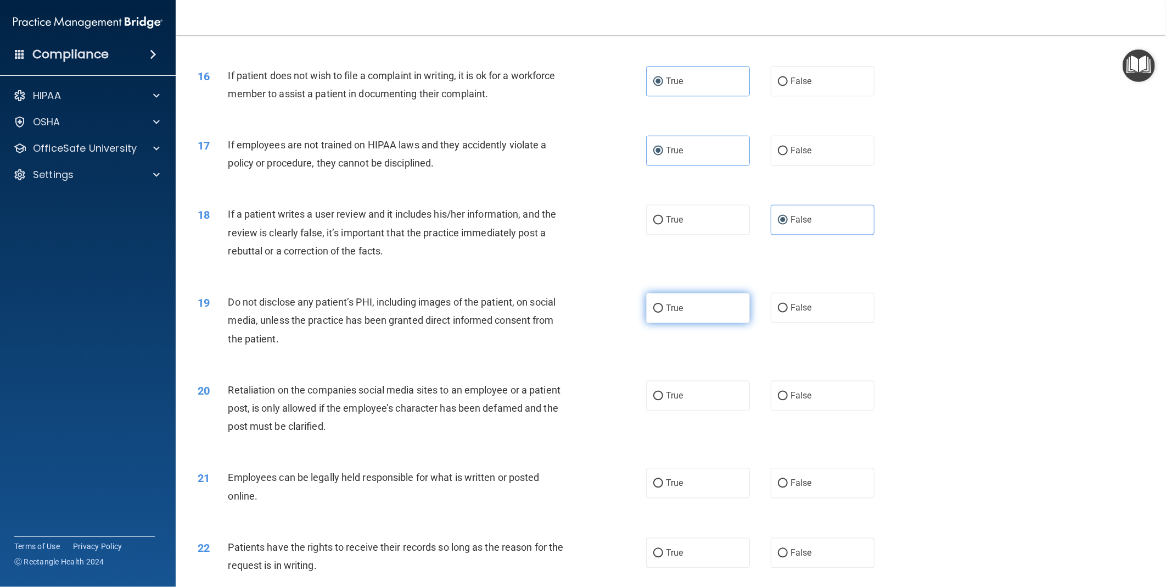
radio input "true"
click at [784, 409] on label "False" at bounding box center [823, 396] width 104 height 30
click at [784, 400] on input "False" at bounding box center [783, 396] width 10 height 8
radio input "true"
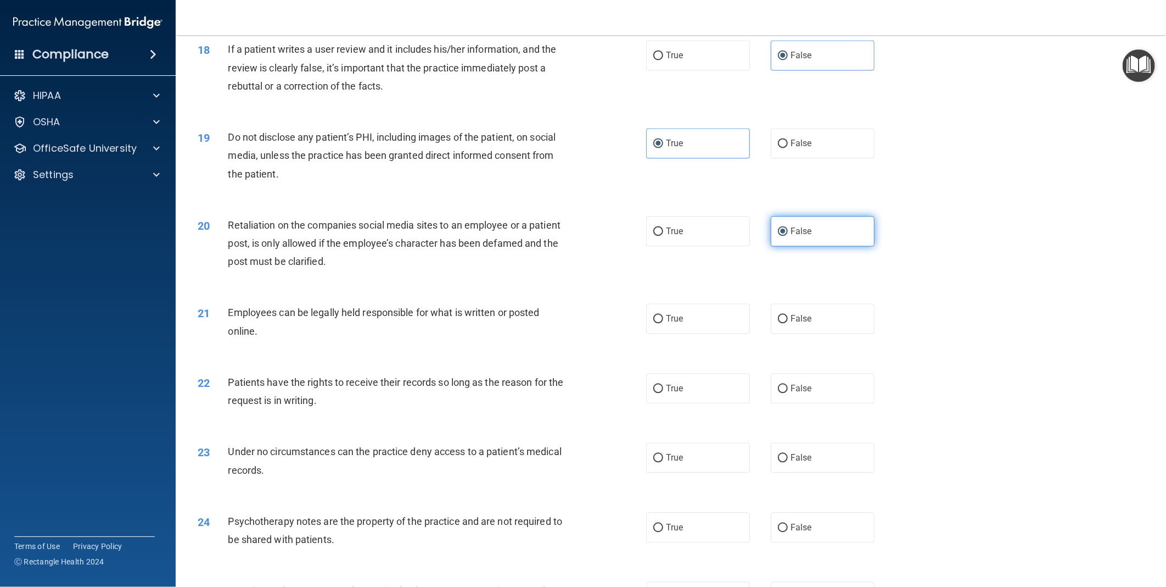
scroll to position [1464, 0]
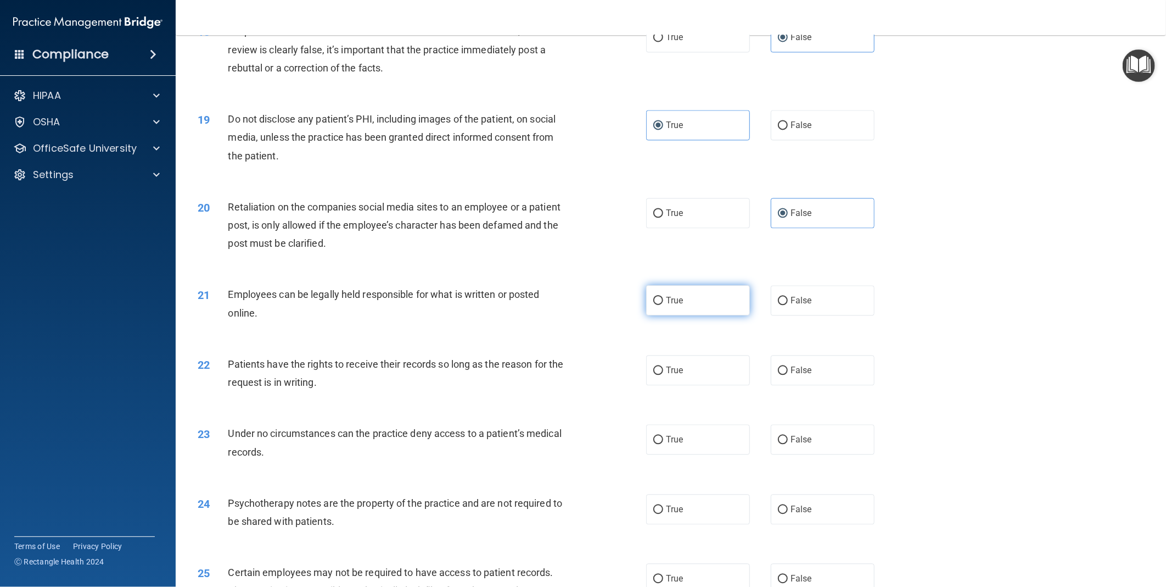
click at [684, 313] on label "True" at bounding box center [698, 300] width 104 height 30
click at [663, 305] on input "True" at bounding box center [659, 301] width 10 height 8
radio input "true"
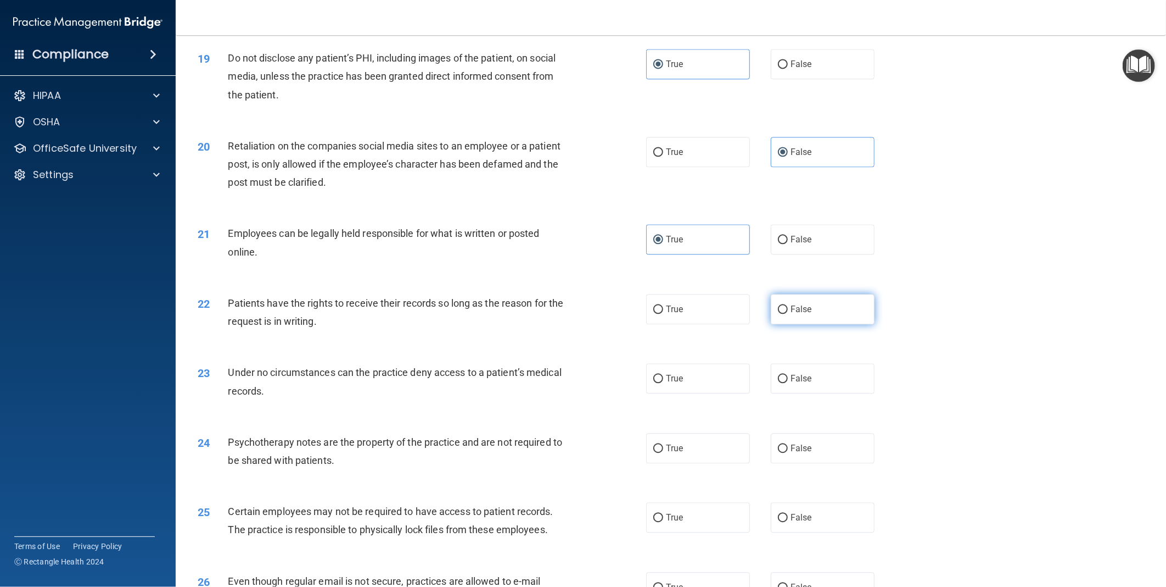
click at [771, 324] on label "False" at bounding box center [823, 309] width 104 height 30
click at [778, 314] on input "False" at bounding box center [783, 309] width 10 height 8
radio input "true"
click at [834, 388] on label "False" at bounding box center [823, 378] width 104 height 30
click at [788, 383] on input "False" at bounding box center [783, 379] width 10 height 8
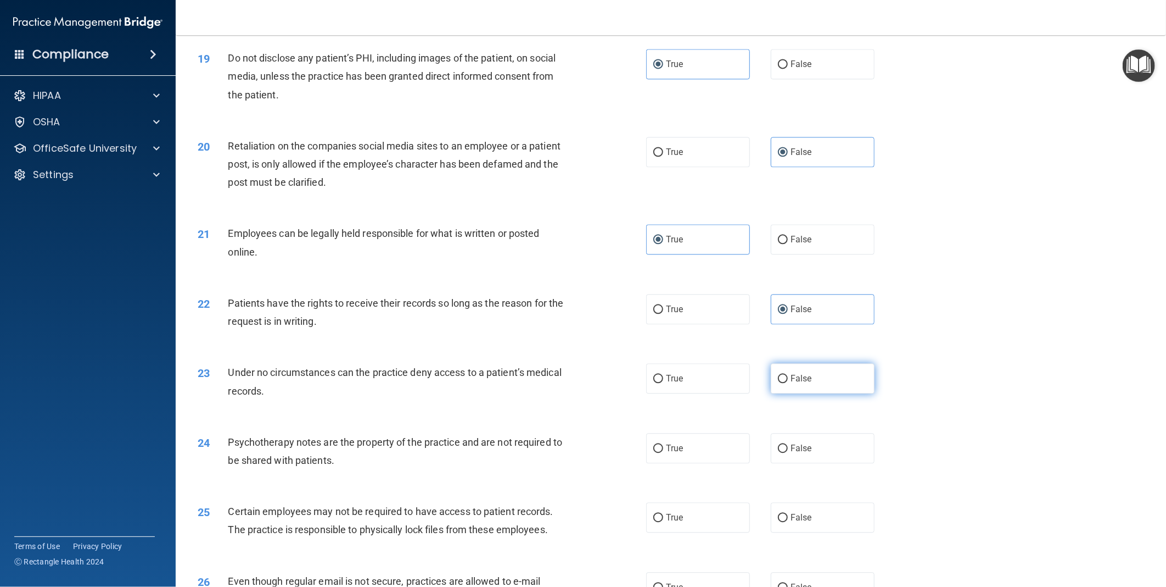
radio input "true"
click at [672, 458] on label "True" at bounding box center [698, 448] width 104 height 30
click at [663, 453] on input "True" at bounding box center [659, 448] width 10 height 8
radio input "true"
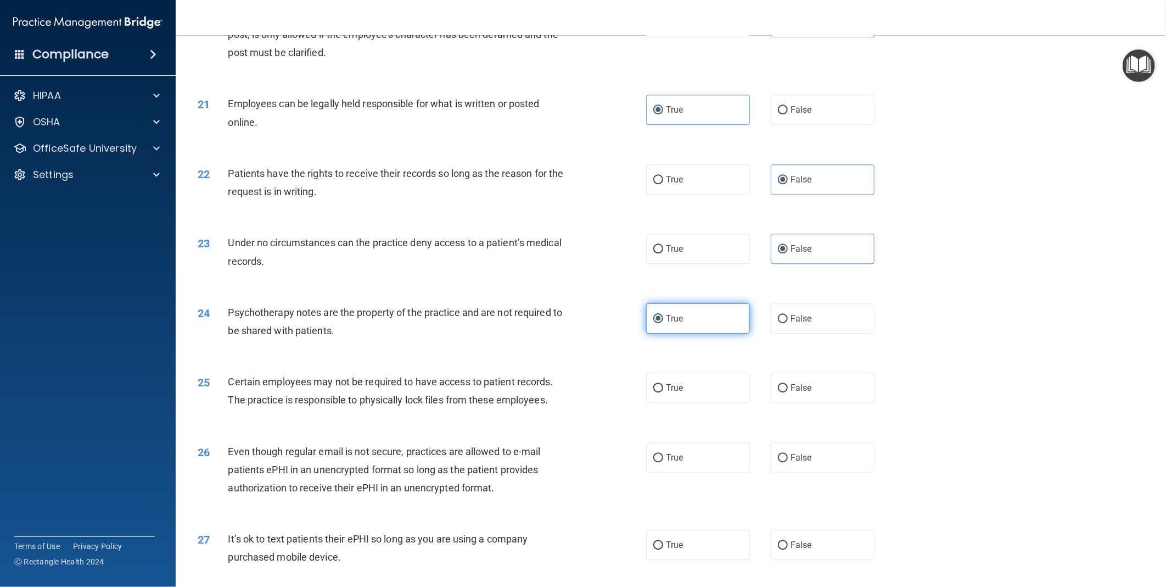
scroll to position [1709, 0]
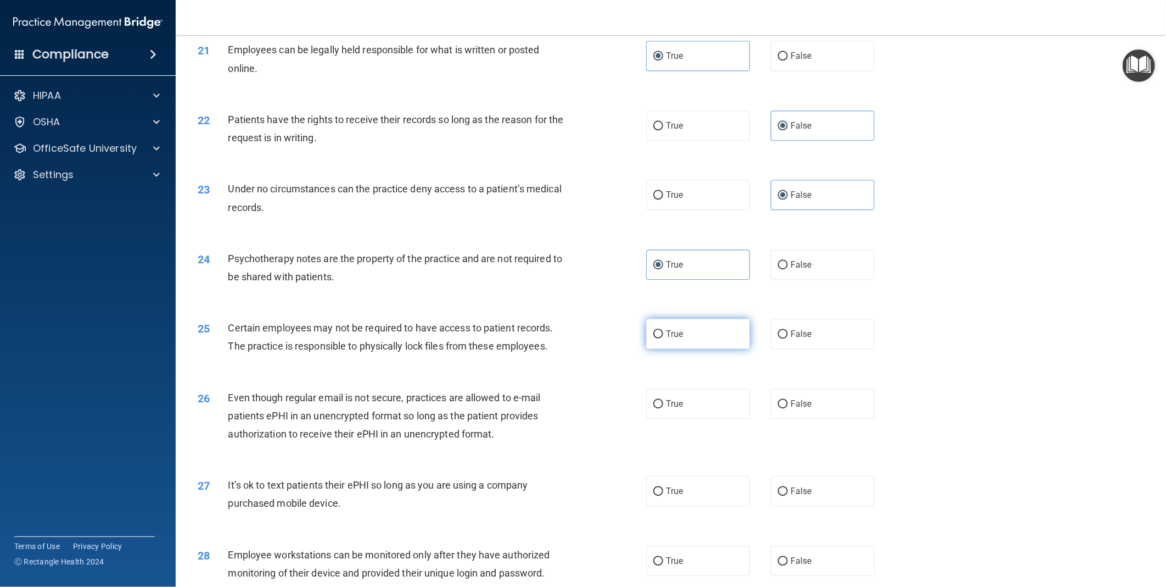
click at [712, 347] on label "True" at bounding box center [698, 334] width 104 height 30
click at [663, 338] on input "True" at bounding box center [659, 334] width 10 height 8
radio input "true"
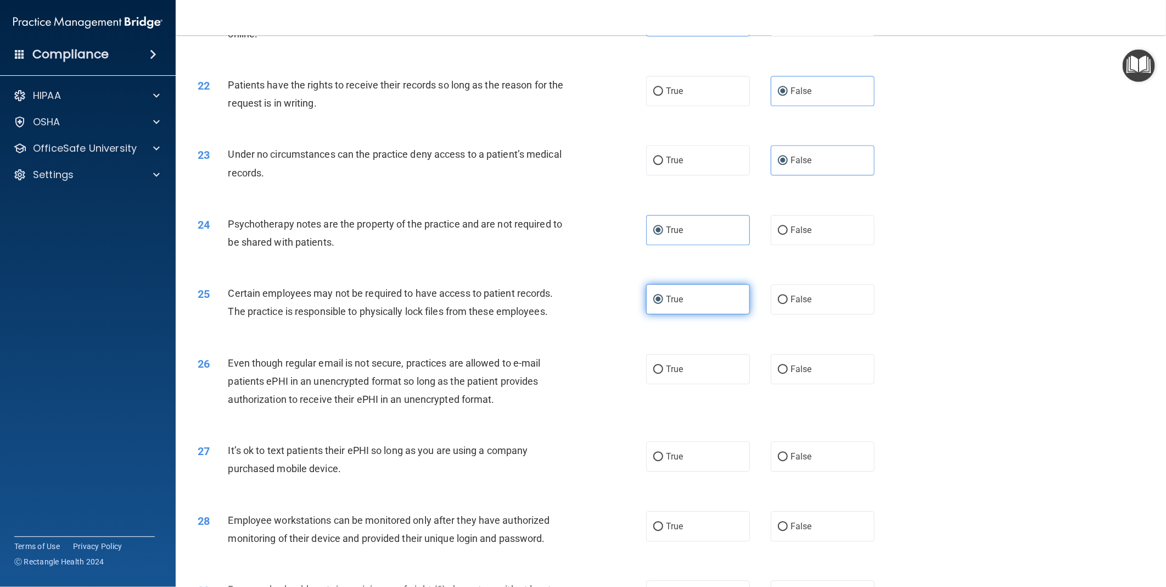
scroll to position [1830, 0]
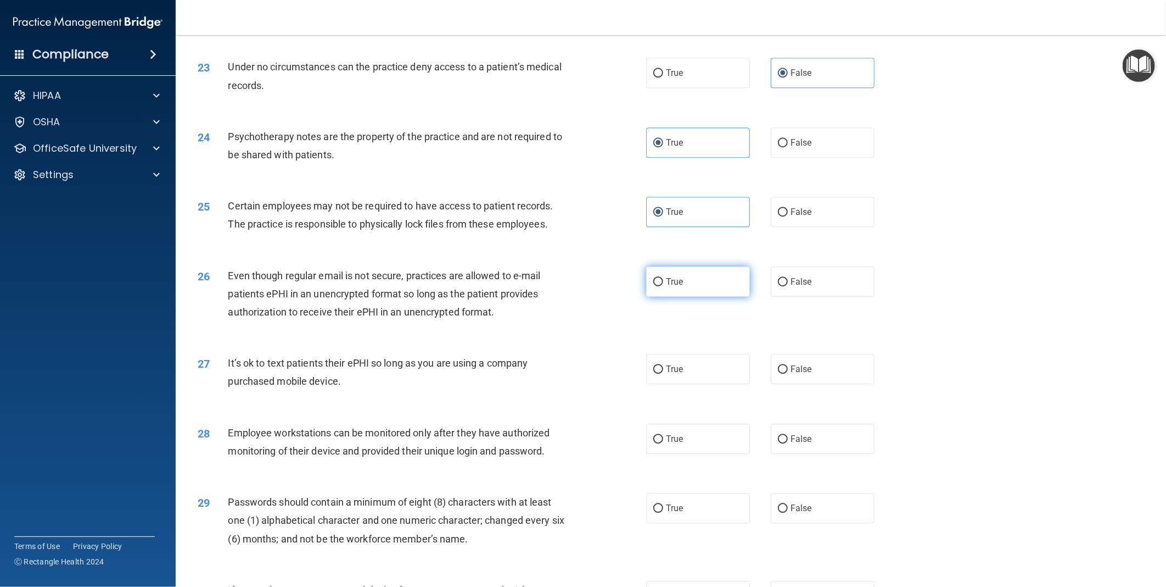
click at [696, 295] on label "True" at bounding box center [698, 281] width 104 height 30
click at [663, 286] on input "True" at bounding box center [659, 282] width 10 height 8
radio input "true"
click at [804, 374] on span "False" at bounding box center [801, 369] width 21 height 10
click at [788, 373] on input "False" at bounding box center [783, 369] width 10 height 8
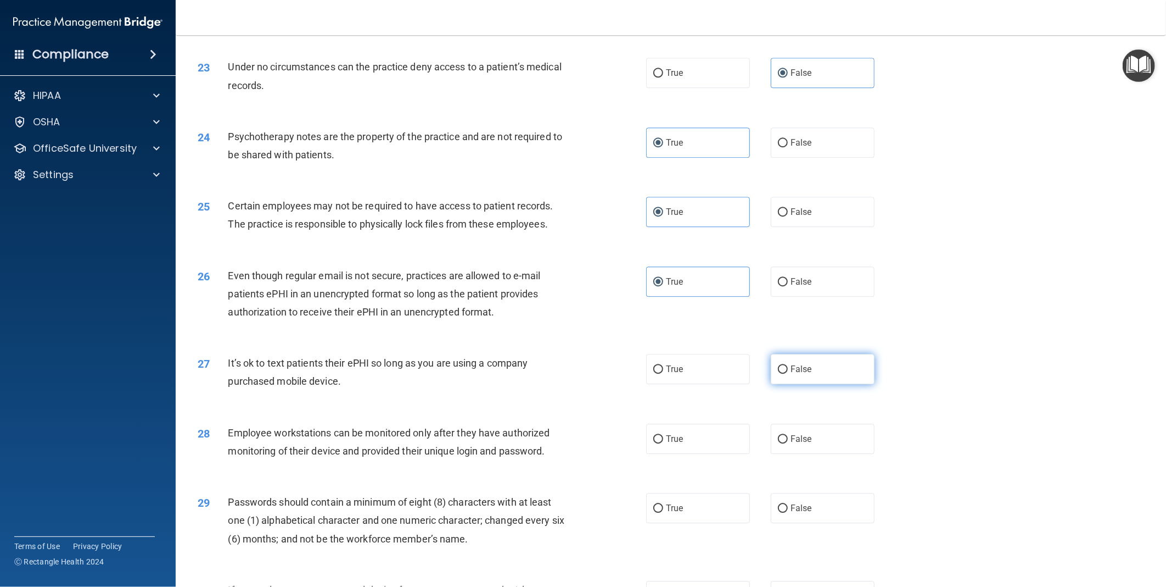
radio input "true"
click at [692, 520] on label "True" at bounding box center [698, 508] width 104 height 30
click at [663, 512] on input "True" at bounding box center [659, 508] width 10 height 8
radio input "true"
click at [804, 444] on span "False" at bounding box center [801, 438] width 21 height 10
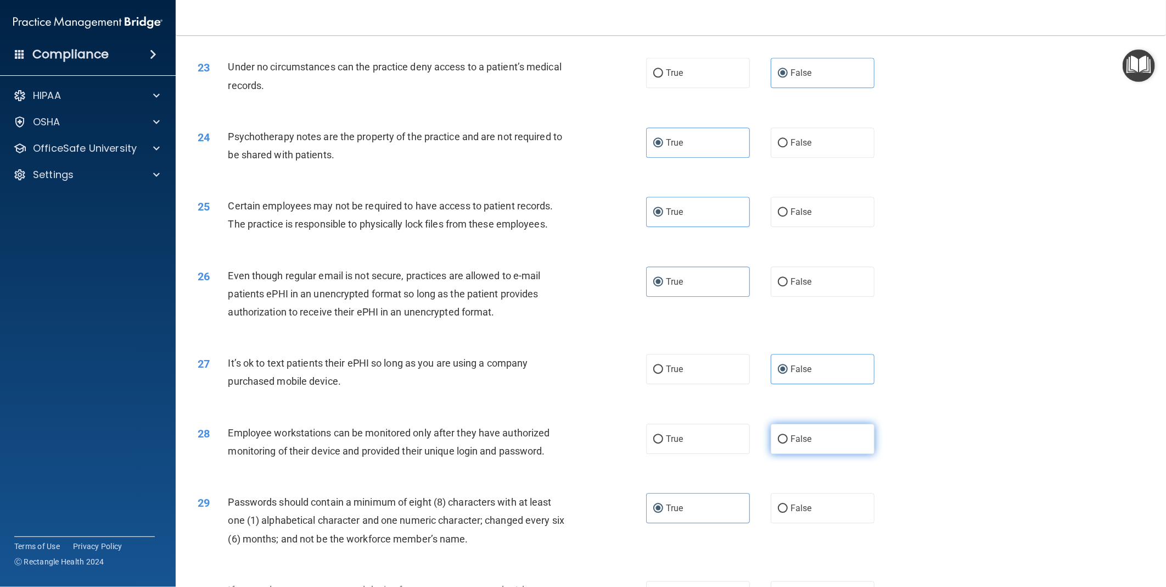
click at [788, 443] on input "False" at bounding box center [783, 439] width 10 height 8
radio input "true"
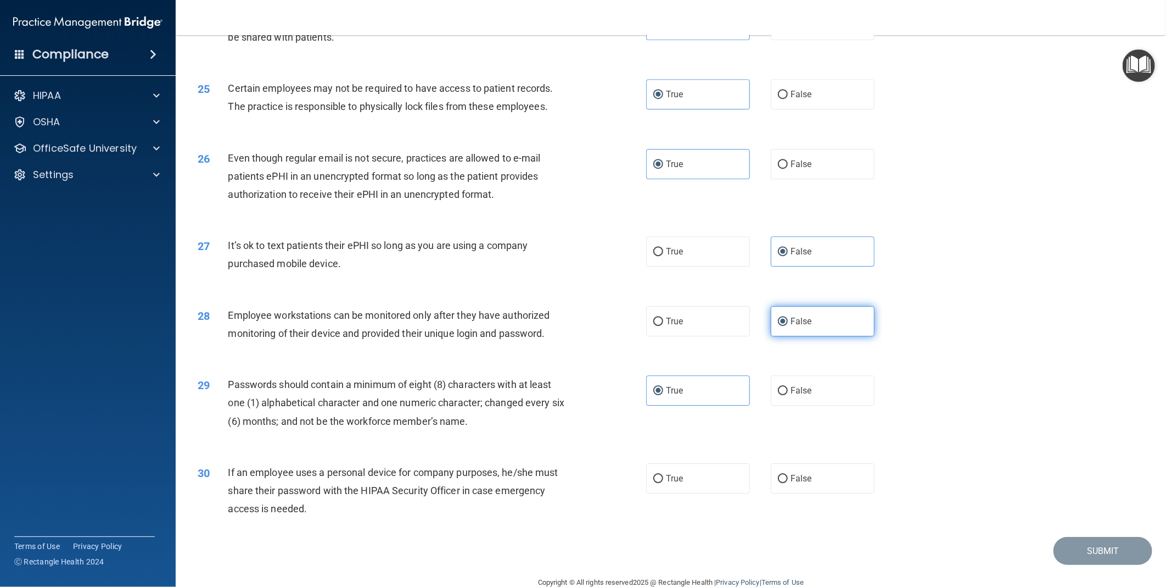
scroll to position [1952, 0]
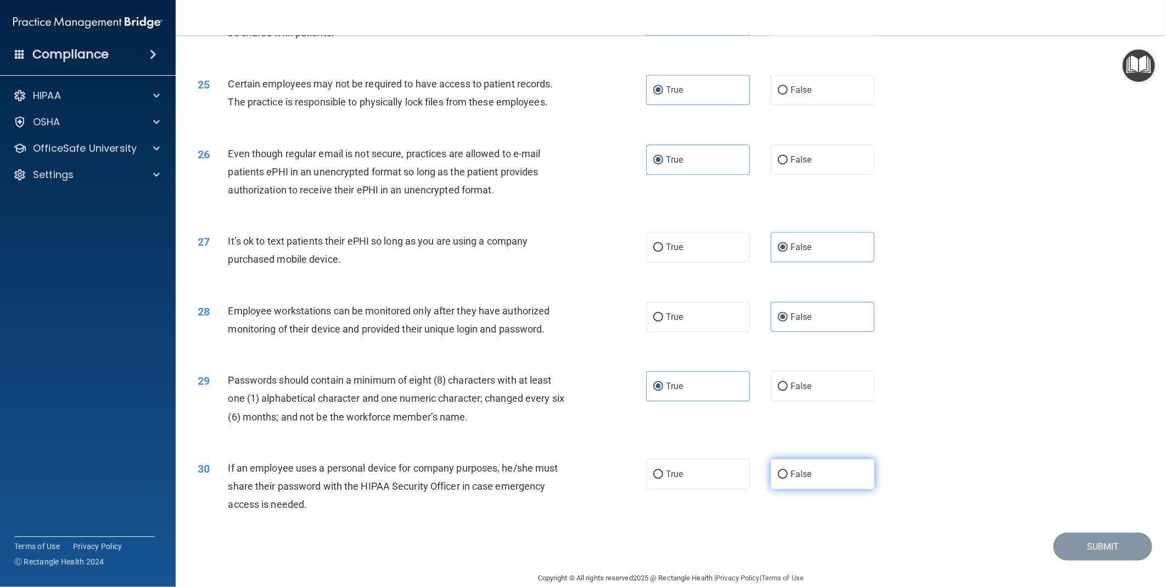
click at [791, 489] on label "False" at bounding box center [823, 474] width 104 height 30
click at [788, 478] on input "False" at bounding box center [783, 474] width 10 height 8
radio input "true"
click at [1114, 560] on button "Submit" at bounding box center [1103, 546] width 99 height 28
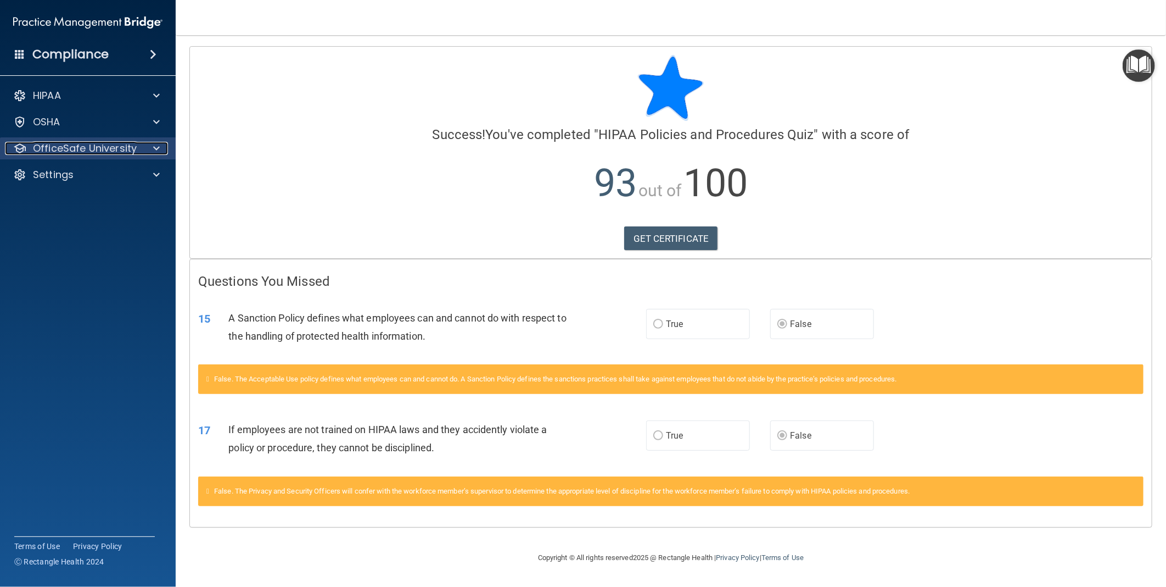
click at [154, 145] on span at bounding box center [156, 148] width 7 height 13
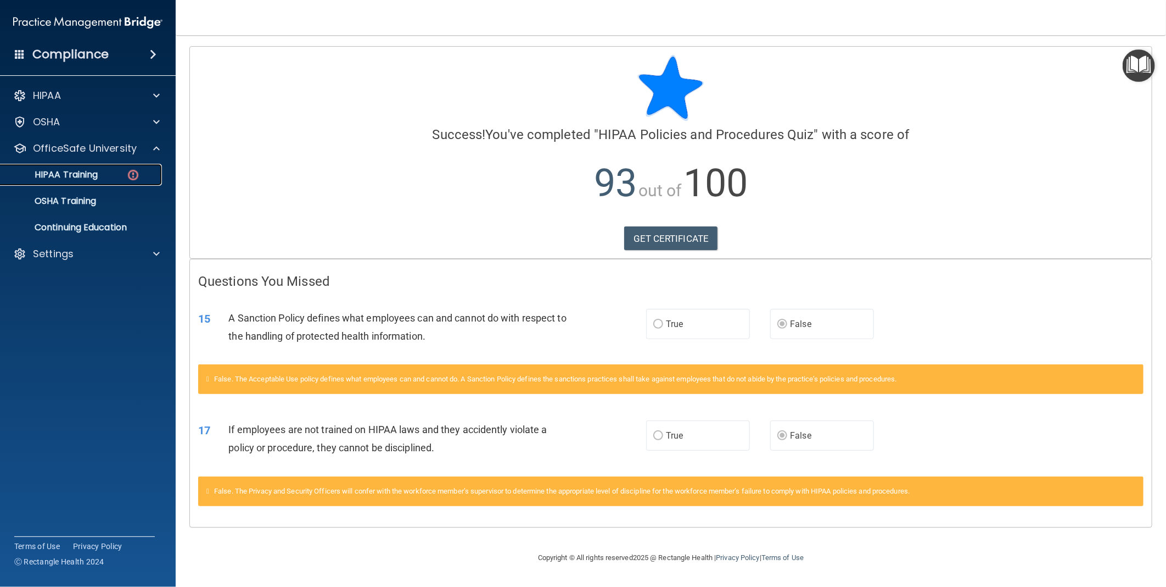
click at [94, 177] on p "HIPAA Training" at bounding box center [52, 174] width 91 height 11
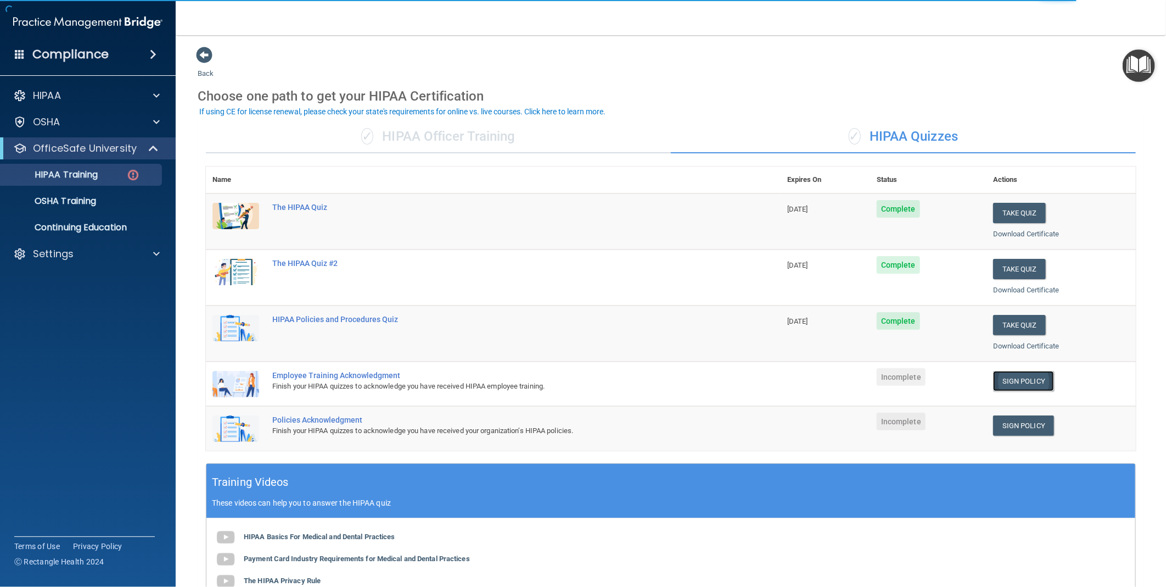
click at [1012, 379] on link "Sign Policy" at bounding box center [1023, 381] width 61 height 20
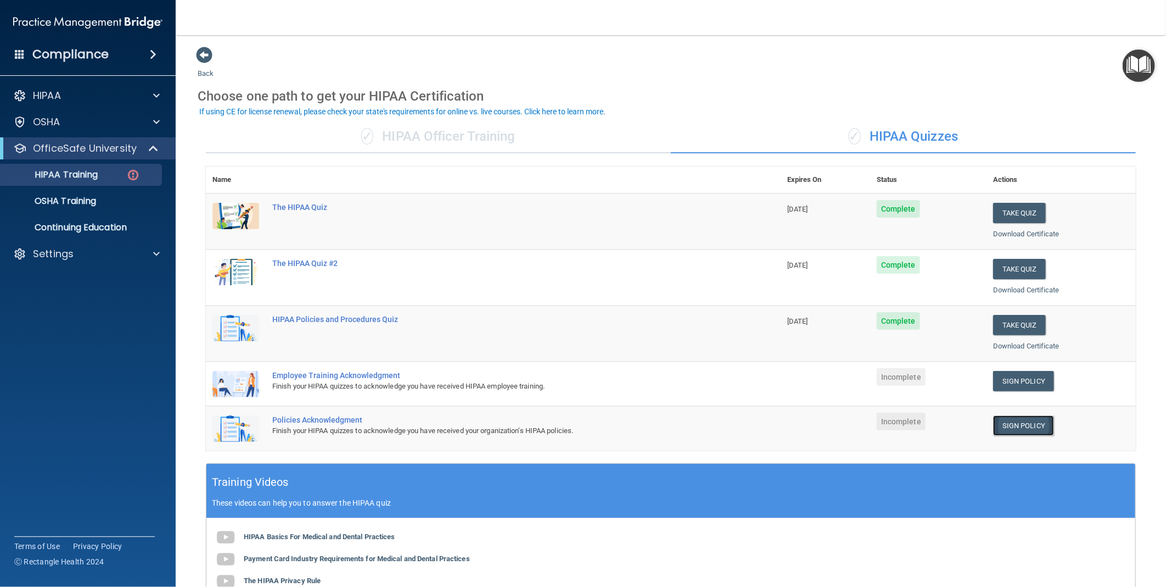
click at [1012, 424] on link "Sign Policy" at bounding box center [1023, 425] width 61 height 20
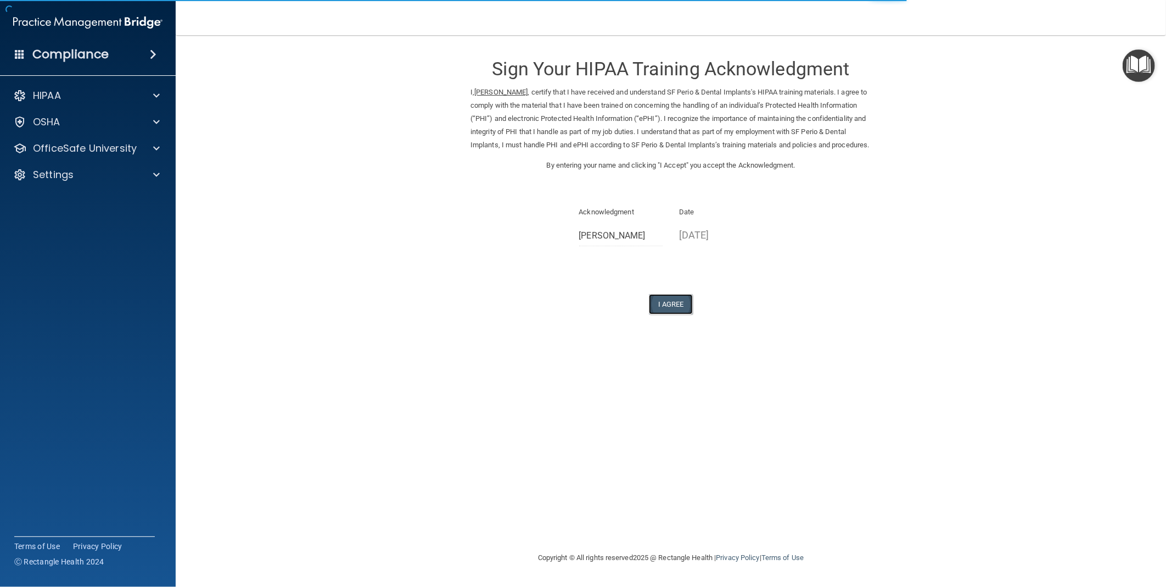
click at [667, 313] on button "I Agree" at bounding box center [671, 304] width 44 height 20
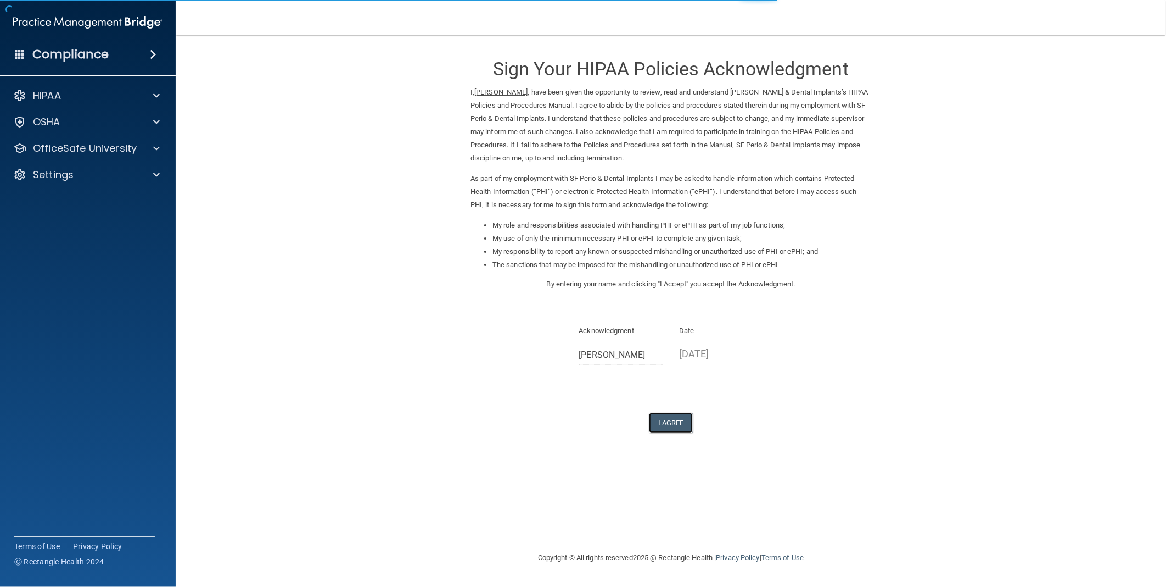
drag, startPoint x: 674, startPoint y: 423, endPoint x: 621, endPoint y: 361, distance: 81.4
click at [674, 422] on button "I Agree" at bounding box center [671, 422] width 44 height 20
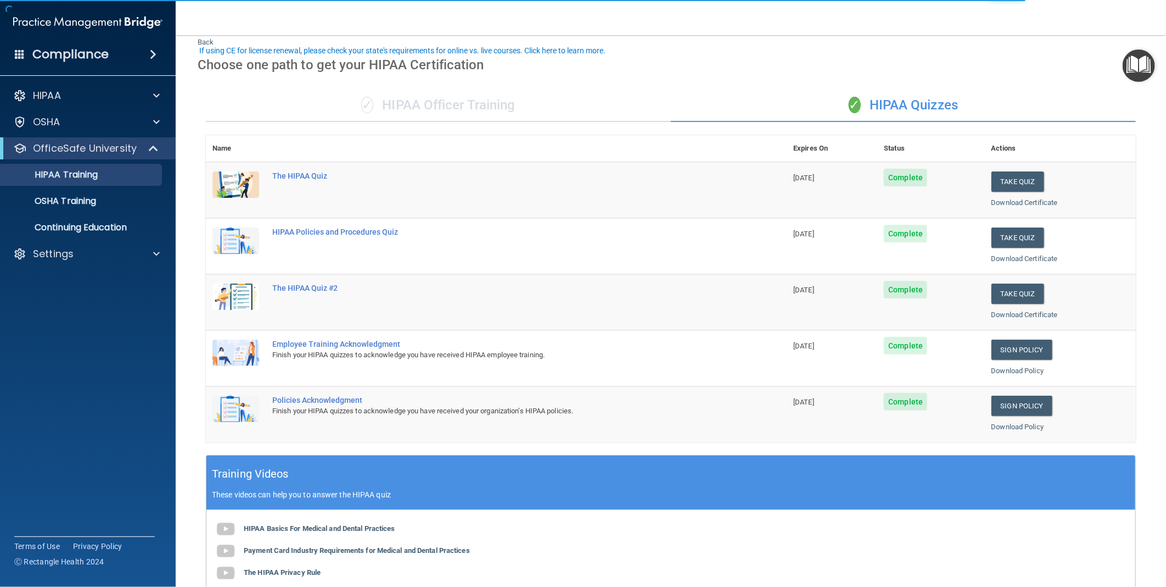
scroll to position [61, 0]
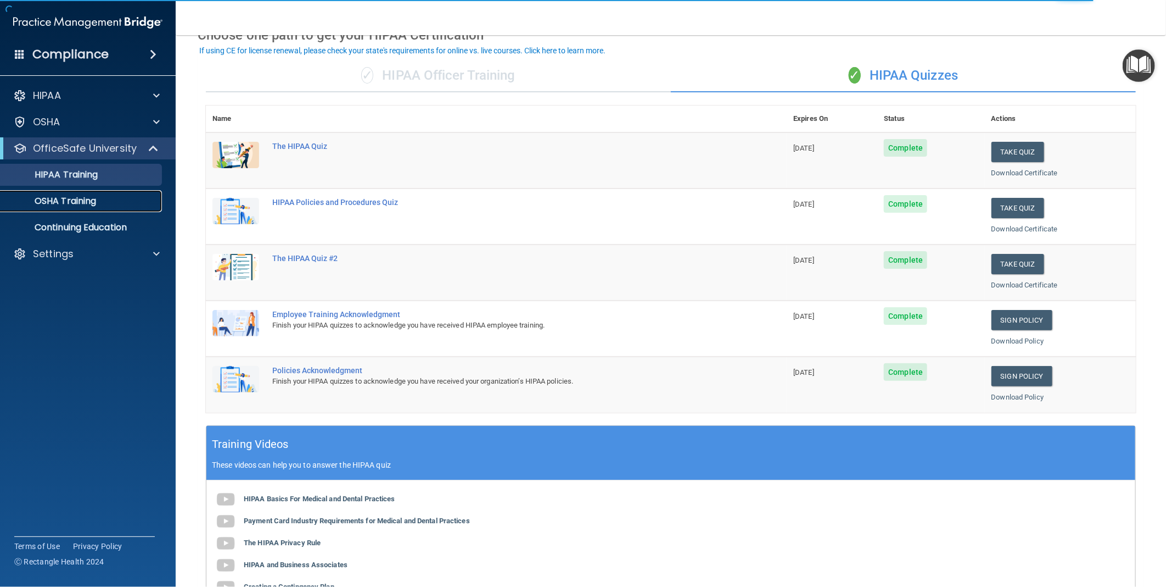
click at [84, 196] on p "OSHA Training" at bounding box center [51, 201] width 89 height 11
